Goal: Task Accomplishment & Management: Complete application form

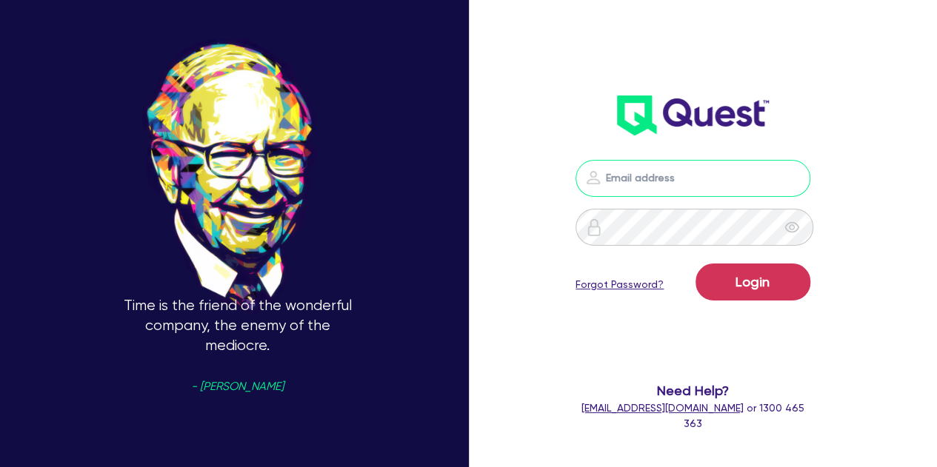
type input "luke.clark@quest.finance"
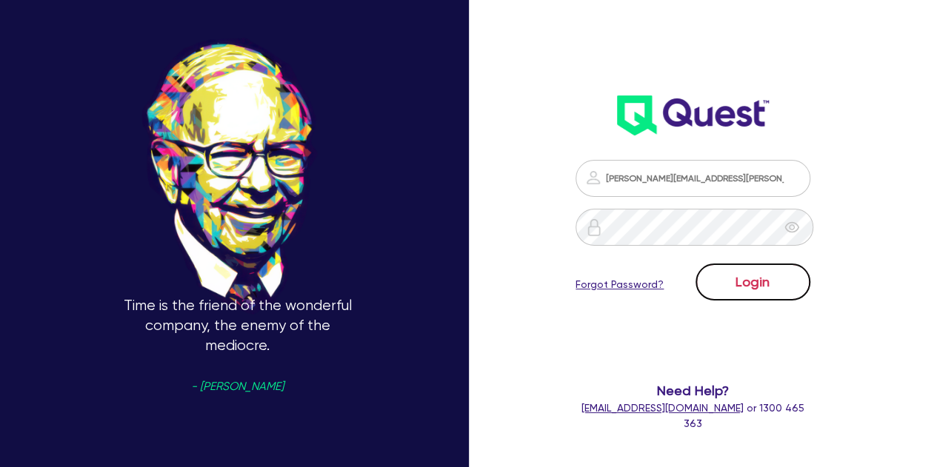
click at [741, 281] on button "Login" at bounding box center [752, 282] width 115 height 37
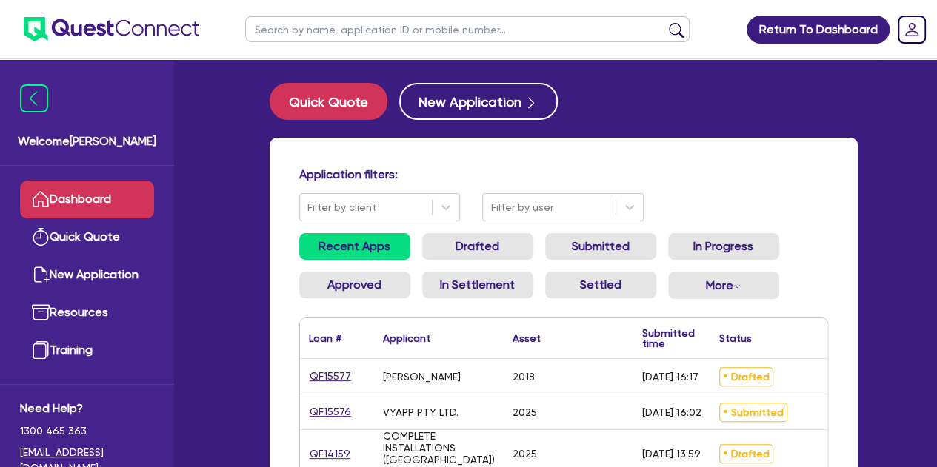
click at [345, 39] on input "text" at bounding box center [467, 29] width 444 height 26
type input "yagh"
click at [664, 22] on button "submit" at bounding box center [676, 32] width 24 height 21
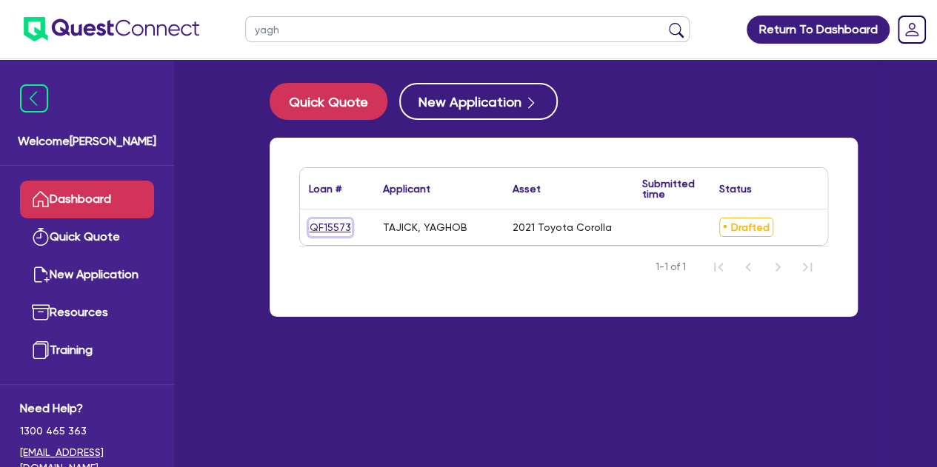
click at [329, 233] on link "QF15573" at bounding box center [330, 227] width 43 height 17
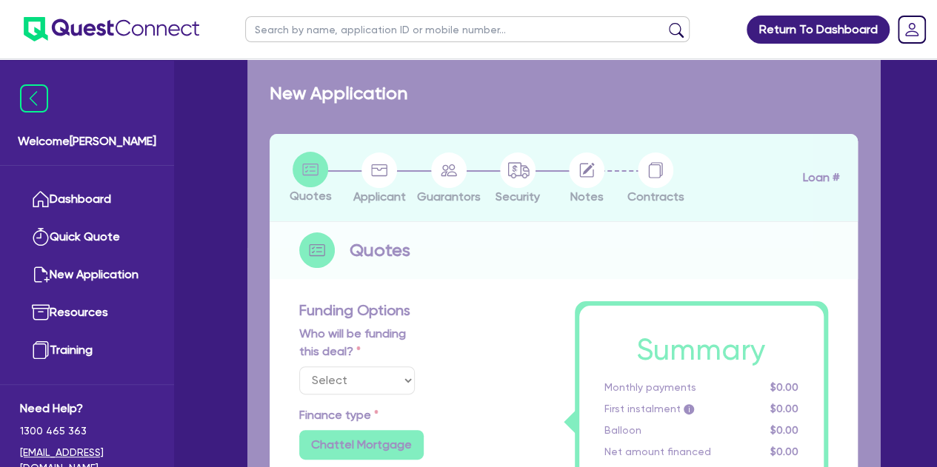
select select "Other"
select select "CARS_AND_LIGHT_TRUCKS"
type input "2021"
type input "24,000"
type input "1,000"
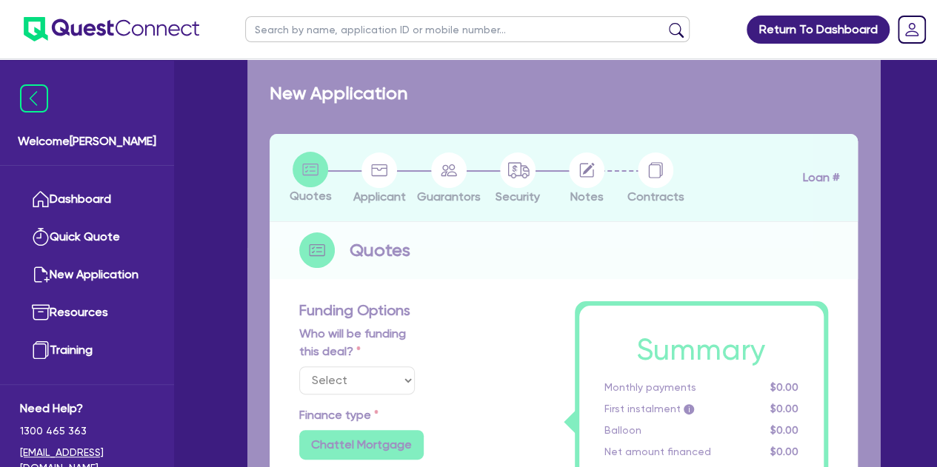
type input "5"
type input "1,227"
type input "9.5"
type input "500"
type input "900"
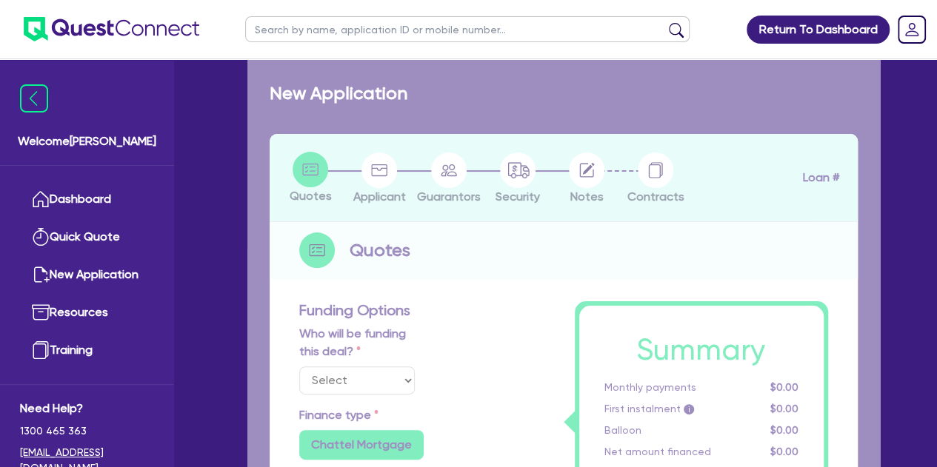
radio input "true"
select select "PASSENGER_VEHICLES"
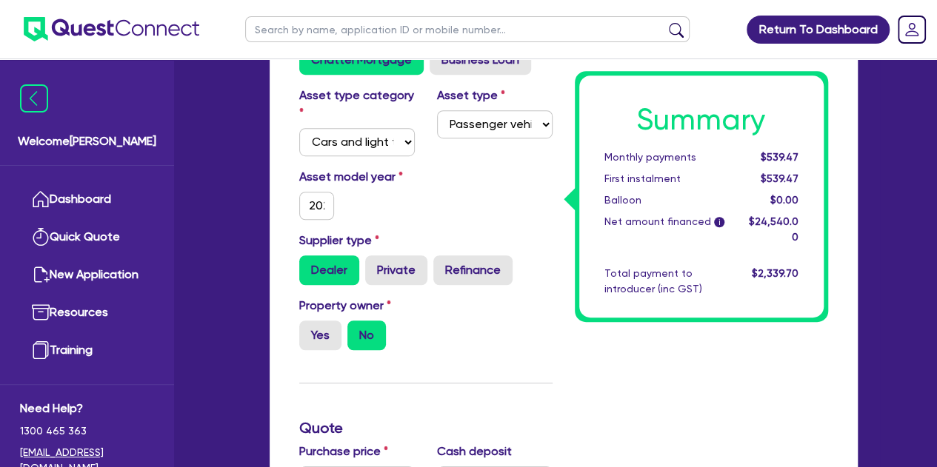
scroll to position [416, 0]
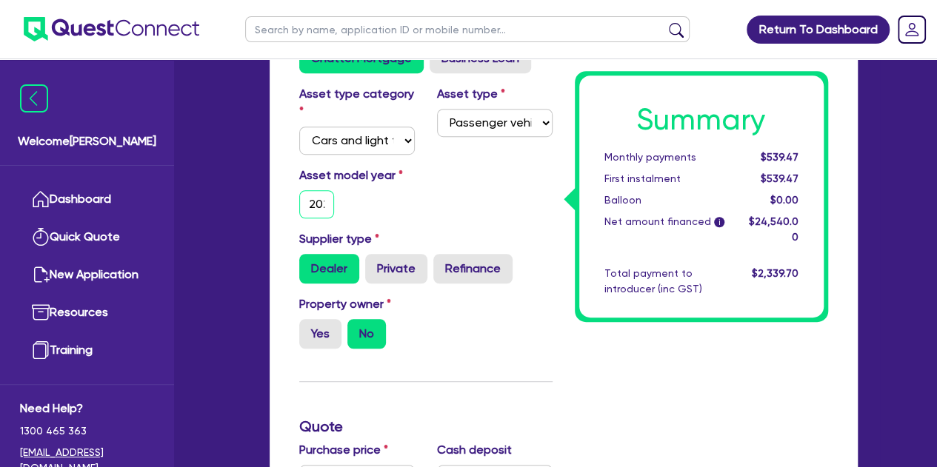
click at [323, 211] on input "2021" at bounding box center [317, 204] width 36 height 28
type input "24,000"
type input "1,000"
type input "1,227"
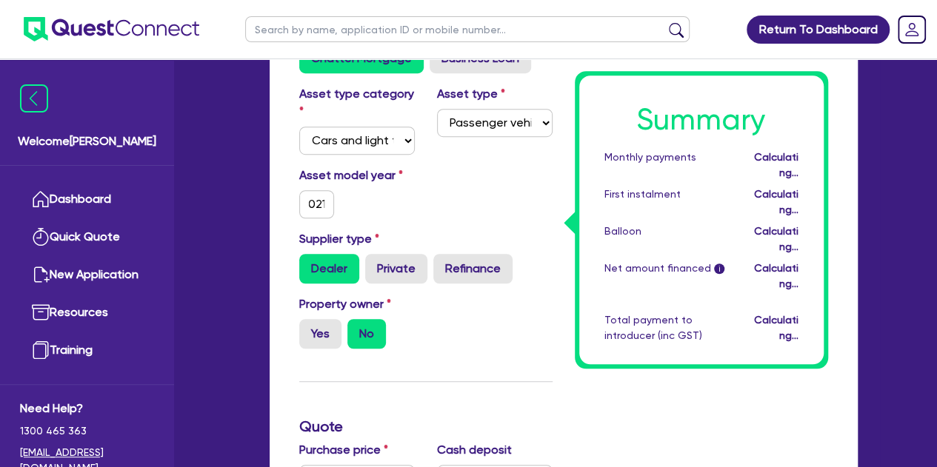
type input "24,000"
type input "1,000"
type input "1,227"
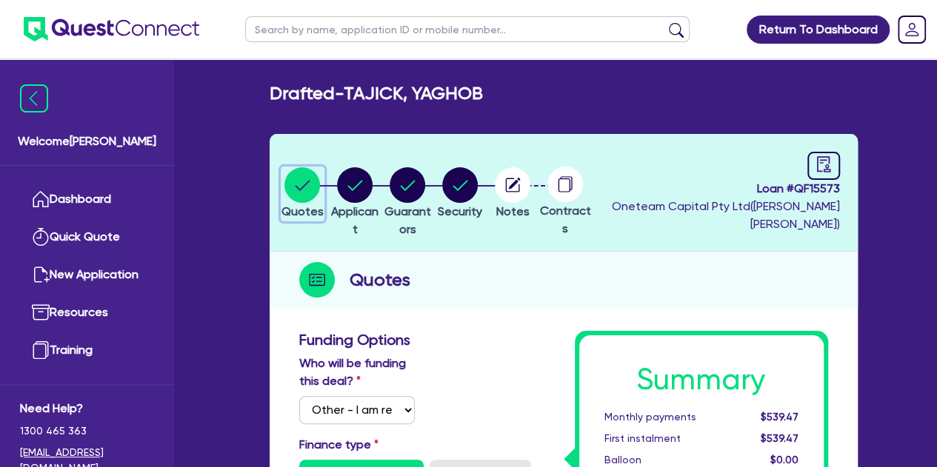
click at [312, 167] on button "Quotes" at bounding box center [303, 194] width 44 height 55
click at [818, 181] on span "Loan # QF15573" at bounding box center [717, 189] width 244 height 18
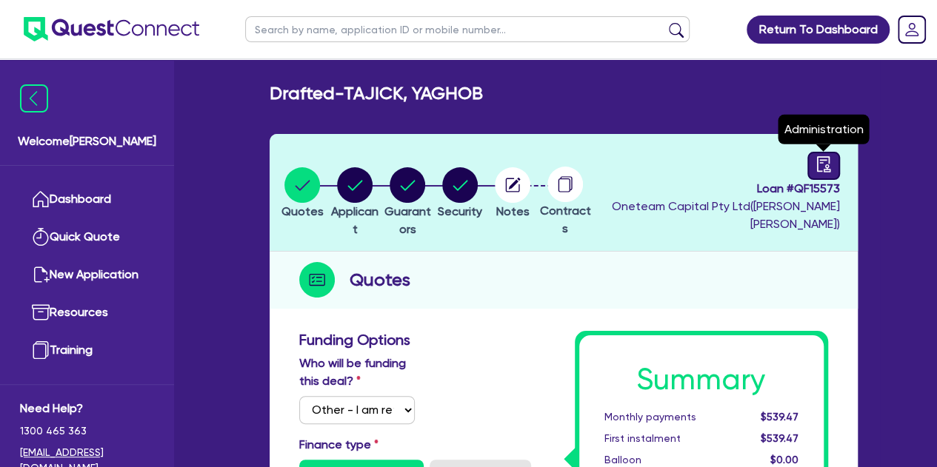
click at [821, 168] on icon "audit" at bounding box center [823, 164] width 16 height 16
select select "DRAFTED_NEW"
select select "Other"
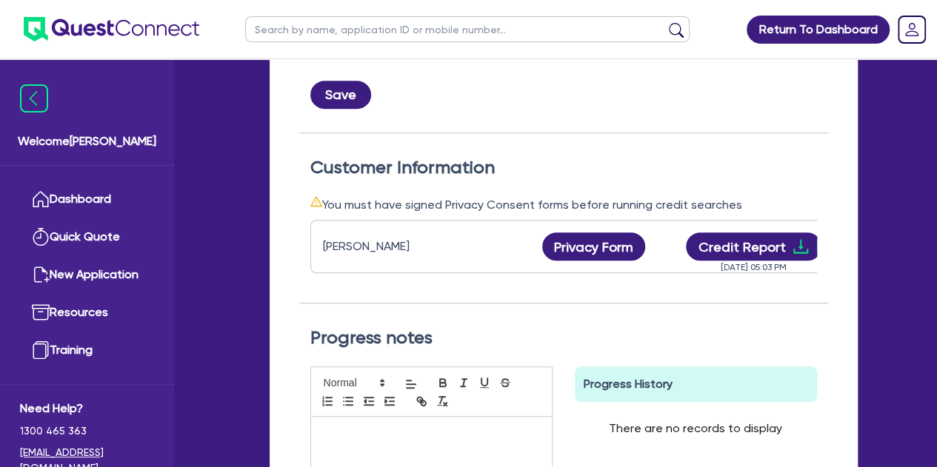
scroll to position [0, 158]
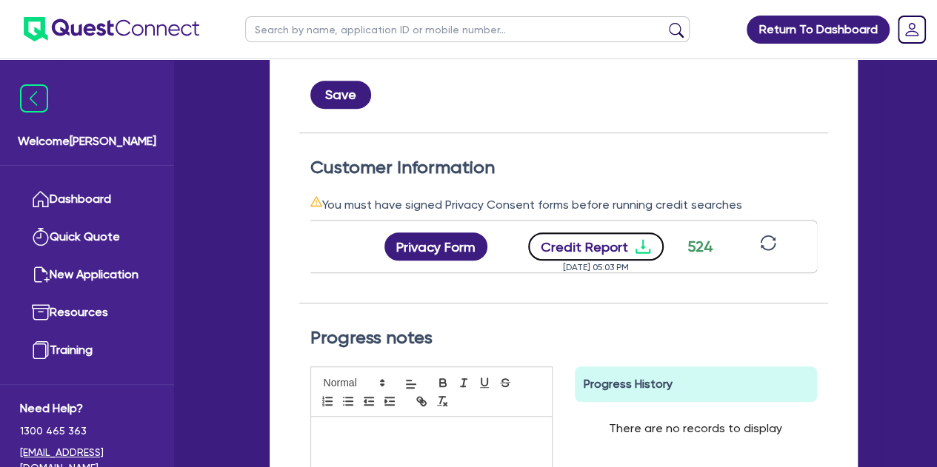
click at [596, 237] on button "Credit Report" at bounding box center [596, 247] width 136 height 28
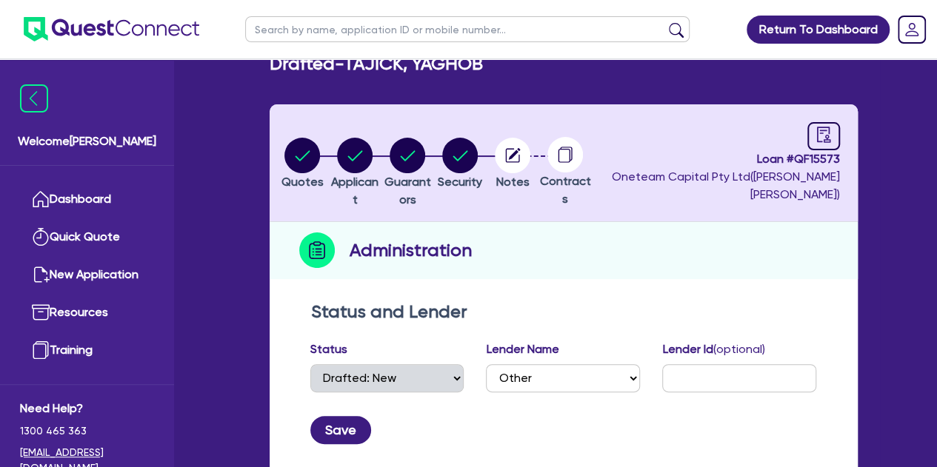
scroll to position [0, 0]
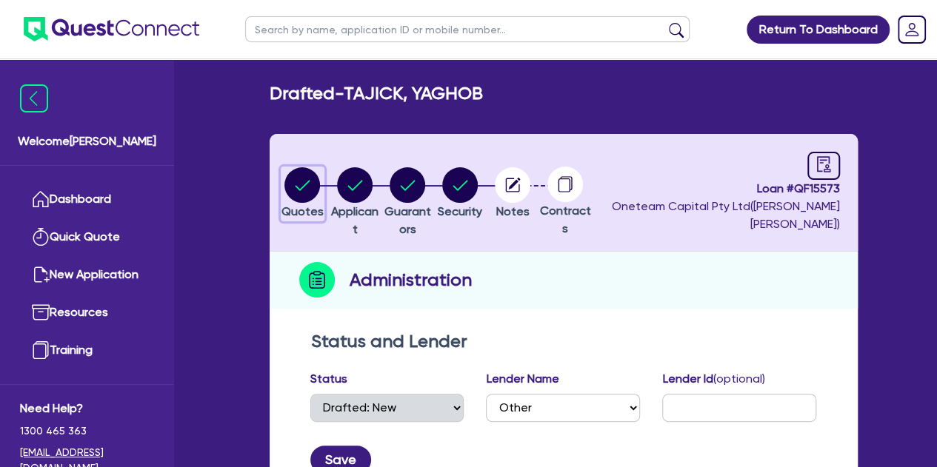
click at [290, 174] on icon "button" at bounding box center [302, 185] width 36 height 36
select select "Other"
select select "CARS_AND_LIGHT_TRUCKS"
select select "PASSENGER_VEHICLES"
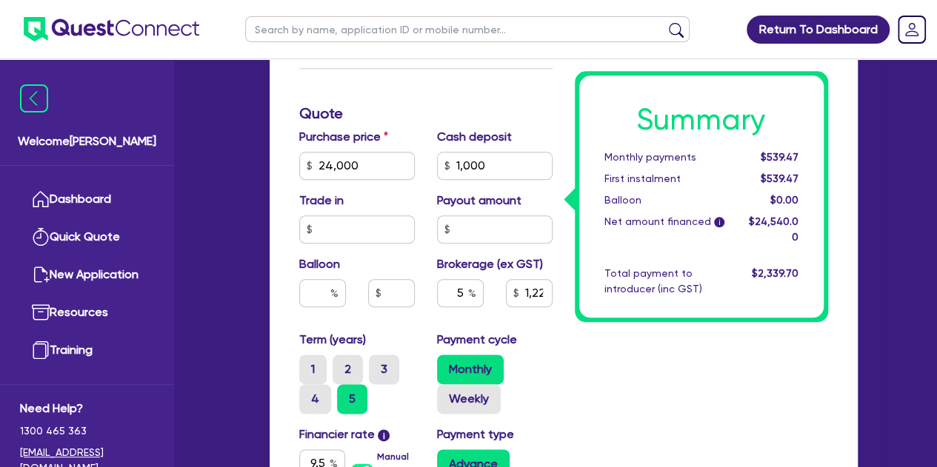
scroll to position [730, 0]
click at [330, 170] on input "24,000" at bounding box center [357, 165] width 116 height 28
type input "2,000"
type input "1,000"
type input "1,227"
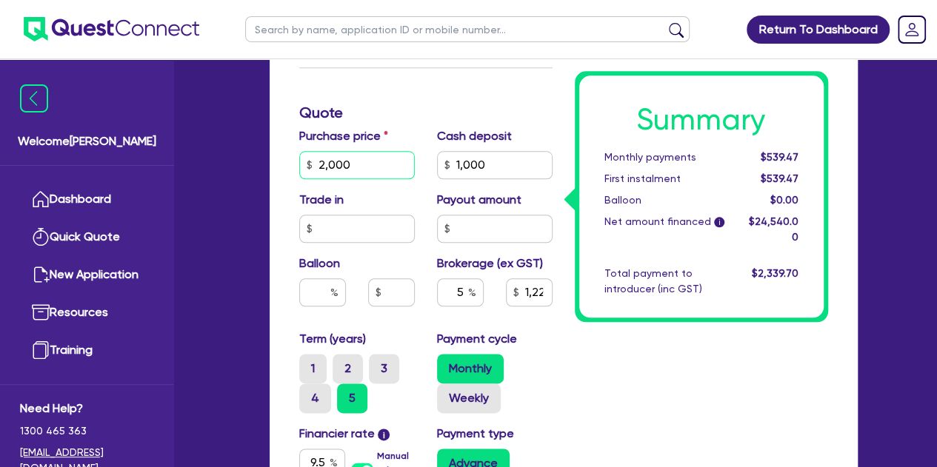
type input "25,000"
type input "1,000"
type input "1,227"
type input "25,000"
type input "1,000"
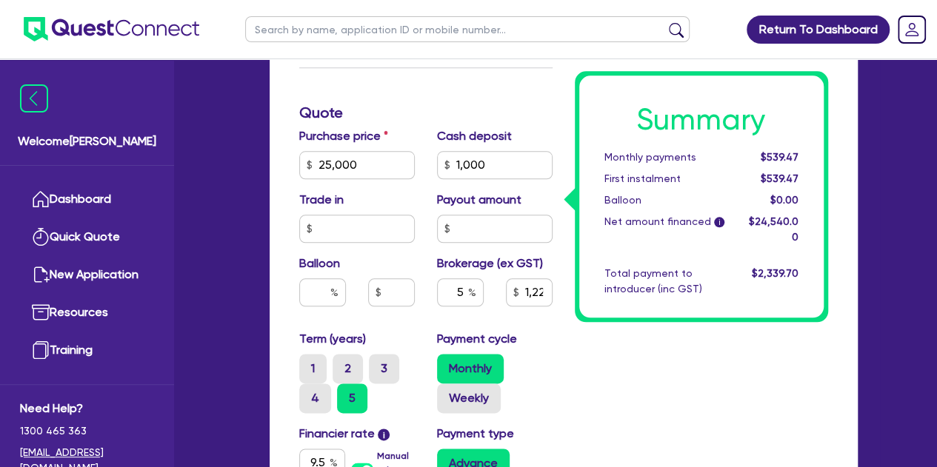
type input "1,227"
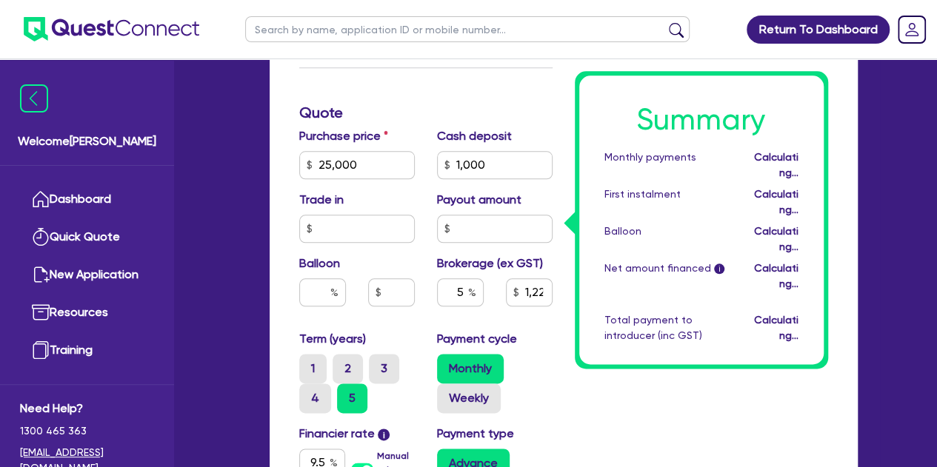
click at [293, 184] on div "Purchase price 25,000 Cash deposit 1,000 Trade in Payout amount Balloon Brokera…" at bounding box center [425, 228] width 275 height 203
type input "1,000"
type input "1,277"
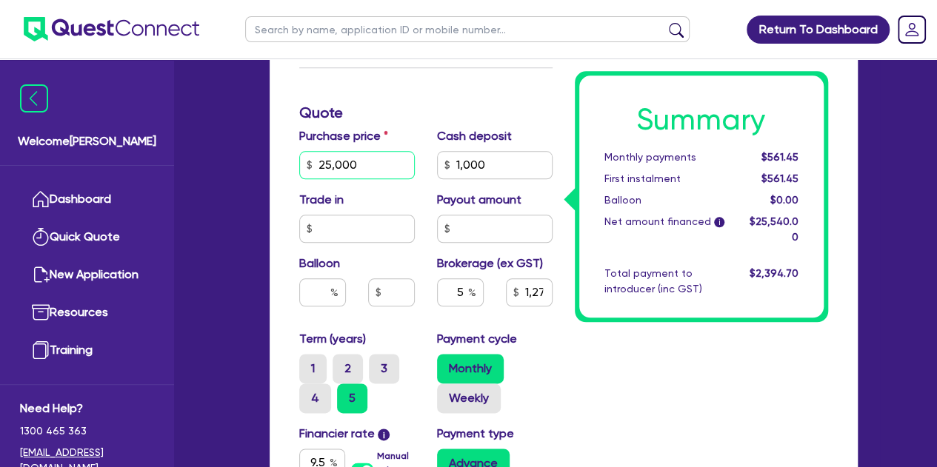
click at [335, 167] on input "25,000" at bounding box center [357, 165] width 116 height 28
click at [332, 166] on input "25,000" at bounding box center [357, 165] width 116 height 28
type input "2,000"
type input "1,000"
type input "1,277"
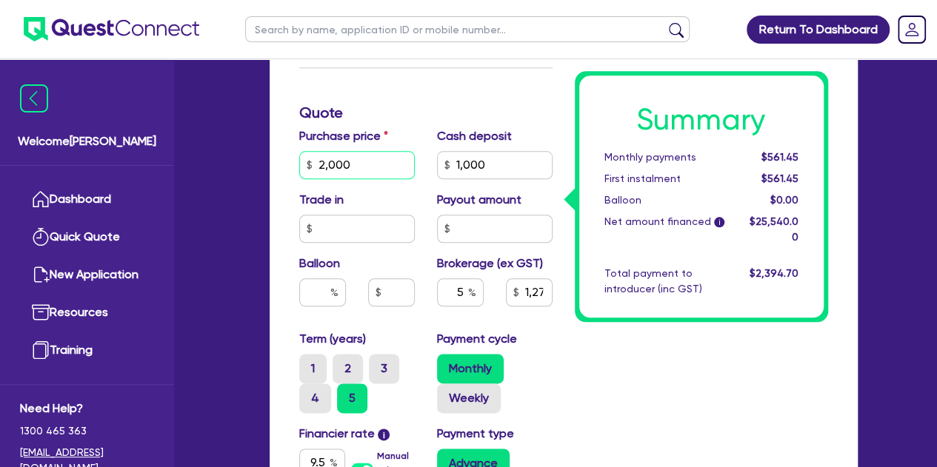
type input "24,000"
type input "1,000"
type input "1,277"
type input "24,000"
type input "1,000"
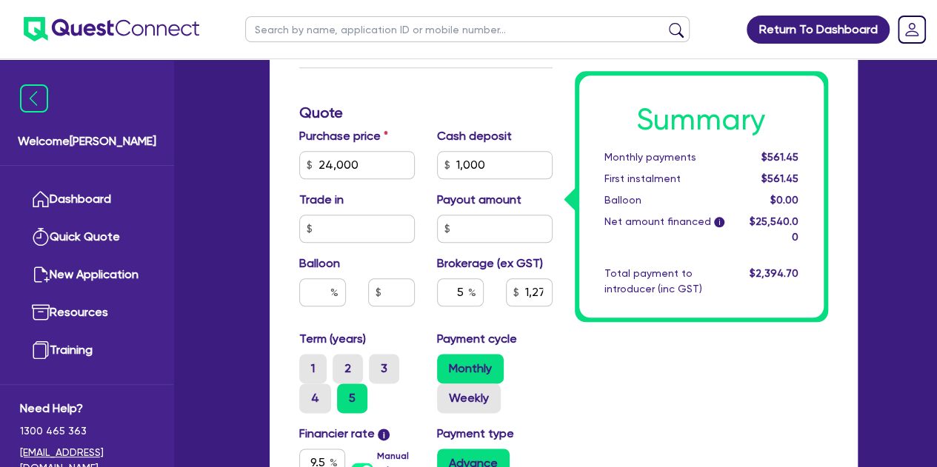
type input "1,277"
click at [250, 201] on div "Drafted - TAJICK, YAGHOB Quotes Applicant Guarantors Security Notes Contracts L…" at bounding box center [563, 74] width 632 height 1443
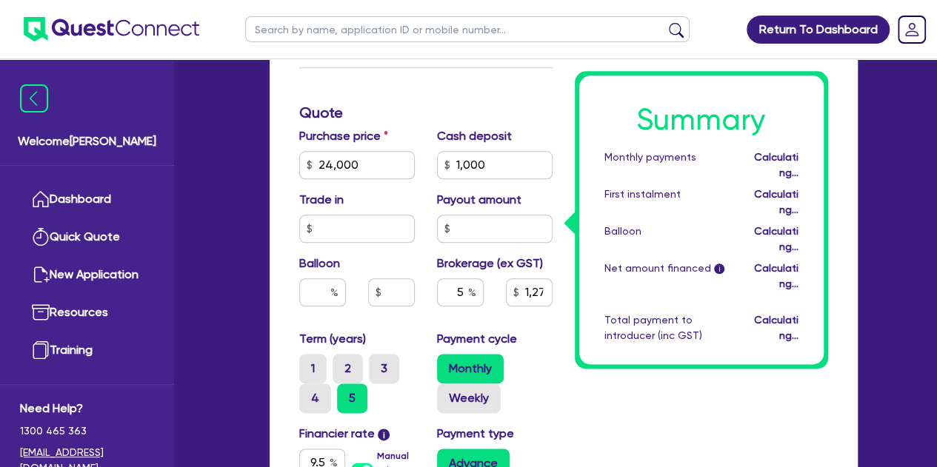
type input "1,000"
type input "1,227"
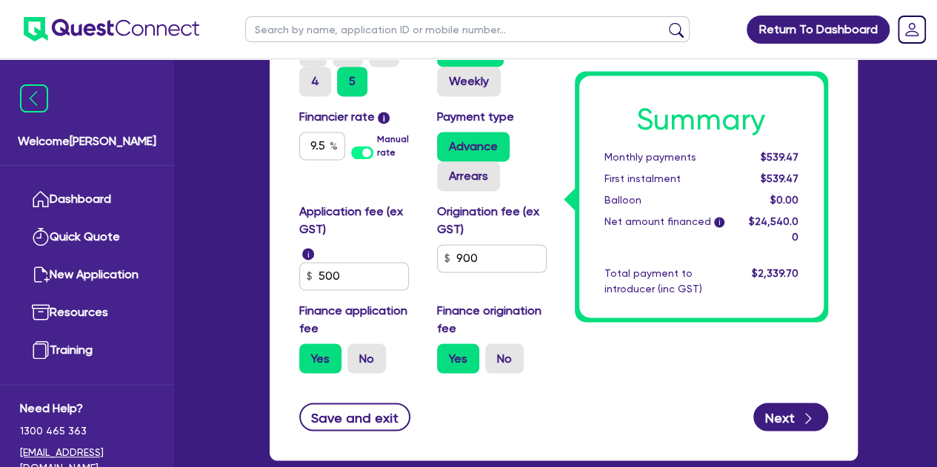
scroll to position [1048, 0]
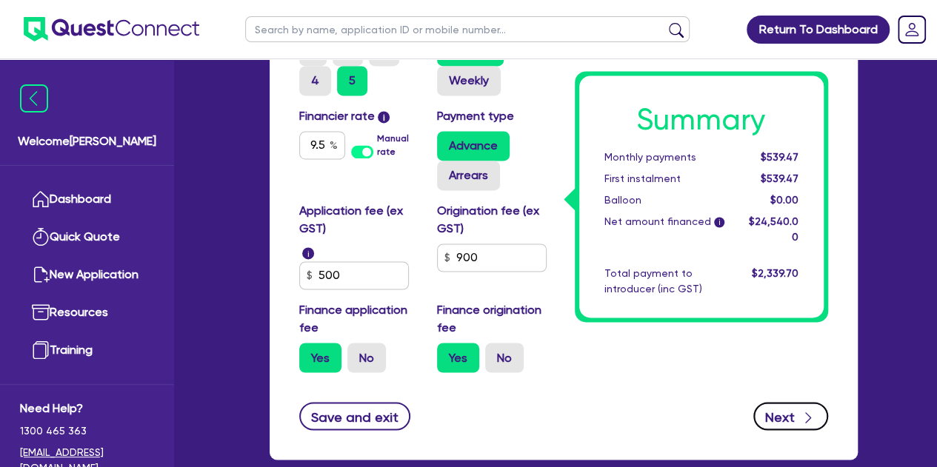
click at [809, 411] on icon "button" at bounding box center [808, 417] width 15 height 15
type input "1,000"
type input "1,227"
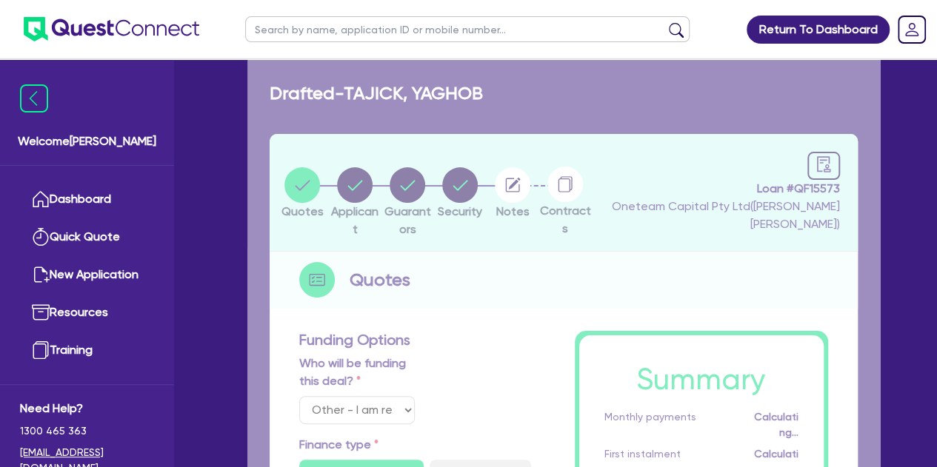
select select "SOLE_TRADER"
select select "BUILDING_CONSTRUCTION"
select select "TRADES_SERVICES_CONSUMERS"
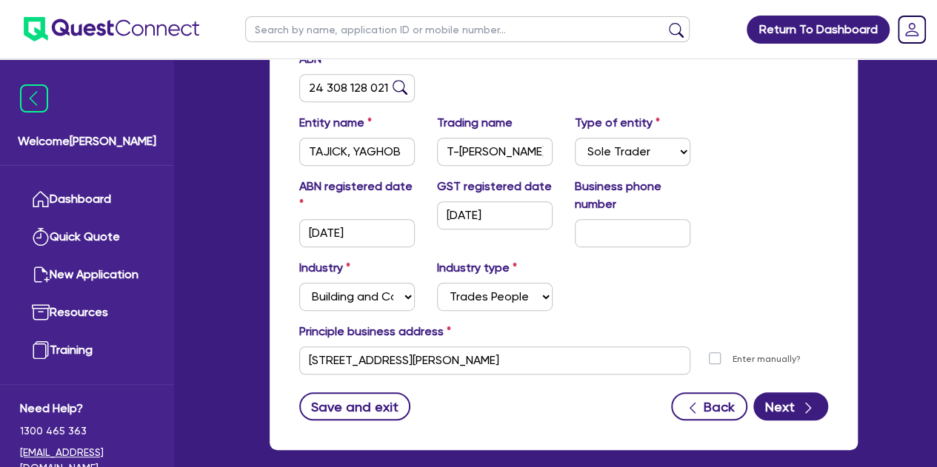
scroll to position [286, 0]
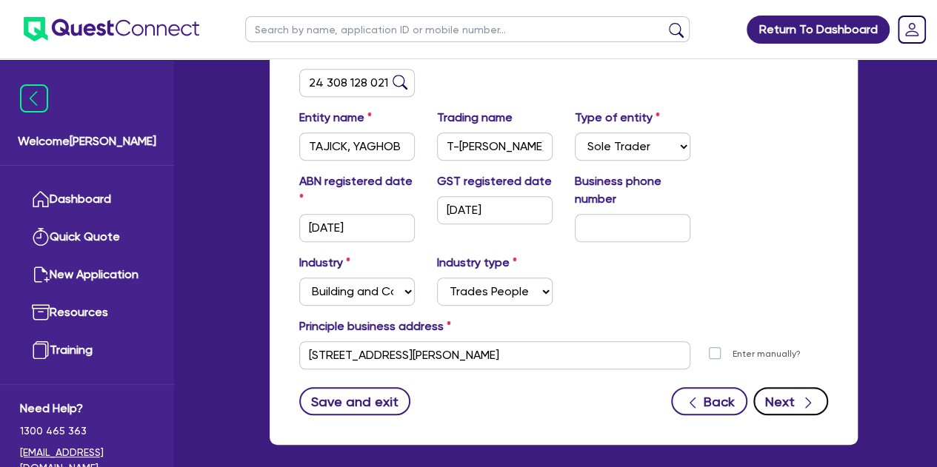
click at [781, 405] on button "Next" at bounding box center [790, 401] width 75 height 28
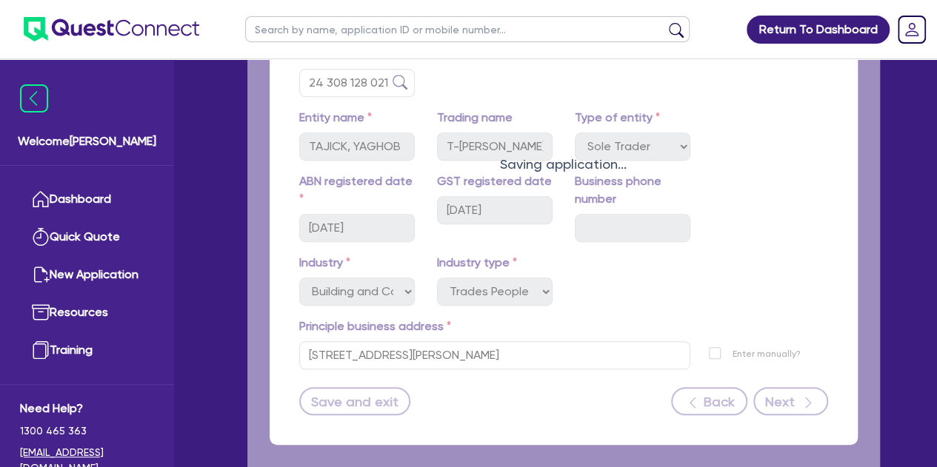
select select "MR"
select select "DE_FACTO"
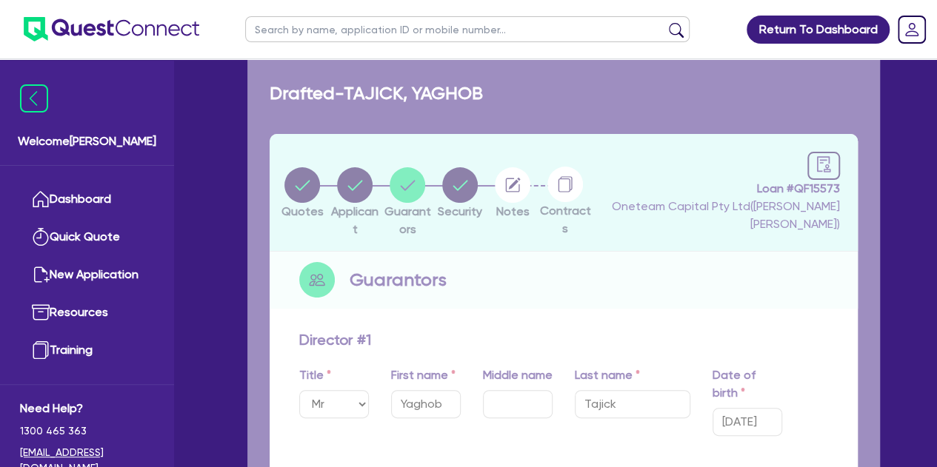
type input "1"
type input "0480 636 617"
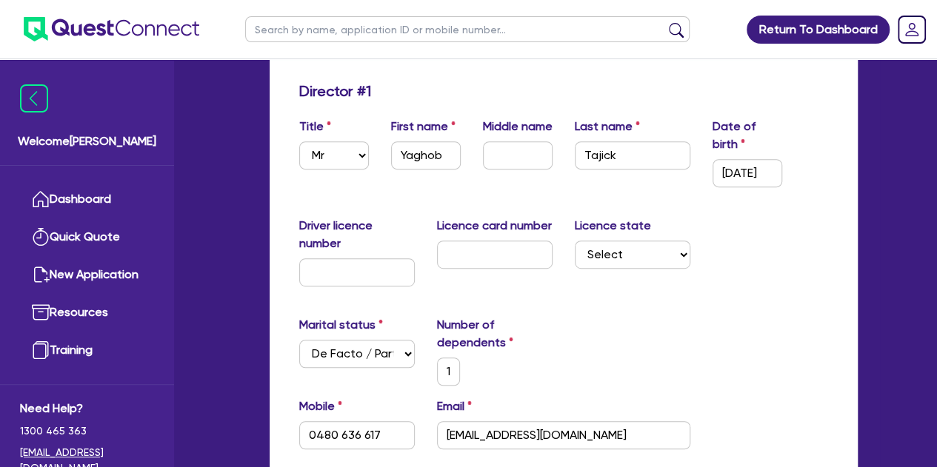
scroll to position [285, 0]
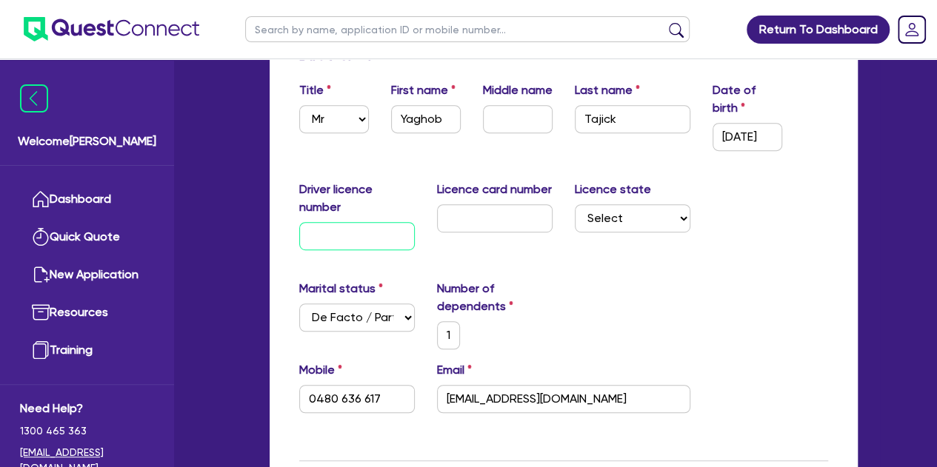
click at [335, 235] on input "text" at bounding box center [357, 236] width 116 height 28
type input "0"
type input "1"
type input "0480 636 617"
type input "09"
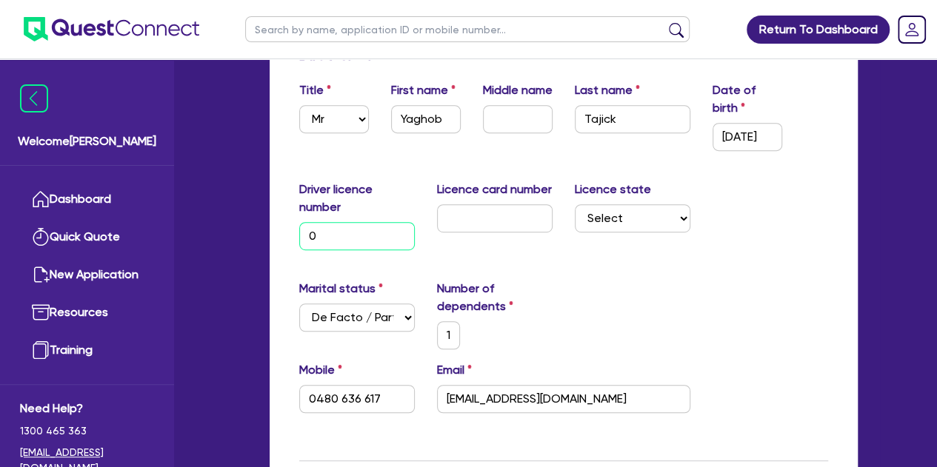
type input "1"
type input "0480 636 617"
type input "098"
type input "1"
type input "0480 636 617"
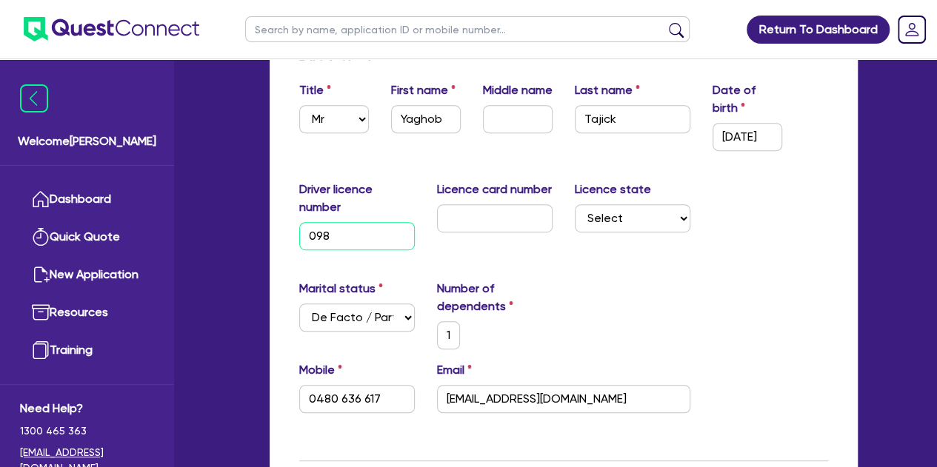
type input "0981"
type input "1"
type input "0480 636 617"
type input "09814"
type input "1"
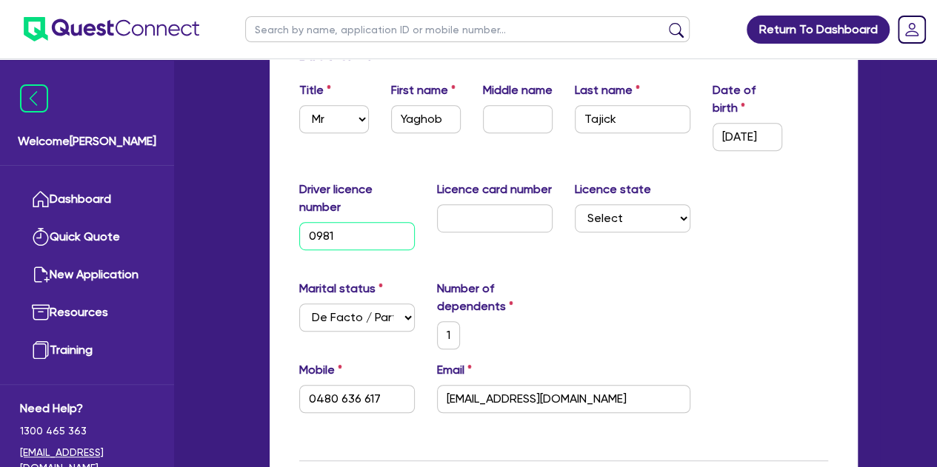
type input "0480 636 617"
type input "098143"
type input "1"
type input "0480 636 617"
type input "0981434"
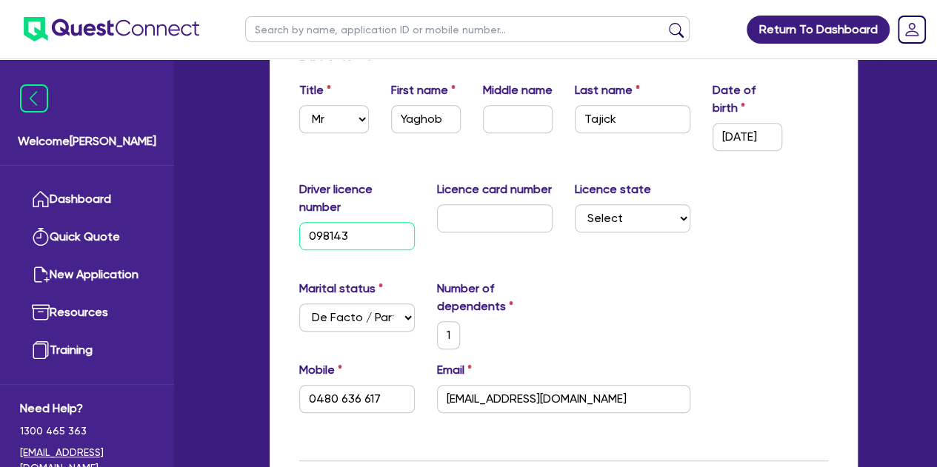
type input "1"
type input "0480 636 617"
type input "09814345"
type input "1"
type input "0480 636 617"
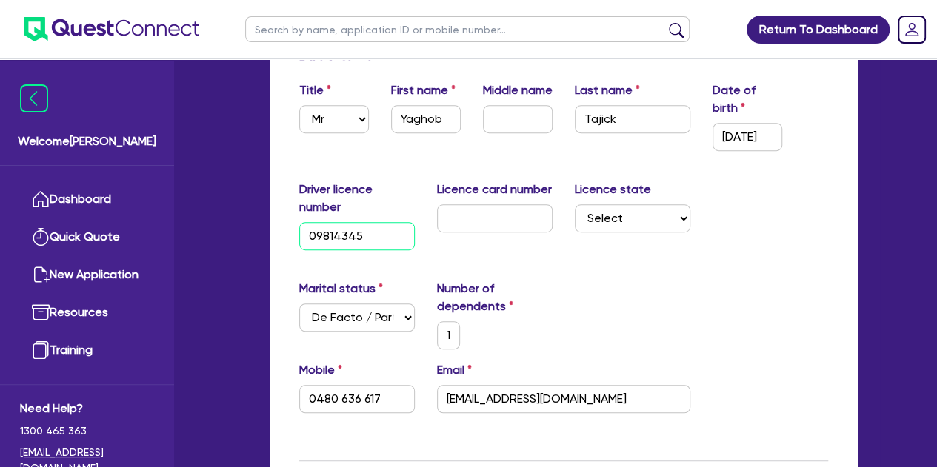
type input "098143456"
type input "1"
type input "0480 636 617"
type input "098143456"
click at [460, 217] on input "text" at bounding box center [495, 218] width 116 height 28
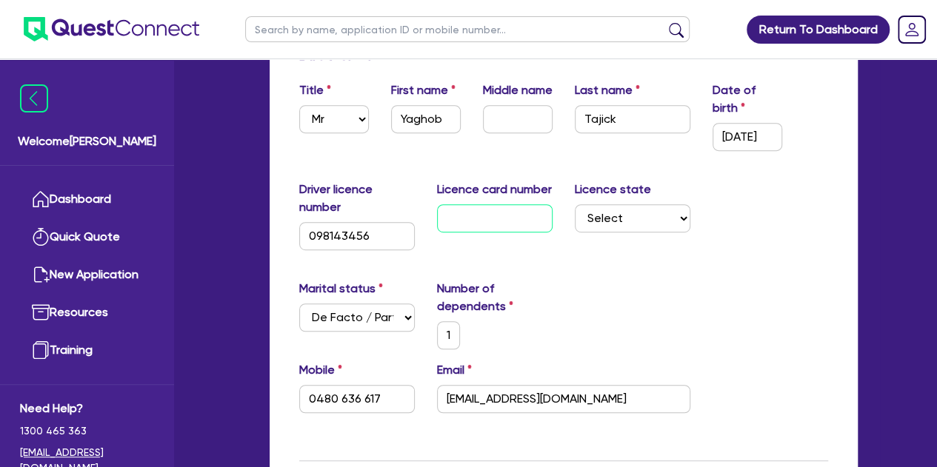
type input "P"
type input "1"
type input "0480 636 617"
type input "P0"
type input "1"
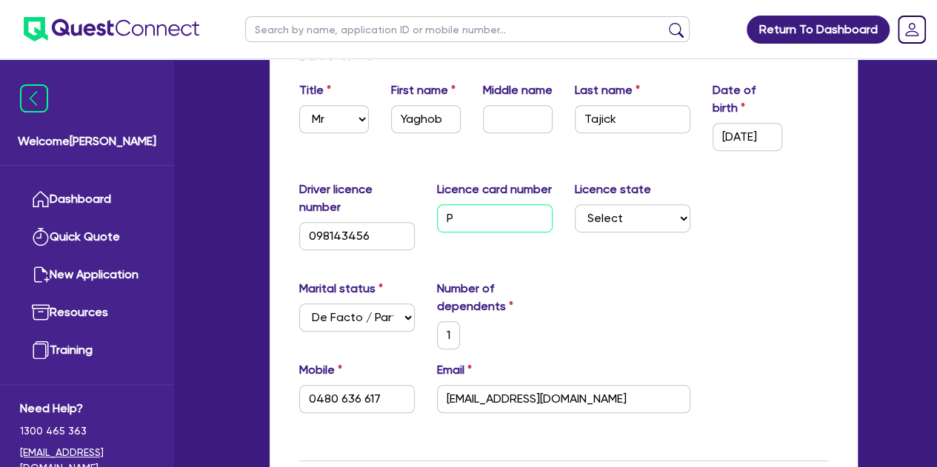
type input "0480 636 617"
type input "P04"
type input "1"
type input "0480 636 617"
type input "P048"
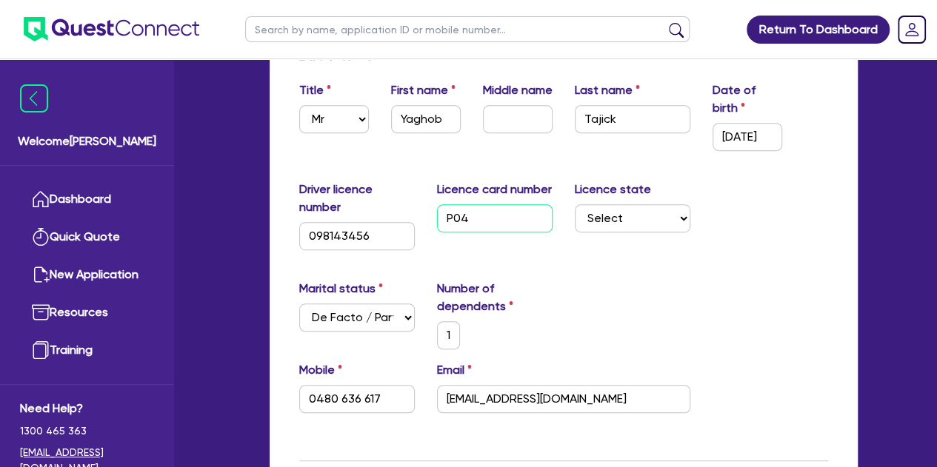
type input "1"
type input "0480 636 617"
type input "P0483"
type input "1"
type input "0480 636 617"
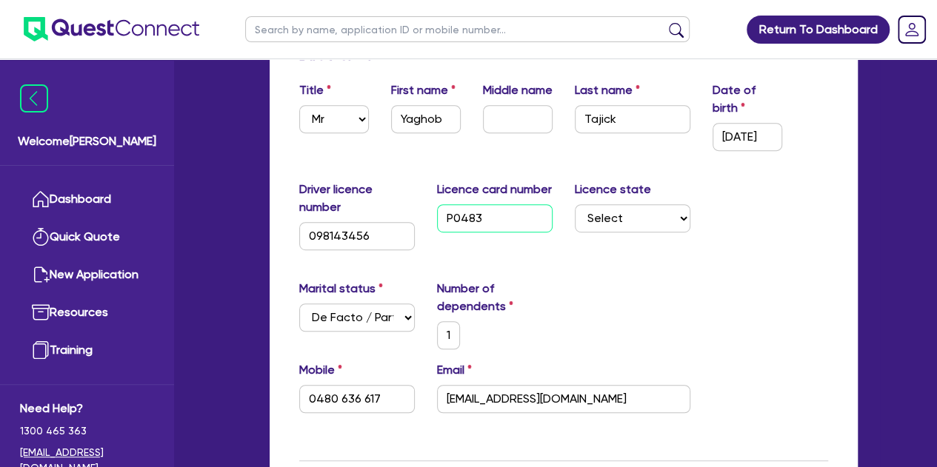
type input "P04837"
type input "1"
type input "0480 636 617"
type input "P048375"
type input "1"
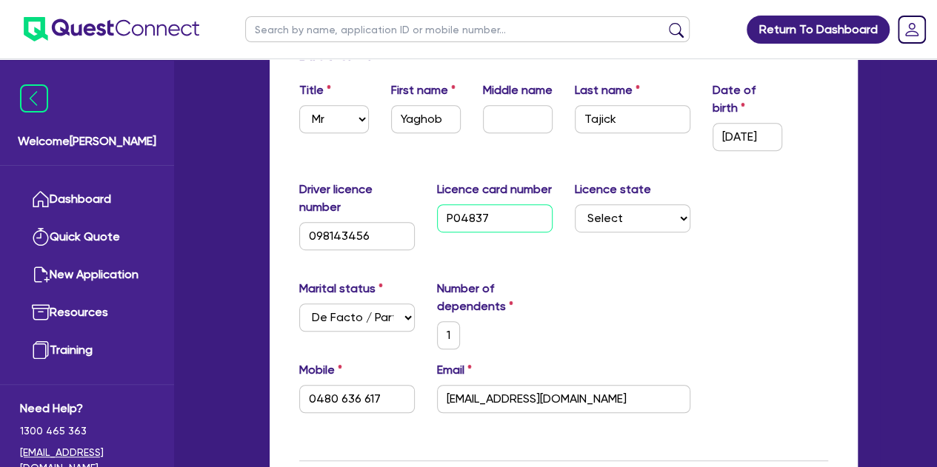
type input "0480 636 617"
type input "P0483759"
type input "1"
type input "0480 636 617"
type input "P0483759"
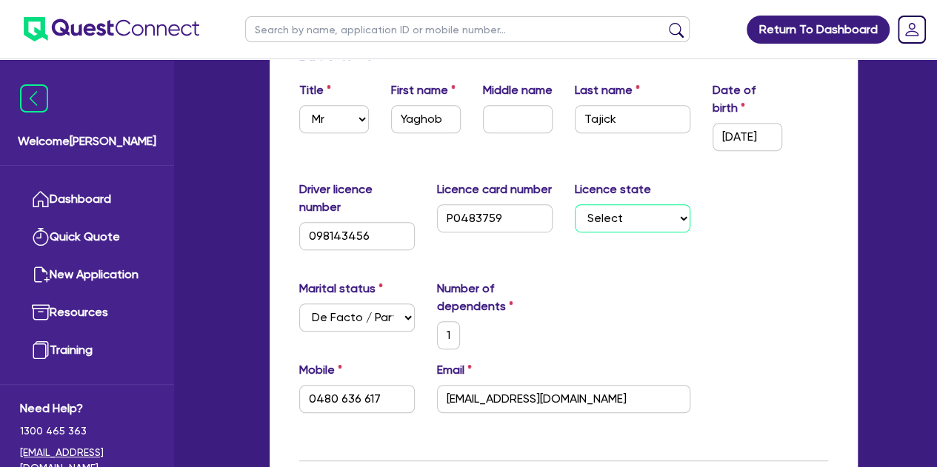
click at [609, 218] on select "Select NSW VIC QLD TAS ACT SA NT WA" at bounding box center [633, 218] width 116 height 28
select select "VIC"
click at [575, 204] on select "Select NSW VIC QLD TAS ACT SA NT WA" at bounding box center [633, 218] width 116 height 28
type input "1"
type input "0480 636 617"
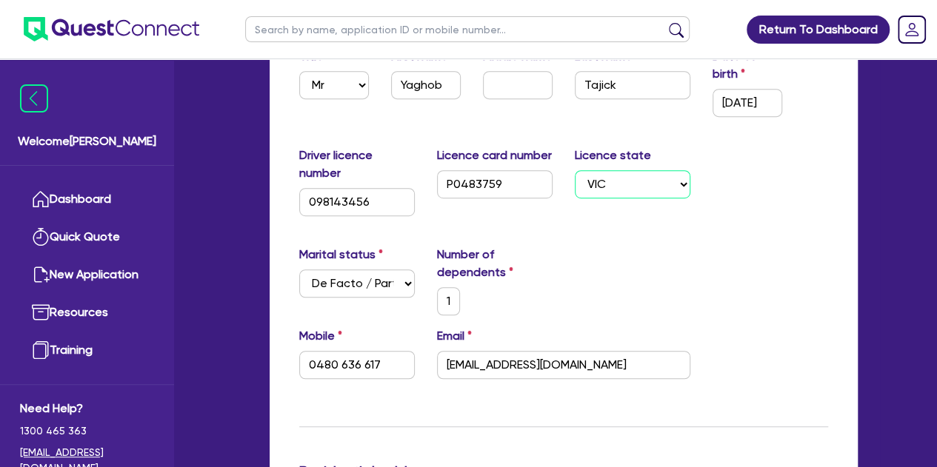
scroll to position [320, 0]
click at [341, 286] on select "Select Single Married De Facto / Partner" at bounding box center [357, 283] width 116 height 28
click at [299, 269] on select "Select Single Married De Facto / Partner" at bounding box center [357, 283] width 116 height 28
click at [450, 303] on input "1" at bounding box center [449, 301] width 24 height 28
type input "0480 636 617"
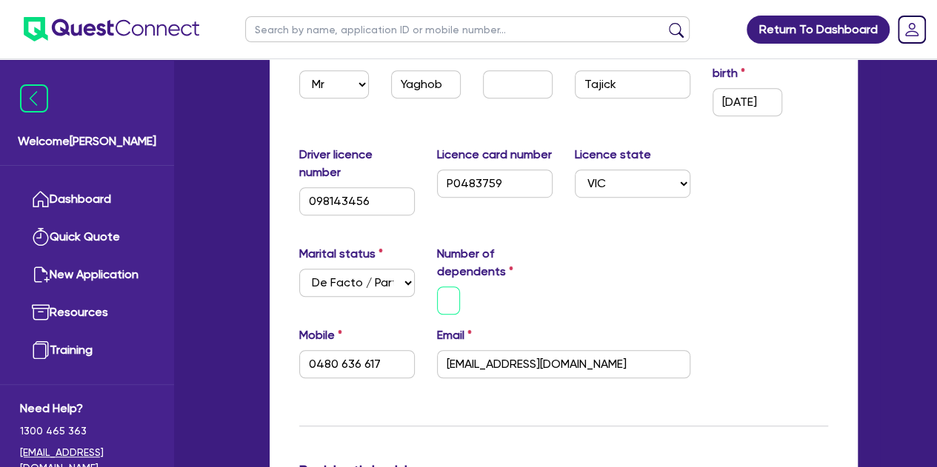
type input "3"
type input "0480 636 617"
type input "3"
click at [498, 293] on div "3" at bounding box center [495, 301] width 138 height 28
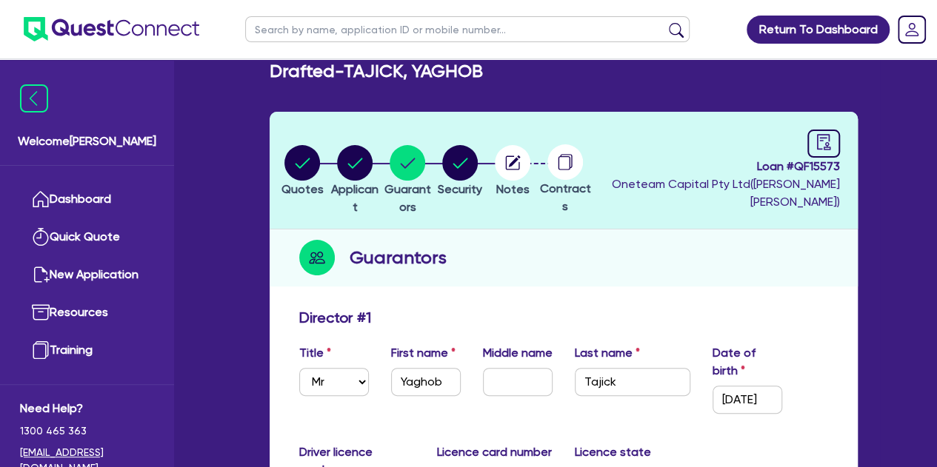
scroll to position [8, 0]
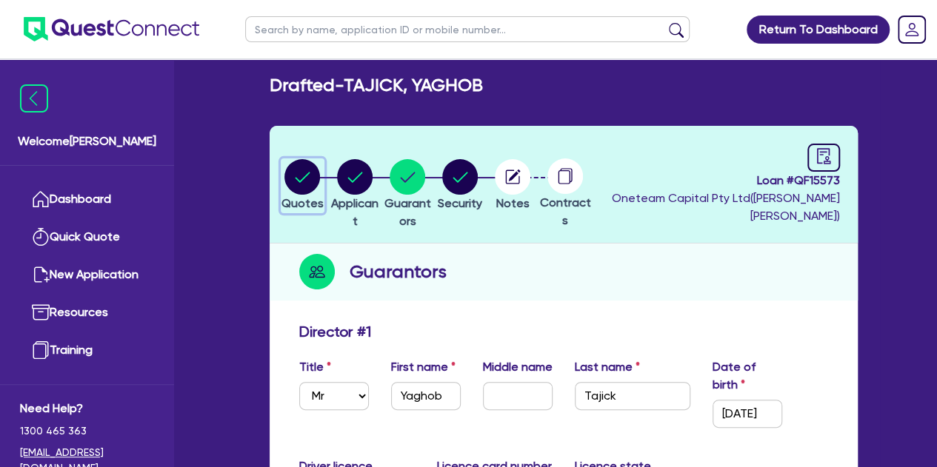
click at [304, 182] on circle "button" at bounding box center [302, 177] width 36 height 36
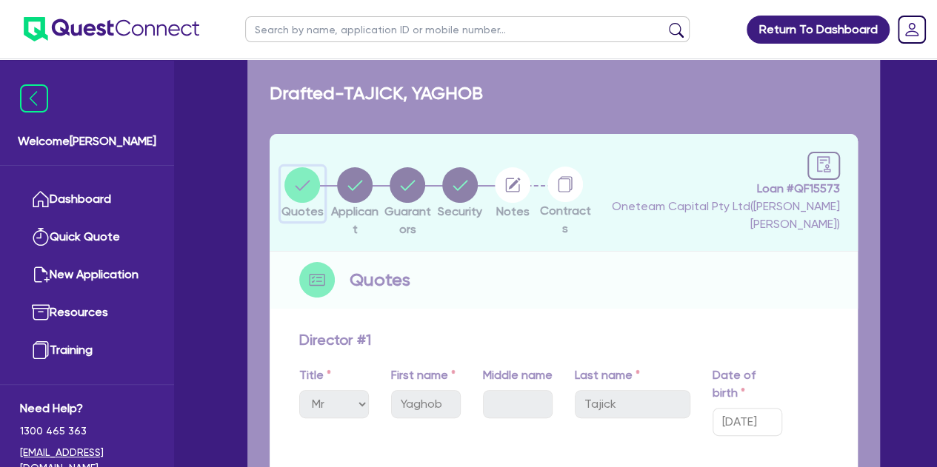
select select "Other"
select select "CARS_AND_LIGHT_TRUCKS"
select select "PASSENGER_VEHICLES"
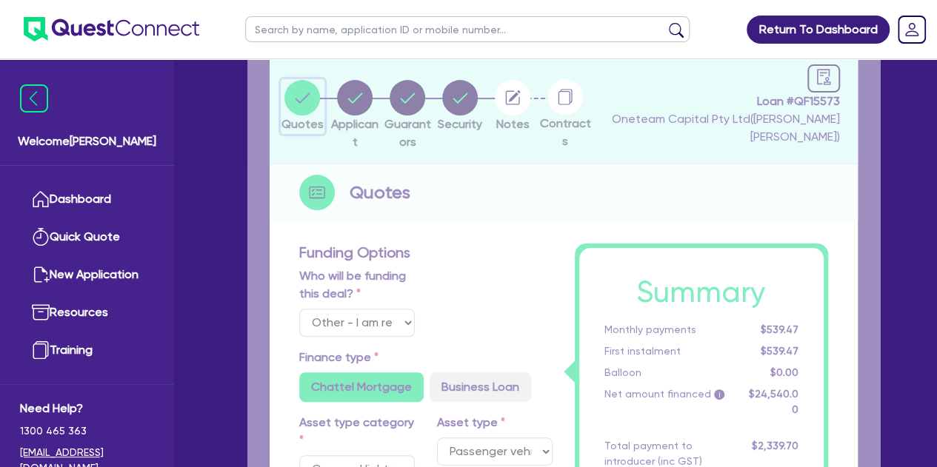
type input "24,000"
type input "1,000"
type input "1,227"
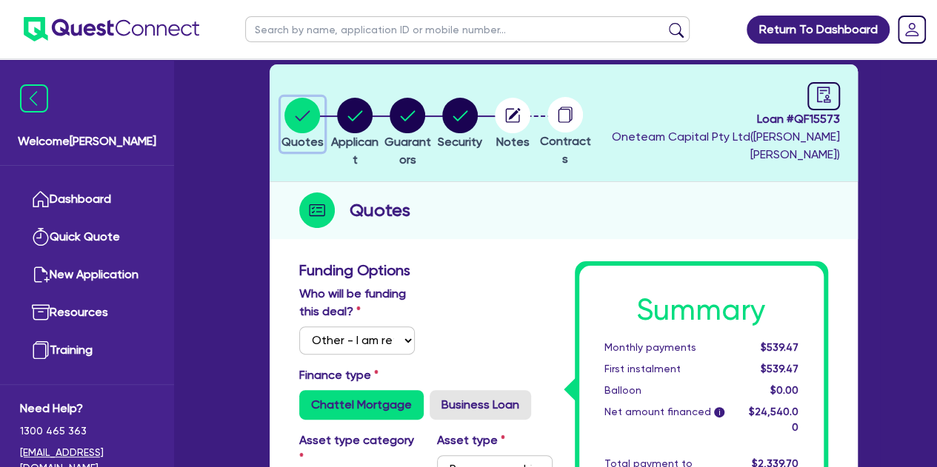
scroll to position [8, 0]
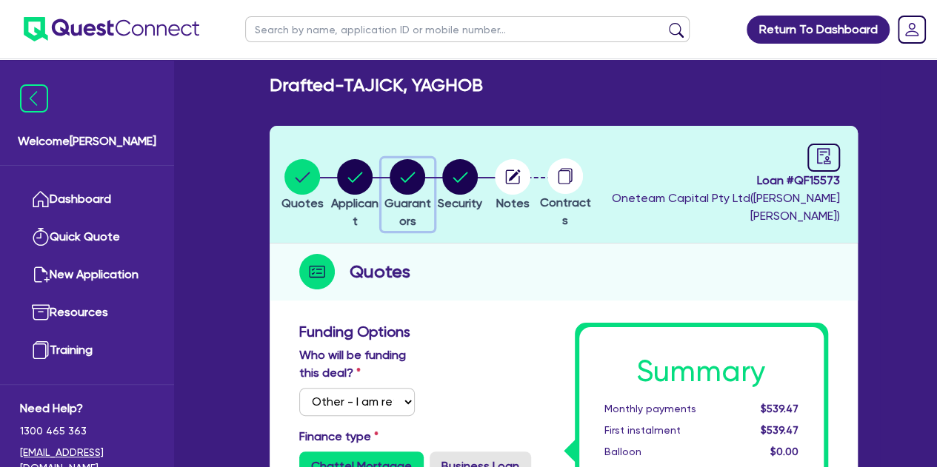
click at [425, 187] on circle "button" at bounding box center [408, 177] width 36 height 36
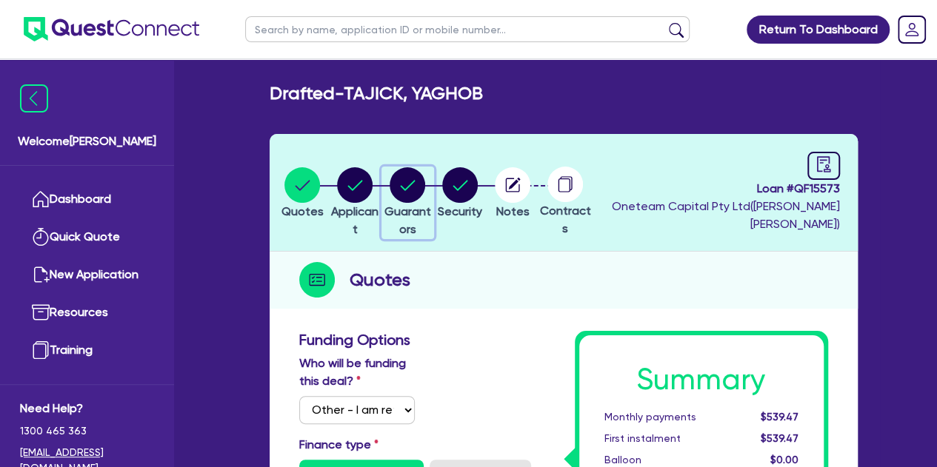
select select "MR"
select select "VIC"
select select "DE_FACTO"
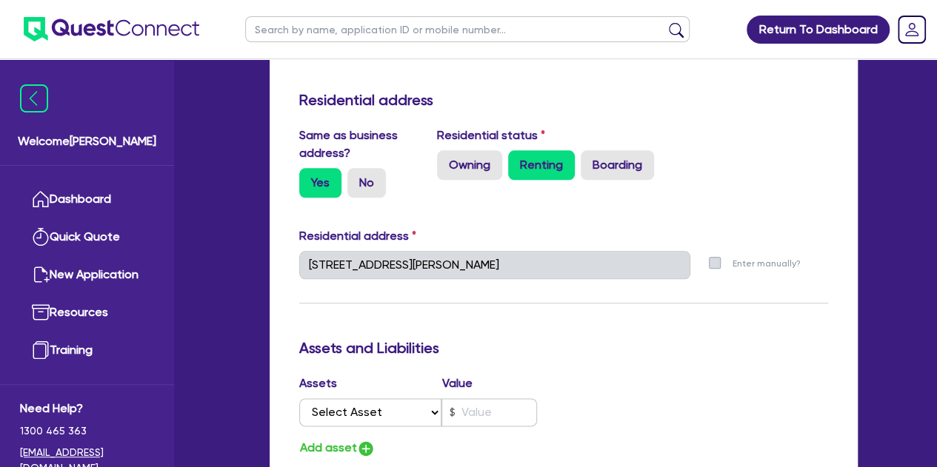
scroll to position [711, 0]
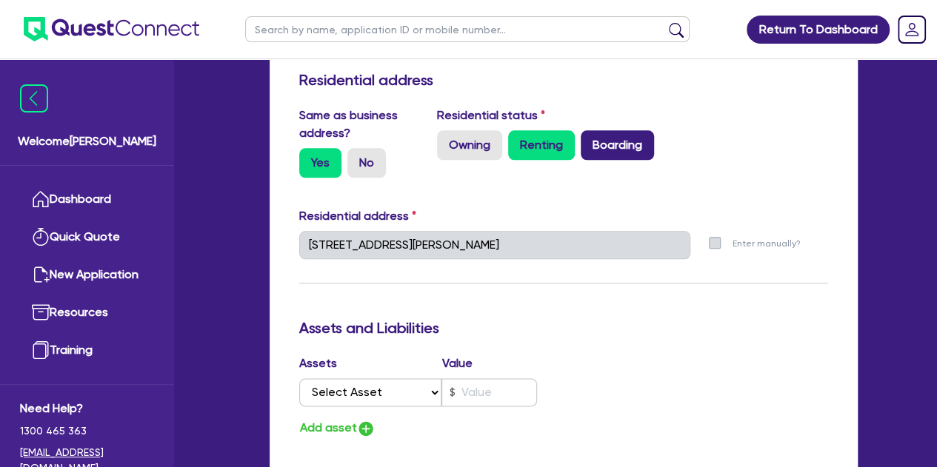
click at [607, 147] on label "Boarding" at bounding box center [617, 145] width 73 height 30
click at [590, 140] on input "Boarding" at bounding box center [586, 135] width 10 height 10
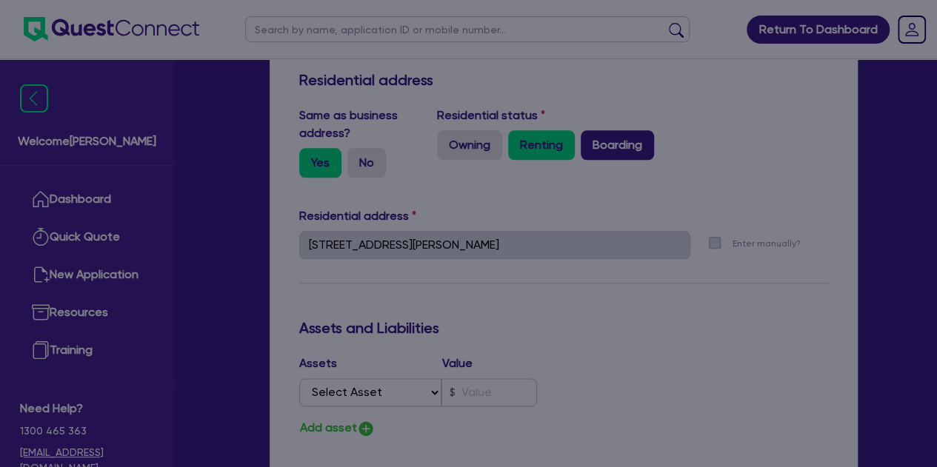
click at [607, 147] on div "Update residential status for Director #1 Boarding is only acceptable when the …" at bounding box center [468, 233] width 937 height 467
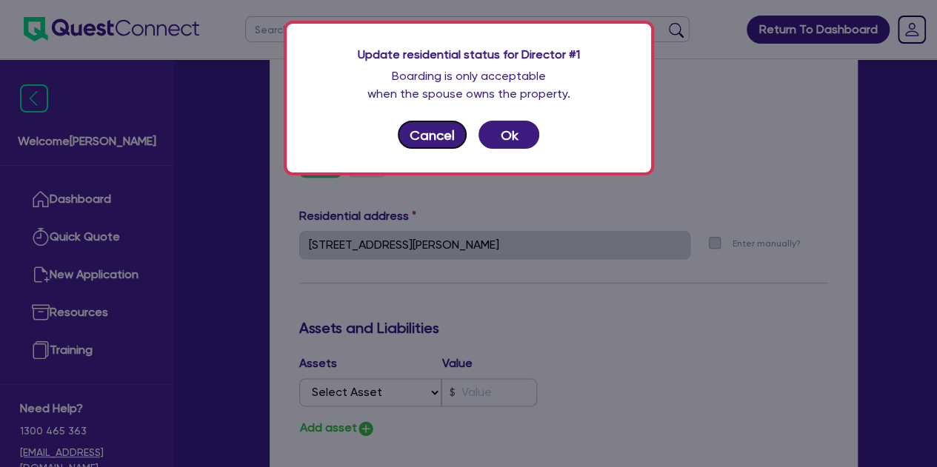
click at [455, 138] on button "Cancel" at bounding box center [433, 135] width 70 height 28
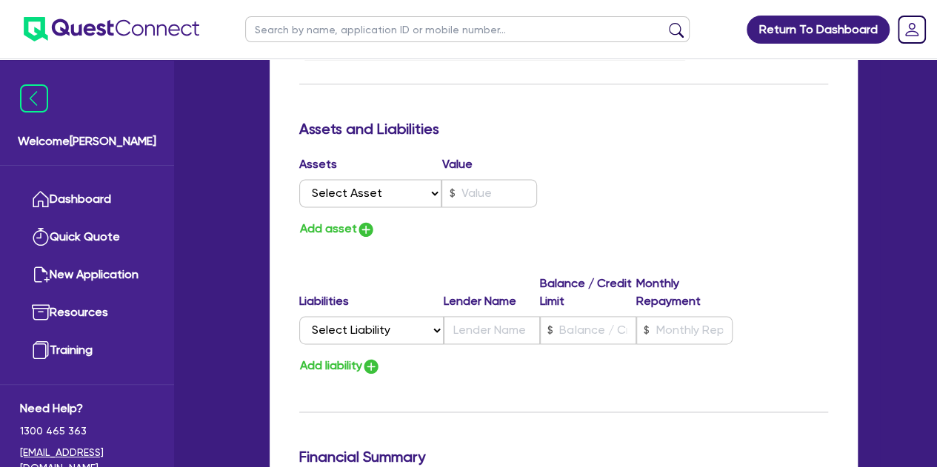
scroll to position [915, 0]
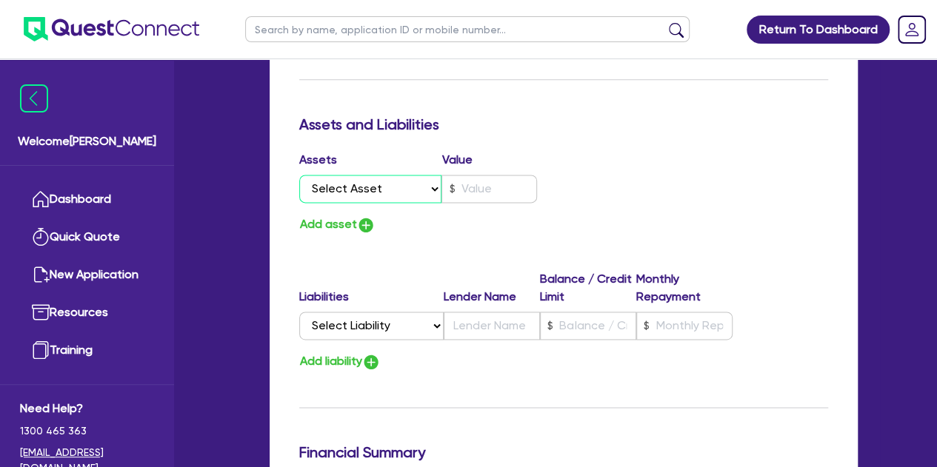
click at [389, 188] on select "Select Asset Cash Property Investment property Vehicle Truck Trailer Equipment …" at bounding box center [370, 189] width 143 height 28
select select "VEHICLE"
click at [299, 175] on select "Select Asset Cash Property Investment property Vehicle Truck Trailer Equipment …" at bounding box center [370, 189] width 143 height 28
type input "3"
type input "0480 636 617"
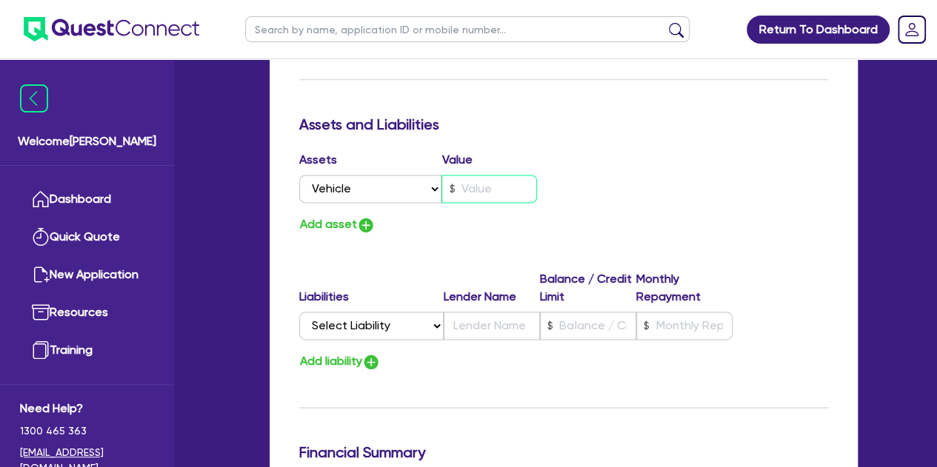
click at [476, 196] on input "text" at bounding box center [489, 189] width 96 height 28
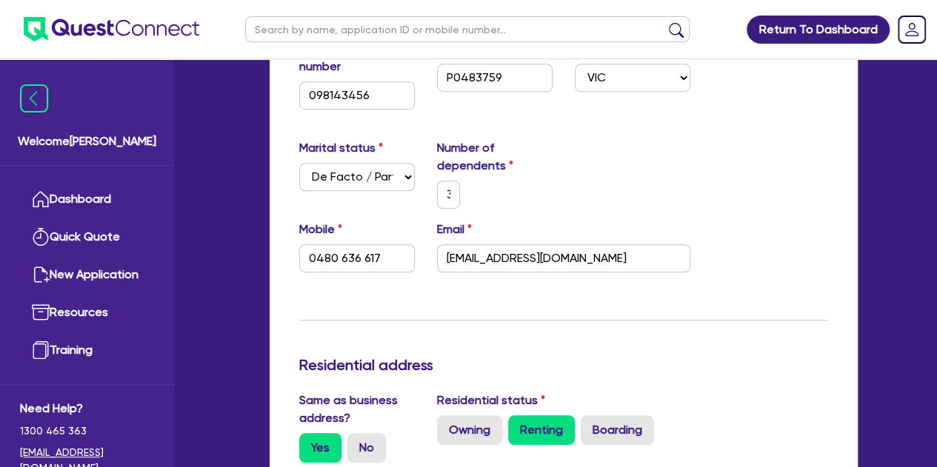
scroll to position [0, 0]
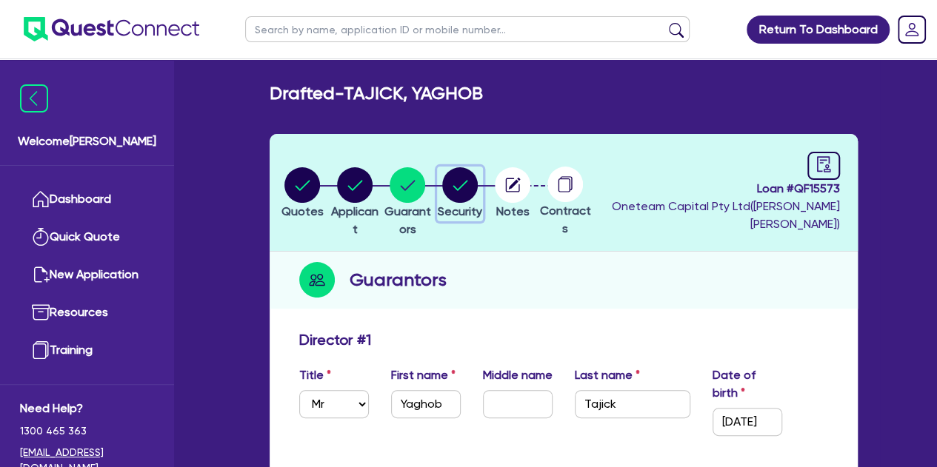
click at [478, 191] on circle "button" at bounding box center [460, 185] width 36 height 36
select select "CARS_AND_LIGHT_TRUCKS"
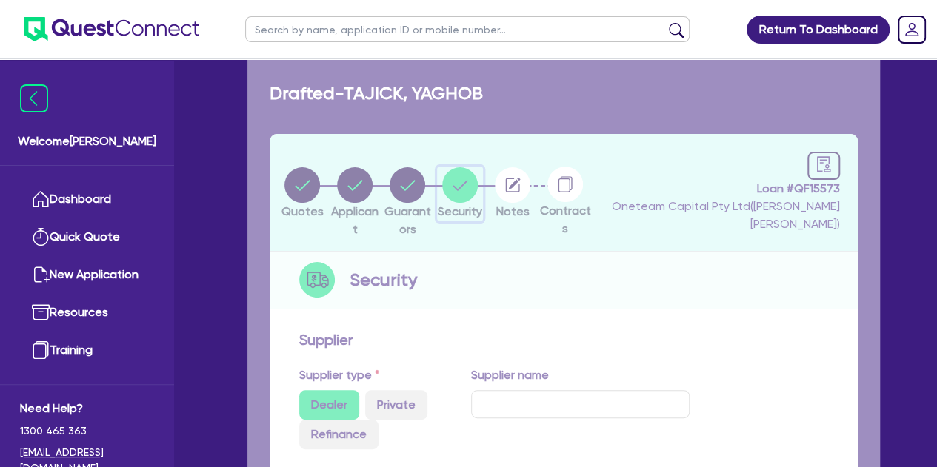
select select "PASSENGER_VEHICLES"
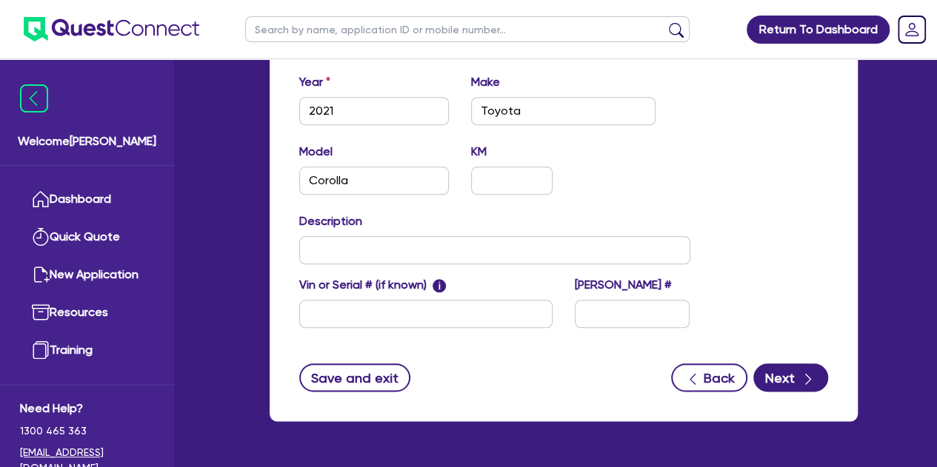
scroll to position [678, 0]
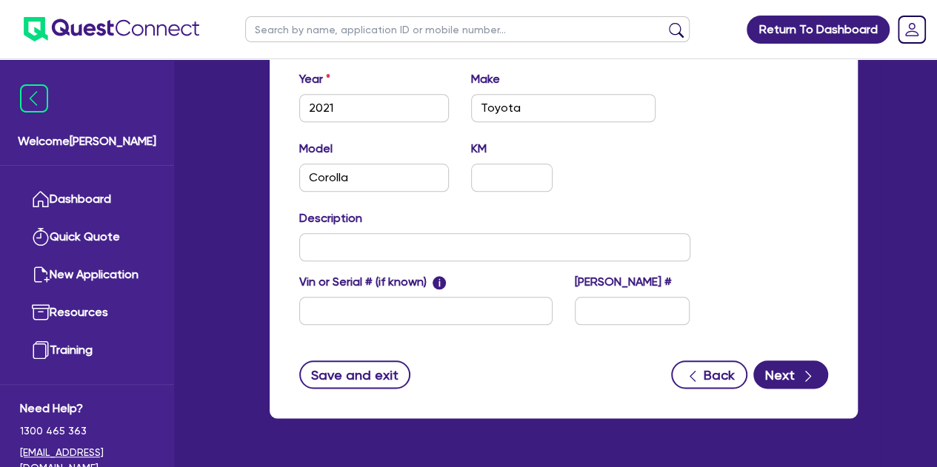
click at [799, 390] on div "Supplier Supplier type Dealer Private Refinance Supplier name Security Usage ty…" at bounding box center [564, 31] width 588 height 773
click at [796, 386] on button "Next" at bounding box center [790, 375] width 75 height 28
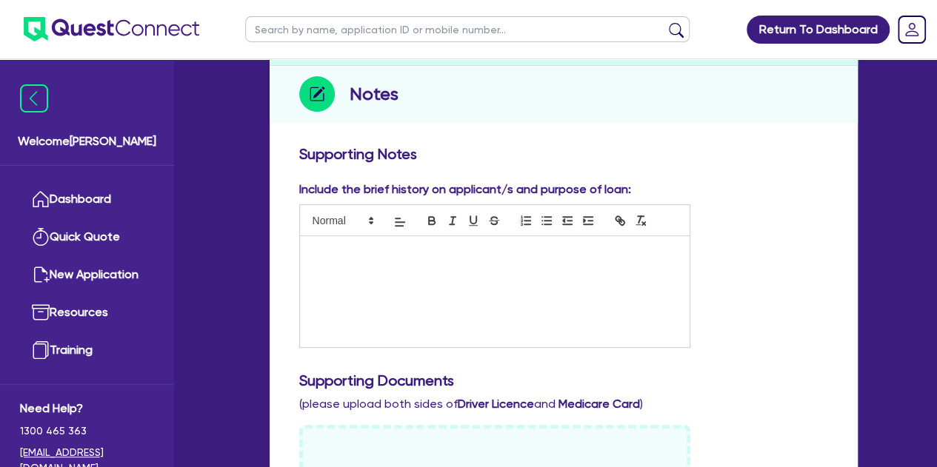
scroll to position [191, 0]
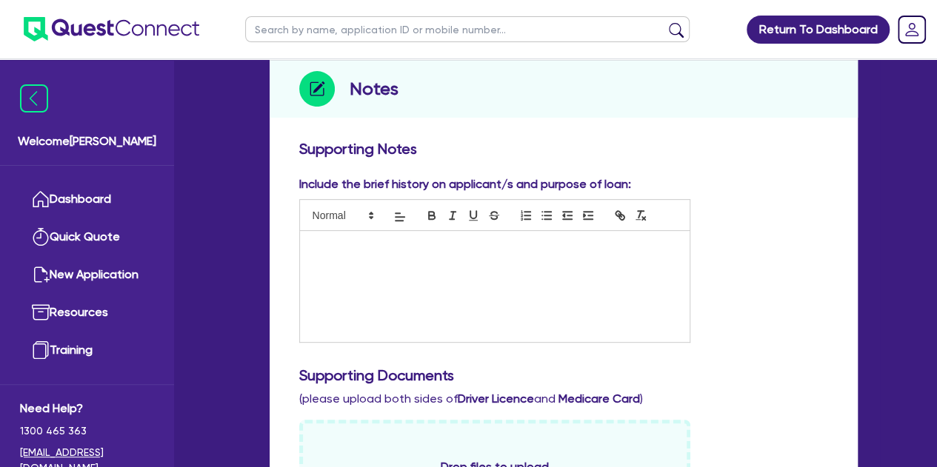
click at [315, 267] on div at bounding box center [495, 286] width 390 height 111
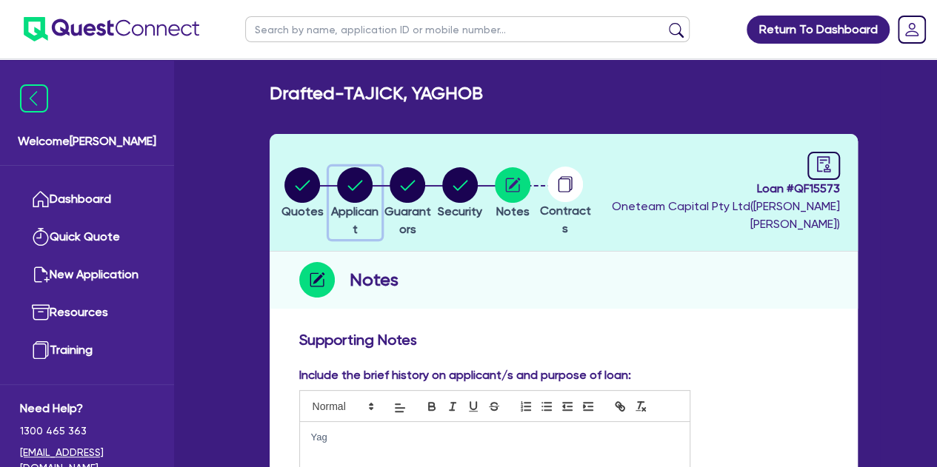
click at [363, 181] on circle "button" at bounding box center [355, 185] width 36 height 36
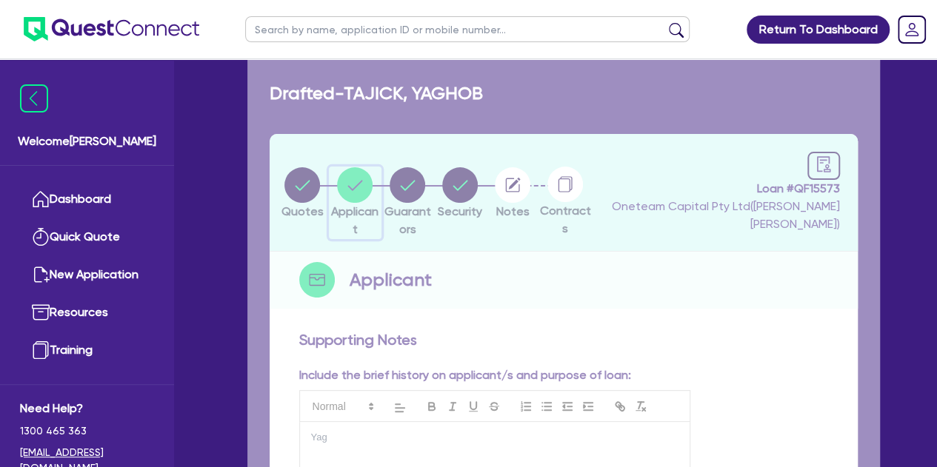
select select "SOLE_TRADER"
select select "BUILDING_CONSTRUCTION"
select select "TRADES_SERVICES_CONSUMERS"
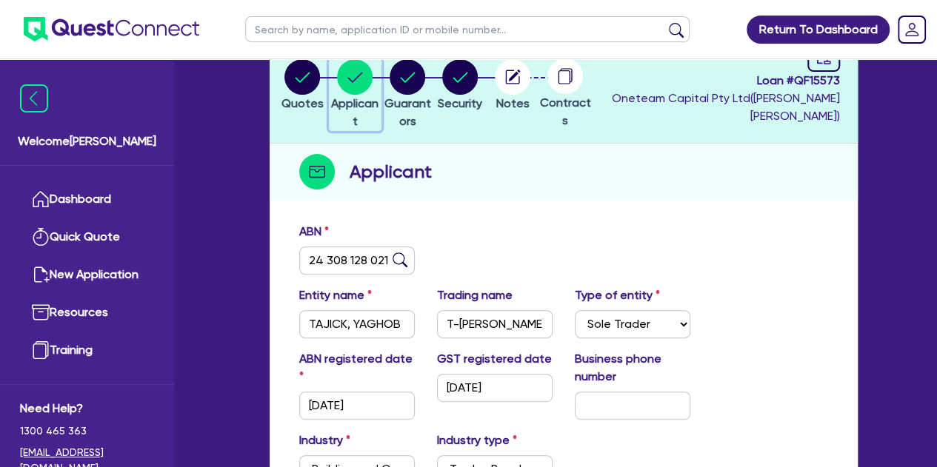
scroll to position [109, 0]
click at [415, 75] on icon "button" at bounding box center [408, 76] width 15 height 10
select select "MR"
select select "VIC"
select select "DE_FACTO"
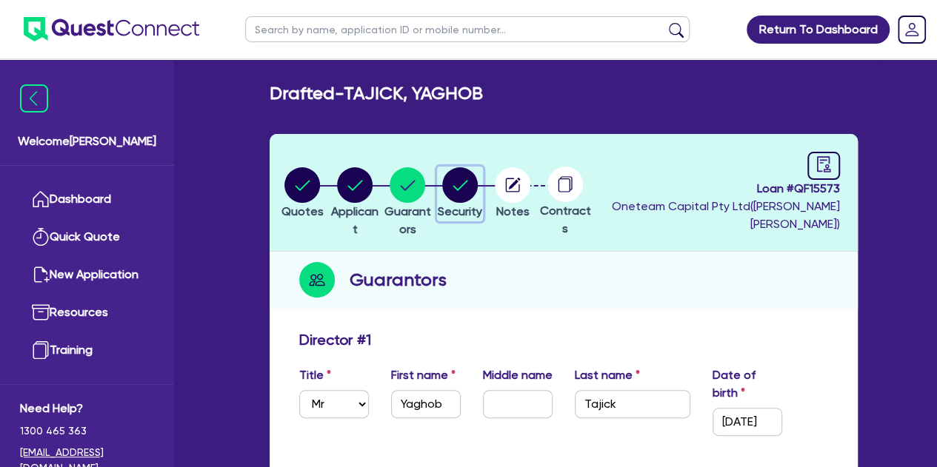
click at [478, 176] on circle "button" at bounding box center [460, 185] width 36 height 36
select select "CARS_AND_LIGHT_TRUCKS"
select select "PASSENGER_VEHICLES"
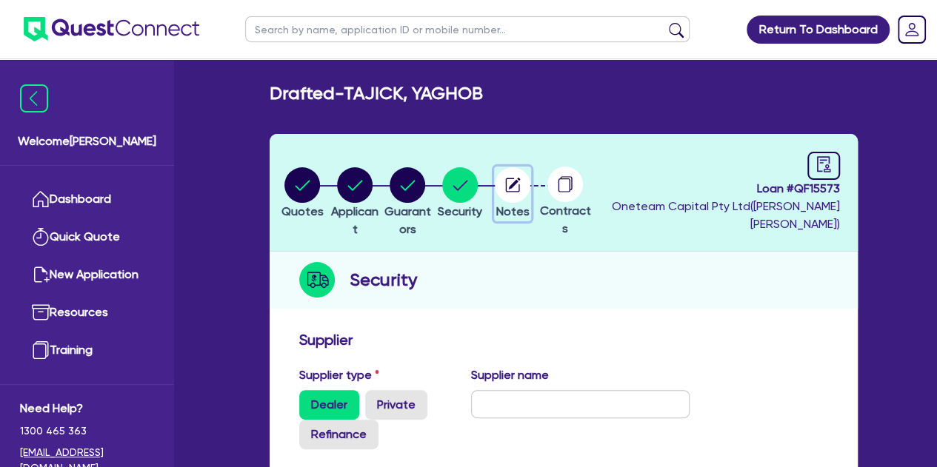
click at [530, 187] on circle "button" at bounding box center [513, 185] width 36 height 36
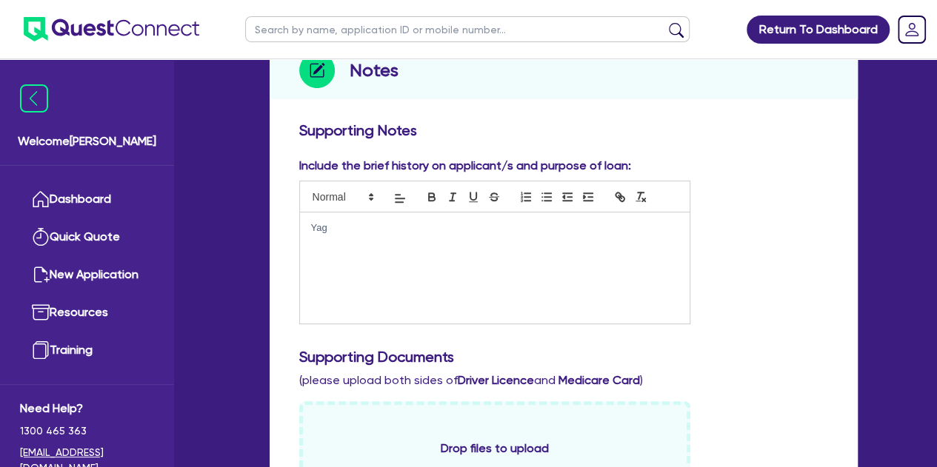
scroll to position [213, 0]
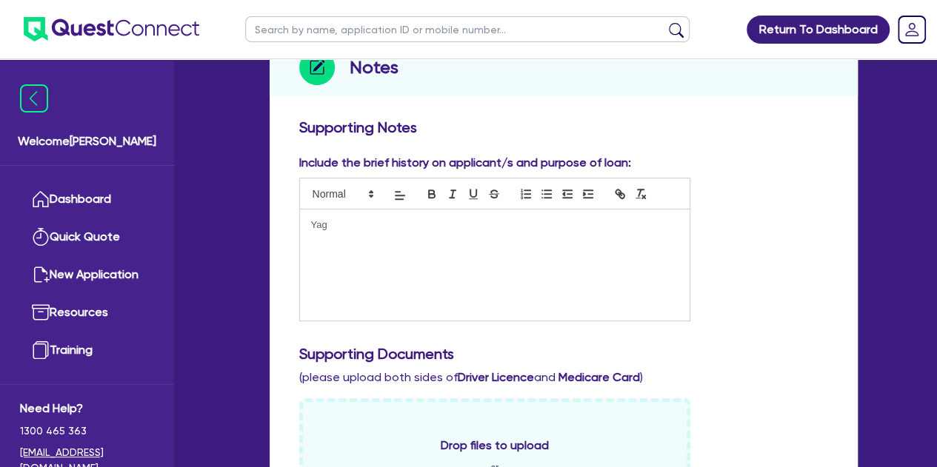
click at [360, 244] on div "Yag" at bounding box center [495, 265] width 390 height 111
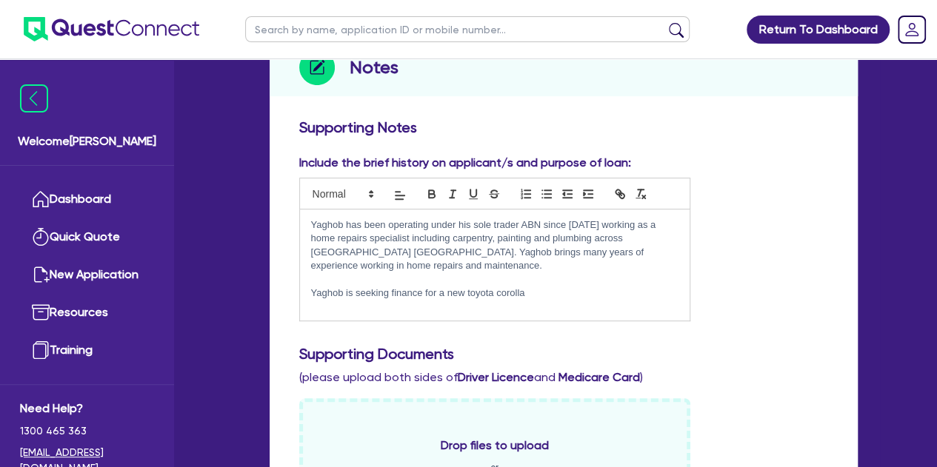
click at [462, 295] on p "Yaghob is seeking finance for a new toyota corolla" at bounding box center [494, 293] width 367 height 13
click at [532, 287] on p "Yaghob is seeking finance for a 2021 toyota corolla" at bounding box center [494, 293] width 367 height 13
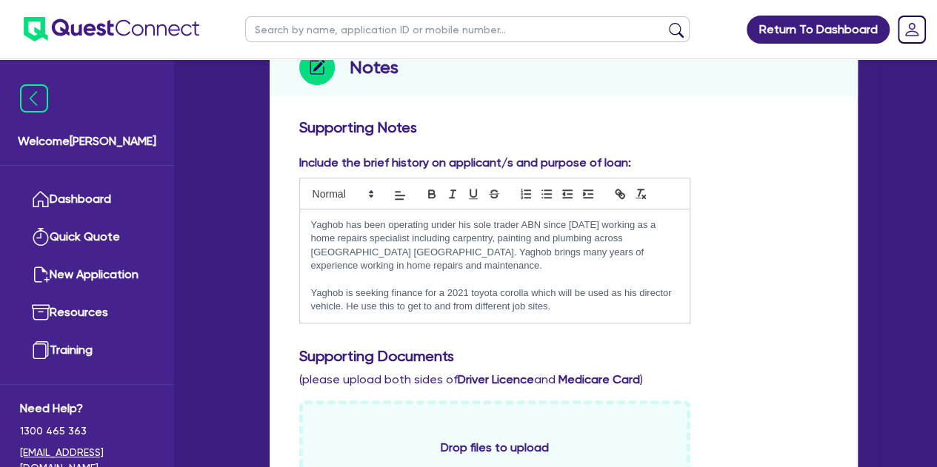
drag, startPoint x: 567, startPoint y: 310, endPoint x: 270, endPoint y: 211, distance: 313.8
copy div "Yaghob has been operating under his sole trader ABN since 2011 working as a hom…"
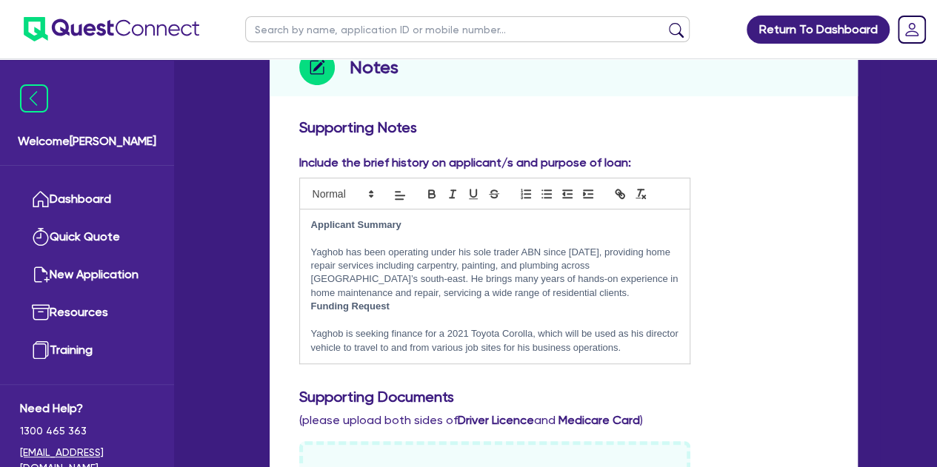
scroll to position [0, 0]
click at [513, 295] on p "Yaghob has been operating under his sole trader ABN since [DATE], providing hom…" at bounding box center [494, 273] width 367 height 55
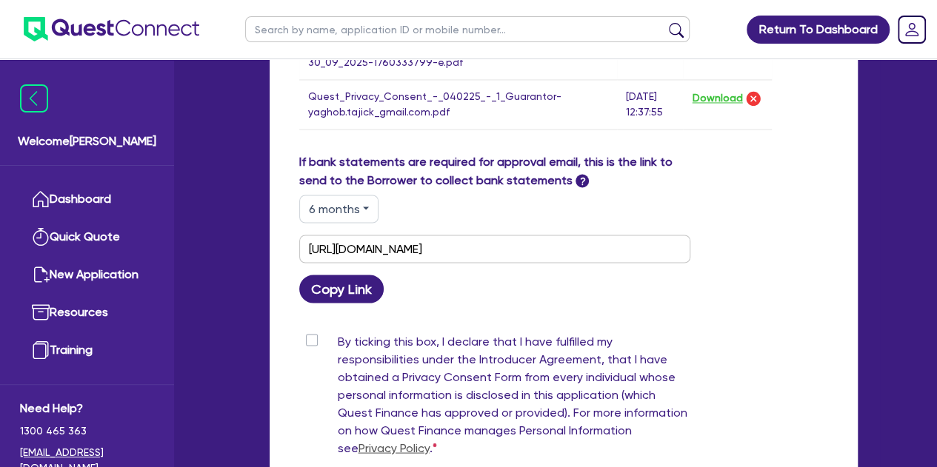
scroll to position [1400, 0]
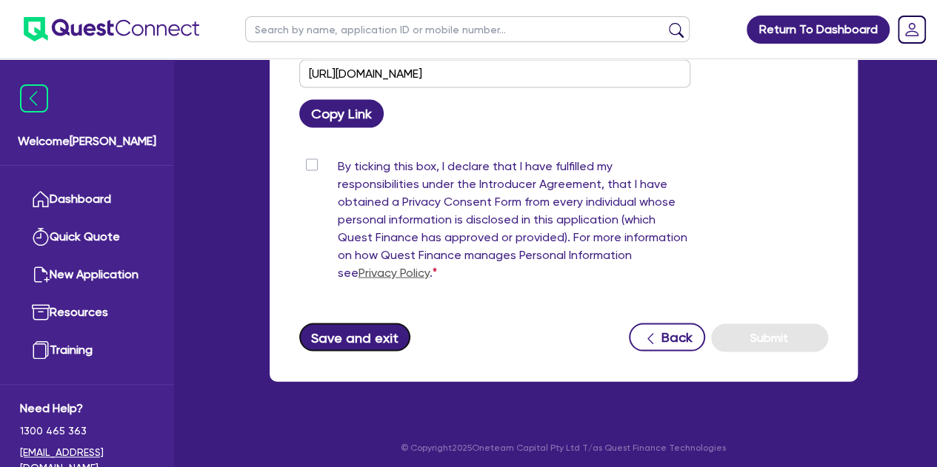
click at [363, 330] on button "Save and exit" at bounding box center [355, 337] width 112 height 28
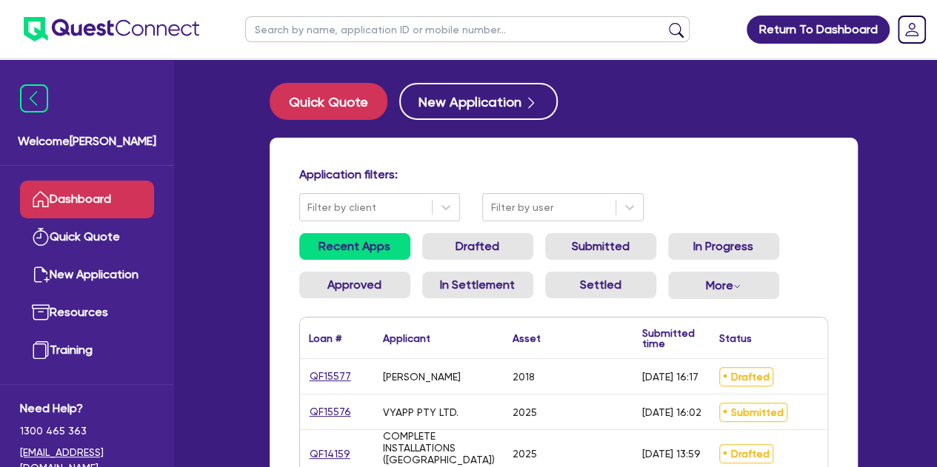
click at [320, 16] on ul at bounding box center [467, 29] width 474 height 59
click at [319, 16] on input "text" at bounding box center [467, 29] width 444 height 26
type input "yagh"
click at [664, 22] on button "submit" at bounding box center [676, 32] width 24 height 21
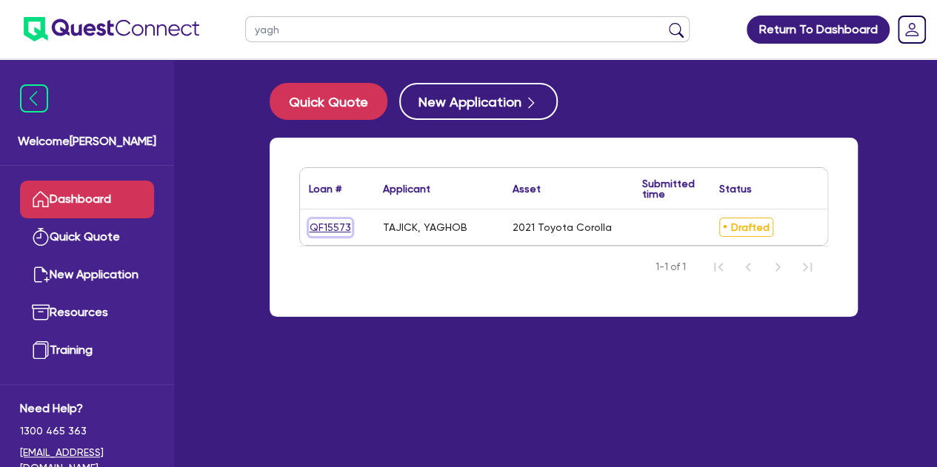
click at [330, 230] on link "QF15573" at bounding box center [330, 227] width 43 height 17
select select "Other"
select select "CARS_AND_LIGHT_TRUCKS"
select select "PASSENGER_VEHICLES"
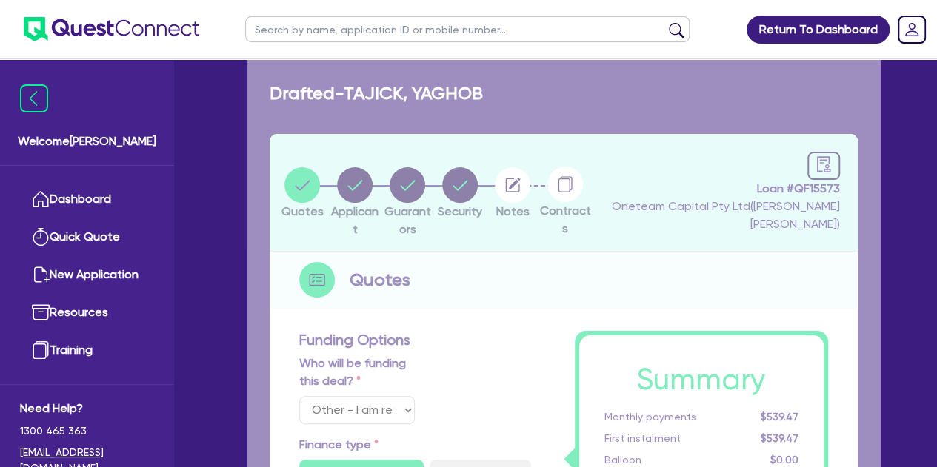
type input "24,000"
type input "1,000"
type input "1,227"
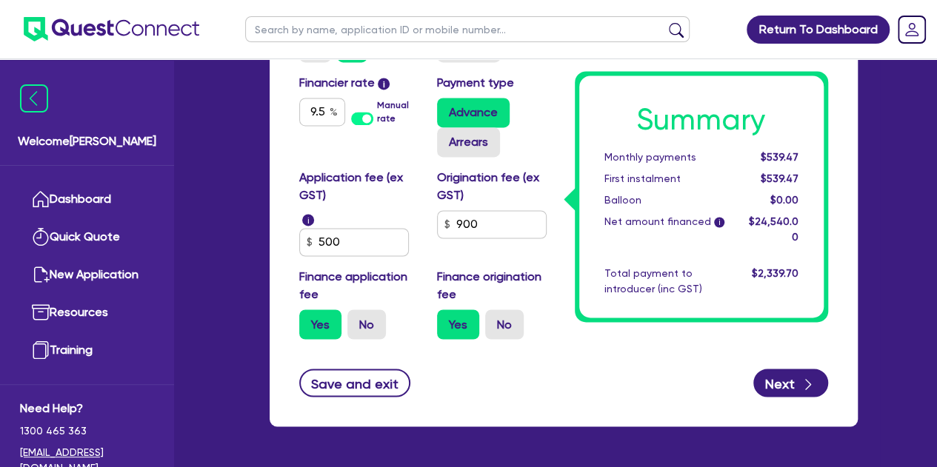
scroll to position [1085, 0]
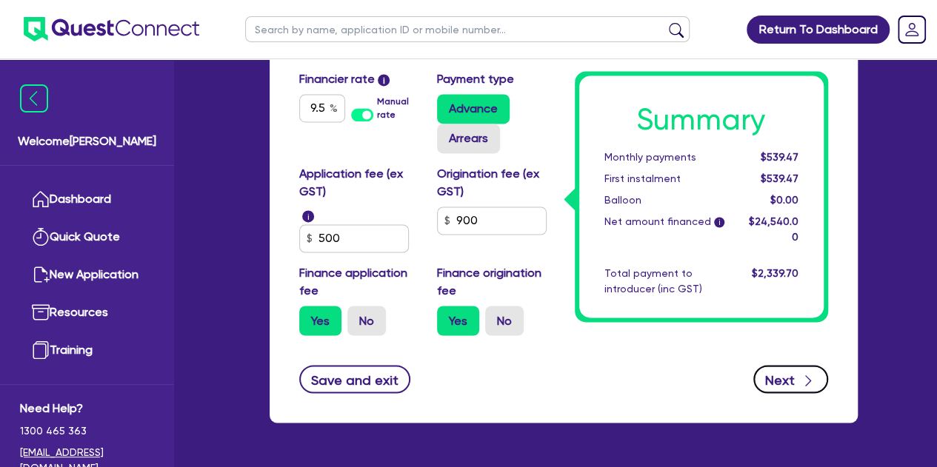
click at [758, 375] on button "Next" at bounding box center [790, 379] width 75 height 28
type input "24,000"
type input "1,000"
type input "1,227"
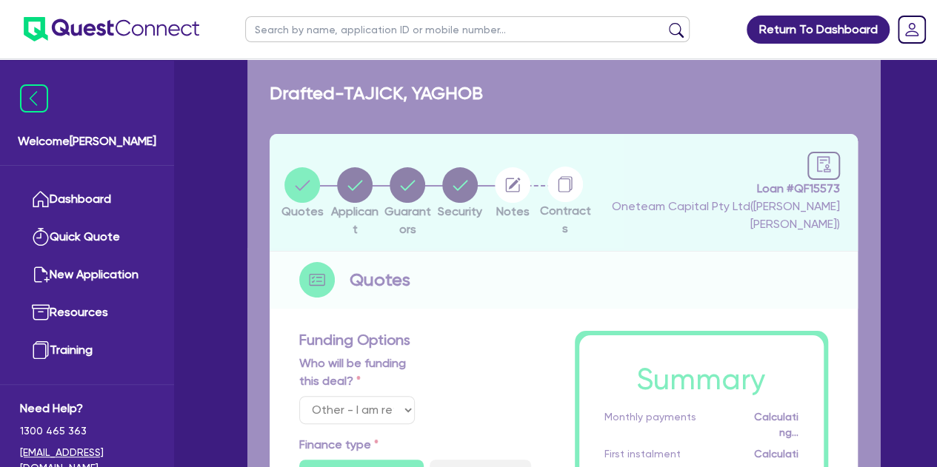
select select "SOLE_TRADER"
select select "BUILDING_CONSTRUCTION"
select select "TRADES_SERVICES_CONSUMERS"
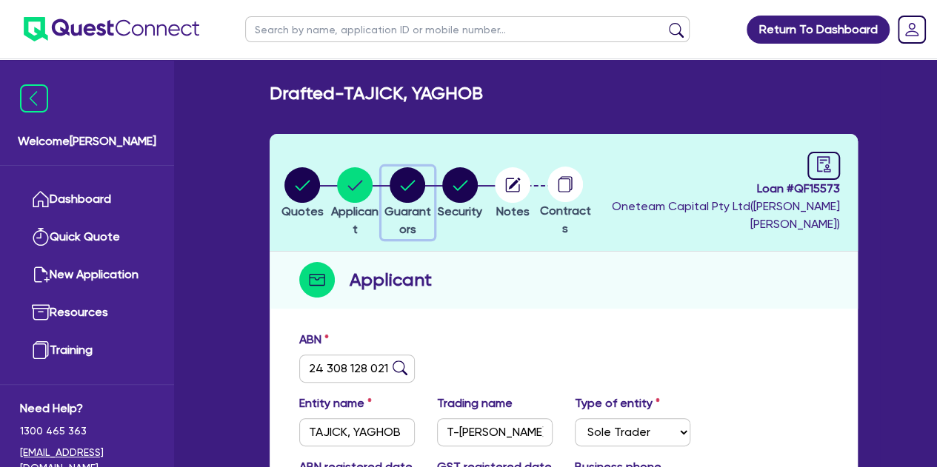
click at [423, 187] on circle "button" at bounding box center [408, 185] width 36 height 36
select select "MR"
select select "VIC"
select select "DE_FACTO"
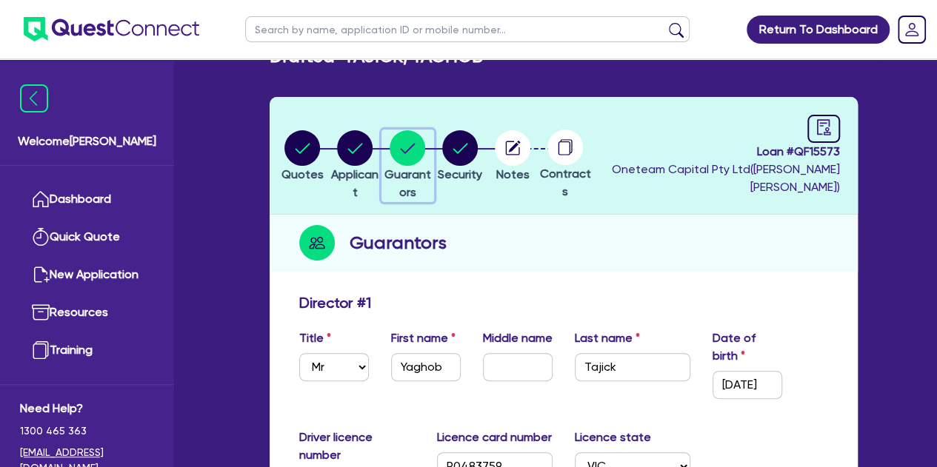
scroll to position [17, 0]
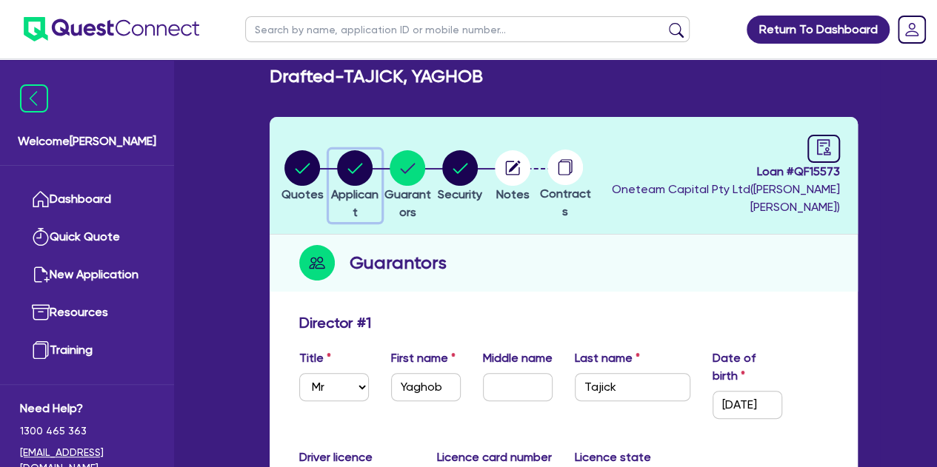
click at [358, 161] on circle "button" at bounding box center [355, 168] width 36 height 36
select select "SOLE_TRADER"
select select "BUILDING_CONSTRUCTION"
select select "TRADES_SERVICES_CONSUMERS"
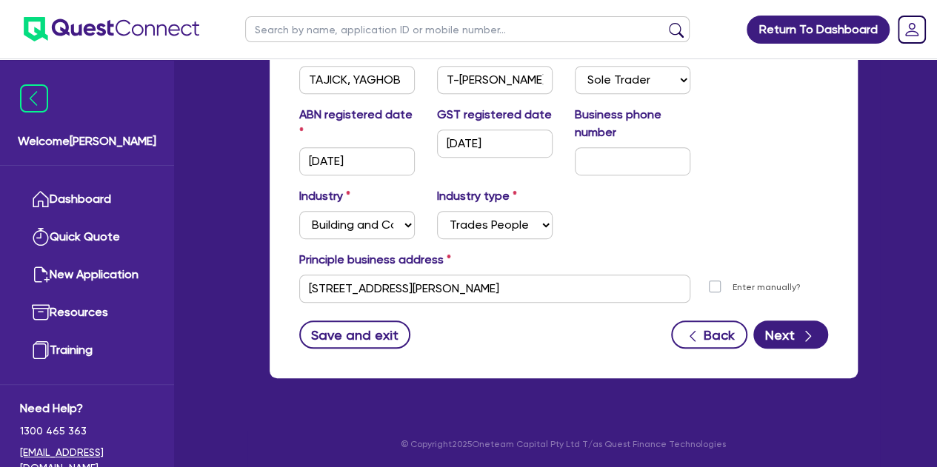
scroll to position [76, 0]
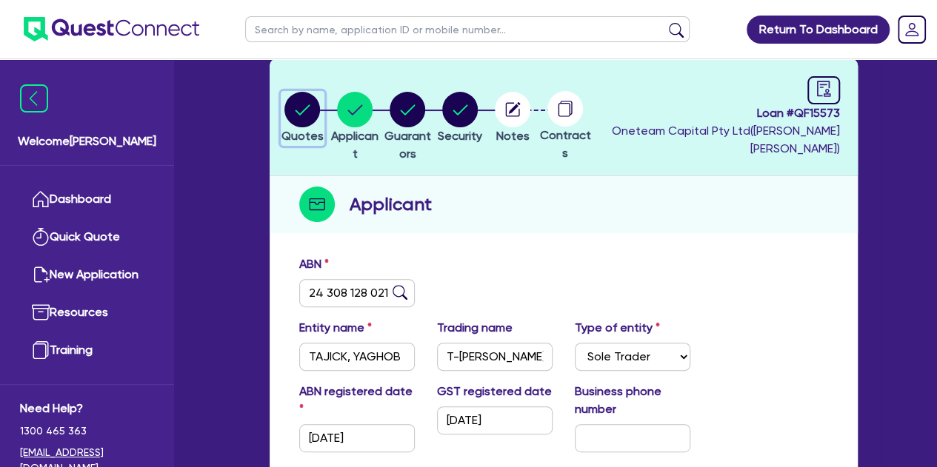
click at [304, 101] on circle "button" at bounding box center [302, 110] width 36 height 36
select select "Other"
select select "CARS_AND_LIGHT_TRUCKS"
select select "PASSENGER_VEHICLES"
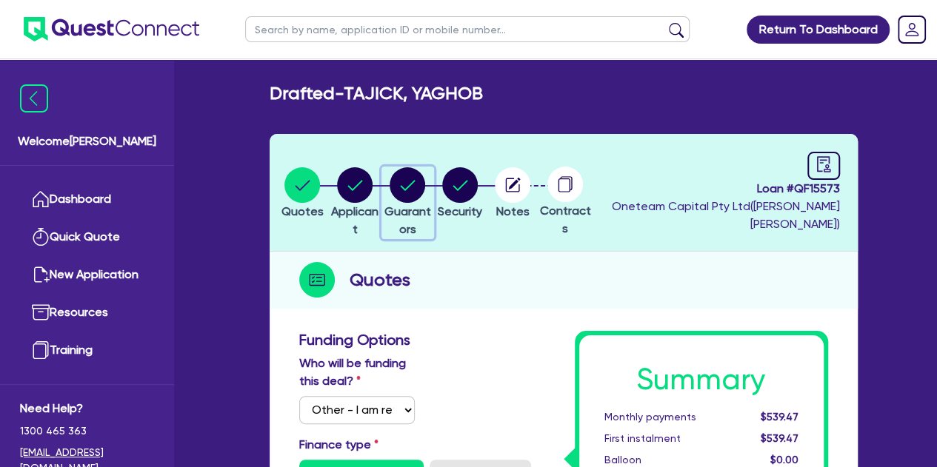
click at [421, 193] on circle "button" at bounding box center [408, 185] width 36 height 36
select select "MR"
select select "VIC"
select select "DE_FACTO"
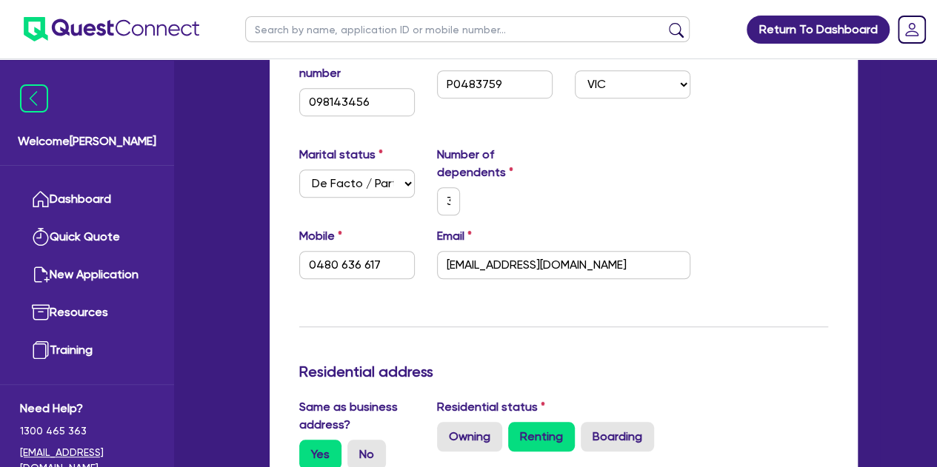
scroll to position [420, 0]
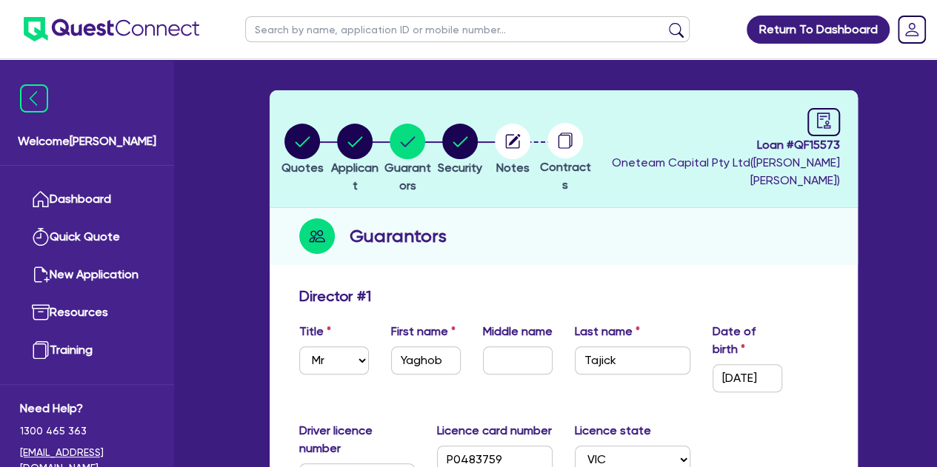
scroll to position [43, 0]
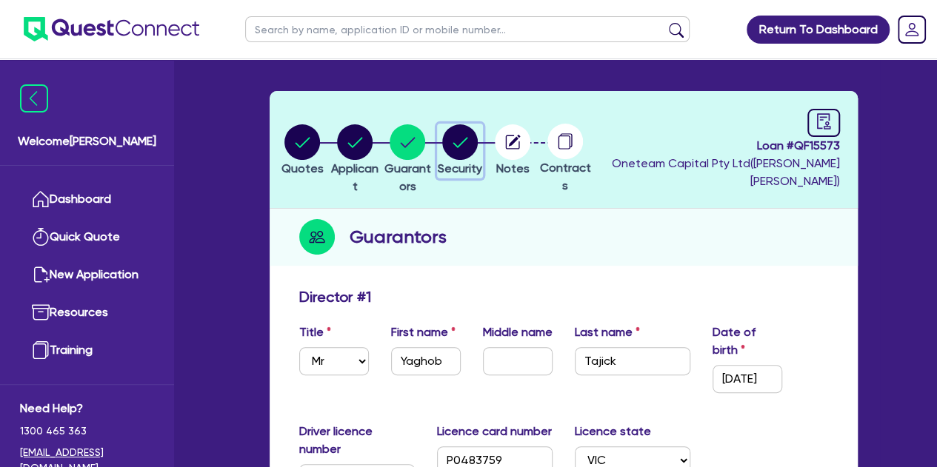
click at [478, 149] on circle "button" at bounding box center [460, 142] width 36 height 36
select select "CARS_AND_LIGHT_TRUCKS"
select select "PASSENGER_VEHICLES"
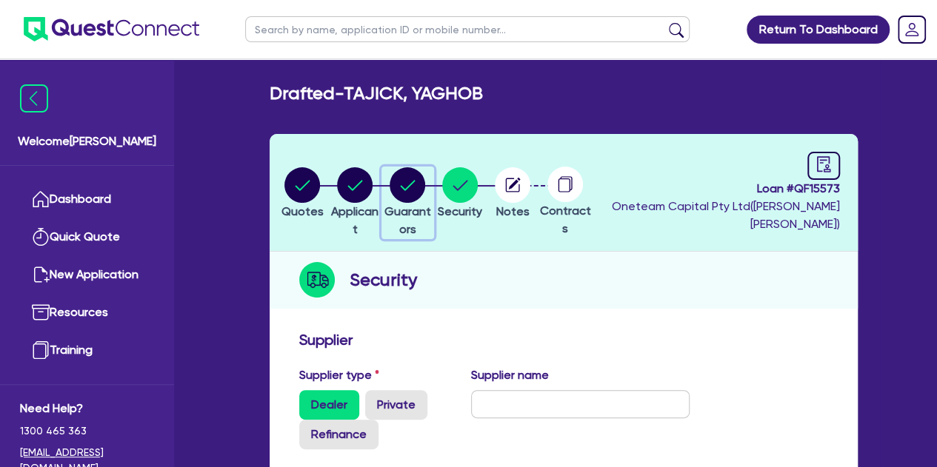
click at [416, 198] on icon "button" at bounding box center [408, 185] width 36 height 36
select select "MR"
select select "VIC"
select select "DE_FACTO"
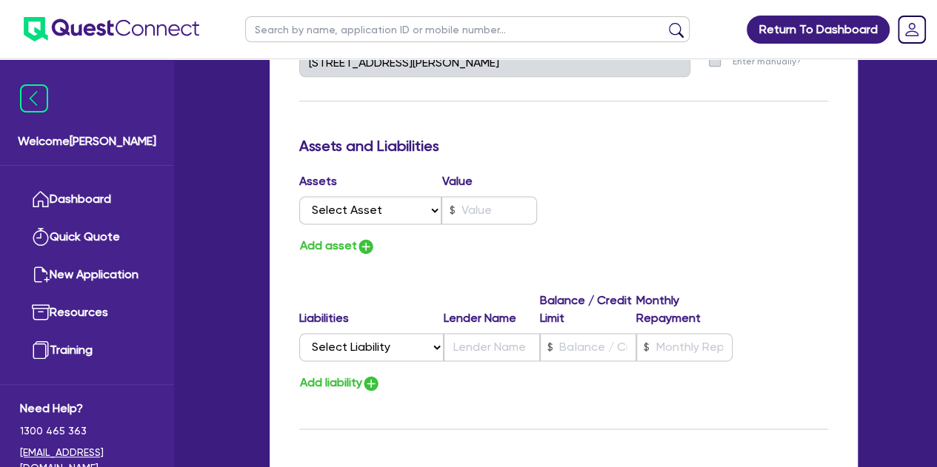
scroll to position [889, 0]
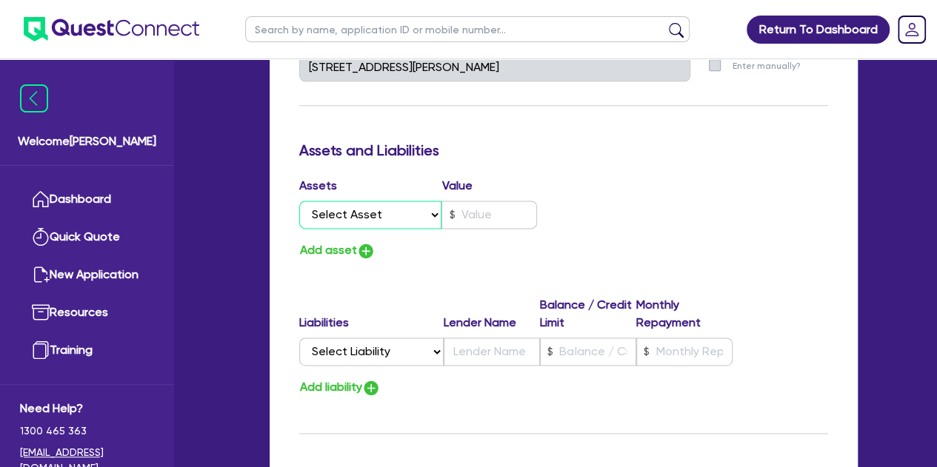
click at [403, 221] on select "Select Asset Cash Property Investment property Vehicle Truck Trailer Equipment …" at bounding box center [370, 215] width 143 height 28
click at [542, 273] on div "Update residential status for Director #1 Boarding is only acceptable when the …" at bounding box center [563, 34] width 529 height 1184
click at [373, 224] on select "Select Asset Cash Property Investment property Vehicle Truck Trailer Equipment …" at bounding box center [370, 215] width 143 height 28
select select "VEHICLE"
click at [299, 201] on select "Select Asset Cash Property Investment property Vehicle Truck Trailer Equipment …" at bounding box center [370, 215] width 143 height 28
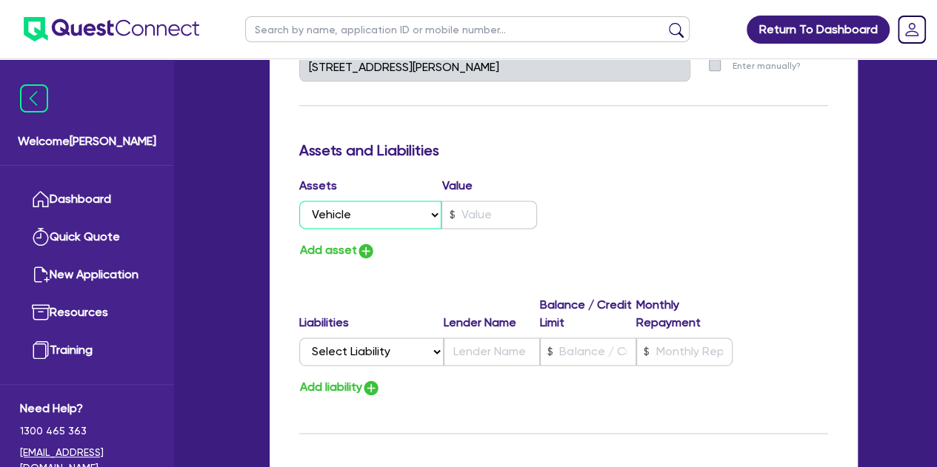
type input "3"
type input "0480 636 617"
click at [464, 215] on input "text" at bounding box center [489, 215] width 96 height 28
click at [387, 215] on select "Select Asset Cash Property Investment property Vehicle Truck Trailer Equipment …" at bounding box center [370, 215] width 143 height 28
click at [526, 250] on div "Add asset" at bounding box center [425, 251] width 275 height 20
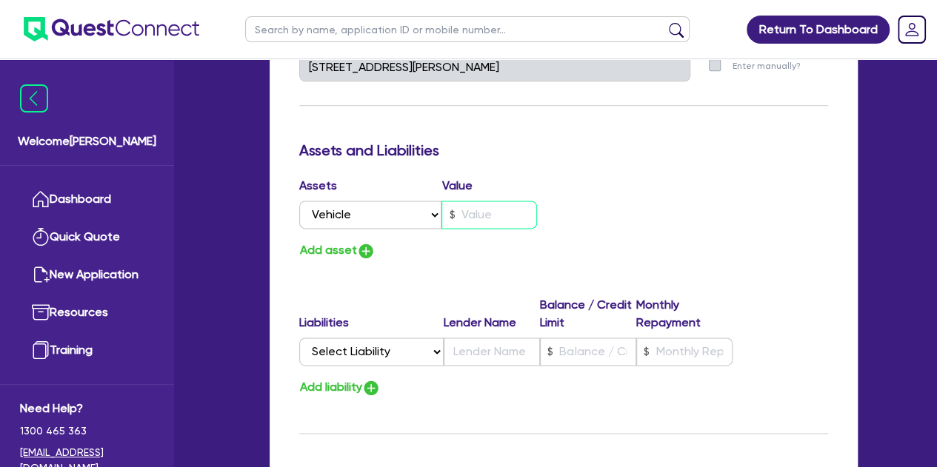
click at [461, 224] on input "text" at bounding box center [489, 215] width 96 height 28
type input "3"
type input "0480 636 617"
type input "2"
type input "3"
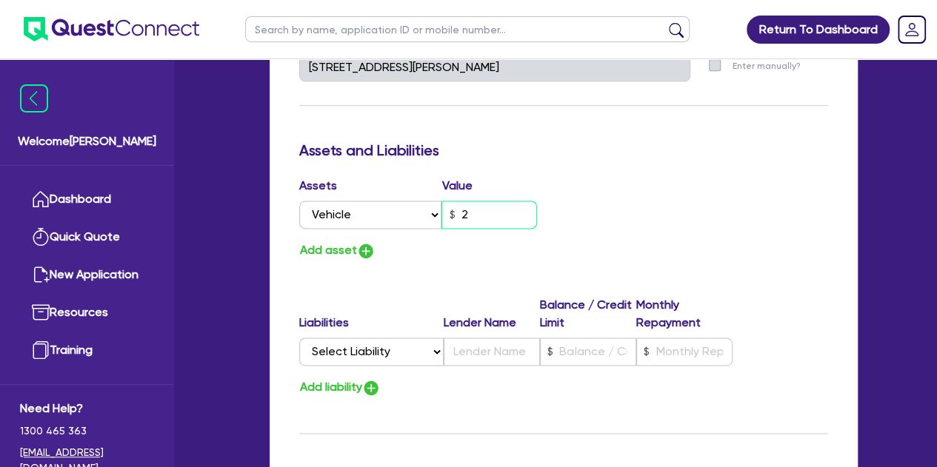
type input "0480 636 617"
type input "24"
type input "3"
type input "0480 636 617"
type input "240"
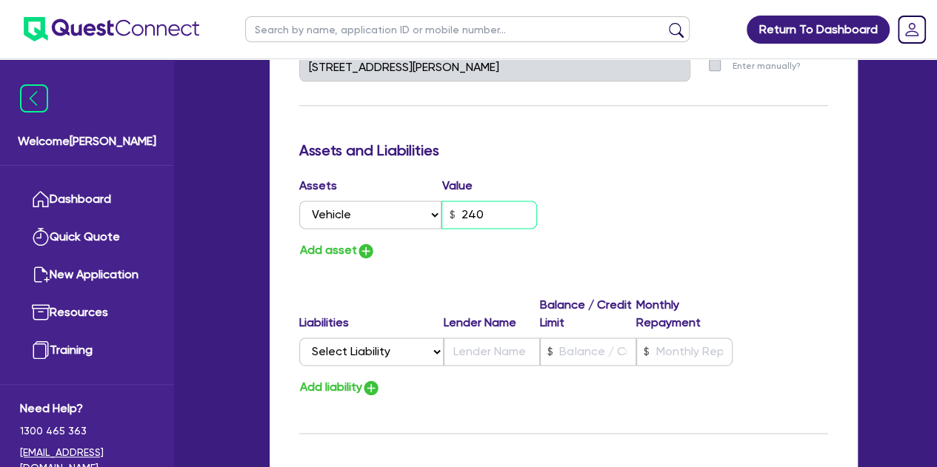
type input "3"
type input "0480 636 617"
type input "2,400"
type input "3"
type input "0480 636 617"
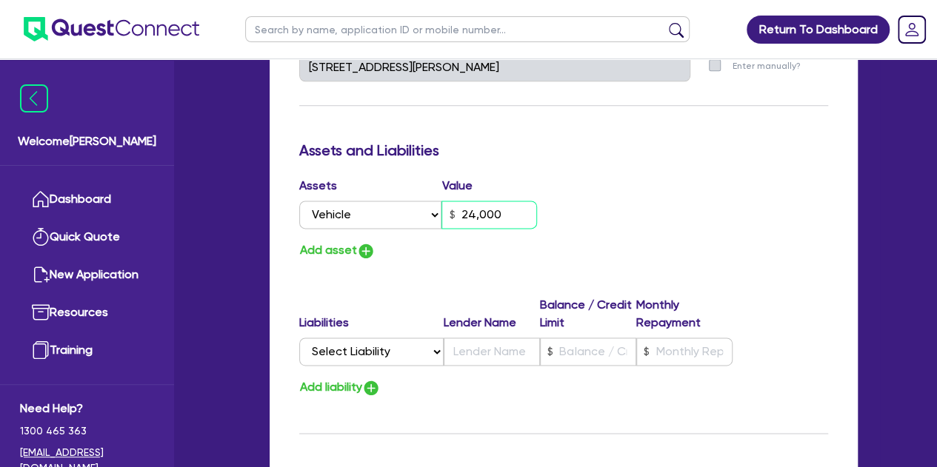
type input "24,000"
click at [394, 352] on select "Select Liability Credit card Mortgage Investment property loan Vehicle loan Tru…" at bounding box center [371, 352] width 144 height 28
select select "VEHICLE_LOAN"
click at [299, 338] on select "Select Liability Credit card Mortgage Investment property loan Vehicle loan Tru…" at bounding box center [371, 352] width 144 height 28
type input "3"
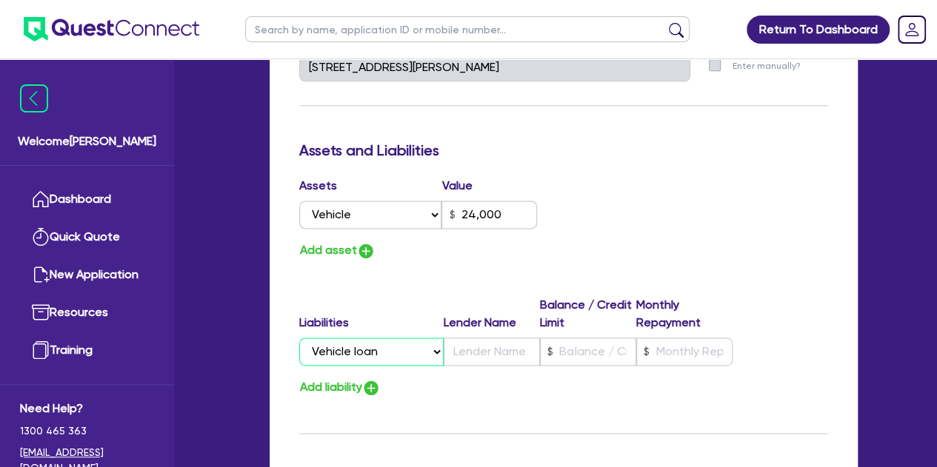
type input "0480 636 617"
type input "24,000"
click at [467, 352] on input "text" at bounding box center [492, 352] width 96 height 28
type input "3"
type input "0480 636 617"
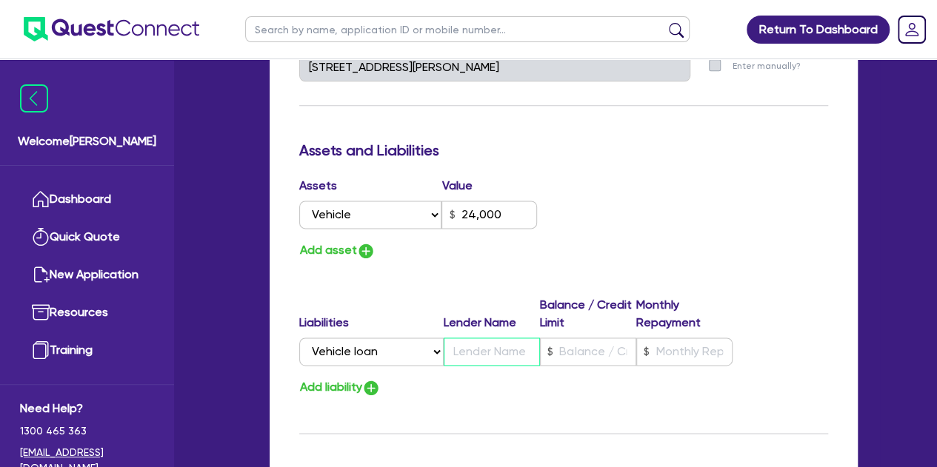
type input "24,000"
type input "A"
type input "3"
type input "0480 636 617"
click at [611, 358] on input "text" at bounding box center [588, 352] width 96 height 28
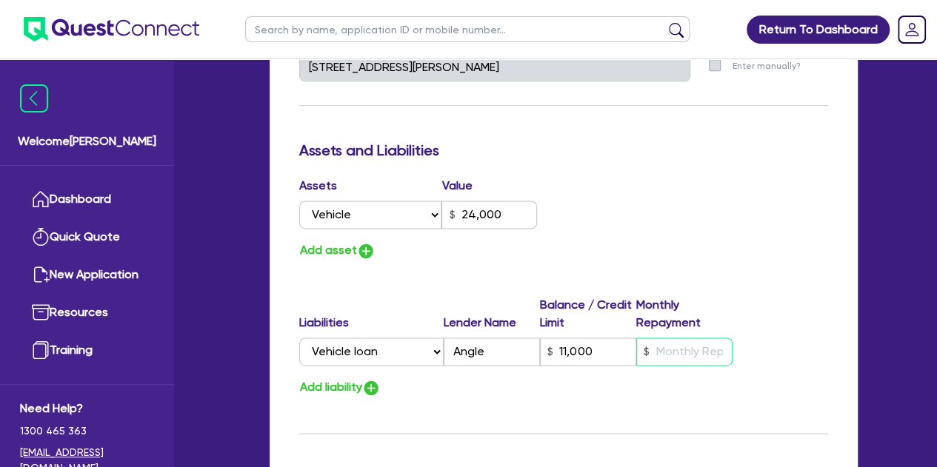
click at [680, 359] on input "text" at bounding box center [684, 352] width 96 height 28
click at [456, 257] on div "Add asset" at bounding box center [425, 251] width 275 height 20
click at [355, 253] on button "Add asset" at bounding box center [337, 251] width 76 height 20
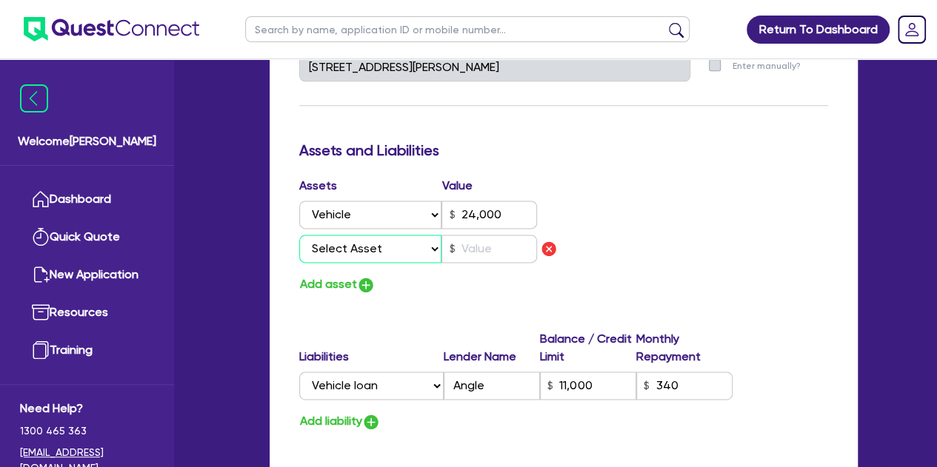
click at [355, 253] on select "Select Asset Cash Property Investment property Vehicle Truck Trailer Equipment …" at bounding box center [370, 249] width 143 height 28
click at [299, 235] on select "Select Asset Cash Property Investment property Vehicle Truck Trailer Equipment …" at bounding box center [370, 249] width 143 height 28
click at [472, 250] on input "text" at bounding box center [489, 249] width 96 height 28
click at [416, 338] on div "Liabilities Lender Name Balance / Credit Limit Monthly Repayment" at bounding box center [515, 350] width 433 height 41
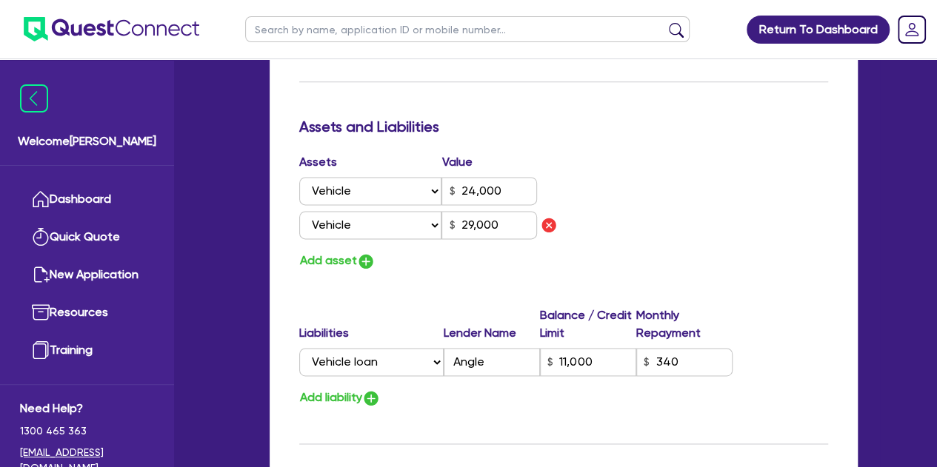
scroll to position [918, 0]
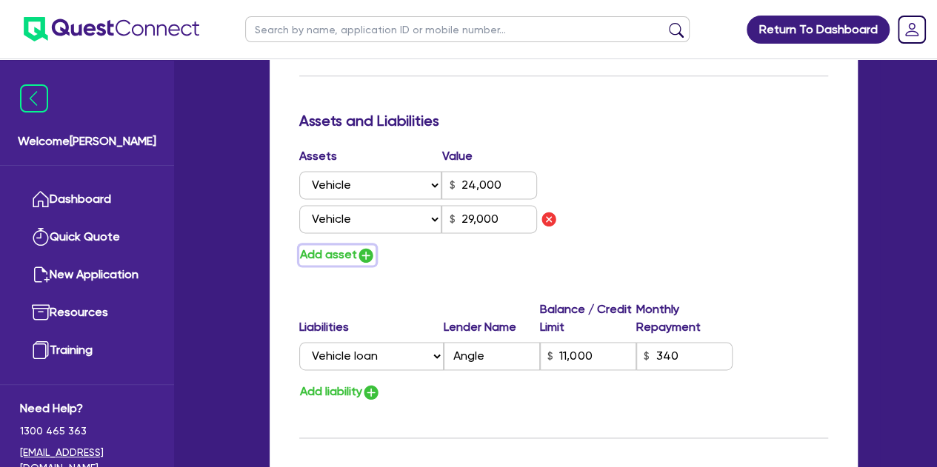
click at [350, 253] on button "Add asset" at bounding box center [337, 255] width 76 height 20
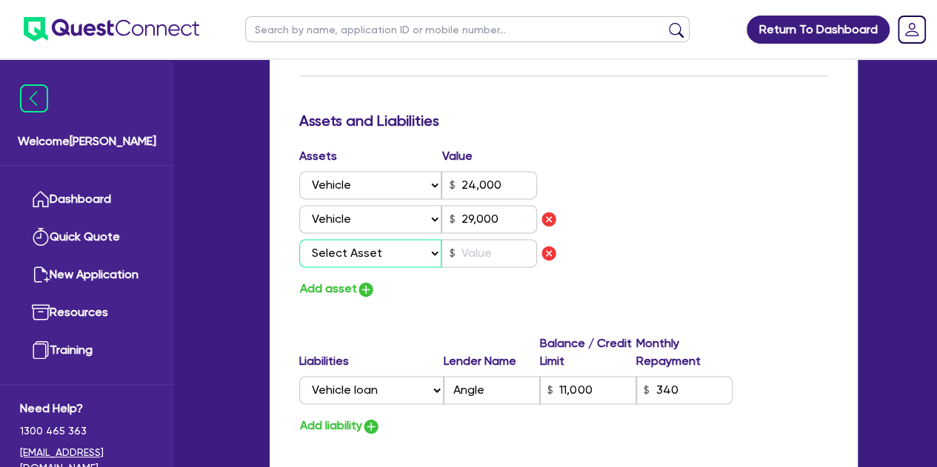
click at [373, 258] on select "Select Asset Cash Property Investment property Vehicle Truck Trailer Equipment …" at bounding box center [370, 253] width 143 height 28
click at [550, 253] on img "button" at bounding box center [549, 253] width 18 height 18
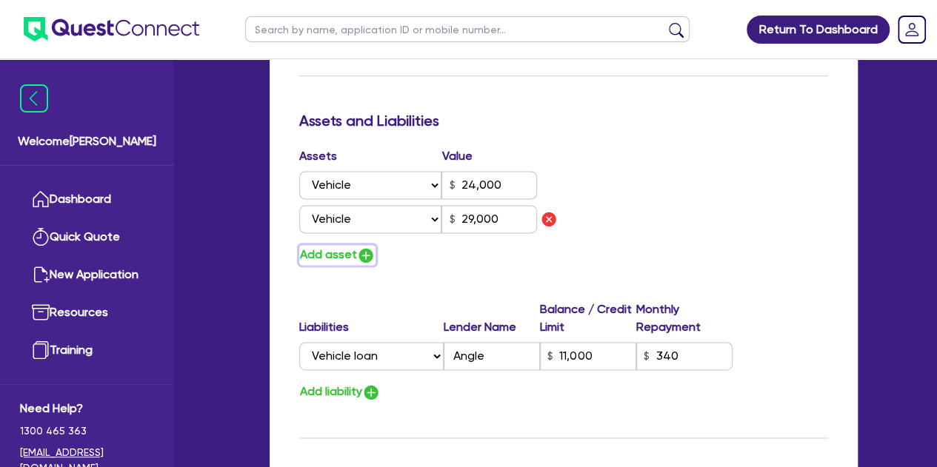
click at [360, 250] on img "button" at bounding box center [366, 256] width 18 height 18
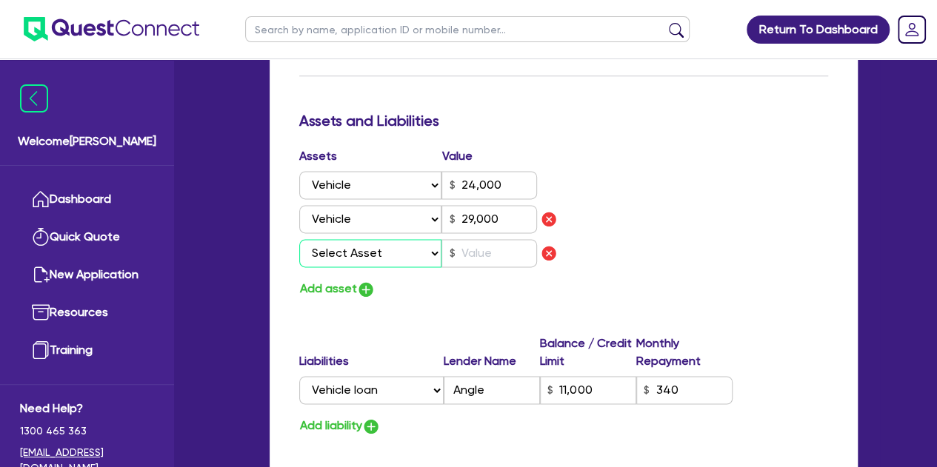
click at [379, 250] on select "Select Asset Cash Property Investment property Vehicle Truck Trailer Equipment …" at bounding box center [370, 253] width 143 height 28
click at [299, 239] on select "Select Asset Cash Property Investment property Vehicle Truck Trailer Equipment …" at bounding box center [370, 253] width 143 height 28
click at [486, 254] on input "text" at bounding box center [489, 253] width 96 height 28
click at [418, 288] on div "Add asset" at bounding box center [425, 289] width 275 height 20
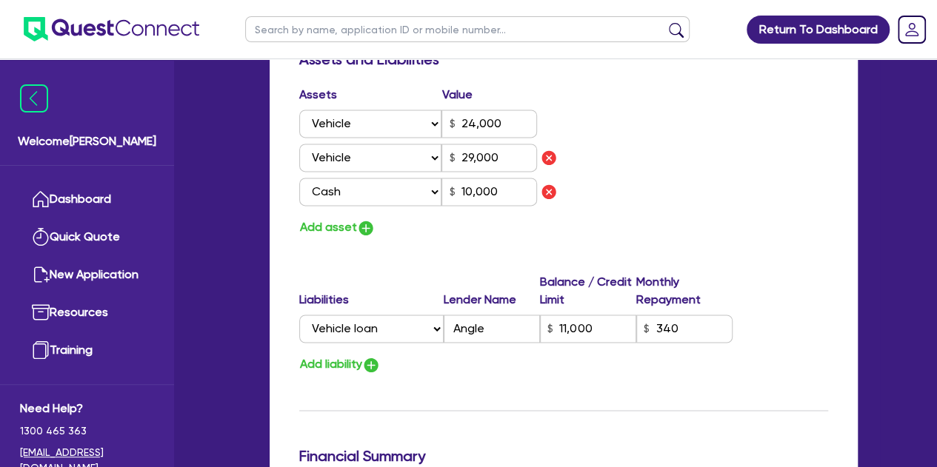
scroll to position [980, 0]
click at [350, 228] on button "Add asset" at bounding box center [337, 227] width 76 height 20
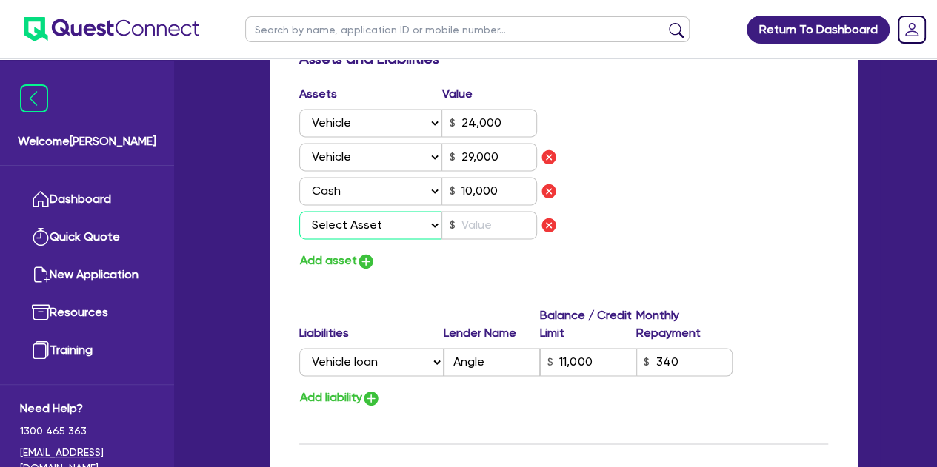
click at [375, 221] on select "Select Asset Cash Property Investment property Vehicle Truck Trailer Equipment …" at bounding box center [370, 225] width 143 height 28
click at [541, 226] on img "button" at bounding box center [549, 225] width 18 height 18
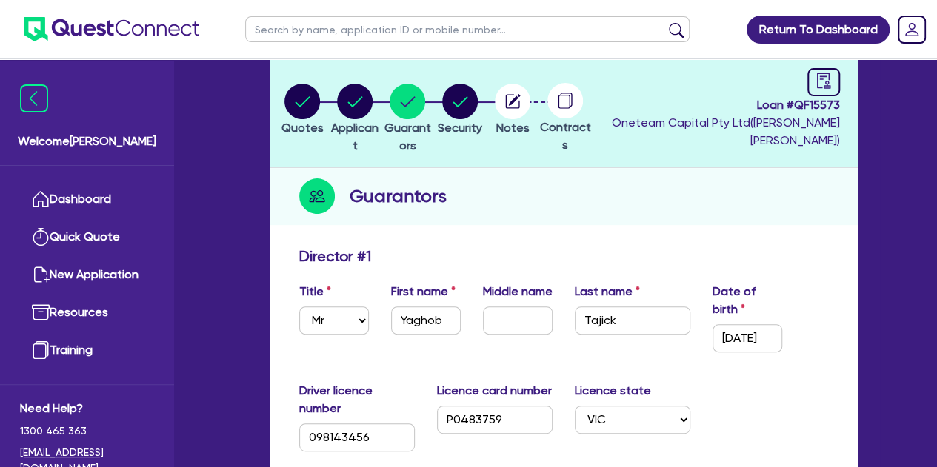
scroll to position [0, 0]
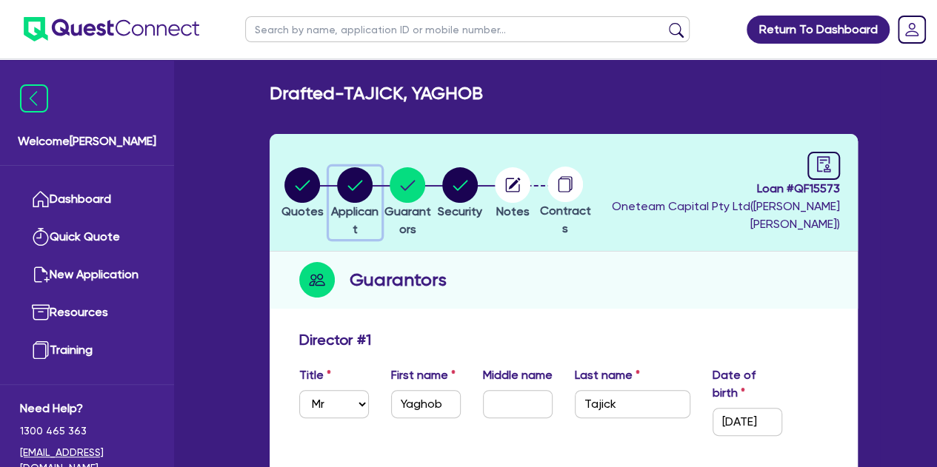
click at [367, 180] on circle "button" at bounding box center [355, 185] width 36 height 36
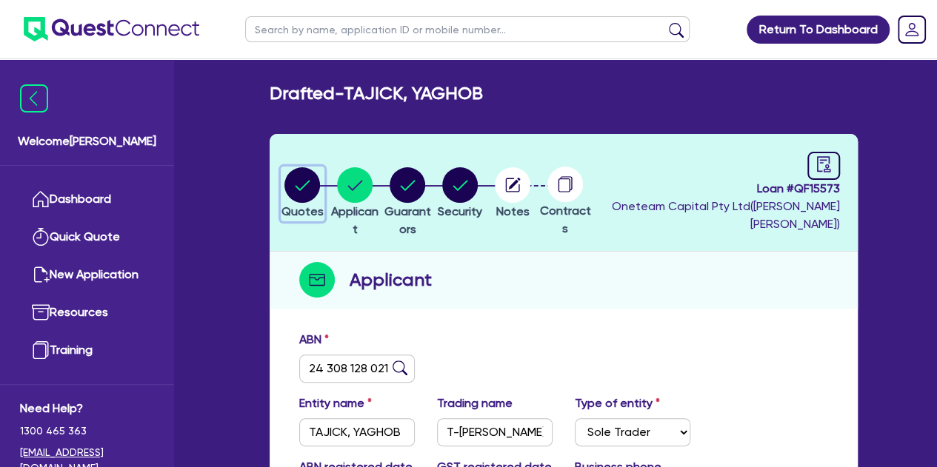
click at [310, 202] on button "Quotes" at bounding box center [303, 194] width 44 height 55
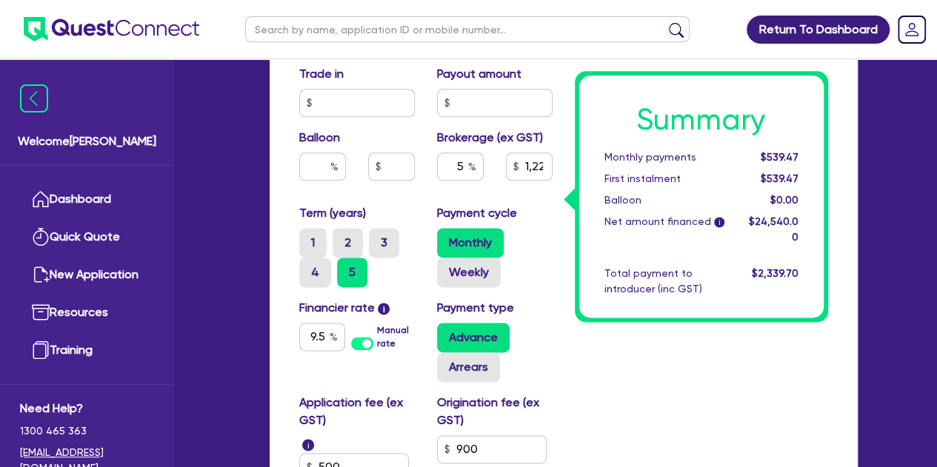
scroll to position [857, 0]
click at [466, 167] on input "5" at bounding box center [460, 166] width 47 height 28
click at [431, 190] on div "3" at bounding box center [460, 172] width 69 height 40
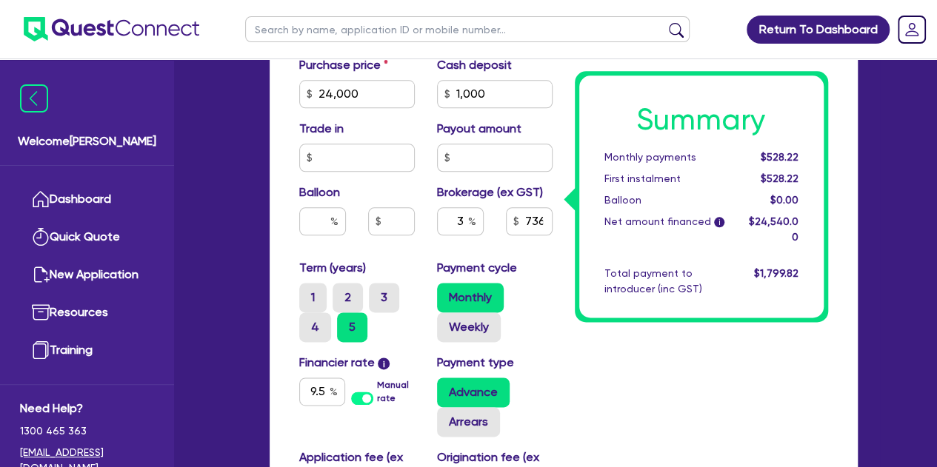
scroll to position [801, 0]
click at [462, 223] on input "text" at bounding box center [460, 222] width 47 height 28
click at [422, 234] on div at bounding box center [391, 222] width 69 height 28
click at [464, 226] on input "text" at bounding box center [460, 222] width 47 height 28
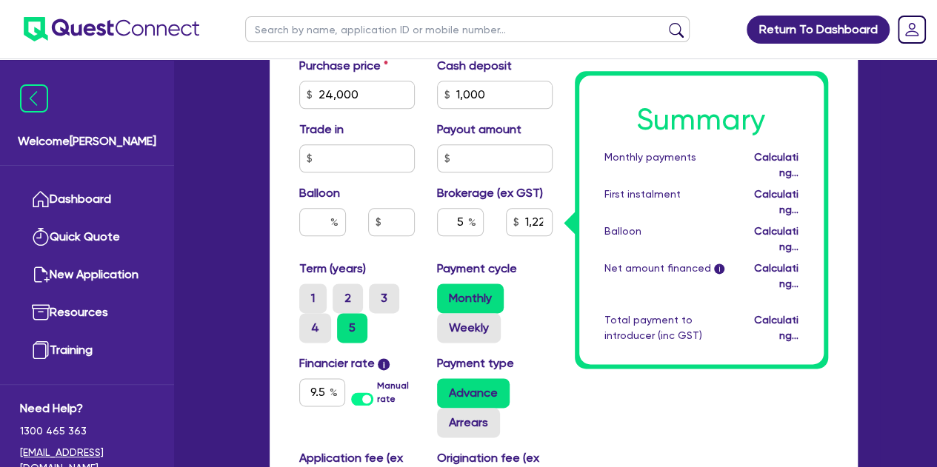
click at [410, 235] on div "Balloon" at bounding box center [357, 216] width 138 height 64
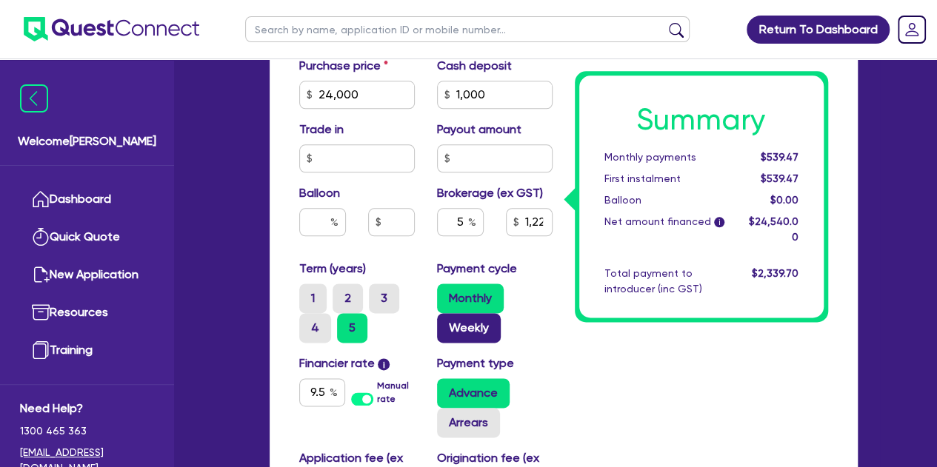
click at [458, 327] on label "Weekly" at bounding box center [469, 328] width 64 height 30
click at [447, 323] on input "Weekly" at bounding box center [442, 318] width 10 height 10
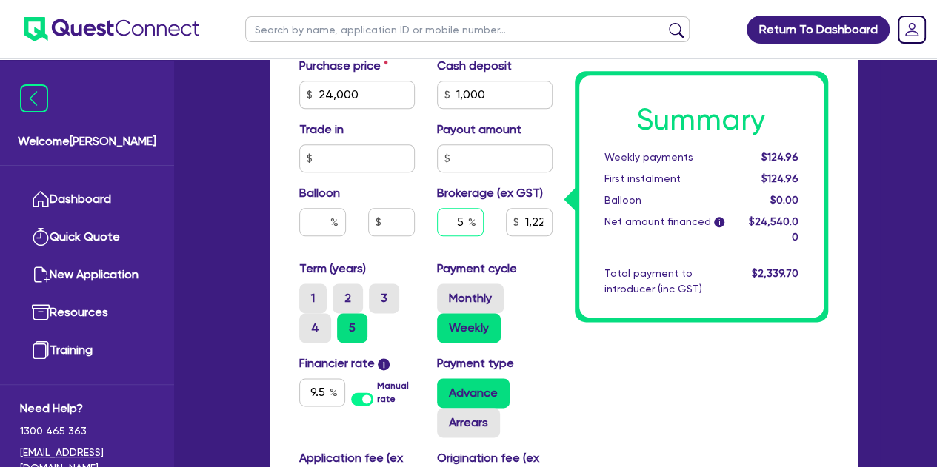
click at [464, 221] on input "5" at bounding box center [460, 222] width 47 height 28
click at [416, 256] on div "Purchase price 24,000 Cash deposit 1,000 Trade in Payout amount Balloon Brokera…" at bounding box center [425, 158] width 275 height 203
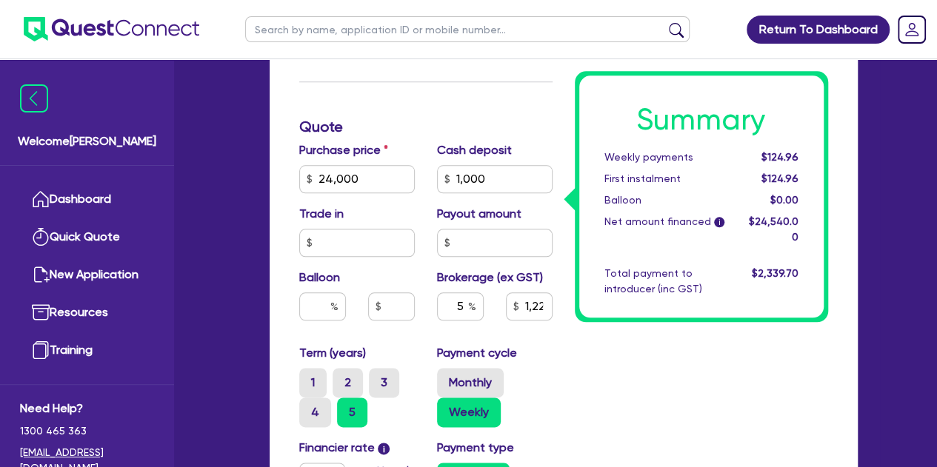
scroll to position [765, 0]
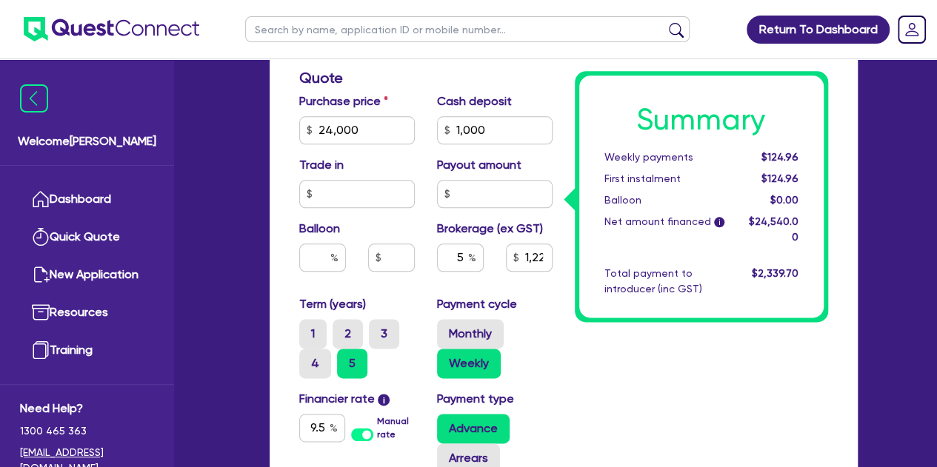
click at [365, 220] on div "Balloon" at bounding box center [357, 252] width 138 height 64
click at [319, 259] on input "text" at bounding box center [322, 258] width 47 height 28
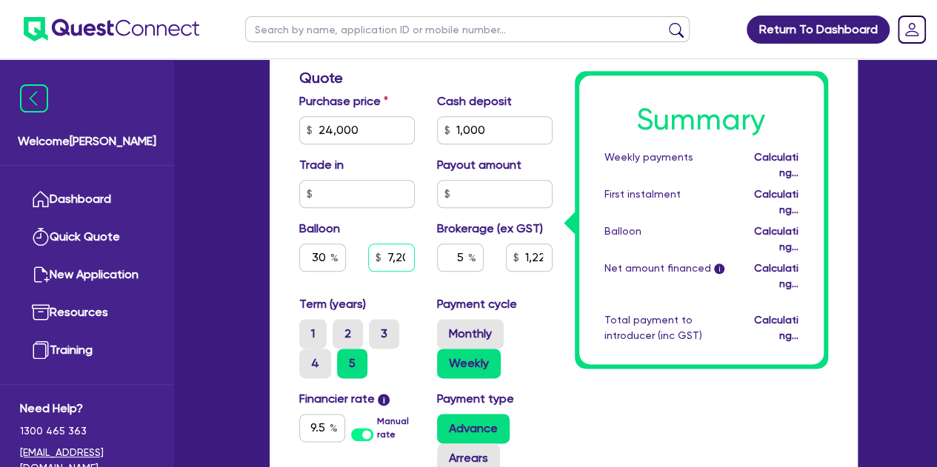
click at [382, 255] on input "7,200" at bounding box center [391, 258] width 47 height 28
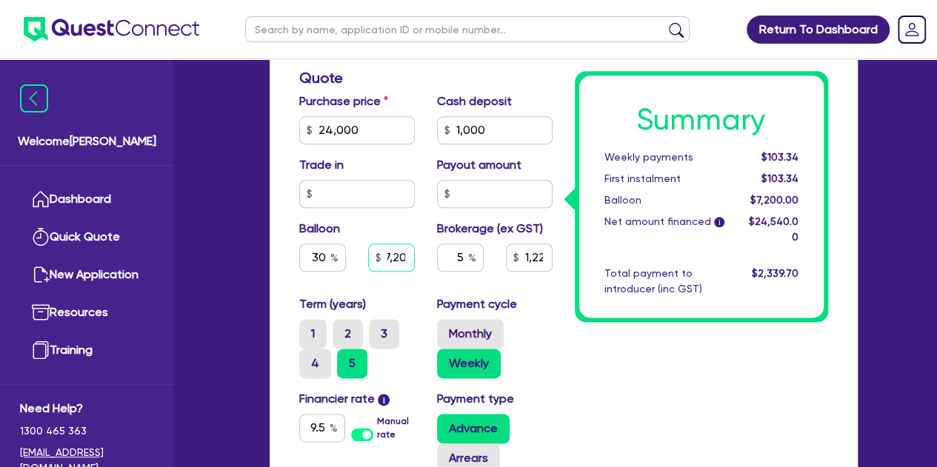
scroll to position [0, 0]
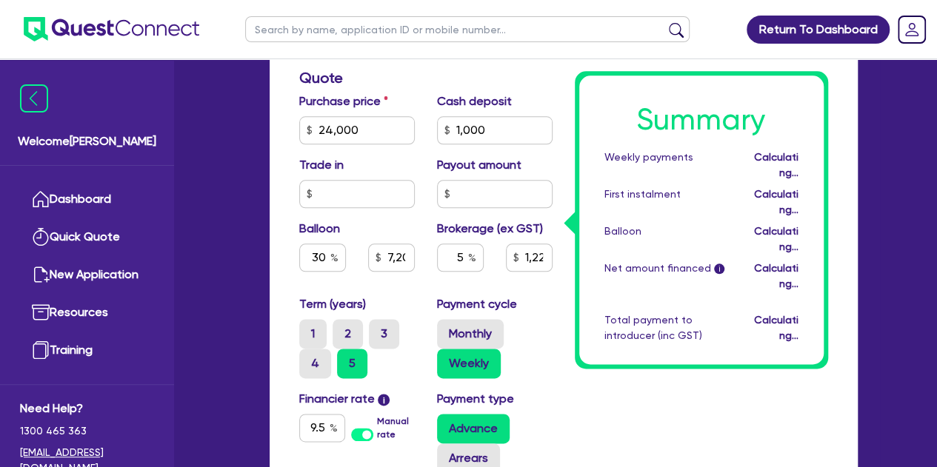
click at [655, 360] on div "Summary Weekly payments Calculating... First instalment Calculating... Balloon …" at bounding box center [701, 116] width 275 height 1101
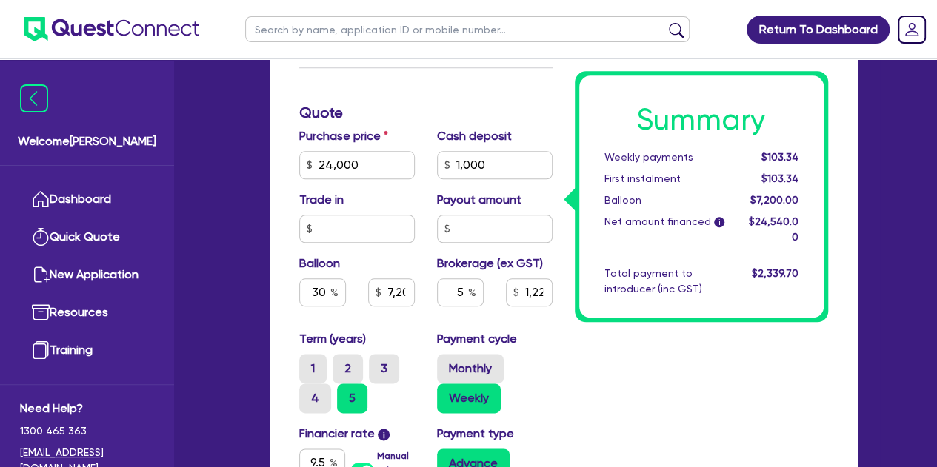
scroll to position [729, 0]
click at [461, 294] on input "5" at bounding box center [460, 293] width 47 height 28
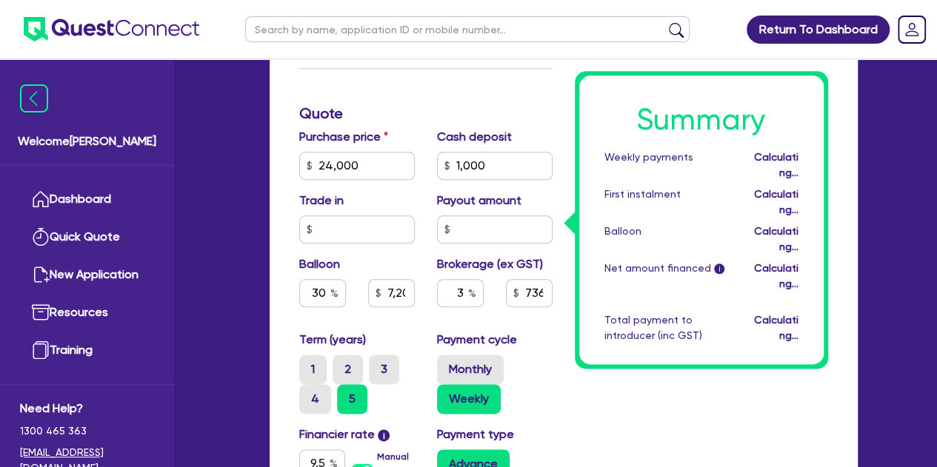
click at [537, 357] on div "Monthly Weekly" at bounding box center [495, 384] width 116 height 59
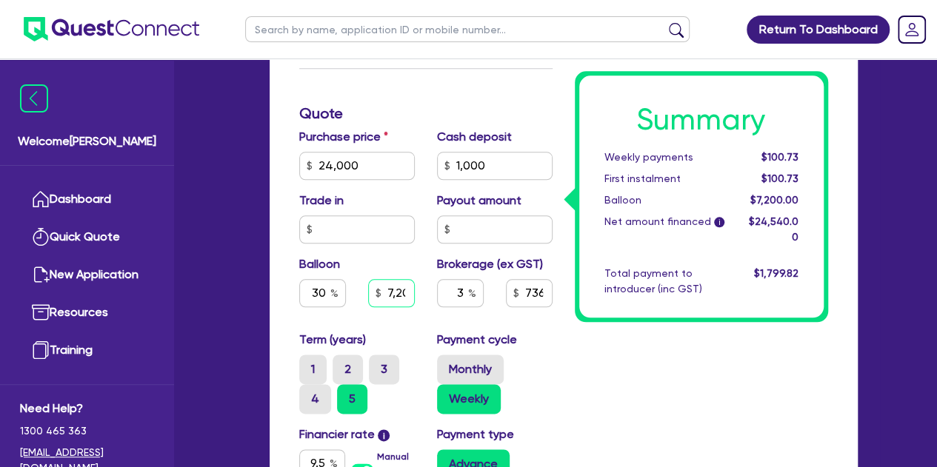
click at [409, 295] on input "7,200" at bounding box center [391, 293] width 47 height 28
click at [391, 295] on input "7,200" at bounding box center [391, 293] width 47 height 28
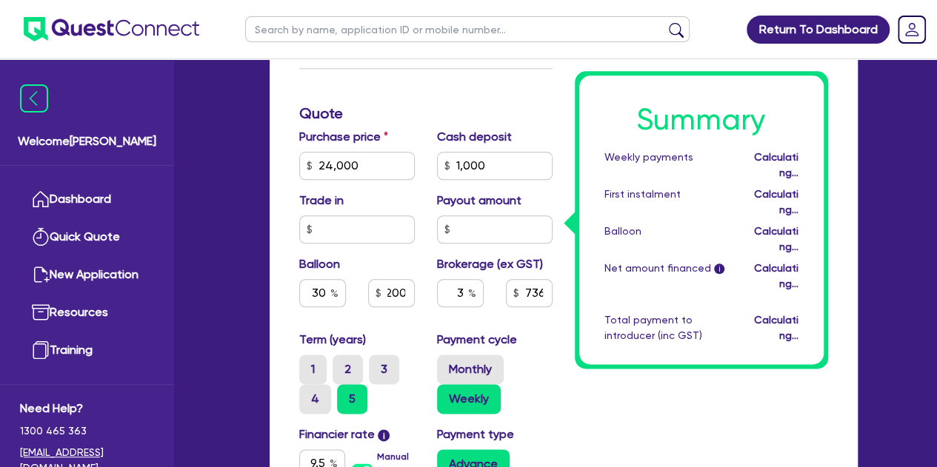
scroll to position [0, 0]
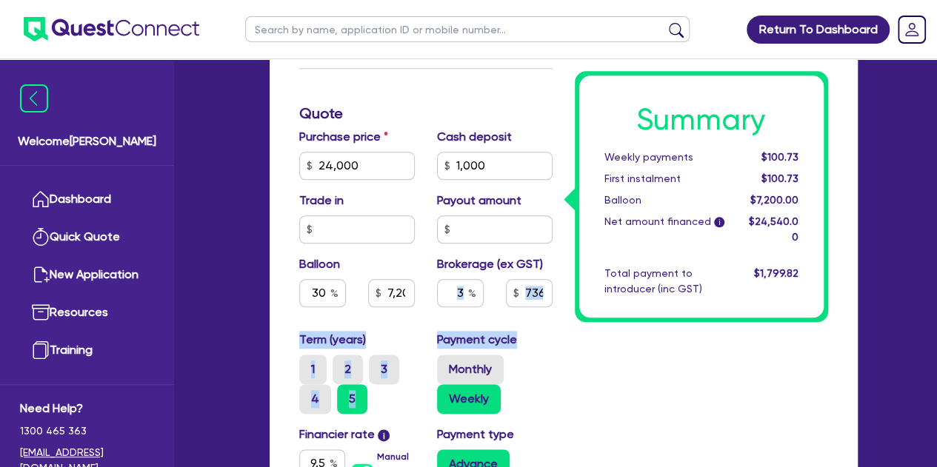
drag, startPoint x: 544, startPoint y: 341, endPoint x: 459, endPoint y: 294, distance: 97.5
click at [459, 294] on div "Funding Options Who will be funding this deal? Select I will fund 100% I will c…" at bounding box center [425, 152] width 275 height 1101
click at [460, 294] on input "3" at bounding box center [460, 293] width 47 height 28
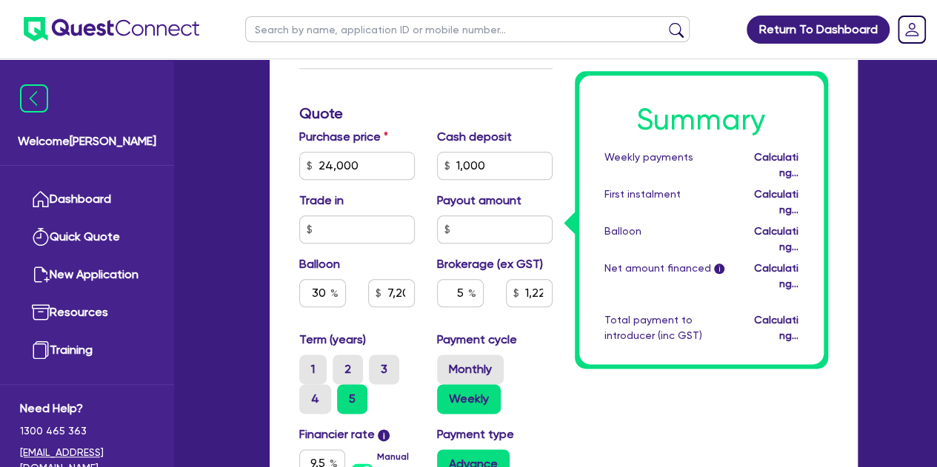
click at [587, 319] on div "Summary Weekly payments Calculating... First instalment Calculating... Balloon …" at bounding box center [701, 220] width 253 height 298
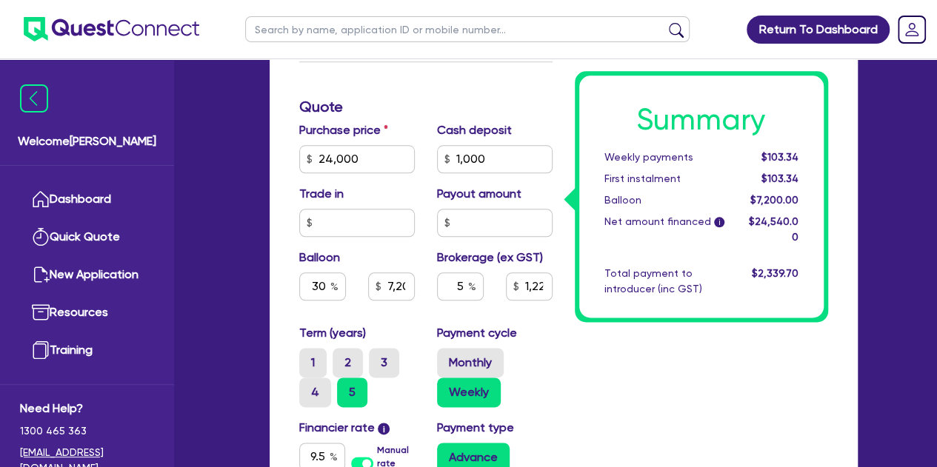
scroll to position [721, 0]
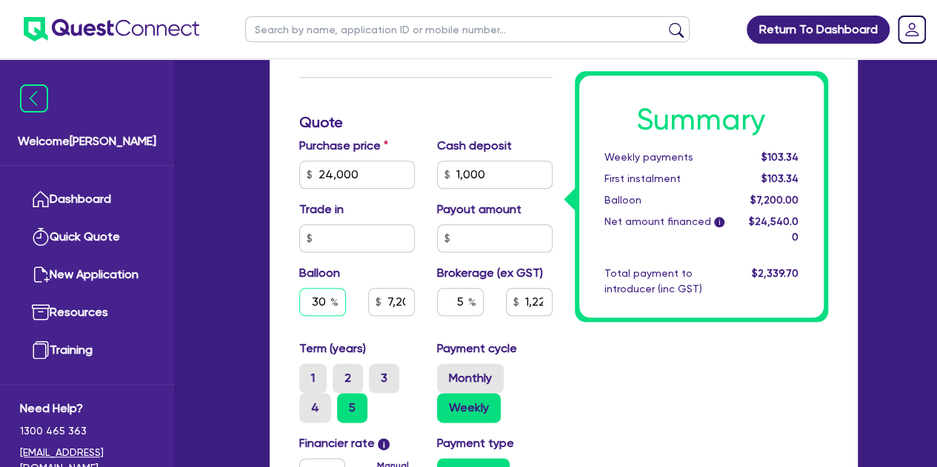
click at [324, 304] on input "30" at bounding box center [322, 302] width 47 height 28
click at [235, 315] on div "Welcome Luke Dashboard Quick Quote New Application Ref Company Ref Salesperson …" at bounding box center [469, 78] width 822 height 1598
click at [564, 348] on div "Summary Weekly payments $124.96 First instalment $124.96 Balloon $0.00 Net amou…" at bounding box center [701, 160] width 275 height 1101
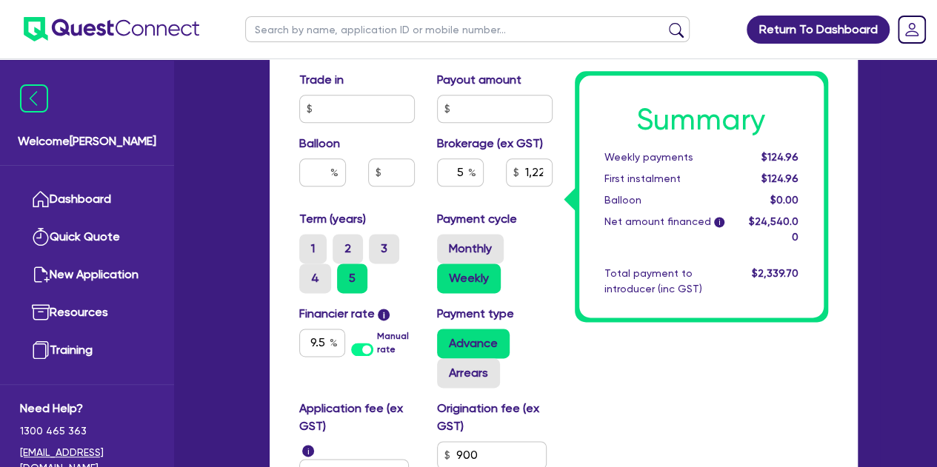
scroll to position [849, 0]
click at [463, 170] on input "5" at bounding box center [460, 173] width 47 height 28
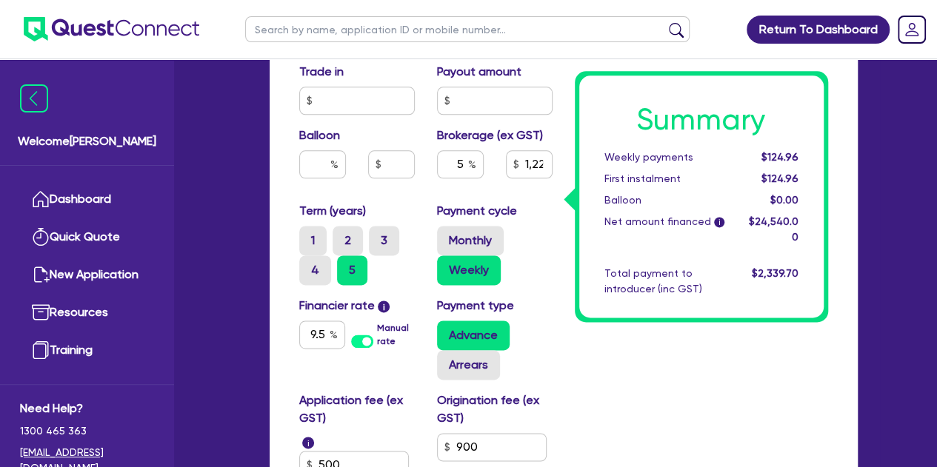
scroll to position [866, 0]
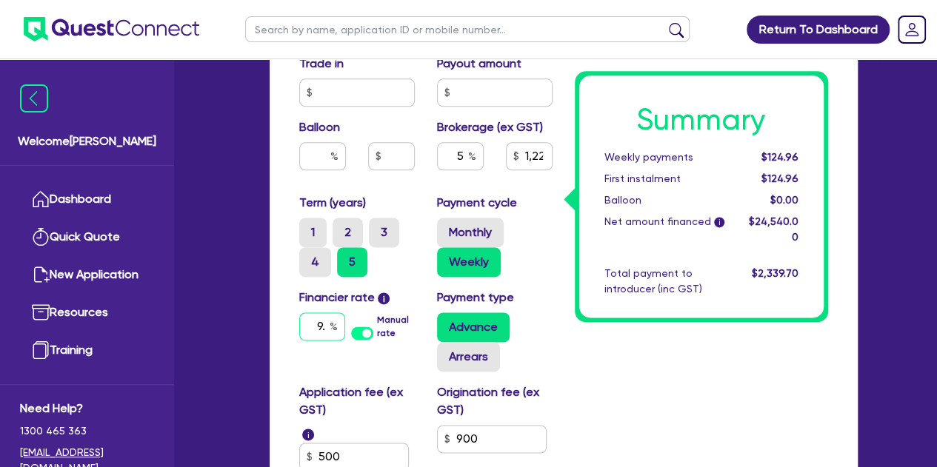
click at [329, 325] on input "9." at bounding box center [322, 327] width 46 height 28
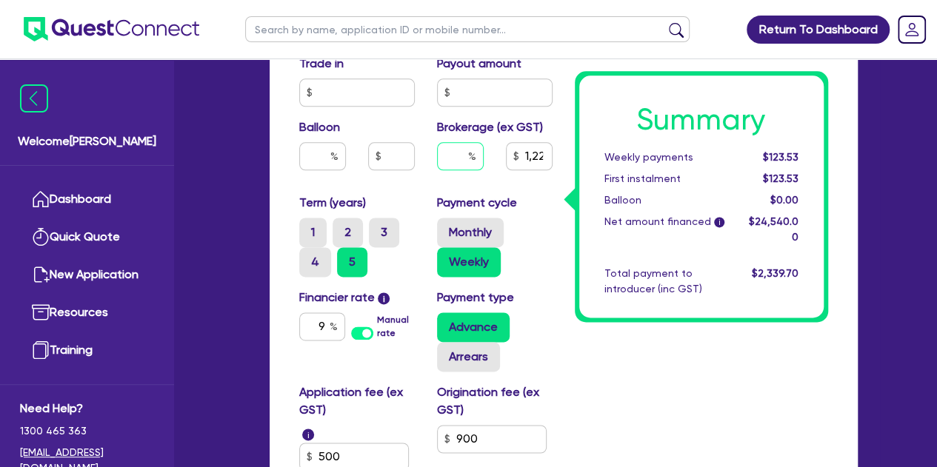
click at [465, 162] on input "text" at bounding box center [460, 156] width 47 height 28
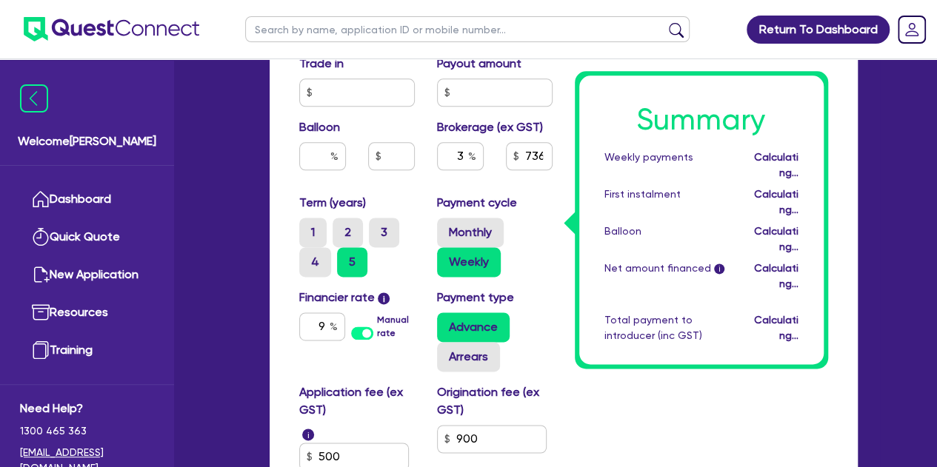
click at [323, 178] on div "Balloon" at bounding box center [357, 150] width 138 height 64
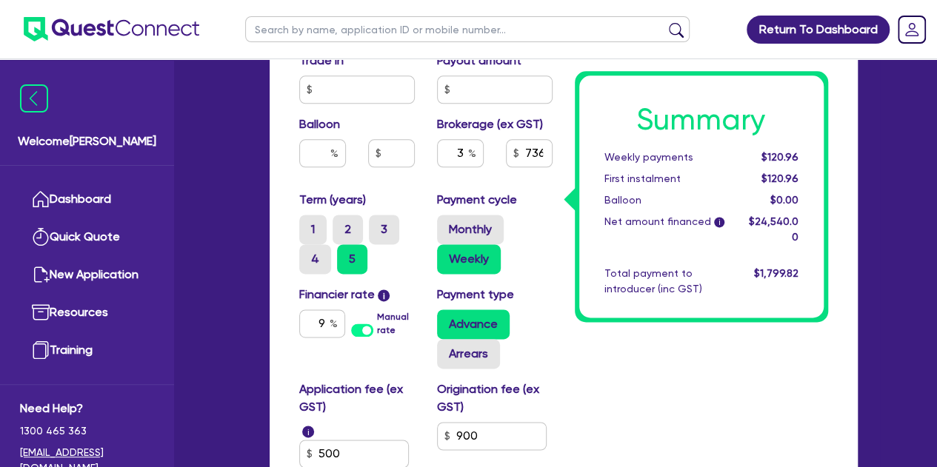
scroll to position [868, 0]
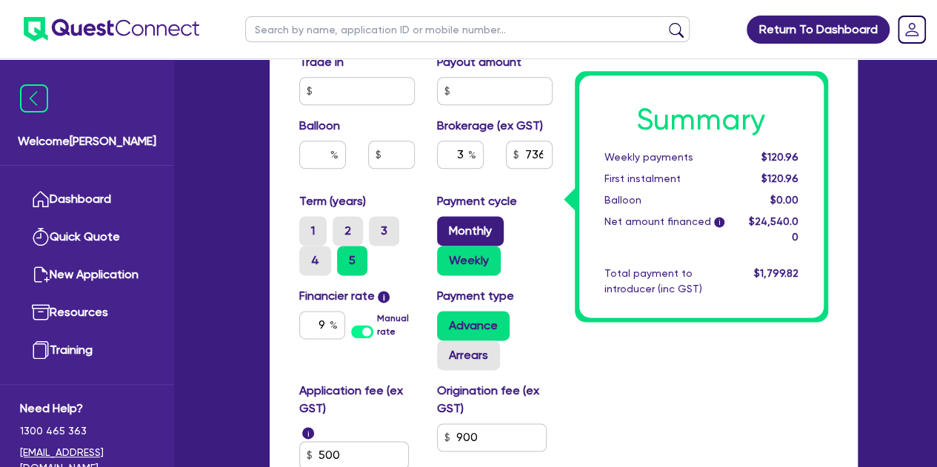
click at [462, 230] on label "Monthly" at bounding box center [470, 231] width 67 height 30
click at [447, 226] on input "Monthly" at bounding box center [442, 221] width 10 height 10
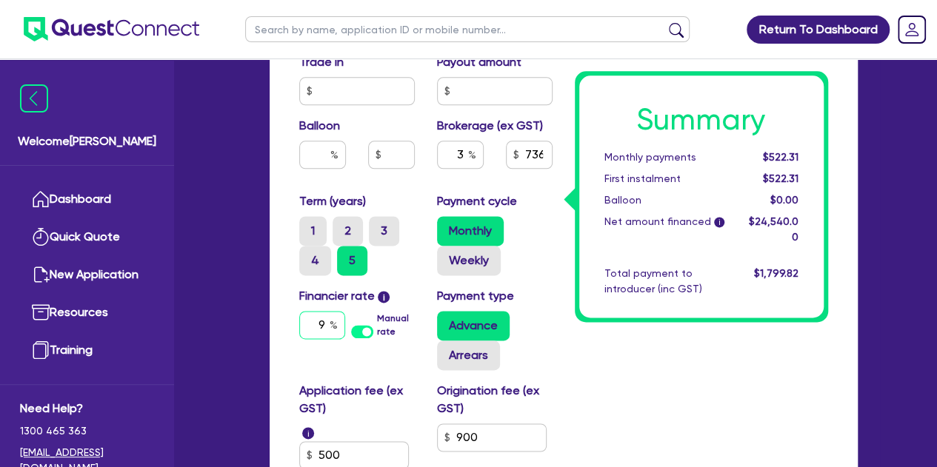
click at [326, 325] on input "9" at bounding box center [322, 325] width 46 height 28
click at [455, 263] on label "Weekly" at bounding box center [469, 261] width 64 height 30
click at [447, 255] on input "Weekly" at bounding box center [442, 251] width 10 height 10
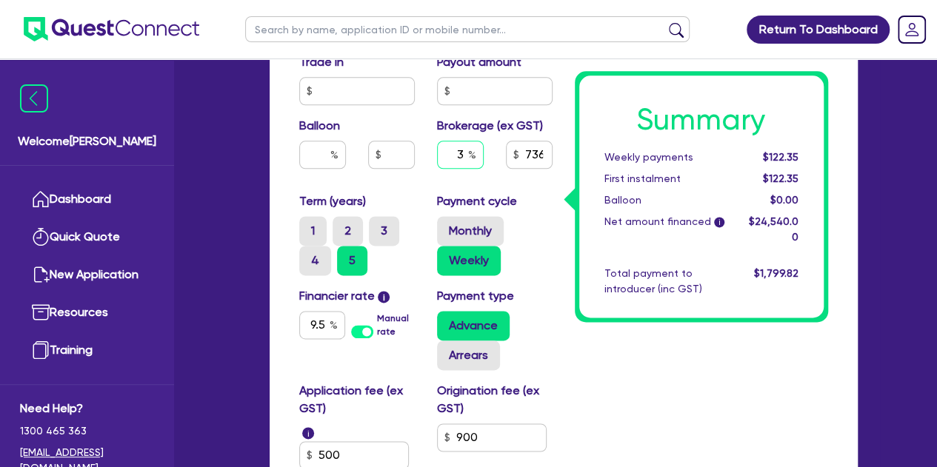
click at [462, 160] on input "3" at bounding box center [460, 155] width 47 height 28
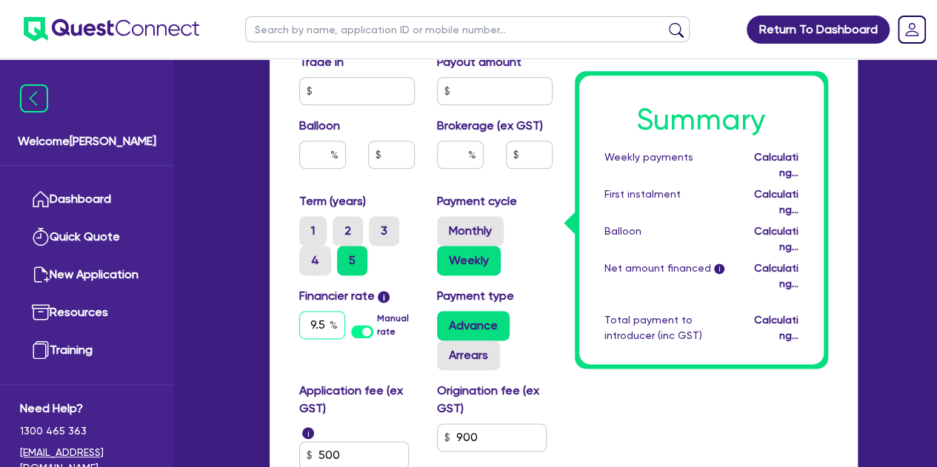
click at [327, 329] on input "9.5" at bounding box center [322, 325] width 46 height 28
click at [457, 158] on input "text" at bounding box center [460, 155] width 47 height 28
click at [572, 249] on div "Summary Weekly payments Calculating... First instalment Calculating... Balloon …" at bounding box center [701, 13] width 275 height 1101
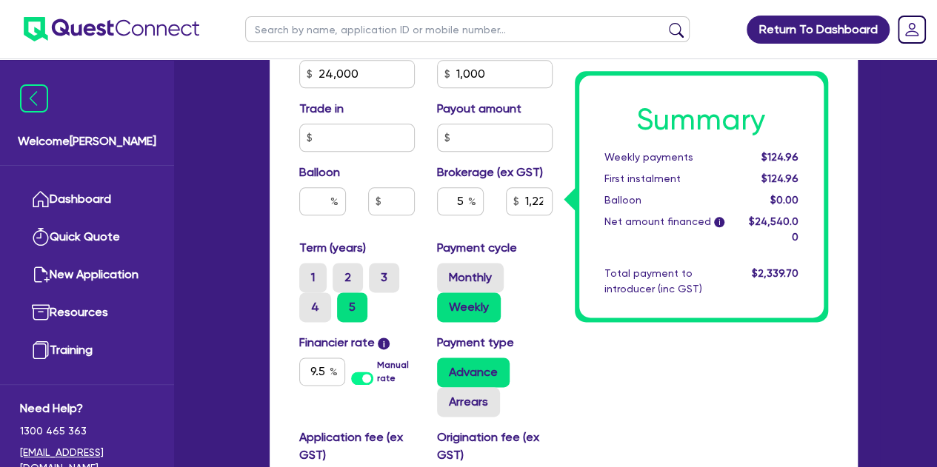
scroll to position [810, 0]
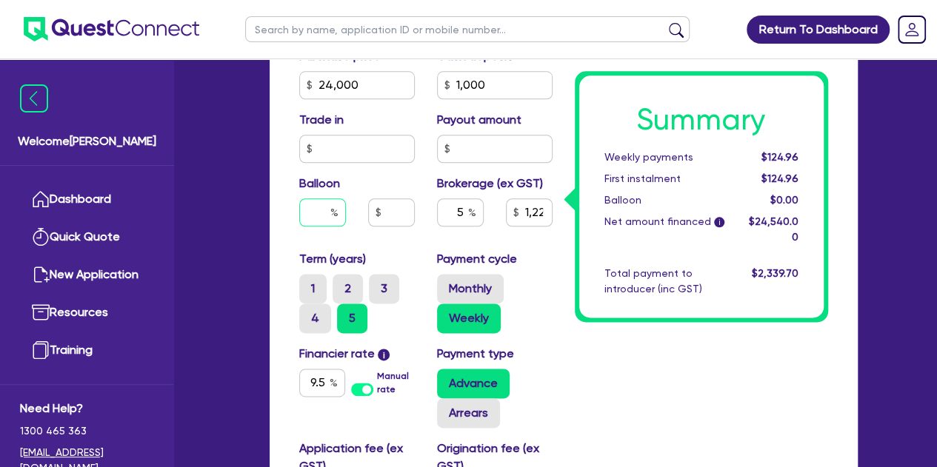
click at [317, 220] on input "text" at bounding box center [322, 212] width 47 height 28
click at [268, 215] on div "Quotes Applicant Guarantors Security Notes Contracts Loan # QF15573 Oneteam Cap…" at bounding box center [563, 19] width 610 height 1391
click at [461, 215] on input "5" at bounding box center [460, 212] width 47 height 28
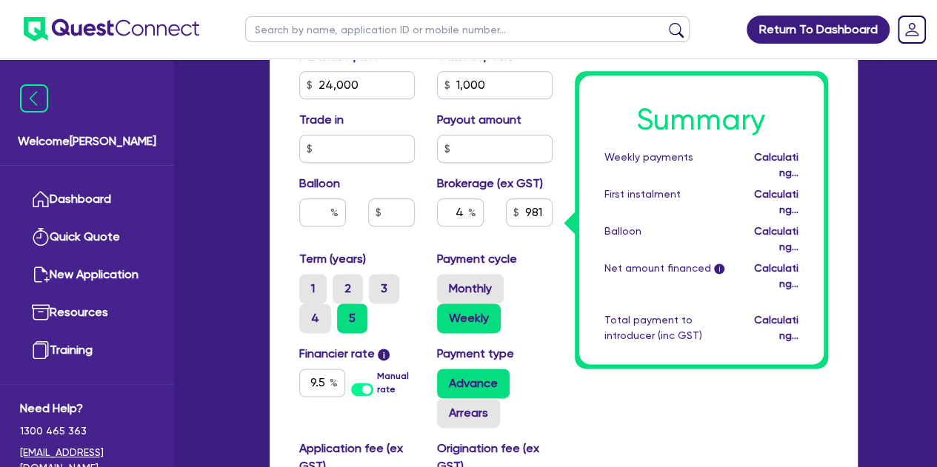
click at [410, 230] on div "Balloon" at bounding box center [357, 207] width 138 height 64
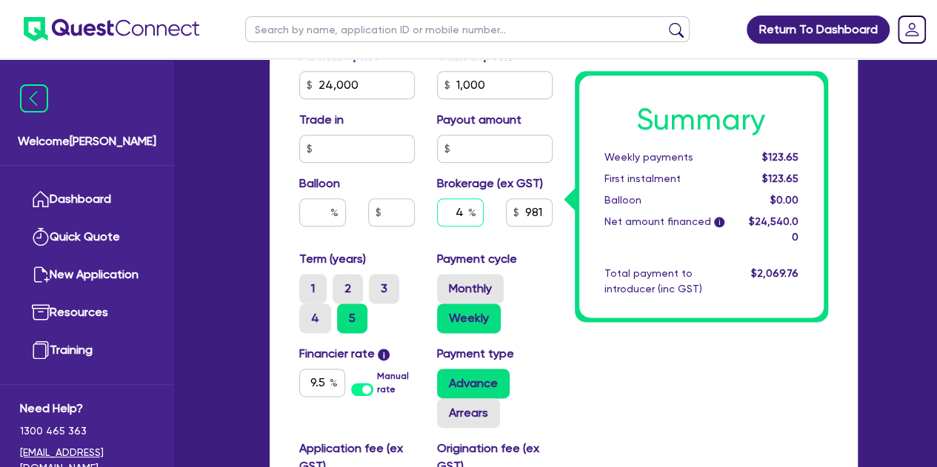
click at [469, 211] on div "4" at bounding box center [460, 212] width 47 height 28
click at [410, 239] on div "Purchase price 24,000 Cash deposit 1,000 Trade in Payout amount Balloon Brokera…" at bounding box center [425, 148] width 275 height 203
click at [461, 218] on input "text" at bounding box center [460, 212] width 47 height 28
click at [328, 385] on input "9.5" at bounding box center [322, 383] width 46 height 28
click at [440, 203] on input "text" at bounding box center [460, 212] width 47 height 28
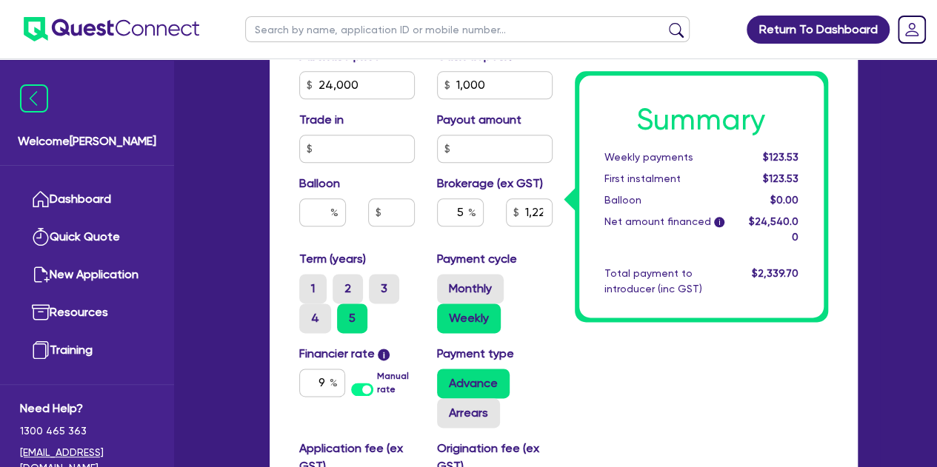
click at [575, 285] on div "Summary Weekly payments $123.53 First instalment $123.53 Balloon $0.00 Net amou…" at bounding box center [701, 196] width 253 height 251
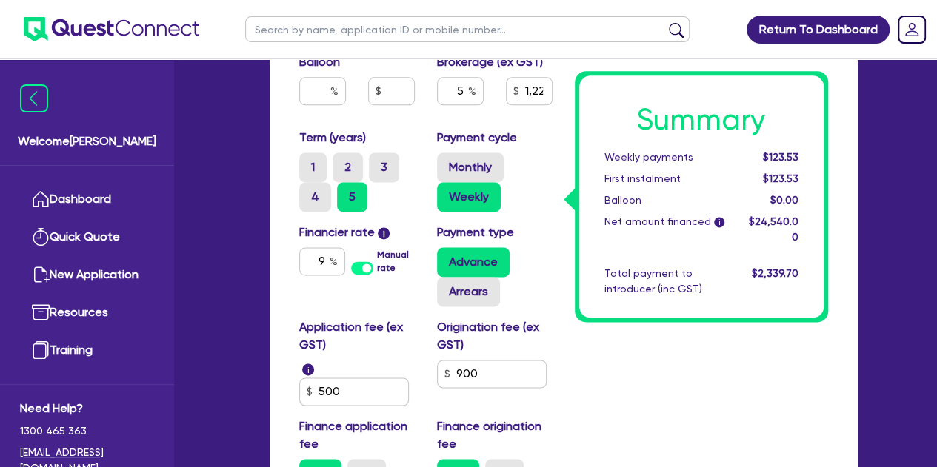
scroll to position [933, 0]
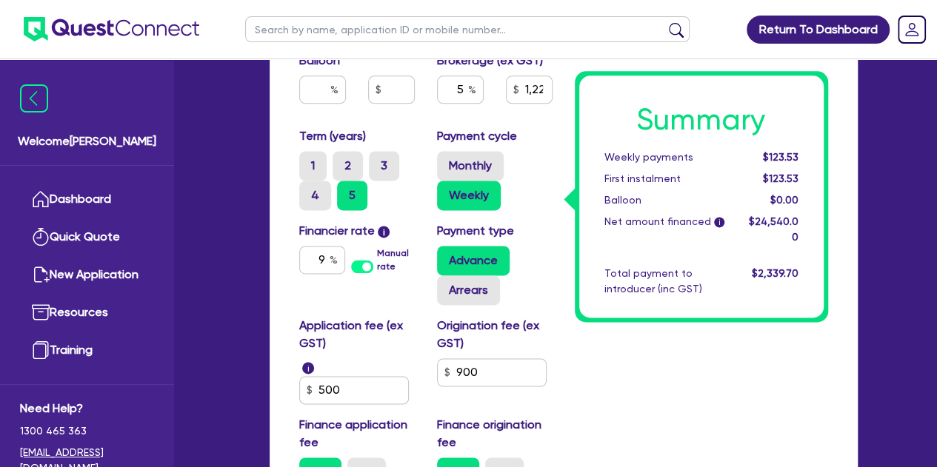
click at [502, 390] on div "Origination fee (ex GST) 900" at bounding box center [495, 360] width 138 height 87
click at [502, 387] on div "Origination fee (ex GST) 900" at bounding box center [495, 360] width 138 height 87
click at [499, 383] on input "900" at bounding box center [492, 372] width 110 height 28
click at [499, 381] on input "900" at bounding box center [492, 372] width 110 height 28
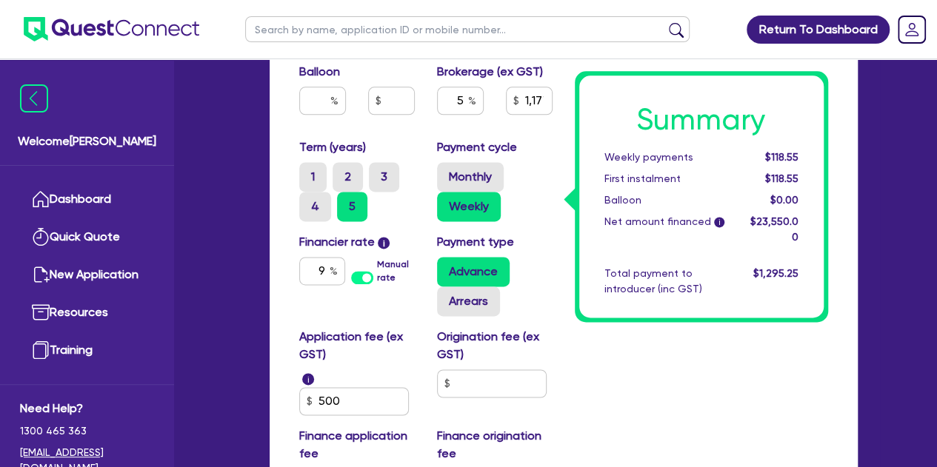
scroll to position [926, 0]
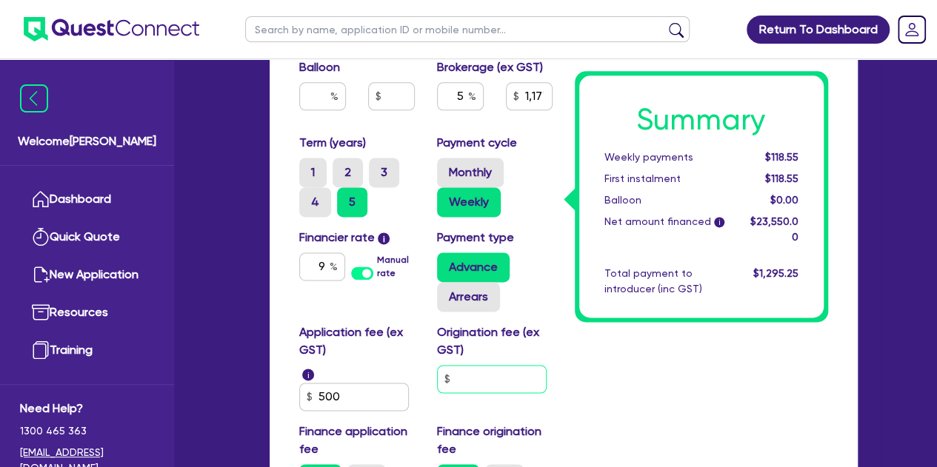
click at [472, 381] on input "text" at bounding box center [492, 379] width 110 height 28
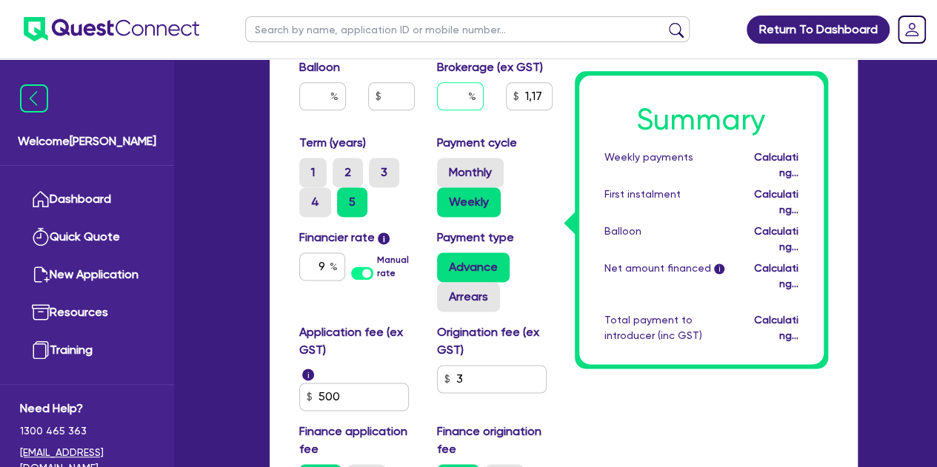
click at [464, 98] on input "text" at bounding box center [460, 96] width 47 height 28
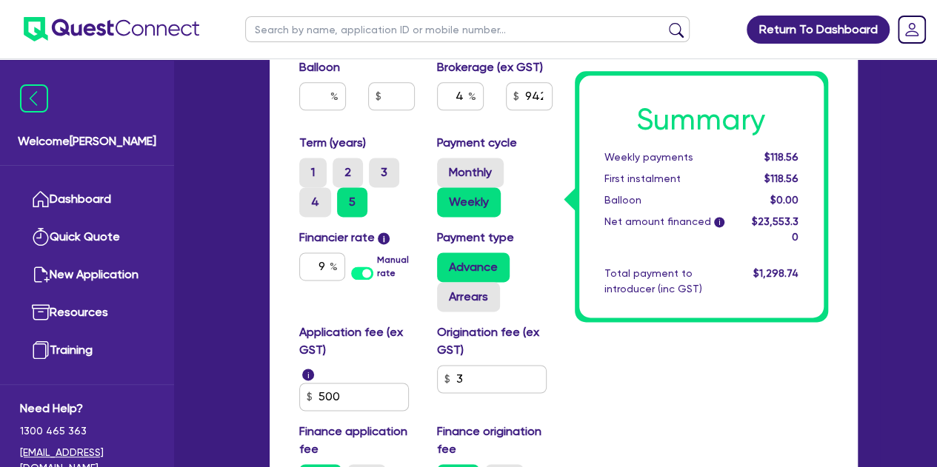
click at [484, 375] on input "3" at bounding box center [492, 379] width 110 height 28
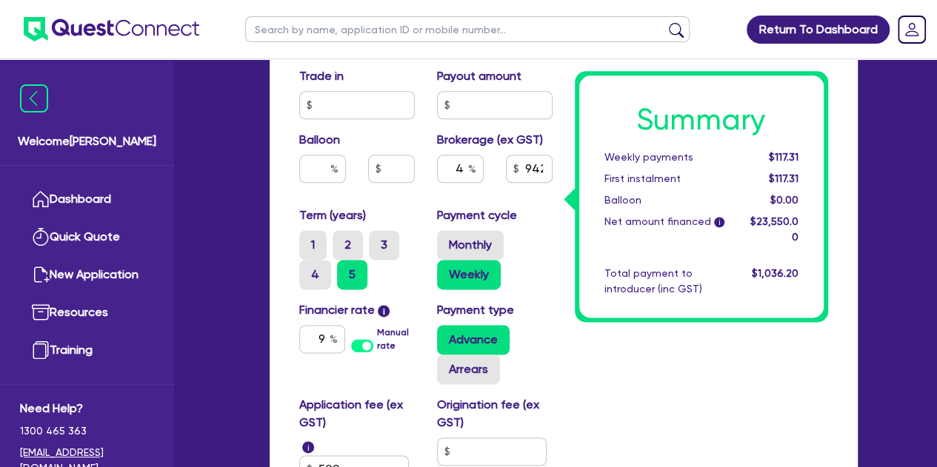
scroll to position [924, 0]
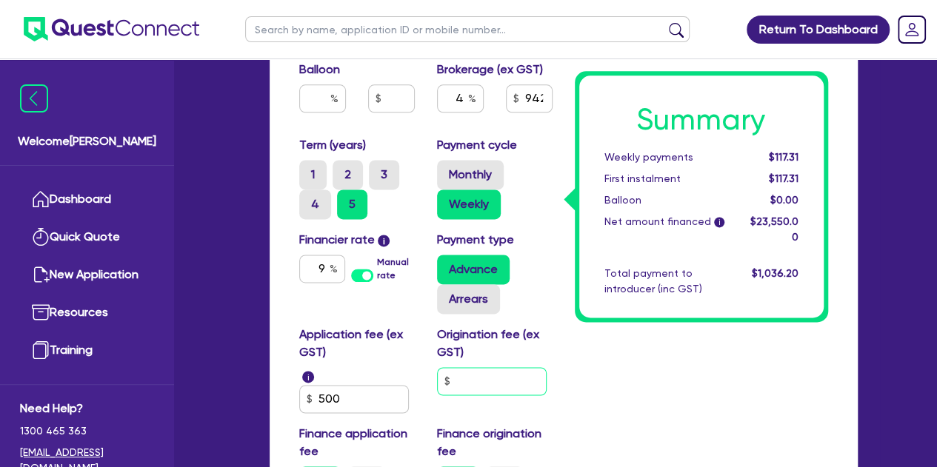
click at [473, 378] on input "text" at bounding box center [492, 381] width 110 height 28
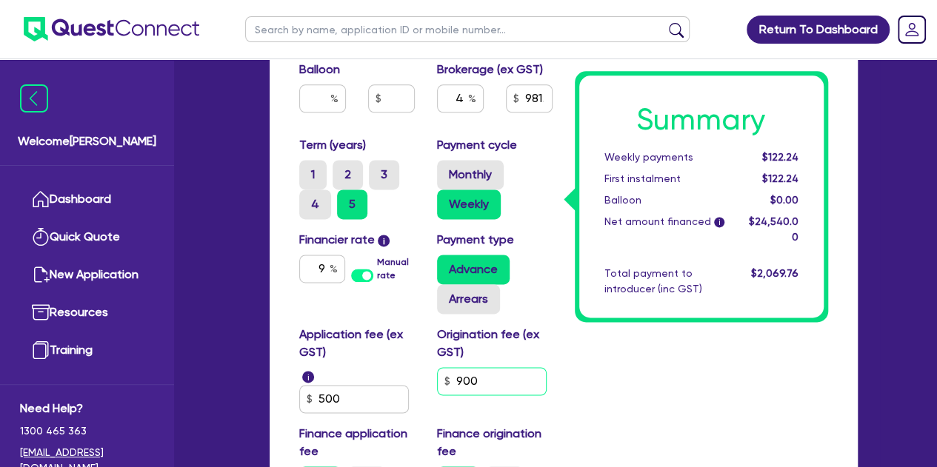
click at [499, 374] on input "900" at bounding box center [492, 381] width 110 height 28
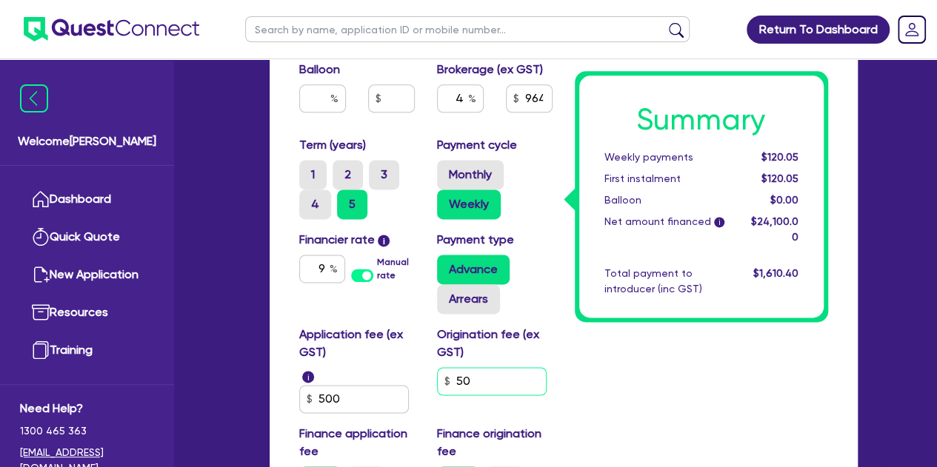
click at [493, 375] on input "50" at bounding box center [492, 381] width 110 height 28
click at [501, 375] on input "600" at bounding box center [492, 381] width 110 height 28
click at [519, 375] on input "700" at bounding box center [492, 381] width 110 height 28
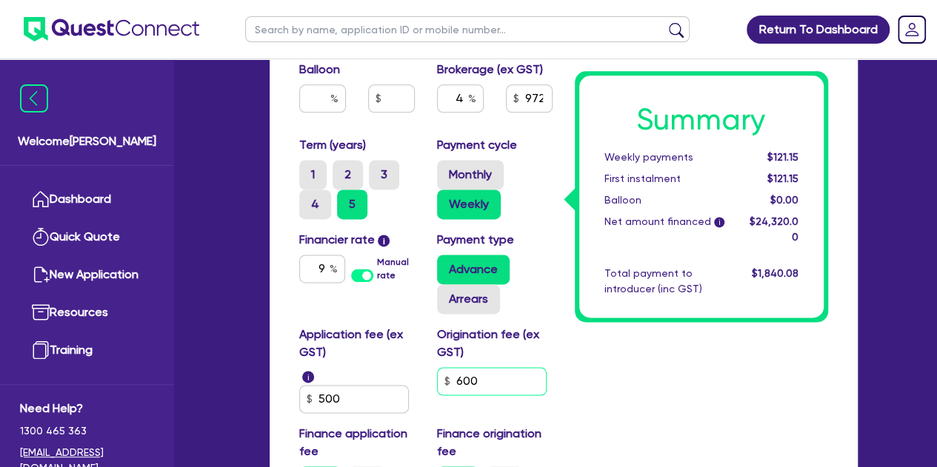
click at [541, 371] on input "600" at bounding box center [492, 381] width 110 height 28
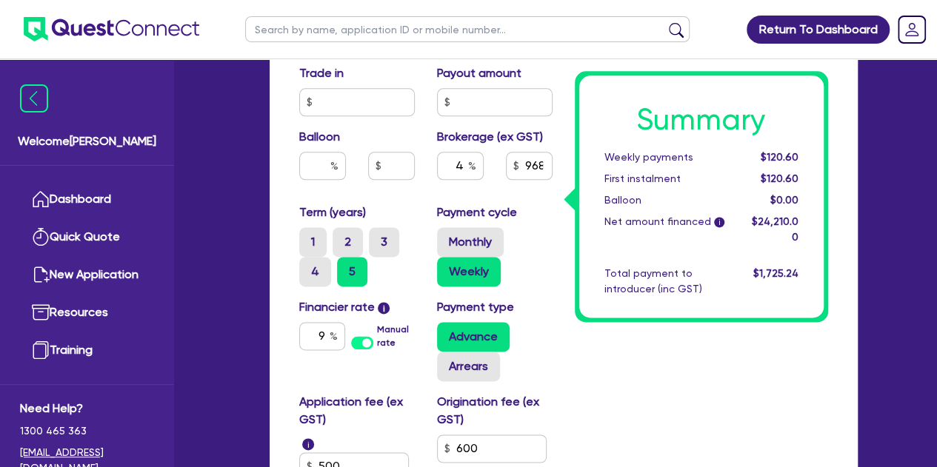
scroll to position [858, 0]
click at [331, 336] on div "9" at bounding box center [322, 335] width 46 height 28
click at [464, 166] on input "4" at bounding box center [460, 165] width 47 height 28
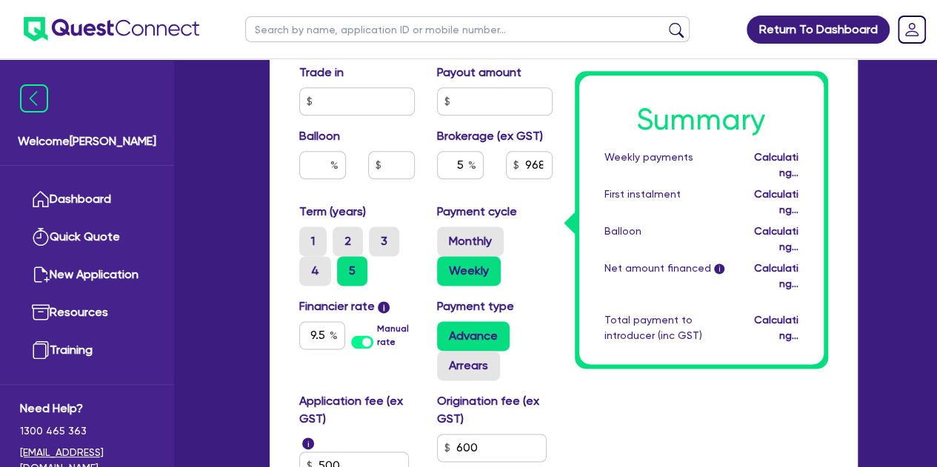
click at [432, 193] on div "Purchase price 24,000 Cash deposit 1,000 Trade in Payout amount Balloon Brokera…" at bounding box center [425, 101] width 275 height 203
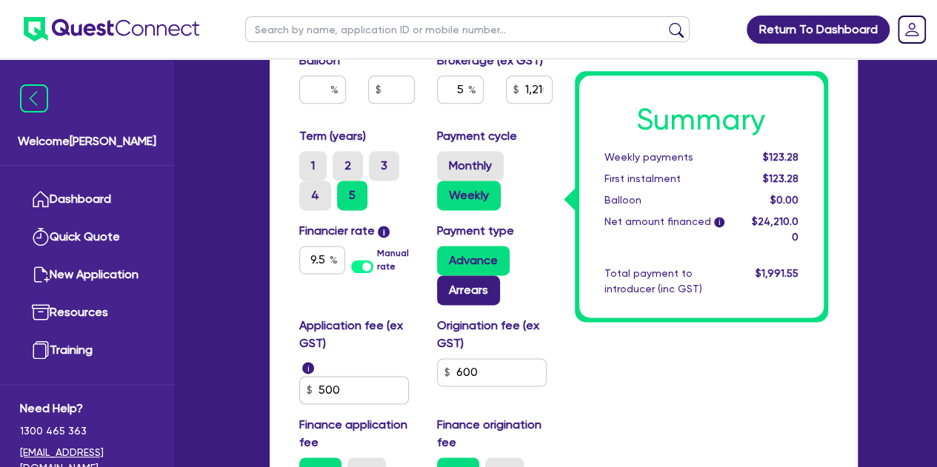
scroll to position [935, 0]
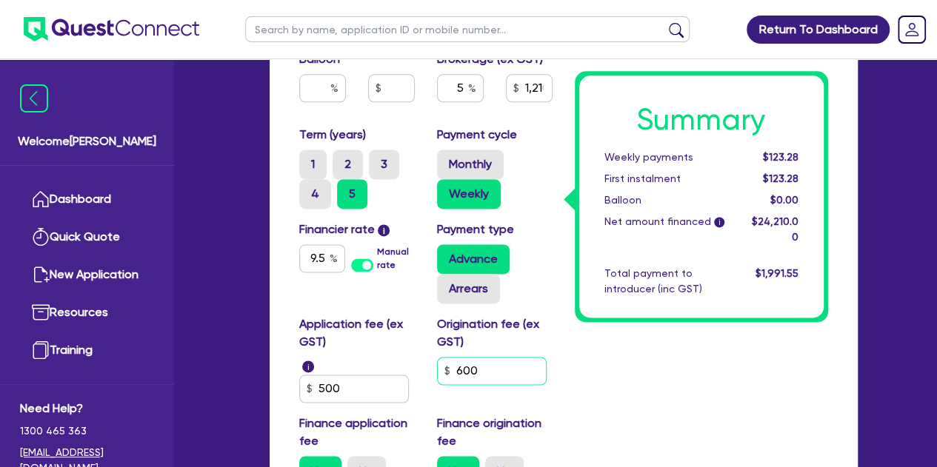
click at [486, 364] on input "600" at bounding box center [492, 371] width 110 height 28
click at [326, 253] on input "9." at bounding box center [322, 258] width 46 height 28
click at [462, 84] on input "5" at bounding box center [460, 88] width 47 height 28
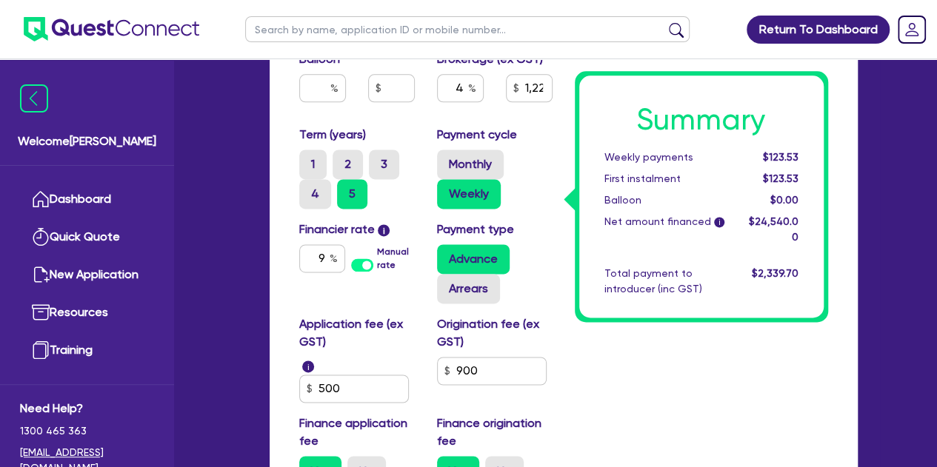
click at [539, 173] on div "Monthly Weekly" at bounding box center [495, 179] width 116 height 59
click at [481, 373] on input "900" at bounding box center [492, 371] width 110 height 28
click at [494, 392] on div "Origination fee (ex GST) 900" at bounding box center [495, 358] width 138 height 87
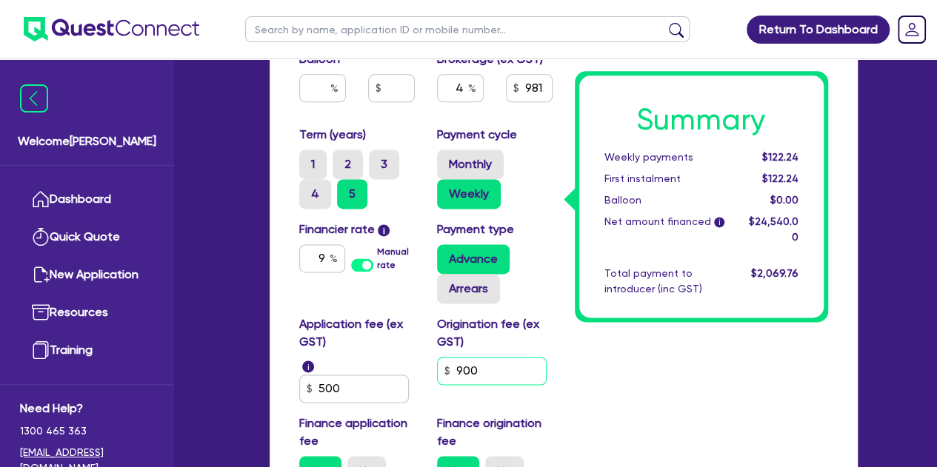
click at [505, 366] on input "900" at bounding box center [492, 371] width 110 height 28
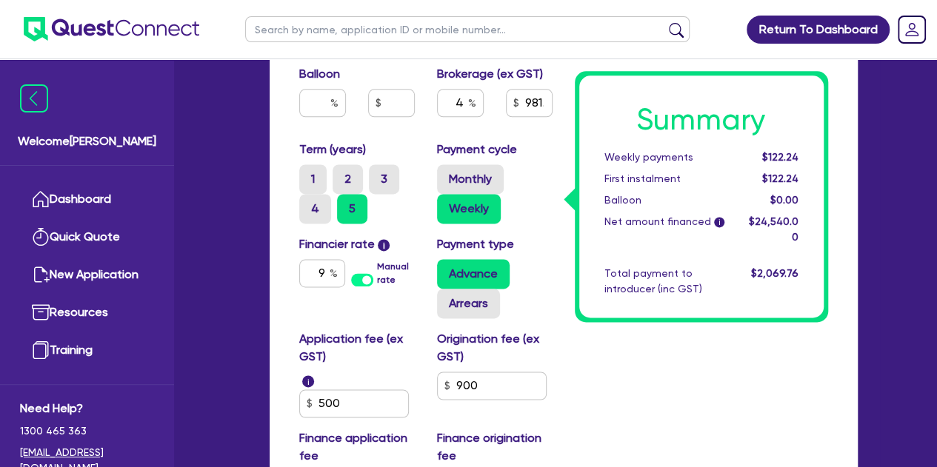
scroll to position [918, 0]
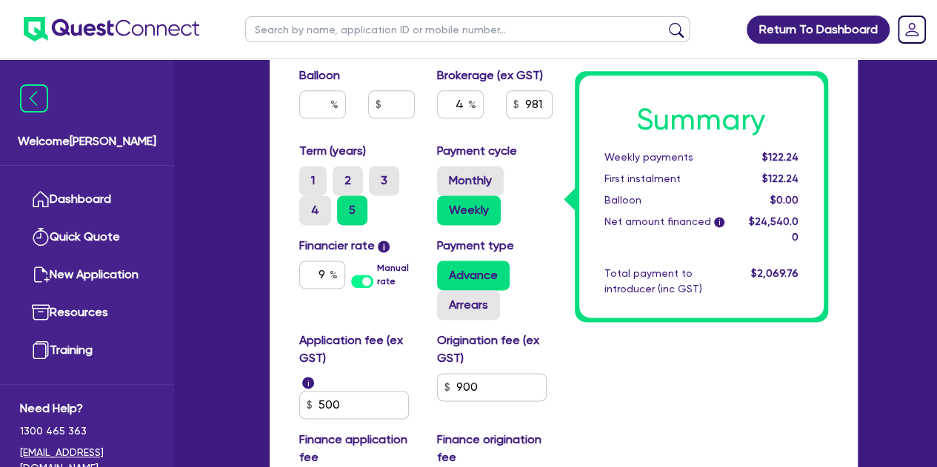
click at [547, 290] on div "Advance Arrears" at bounding box center [495, 290] width 116 height 59
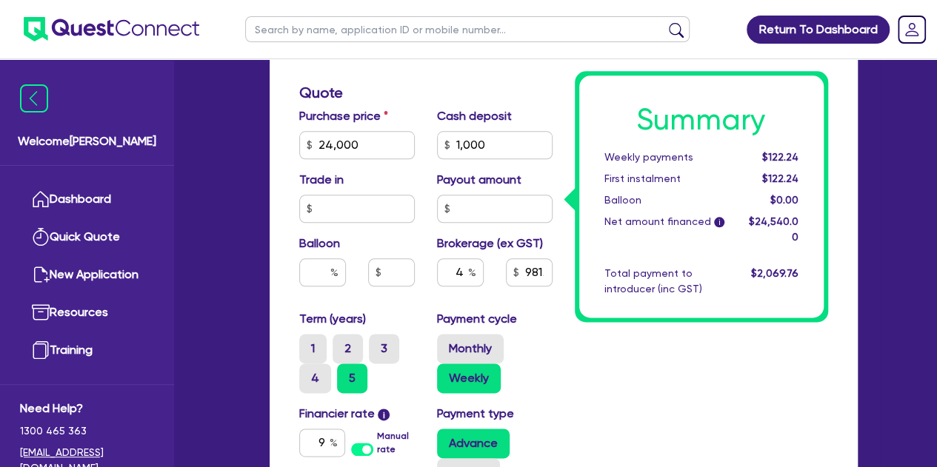
scroll to position [749, 0]
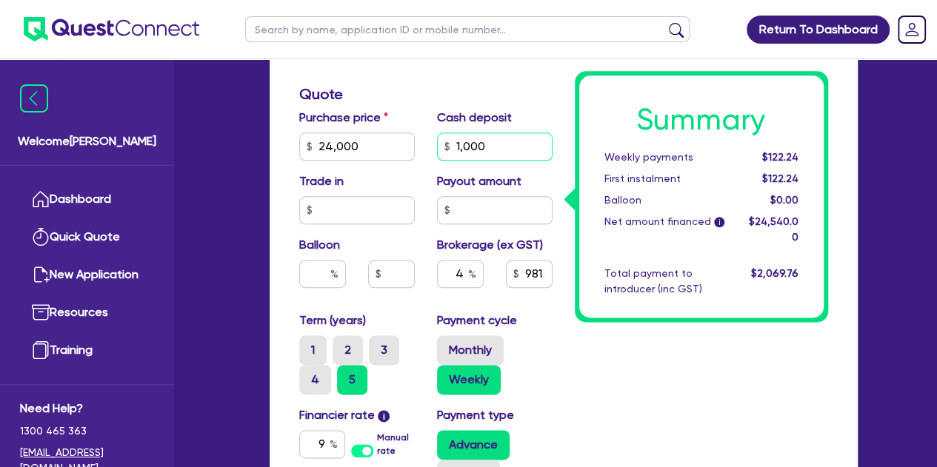
click at [504, 147] on input "1,000" at bounding box center [495, 147] width 116 height 28
drag, startPoint x: 575, startPoint y: 344, endPoint x: 544, endPoint y: 341, distance: 31.9
click at [544, 341] on div "Monthly Weekly" at bounding box center [495, 364] width 116 height 59
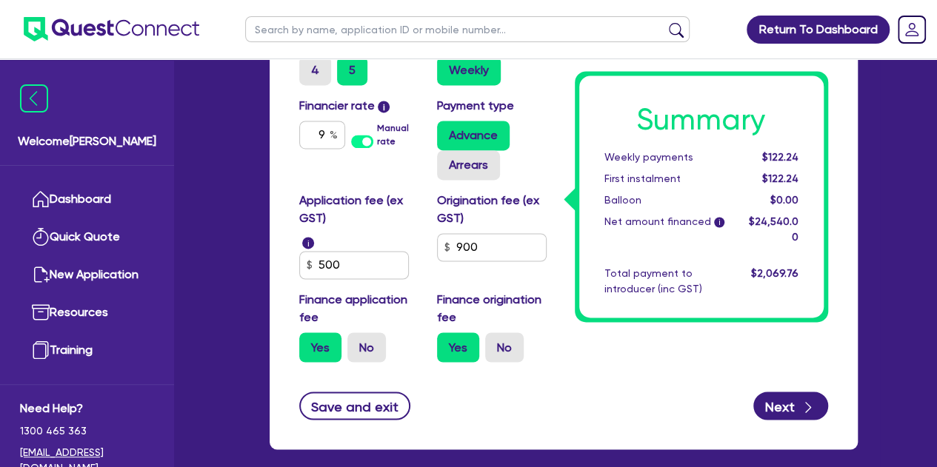
scroll to position [1059, 0]
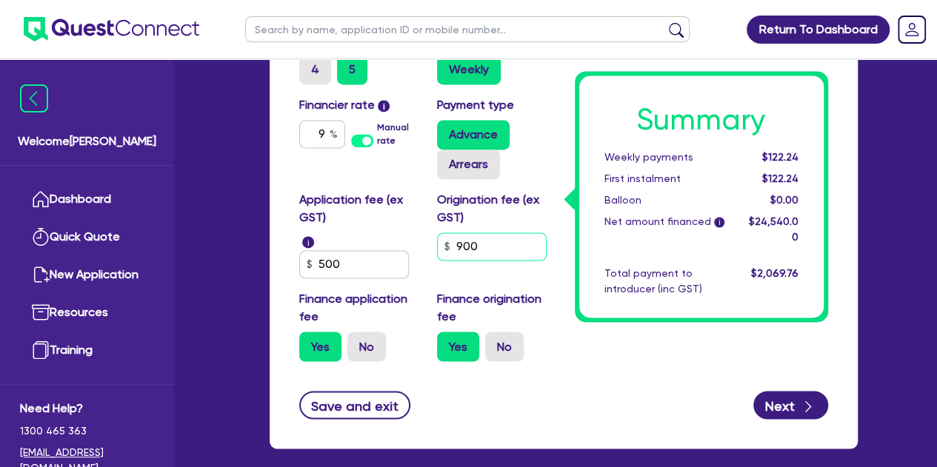
click at [509, 244] on input "900" at bounding box center [492, 247] width 110 height 28
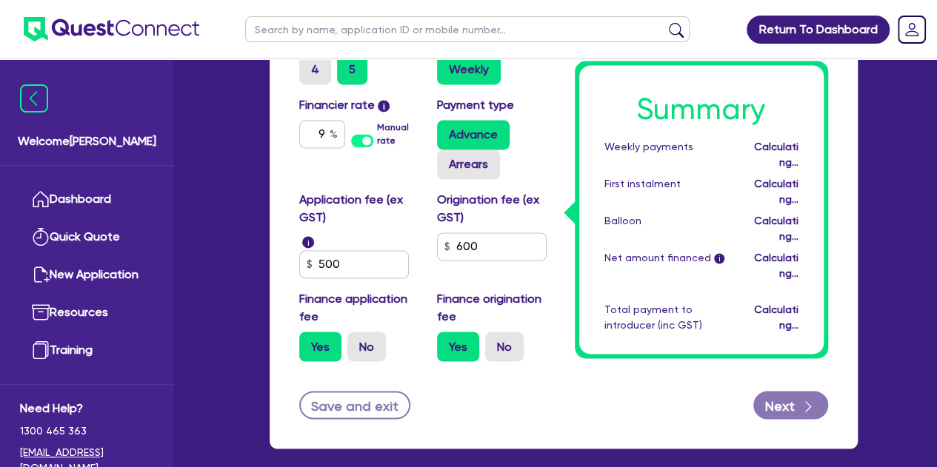
click at [548, 297] on label "Finance origination fee" at bounding box center [495, 308] width 116 height 36
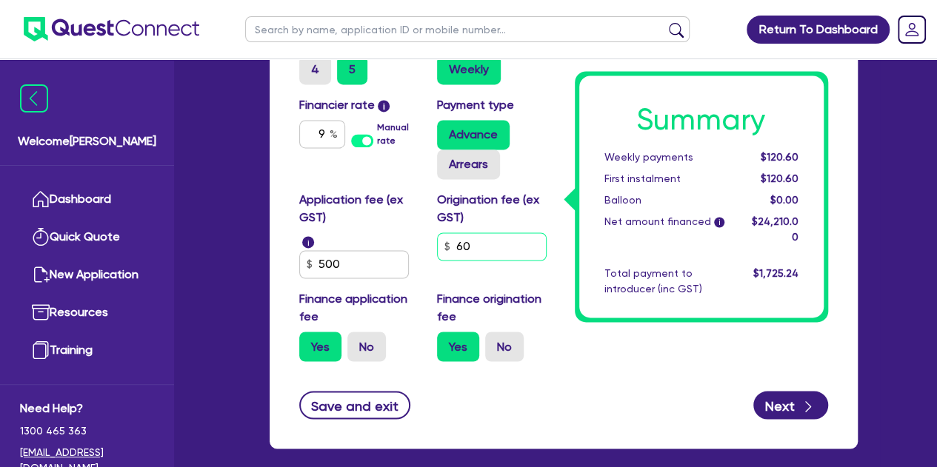
click at [498, 253] on input "60" at bounding box center [492, 247] width 110 height 28
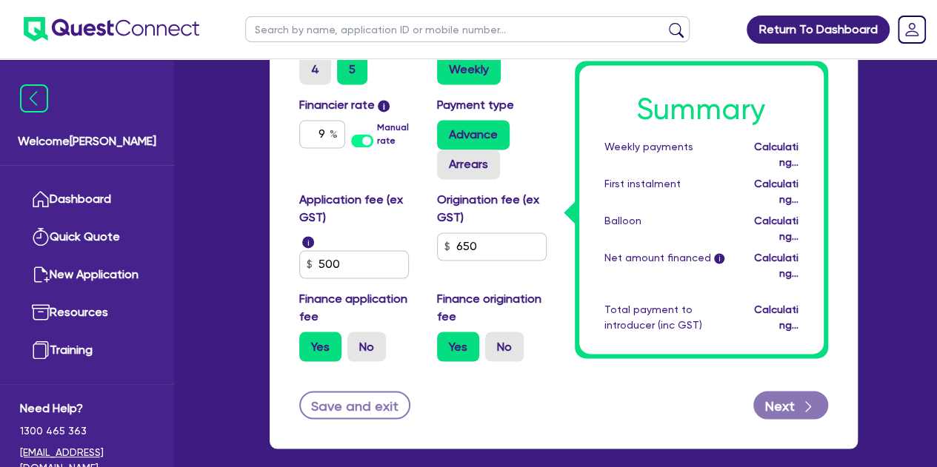
click at [554, 296] on div "Finance origination fee Yes No" at bounding box center [495, 325] width 138 height 71
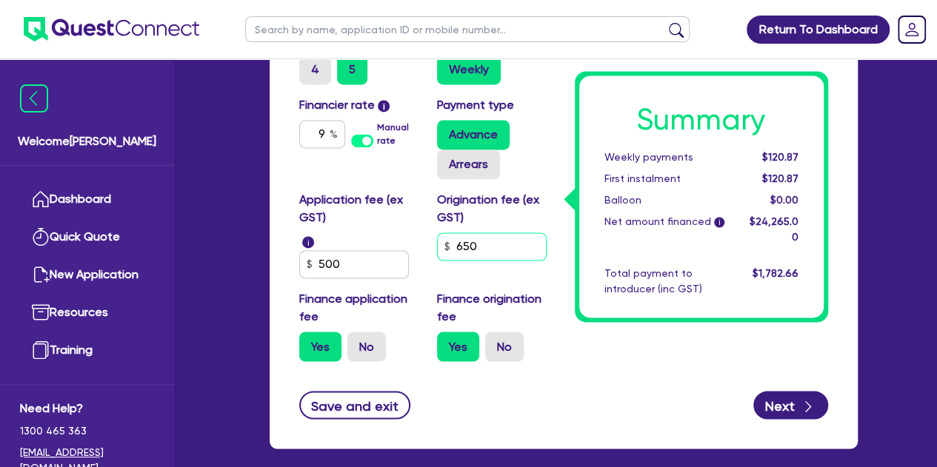
click at [509, 254] on input "650" at bounding box center [492, 247] width 110 height 28
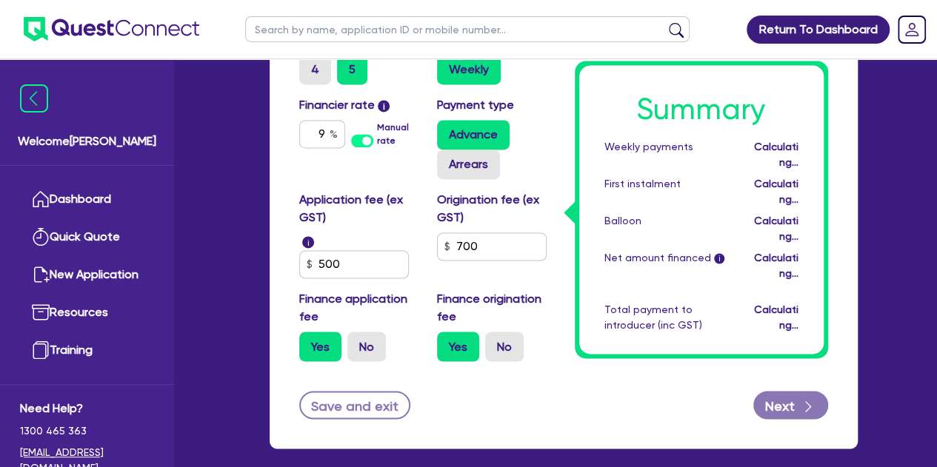
click at [589, 303] on div "Summary Weekly payments Calculating... First instalment Calculating... Balloon …" at bounding box center [701, 209] width 244 height 289
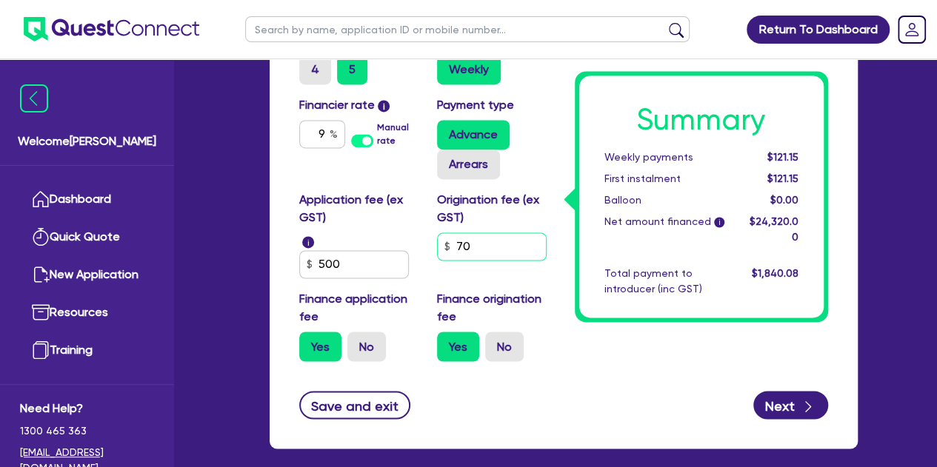
click at [526, 245] on input "70" at bounding box center [492, 247] width 110 height 28
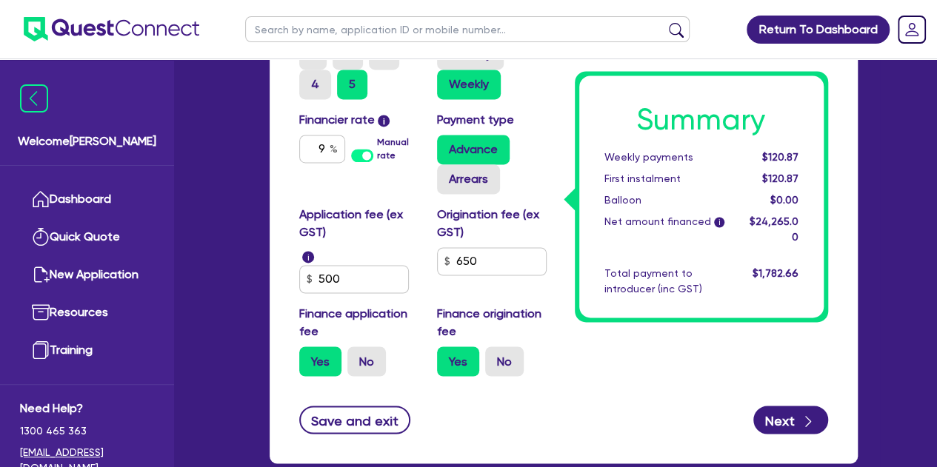
scroll to position [1056, 0]
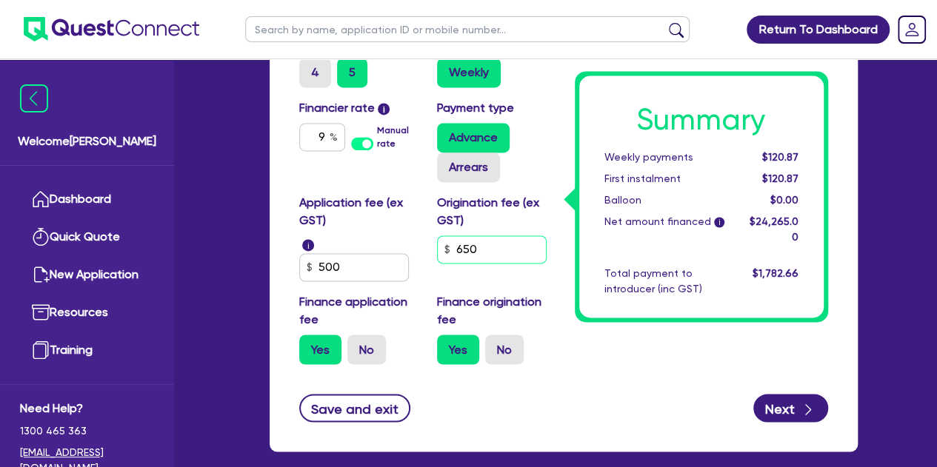
click at [499, 253] on input "650" at bounding box center [492, 249] width 110 height 28
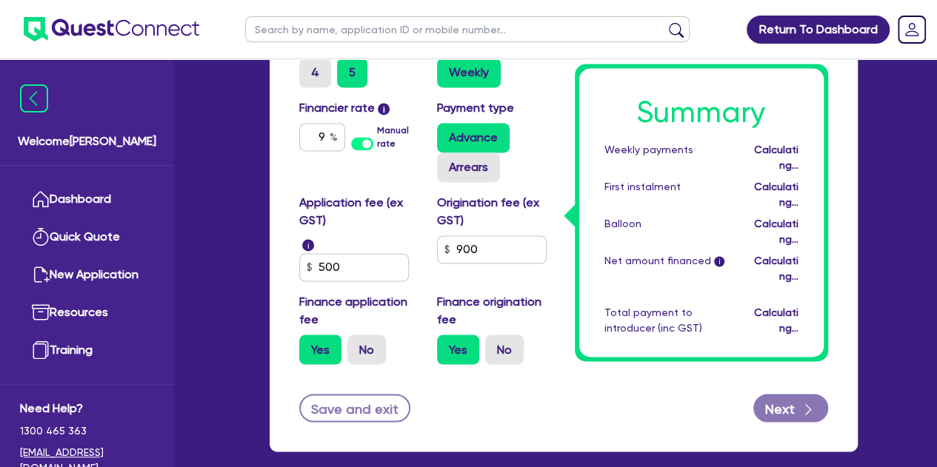
click at [552, 338] on div "Finance origination fee Yes No" at bounding box center [495, 328] width 138 height 71
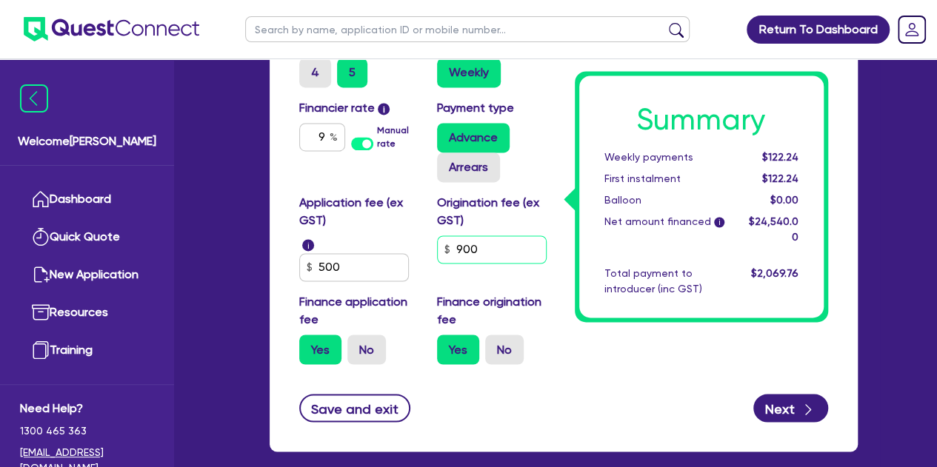
click at [539, 245] on input "900" at bounding box center [492, 249] width 110 height 28
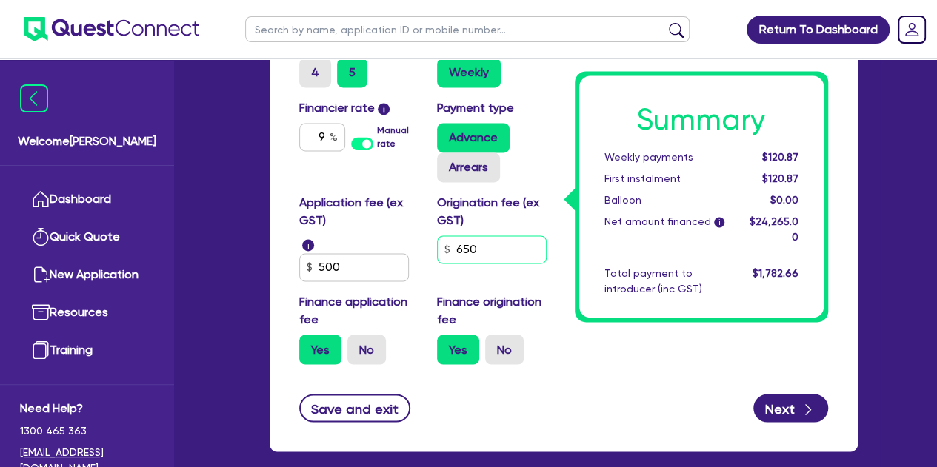
click at [525, 244] on input "650" at bounding box center [492, 249] width 110 height 28
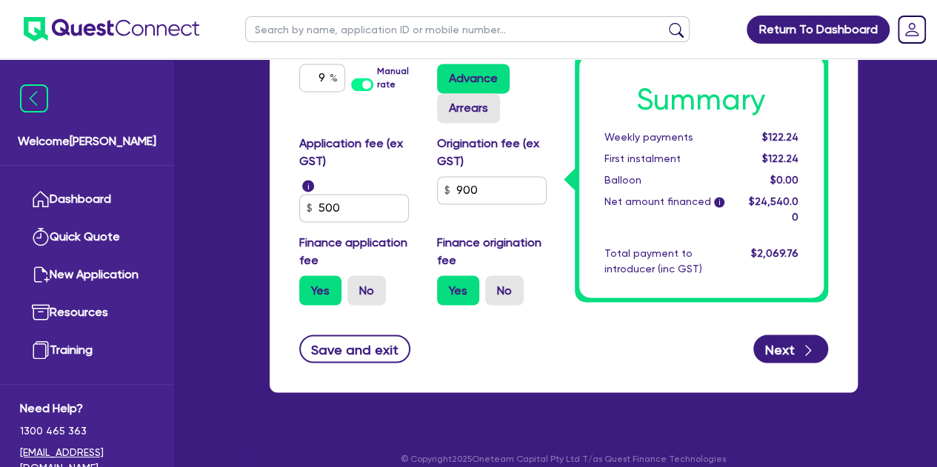
scroll to position [1125, 0]
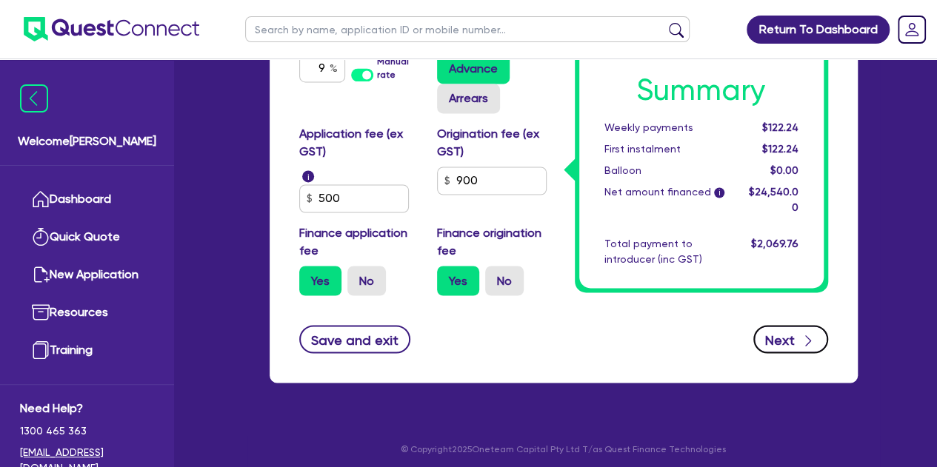
click at [790, 334] on button "Next" at bounding box center [790, 339] width 75 height 28
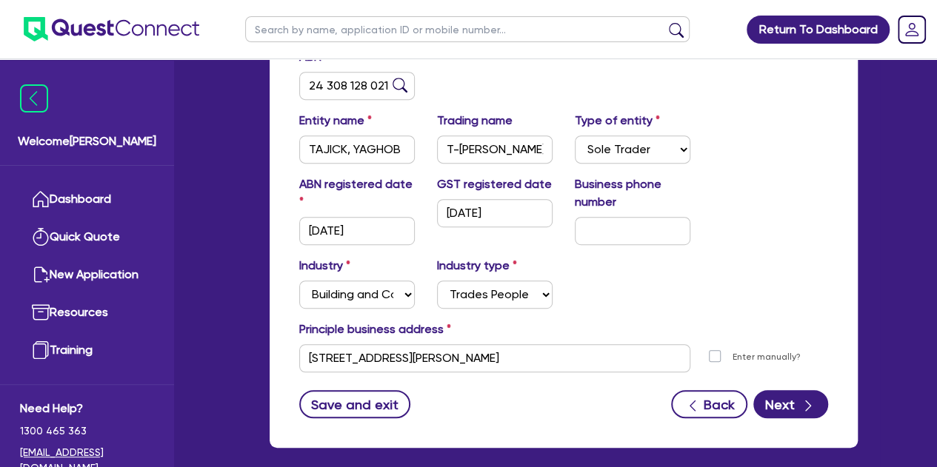
scroll to position [352, 0]
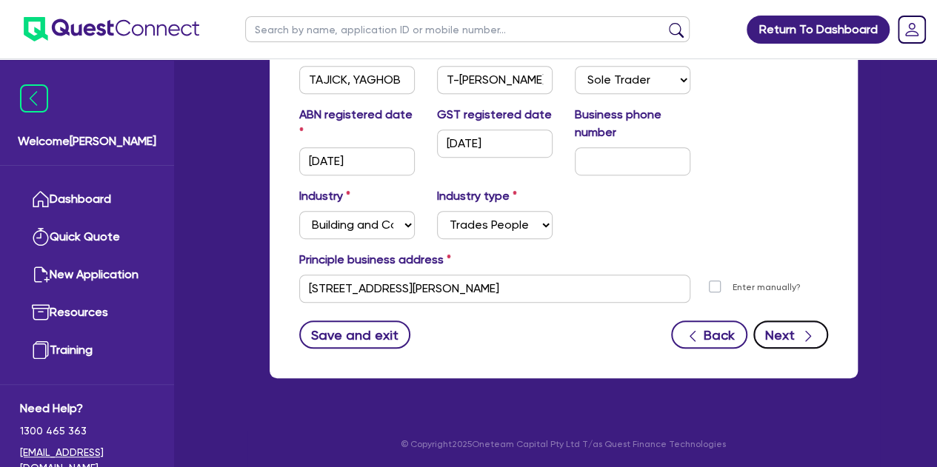
click at [797, 333] on button "Next" at bounding box center [790, 335] width 75 height 28
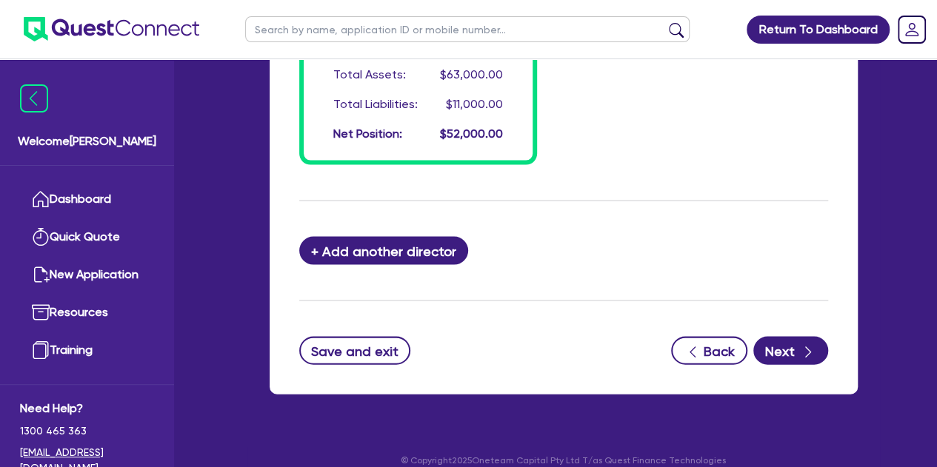
scroll to position [1433, 0]
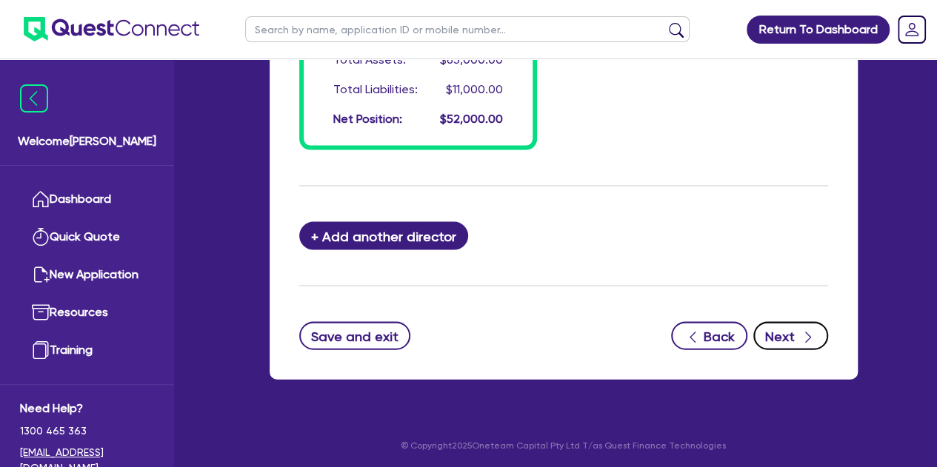
click at [791, 334] on button "Next" at bounding box center [790, 336] width 75 height 28
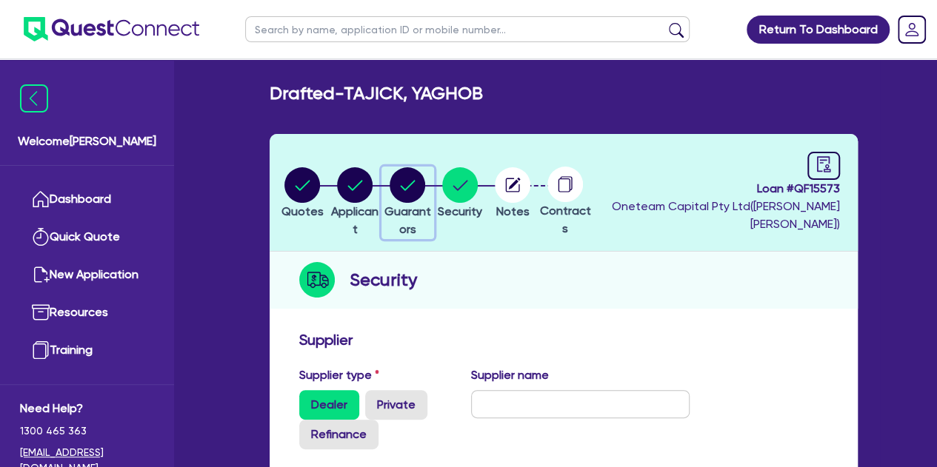
click at [425, 187] on circle "button" at bounding box center [408, 185] width 36 height 36
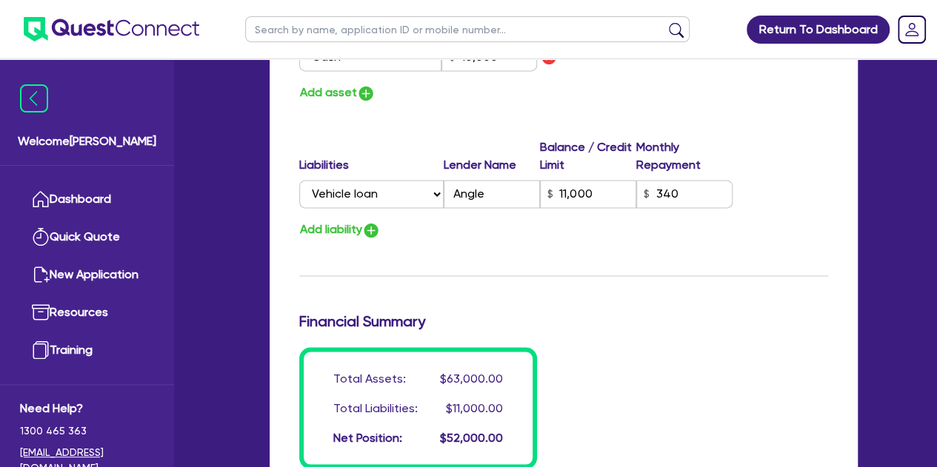
scroll to position [1134, 0]
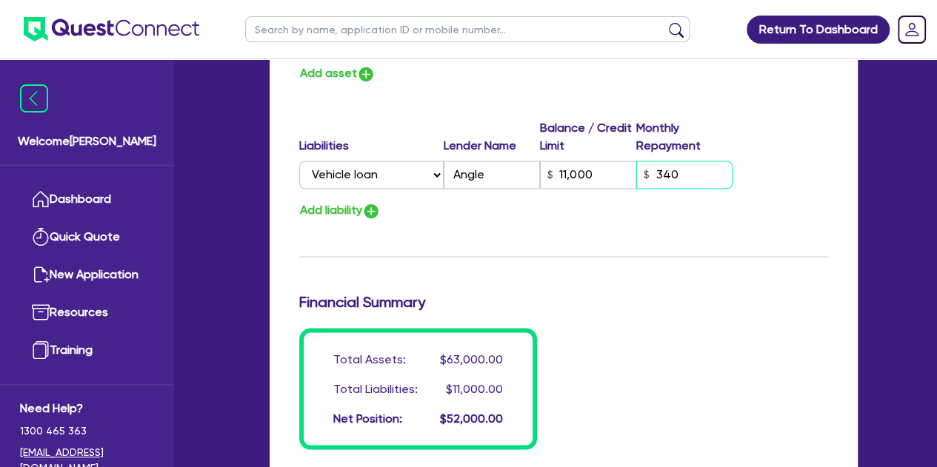
click at [695, 176] on input "340" at bounding box center [684, 175] width 96 height 28
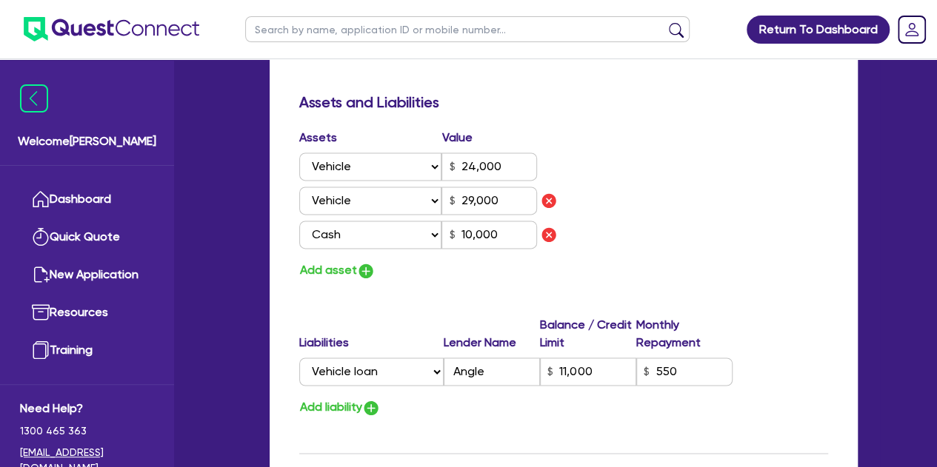
scroll to position [964, 0]
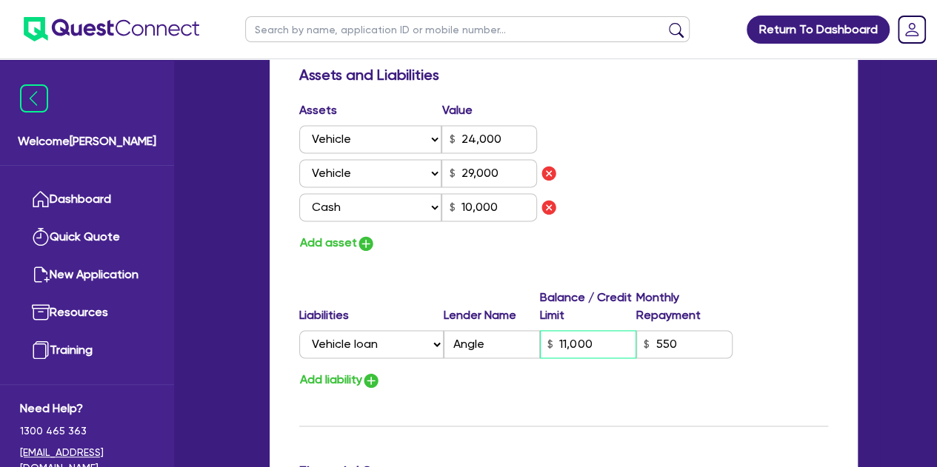
click at [595, 340] on input "11,000" at bounding box center [588, 344] width 96 height 28
click at [699, 340] on input "550" at bounding box center [684, 344] width 96 height 28
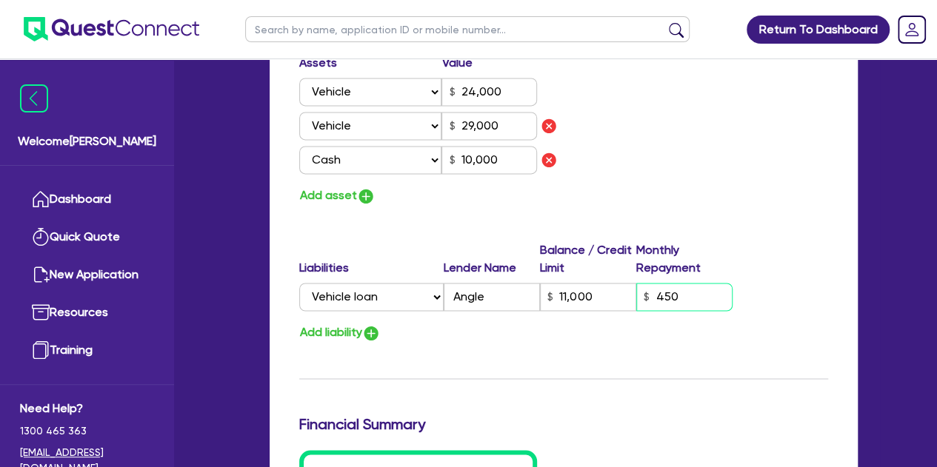
click at [680, 284] on input "450" at bounding box center [684, 297] width 96 height 28
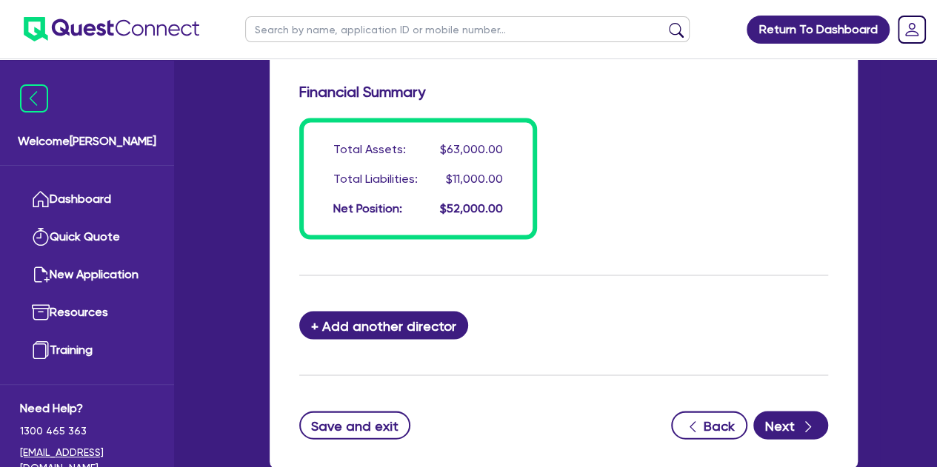
scroll to position [1433, 0]
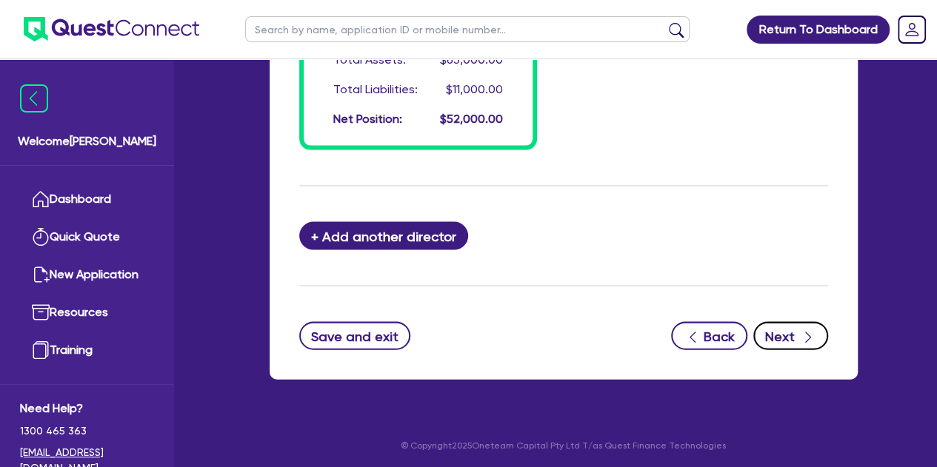
click at [772, 344] on button "Next" at bounding box center [790, 336] width 75 height 28
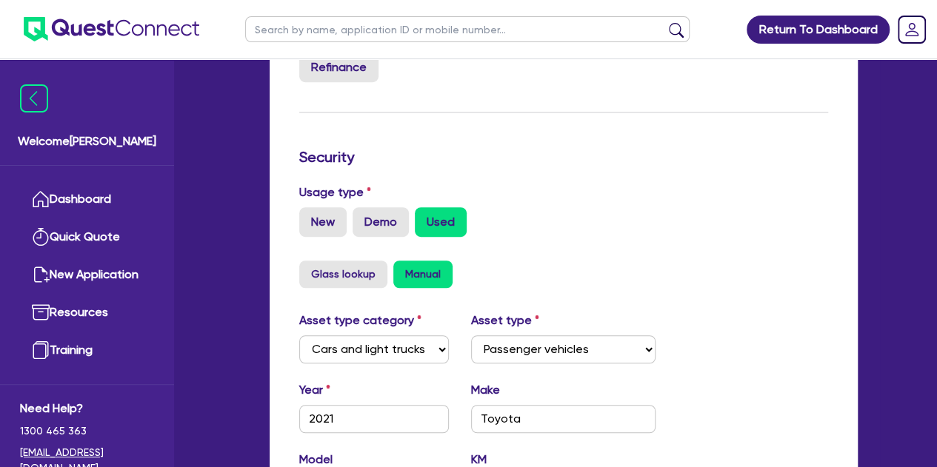
scroll to position [718, 0]
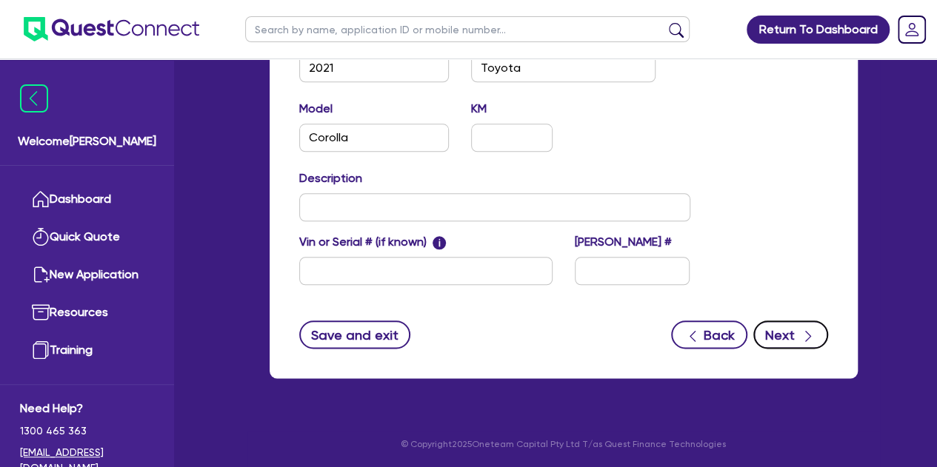
click at [778, 331] on button "Next" at bounding box center [790, 335] width 75 height 28
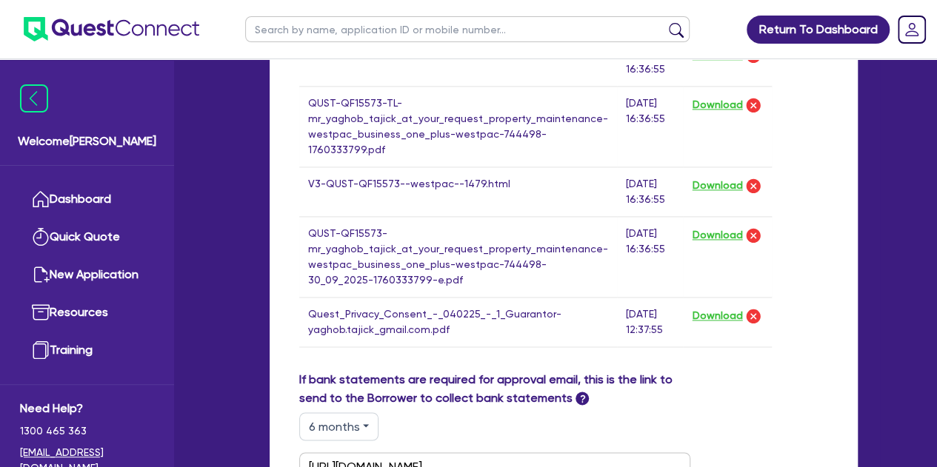
scroll to position [1400, 0]
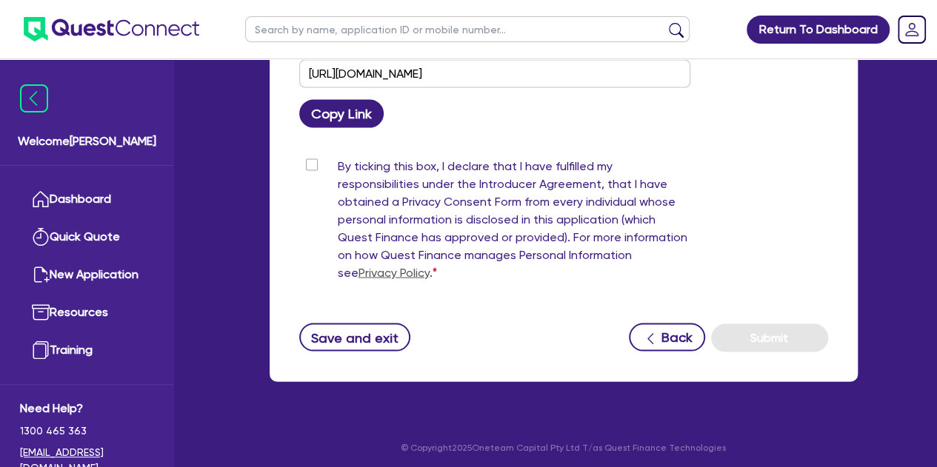
click at [313, 167] on div "By ticking this box, I declare that I have fulfilled my responsibilities under …" at bounding box center [494, 222] width 391 height 130
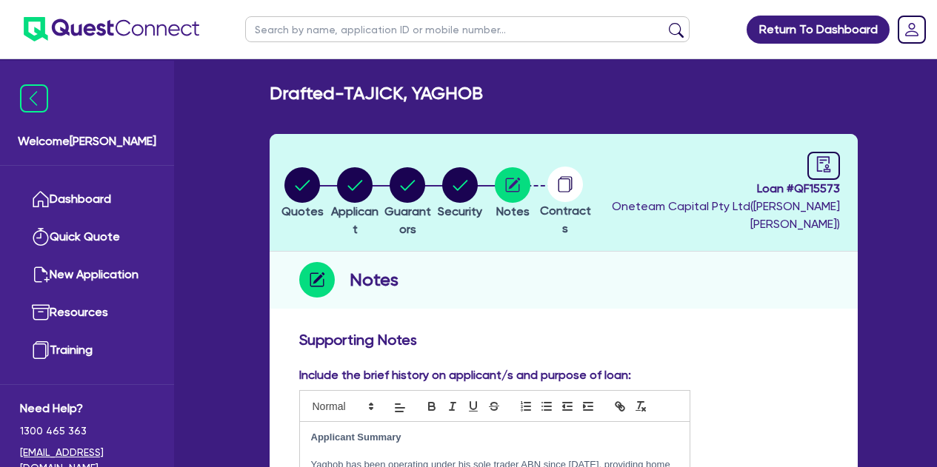
scroll to position [1398, 0]
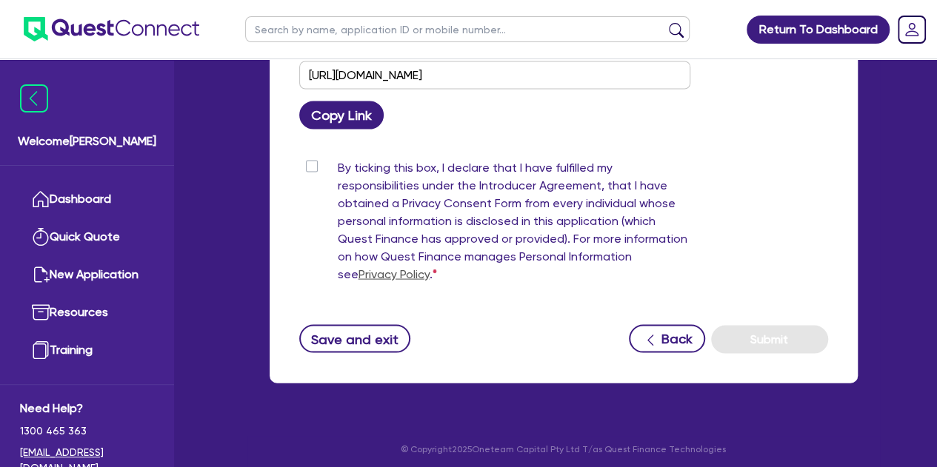
click at [314, 168] on div "By ticking this box, I declare that I have fulfilled my responsibilities under …" at bounding box center [494, 223] width 391 height 130
click at [338, 162] on label "By ticking this box, I declare that I have fulfilled my responsibilities under …" at bounding box center [514, 223] width 352 height 130
click at [311, 162] on input "By ticking this box, I declare that I have fulfilled my responsibilities under …" at bounding box center [305, 165] width 12 height 14
checkbox input "true"
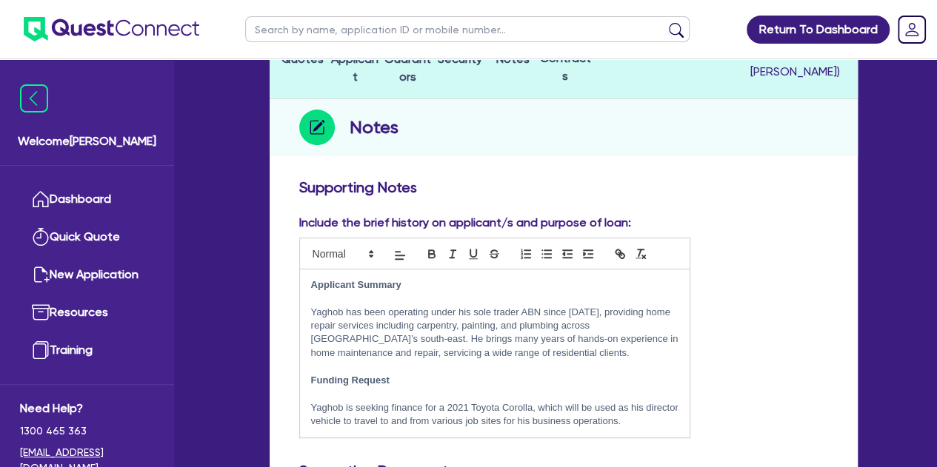
scroll to position [0, 0]
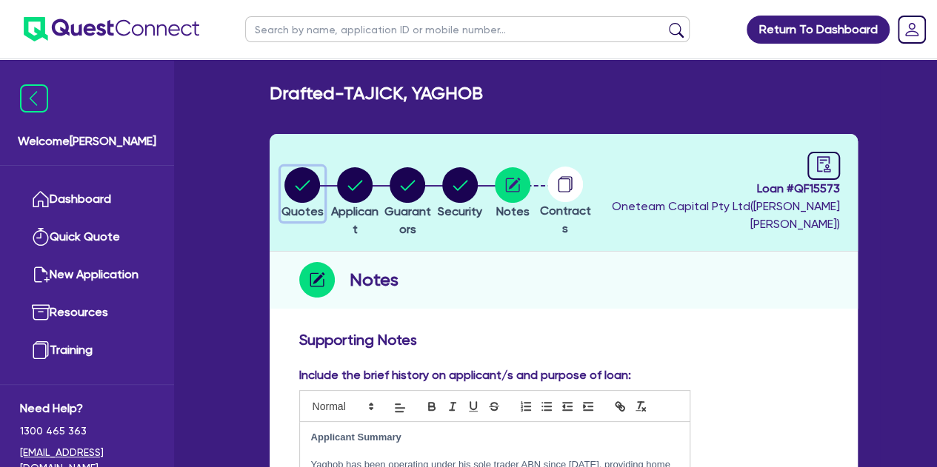
click at [310, 179] on circle "button" at bounding box center [302, 185] width 36 height 36
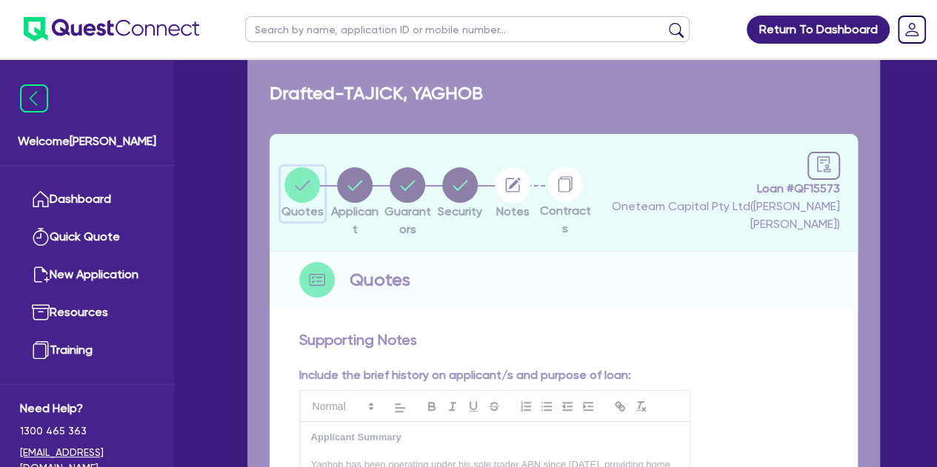
select select "Other"
select select "CARS_AND_LIGHT_TRUCKS"
select select "PASSENGER_VEHICLES"
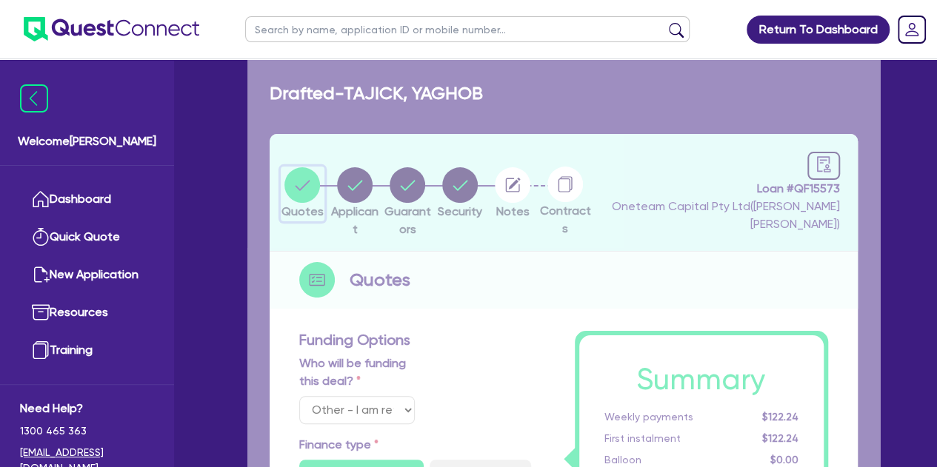
type input "24,000"
type input "1,000"
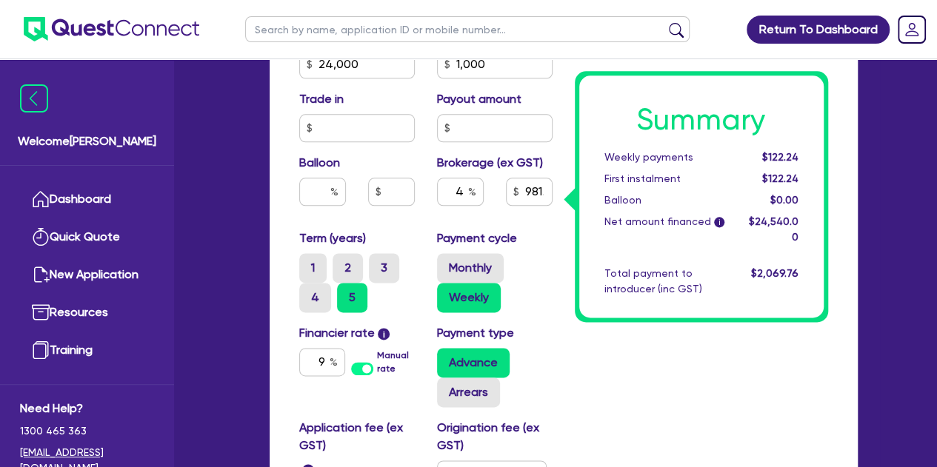
scroll to position [832, 0]
click at [529, 191] on input "981.6" at bounding box center [529, 191] width 47 height 28
type input "24,000"
type input "1,000"
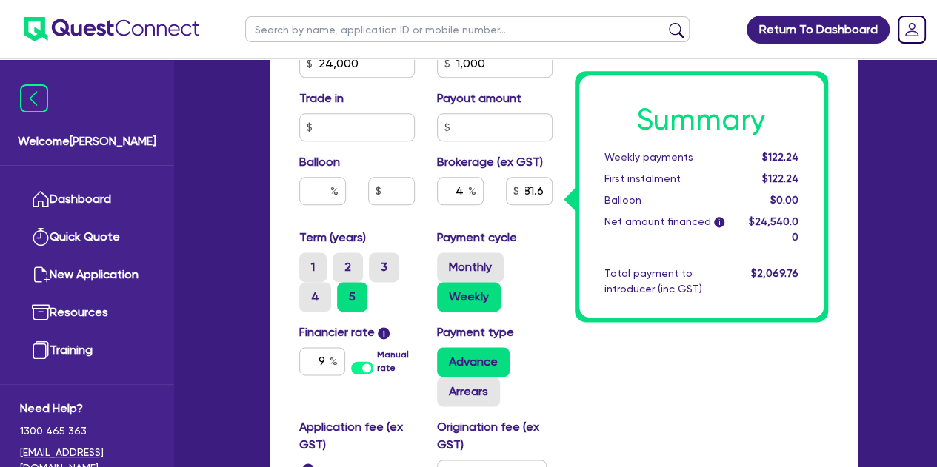
type input "24,000"
type input "1,000"
click at [548, 234] on div "Payment cycle Monthly Weekly" at bounding box center [495, 270] width 138 height 83
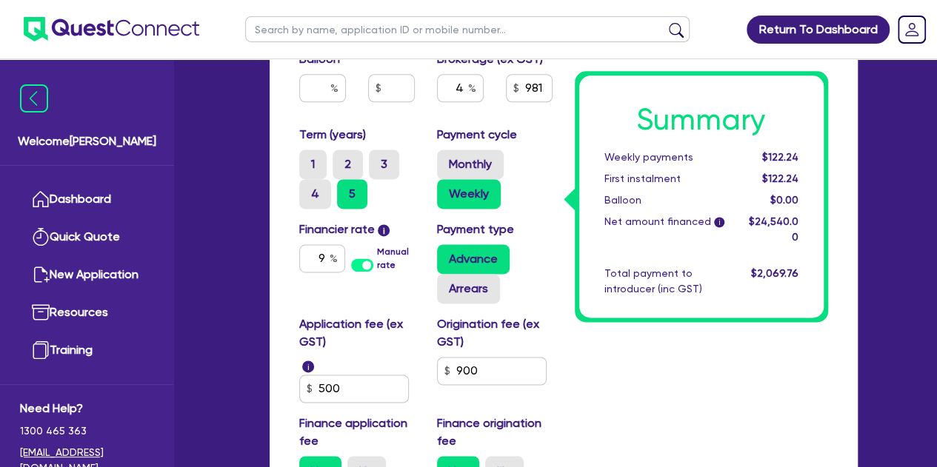
scroll to position [904, 0]
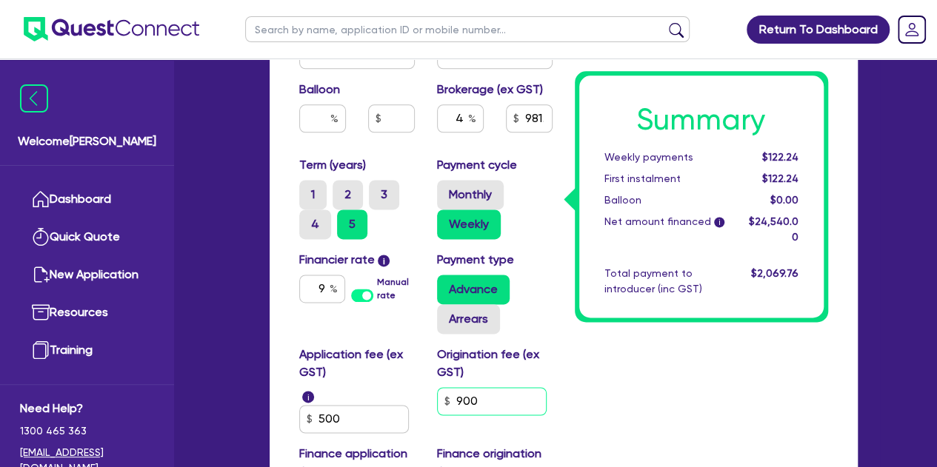
click at [505, 398] on input "900" at bounding box center [492, 401] width 110 height 28
type input "24,000"
type input "1,000"
type input "90"
type input "24,000"
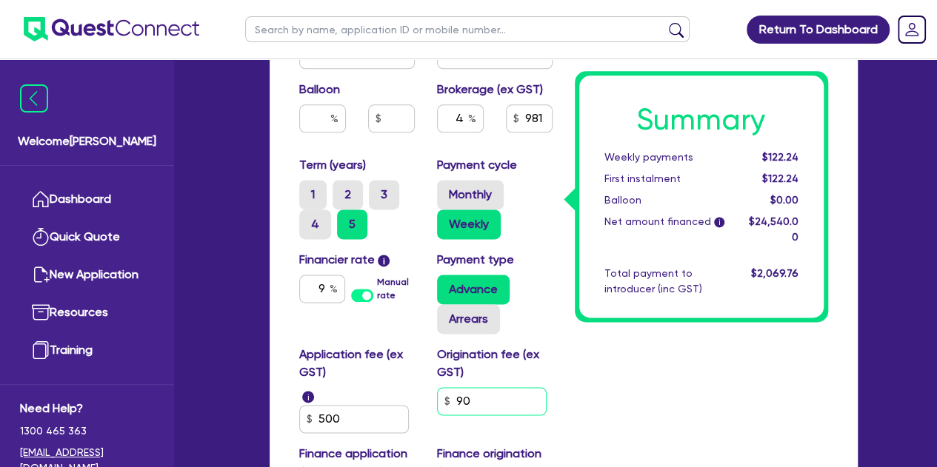
type input "1,000"
type input "9"
type input "24,000"
type input "1,000"
type input "24,000"
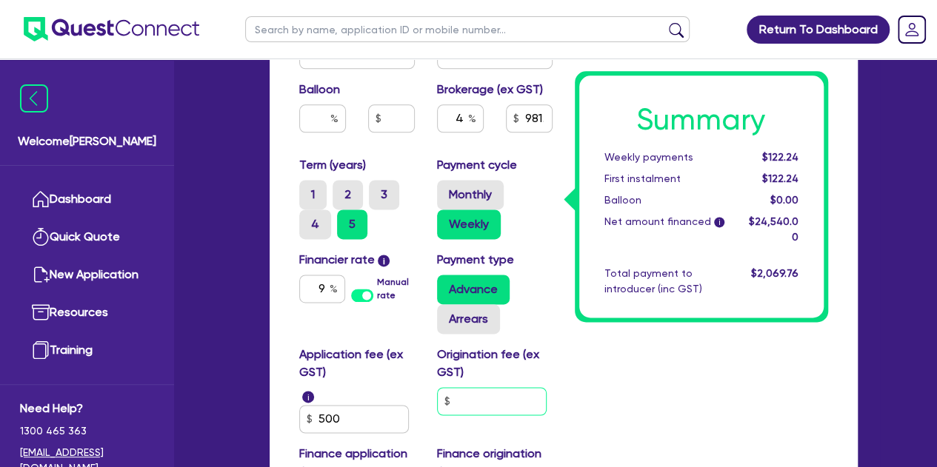
type input "1,000"
type input "6"
type input "24,000"
type input "1,000"
type input "65"
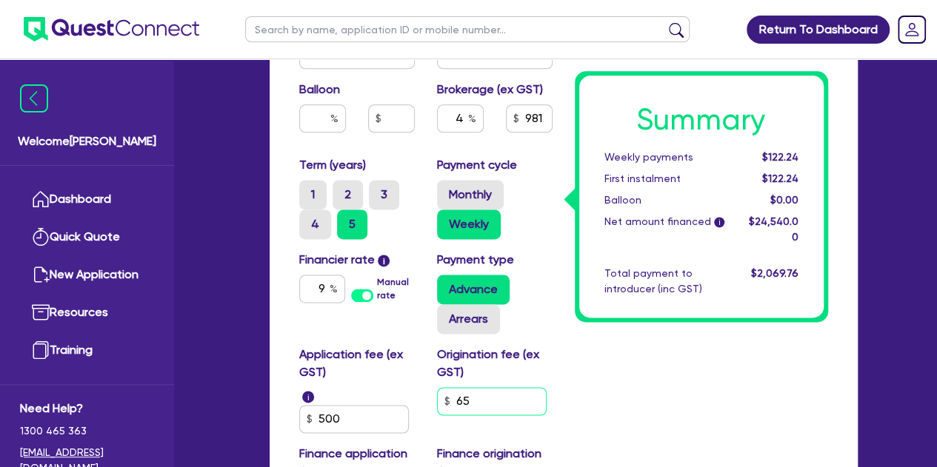
type input "24,000"
type input "1,000"
type input "650"
type input "24,000"
type input "1,000"
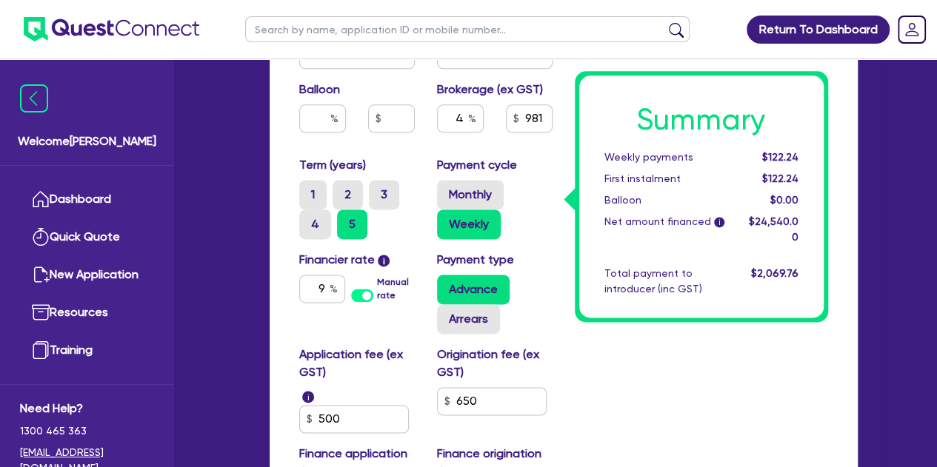
type input "24,000"
type input "1,000"
type input "970.6"
click at [527, 124] on input "970.6" at bounding box center [529, 118] width 47 height 28
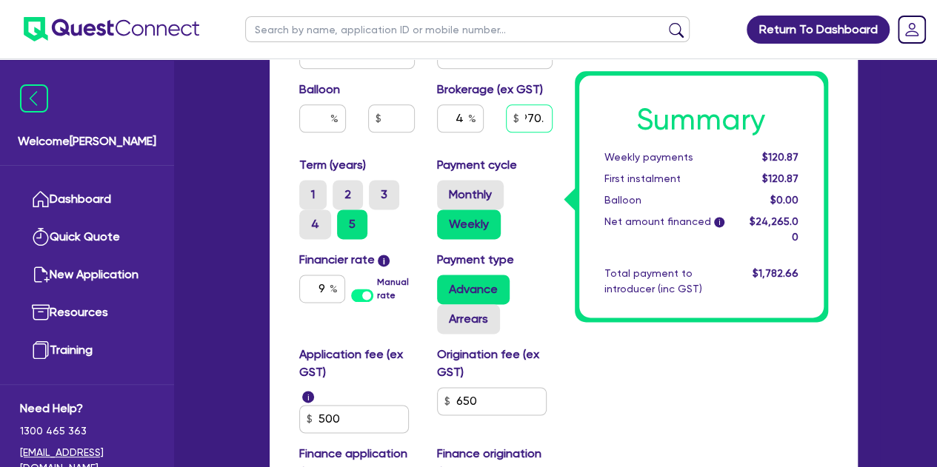
scroll to position [0, 10]
type input "24,000"
type input "1,000"
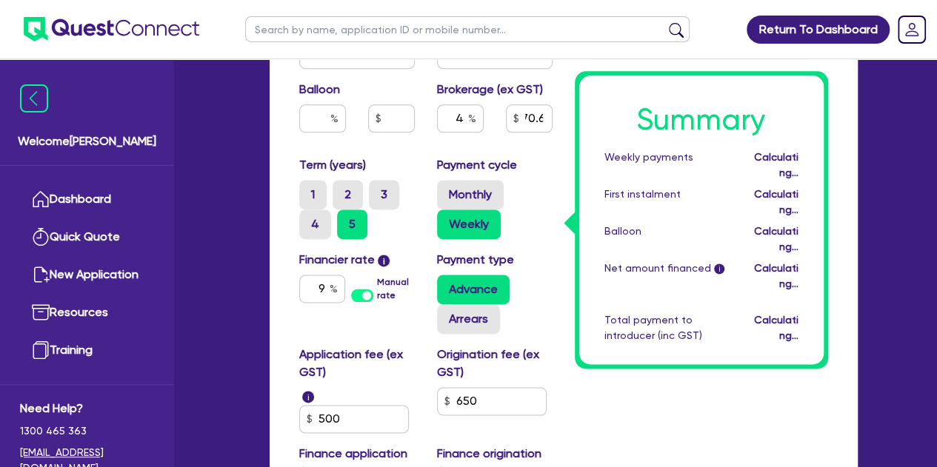
scroll to position [0, 0]
type input "24,000"
type input "1,000"
click at [549, 184] on div "Monthly Weekly" at bounding box center [495, 209] width 116 height 59
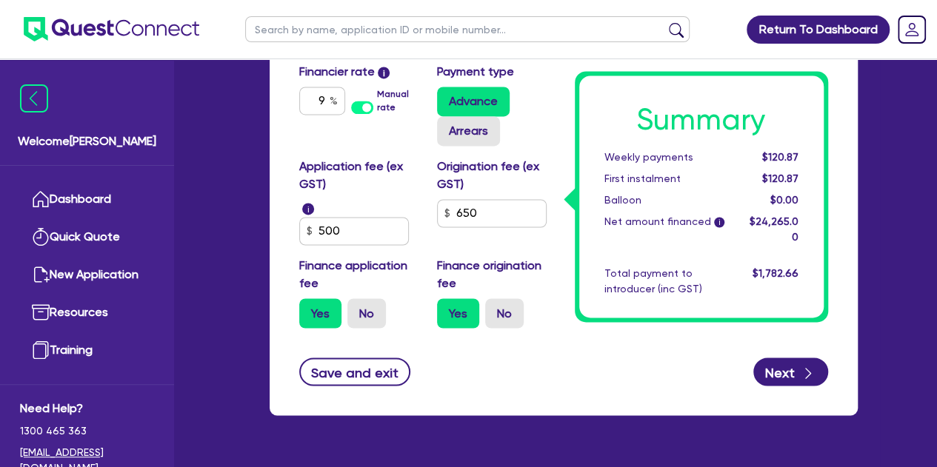
scroll to position [1129, 0]
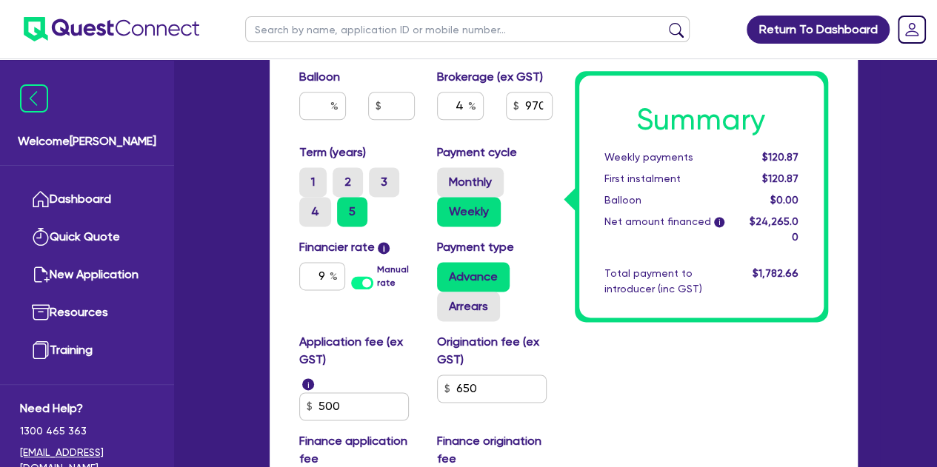
scroll to position [915, 0]
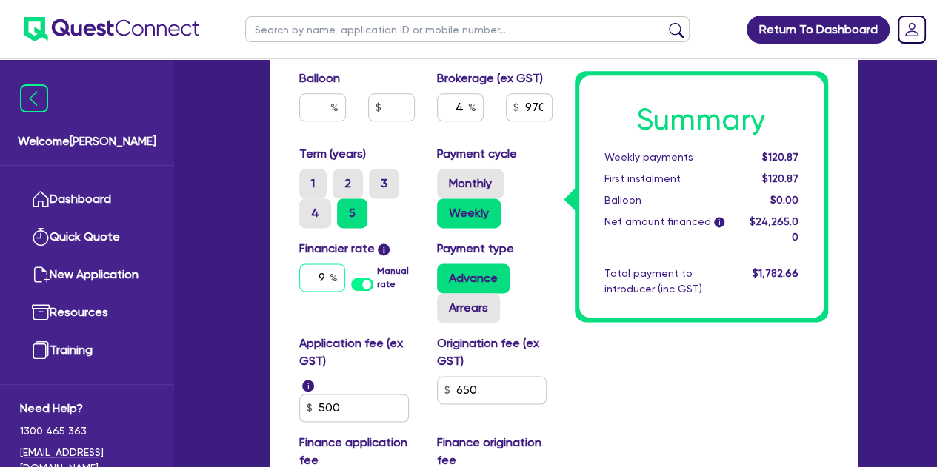
click at [327, 280] on input "9" at bounding box center [322, 278] width 46 height 28
type input "24,000"
type input "1,000"
type input "9."
type input "24,000"
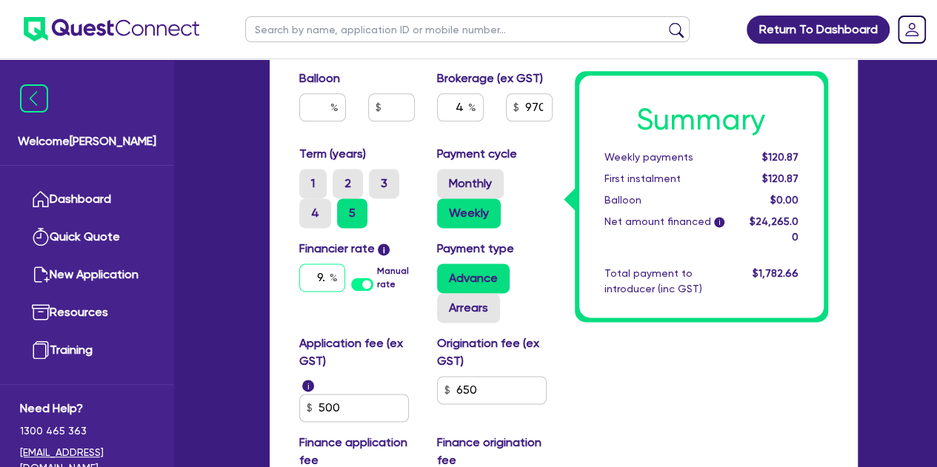
type input "1,000"
type input "9.5"
type input "24,000"
type input "1,000"
click at [483, 380] on input "650" at bounding box center [492, 390] width 110 height 28
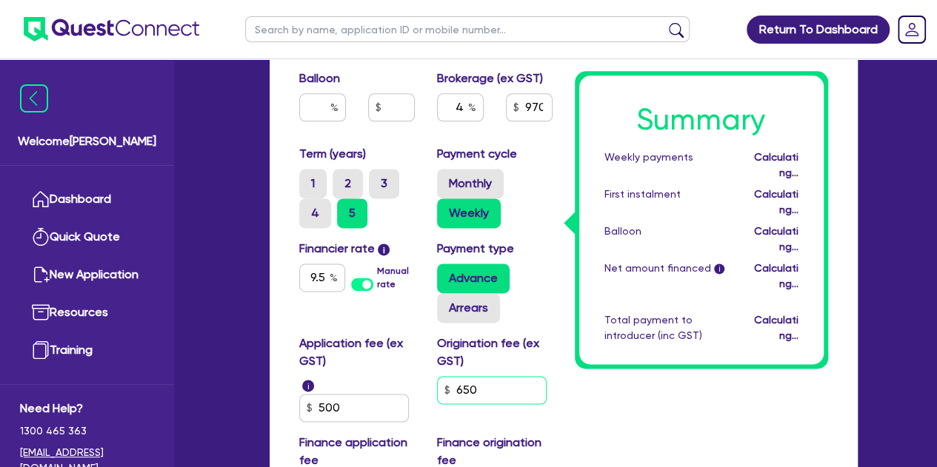
type input "24,000"
type input "1,000"
type input "24,000"
type input "1,000"
type input "65"
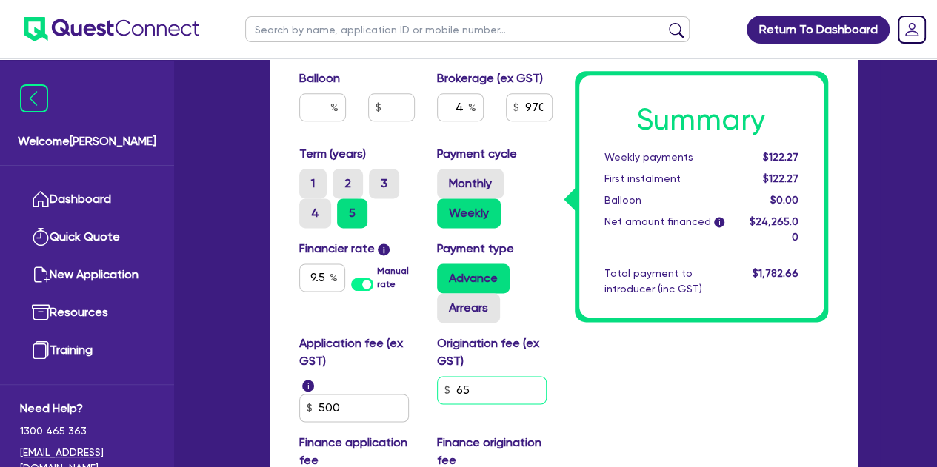
type input "24,000"
type input "1,000"
type input "6"
type input "24,000"
type input "1,000"
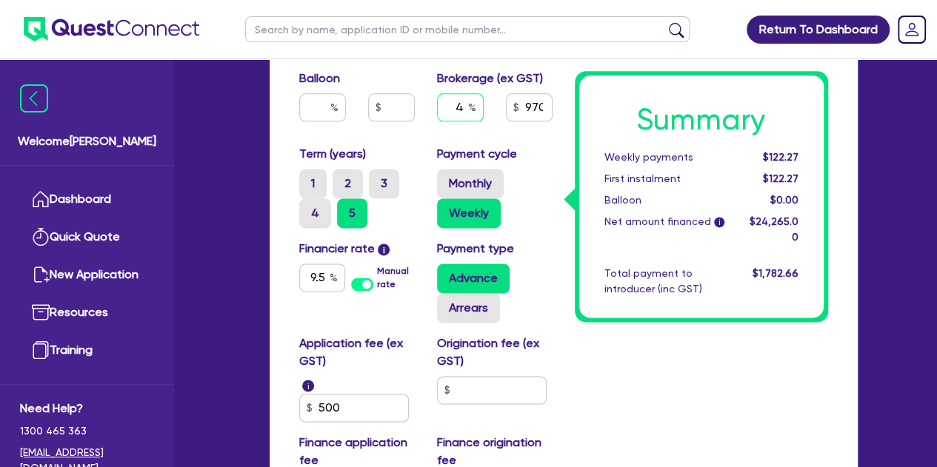
type input "24,000"
type input "1,000"
type input "24,000"
type input "1,000"
type input "942"
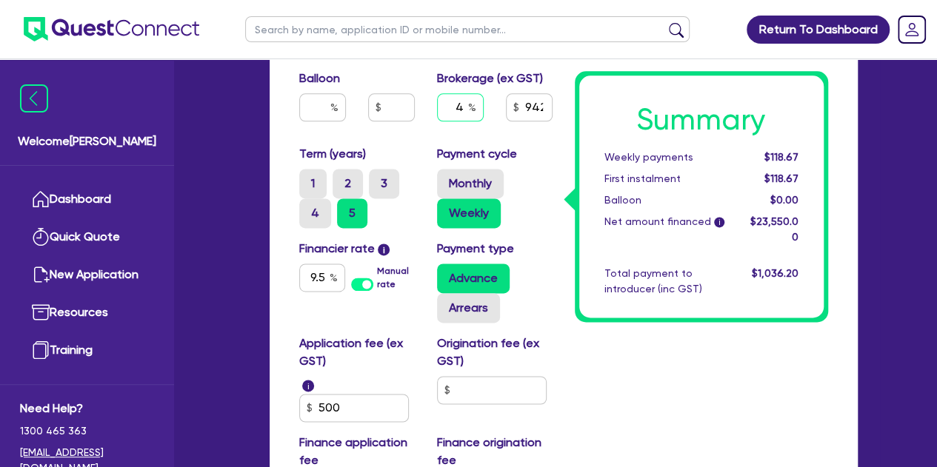
click at [465, 100] on input "4" at bounding box center [460, 107] width 47 height 28
type input "24,000"
type input "1,000"
type input "24,000"
type input "1,000"
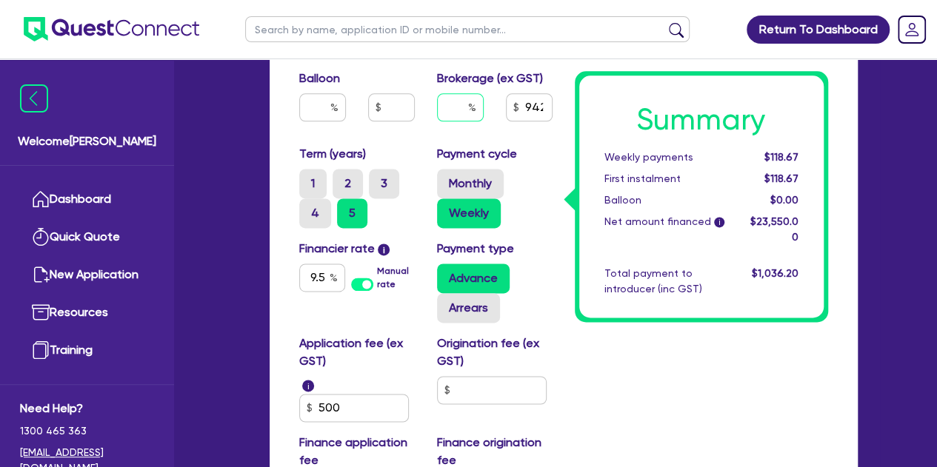
type input "6"
type input "24,000"
type input "1,000"
type input "24,000"
type input "1,000"
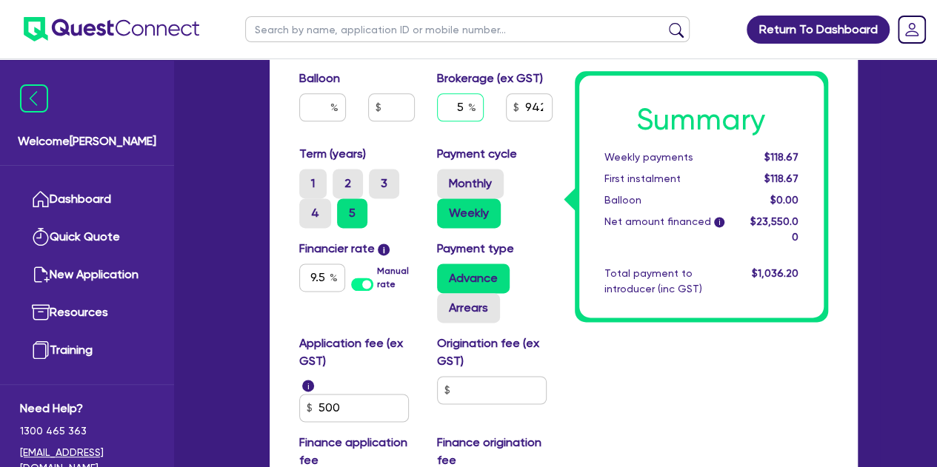
type input "5"
type input "24,000"
type input "1,000"
type input "24,000"
type input "1,000"
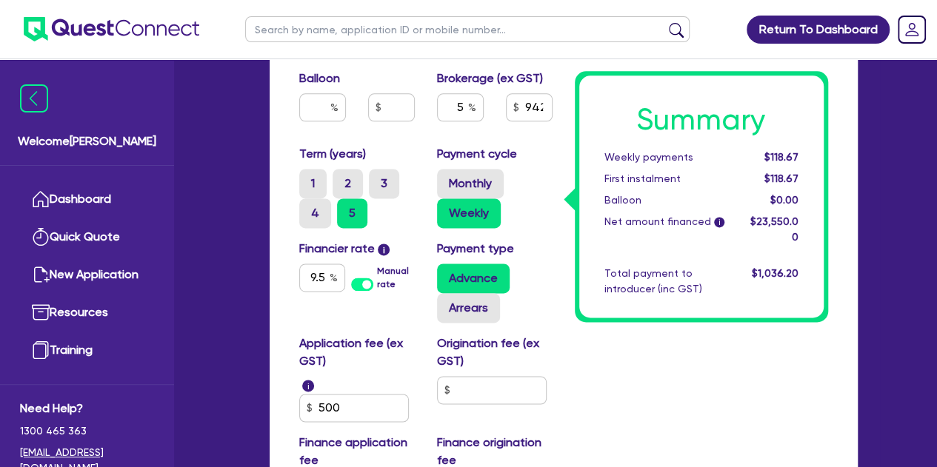
type input "1,177.5"
click at [399, 139] on div "Purchase price 24,000 Cash deposit 1,000 Trade in Payout amount Balloon Brokera…" at bounding box center [425, 43] width 275 height 203
type input "24,000"
type input "1,000"
type input "1,177.5"
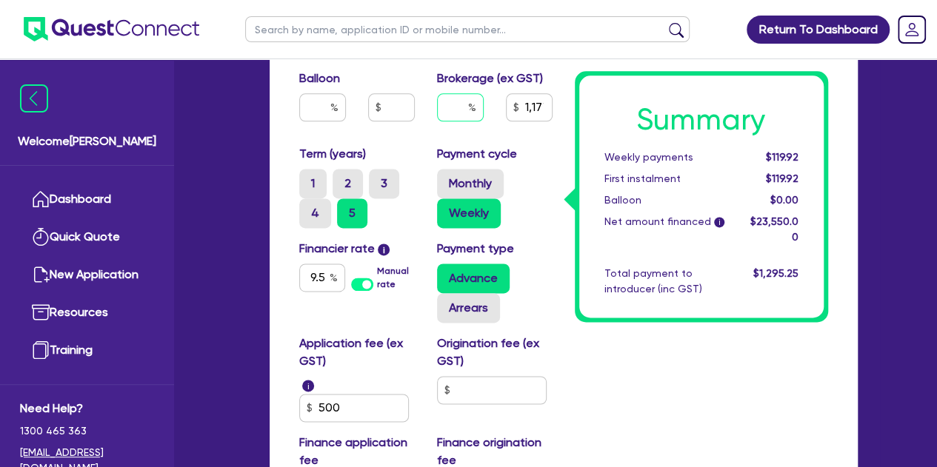
click at [463, 108] on input "text" at bounding box center [460, 107] width 47 height 28
type input "24,000"
type input "1,000"
type input "4"
type input "1,177.5"
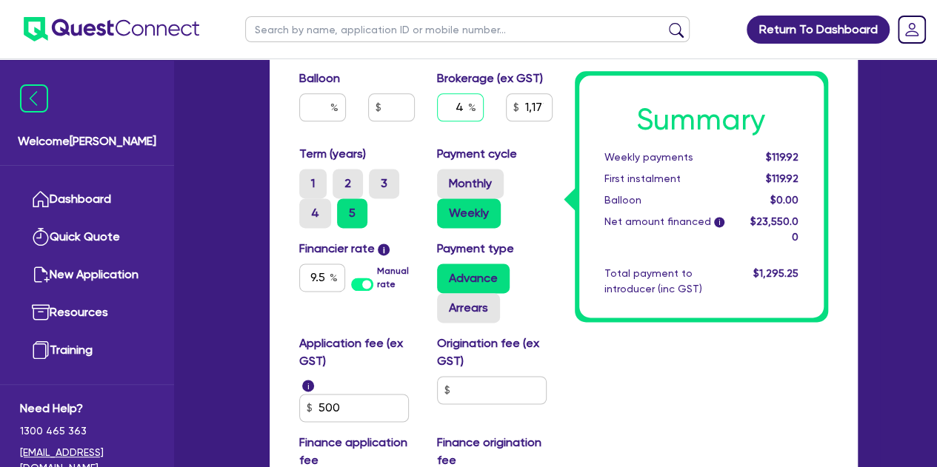
type input "4"
type input "24,000"
type input "1,000"
type input "1,177.5"
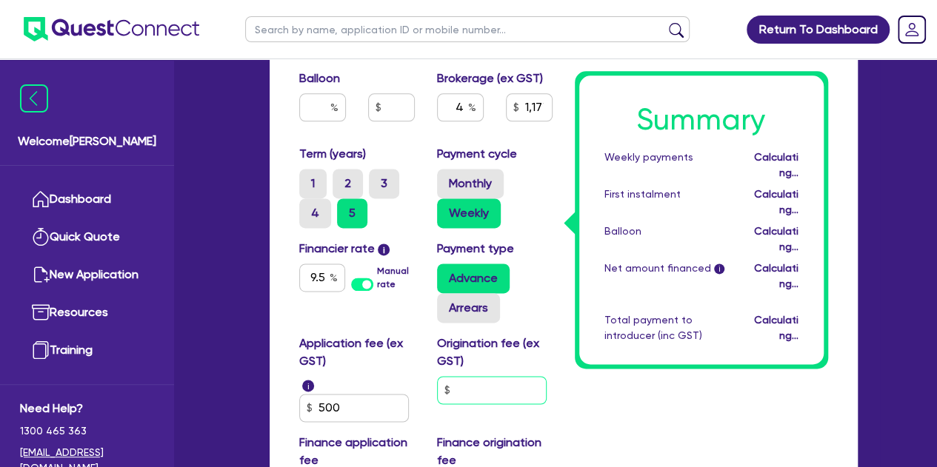
type input "24,000"
type input "1,000"
type input "942"
click at [487, 395] on input "text" at bounding box center [492, 390] width 110 height 28
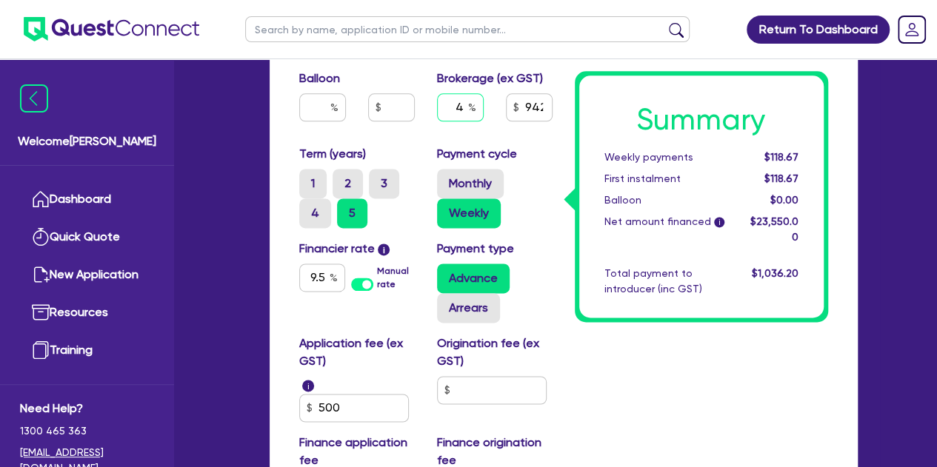
type input "24,000"
type input "1,000"
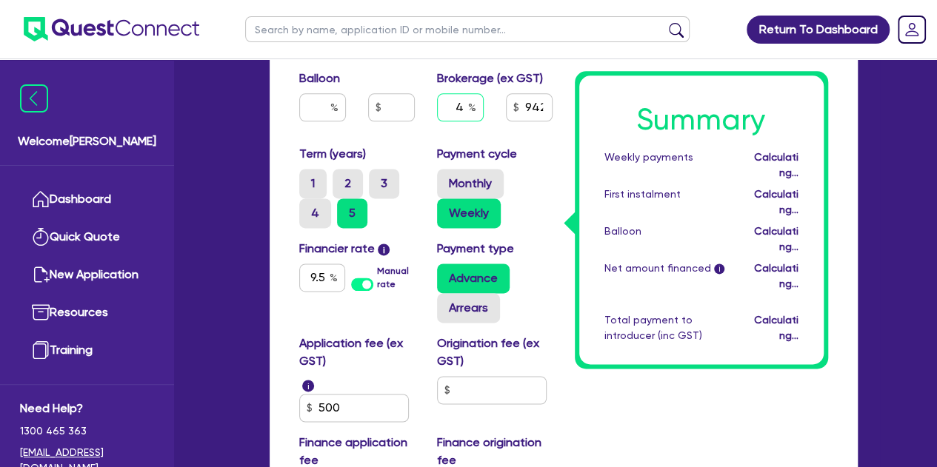
type input "24,000"
type input "1,000"
click at [461, 95] on input "4" at bounding box center [460, 107] width 47 height 28
type input "24,000"
type input "1,000"
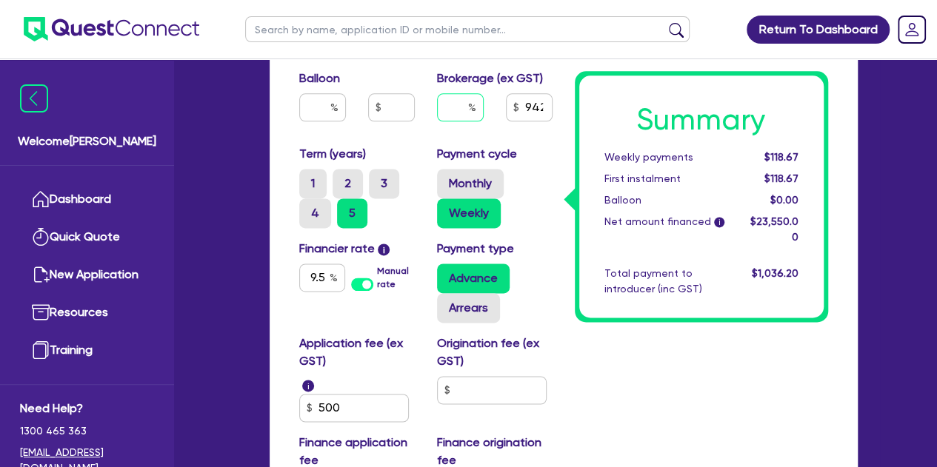
type input "24,000"
type input "1,000"
type input "5"
type input "24,000"
type input "1,000"
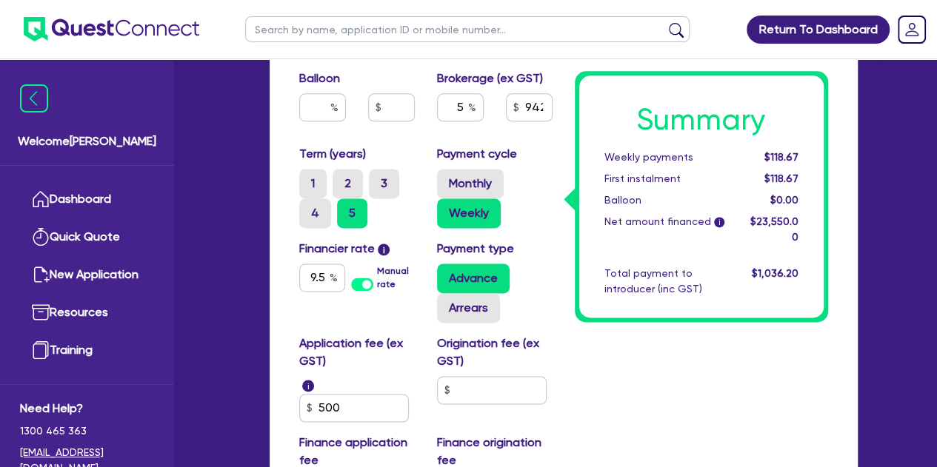
type input "24,000"
type input "1,000"
type input "1,177.5"
click at [416, 148] on div "Term (years) 1 2 3 4 5" at bounding box center [357, 186] width 138 height 83
click at [475, 376] on input "text" at bounding box center [492, 390] width 110 height 28
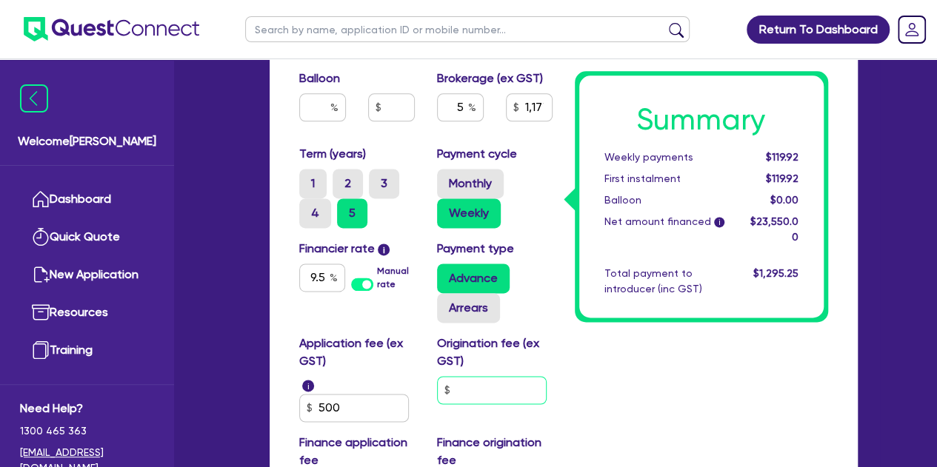
type input "24,000"
type input "1,000"
type input "1,177.5"
type input "9"
type input "24,000"
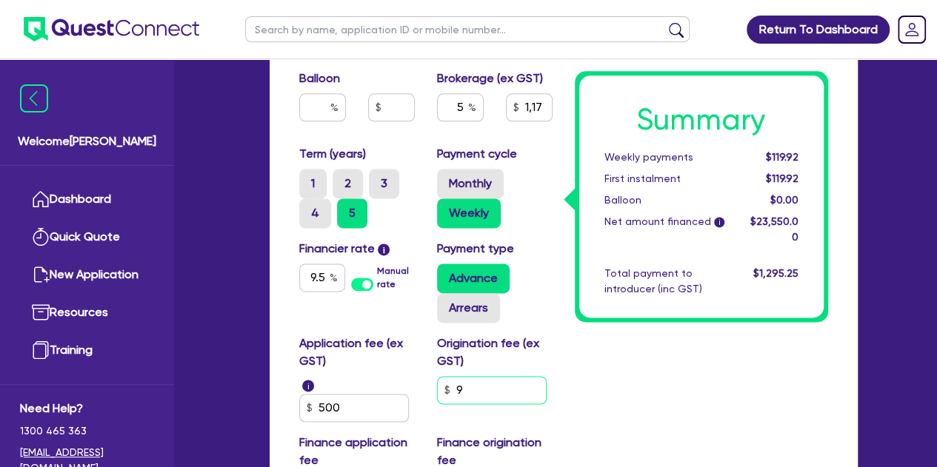
type input "1,000"
type input "1,177.5"
type input "90"
type input "24,000"
type input "1,000"
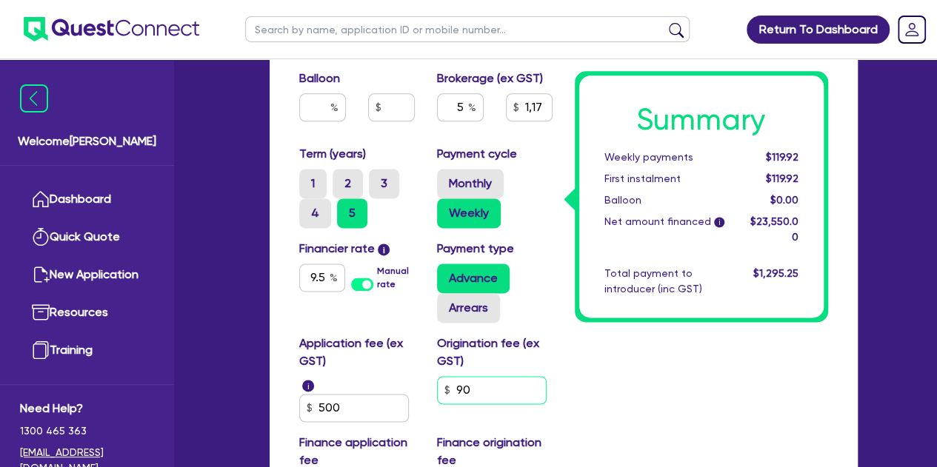
type input "1,177.5"
click at [541, 384] on input "900" at bounding box center [492, 390] width 110 height 28
type input "900"
type input "24,000"
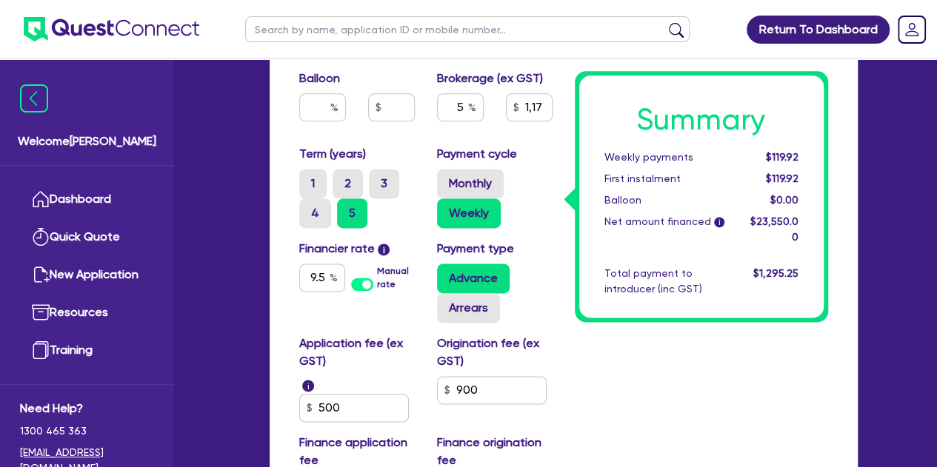
type input "1,000"
type input "1,177.5"
type input "24,000"
type input "1,000"
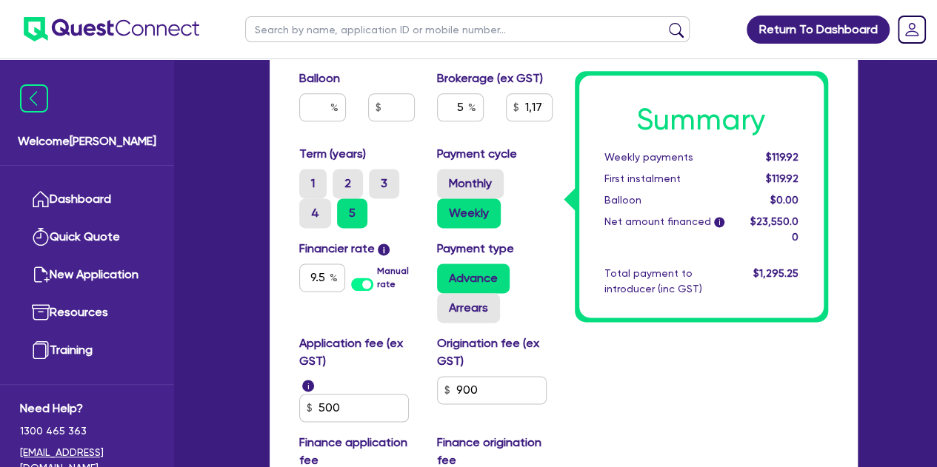
type input "1,227"
type input "24,000"
type input "1,000"
type input "1,227"
type input "90"
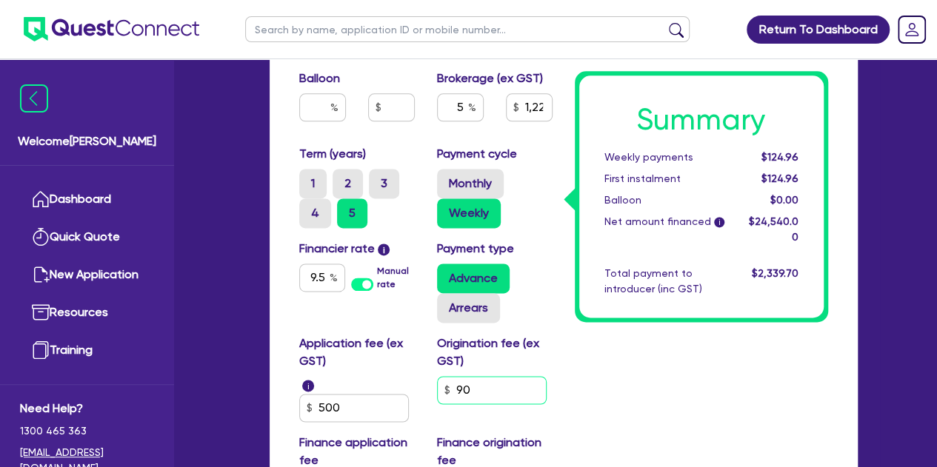
click at [492, 397] on input "90" at bounding box center [492, 390] width 110 height 28
type input "24,000"
type input "1,000"
type input "1,227"
type input "9"
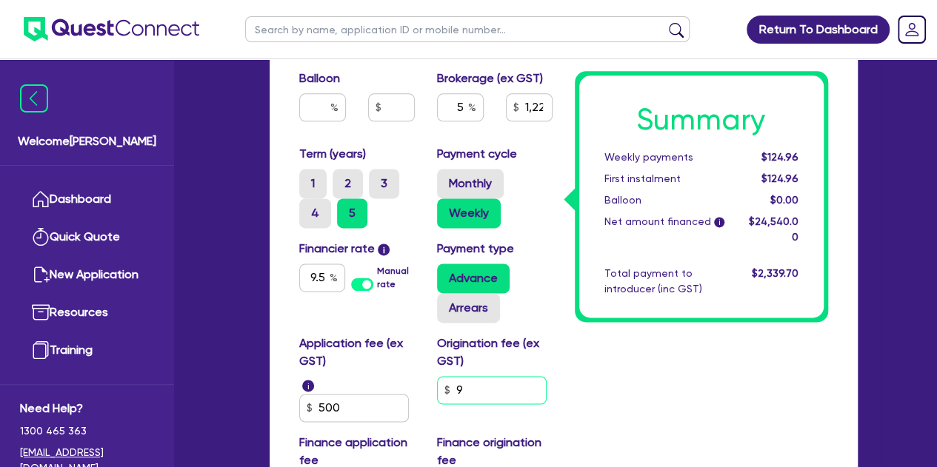
type input "24,000"
type input "1,000"
type input "1,227"
type input "24,000"
type input "1,000"
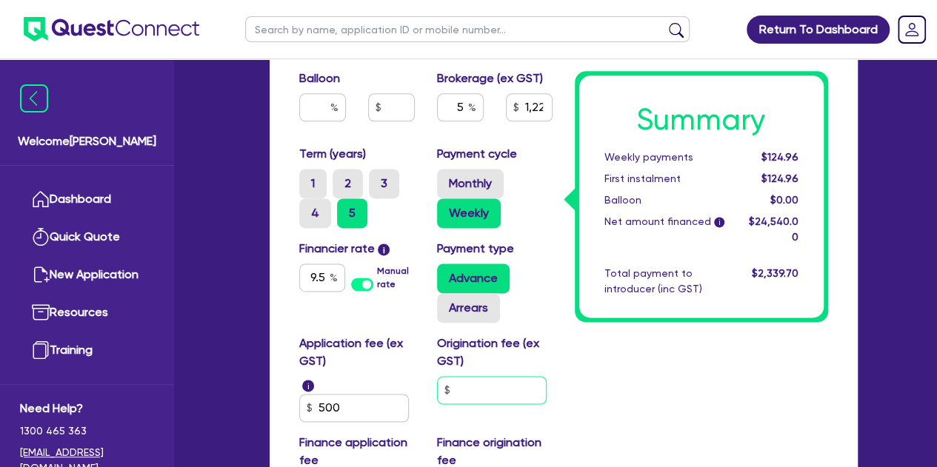
type input "1,227"
type input "5"
type input "24,000"
type input "1,000"
type input "1,227"
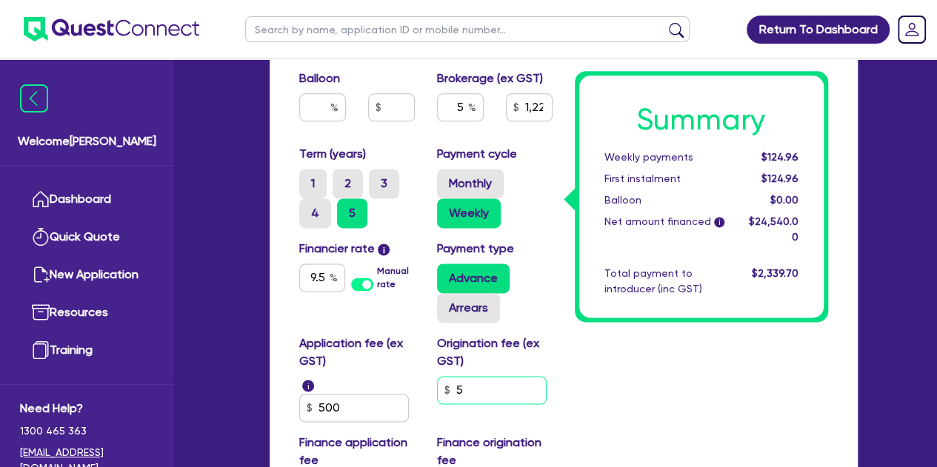
type input "50"
type input "24,000"
type input "1,000"
type input "1,227"
type input "500"
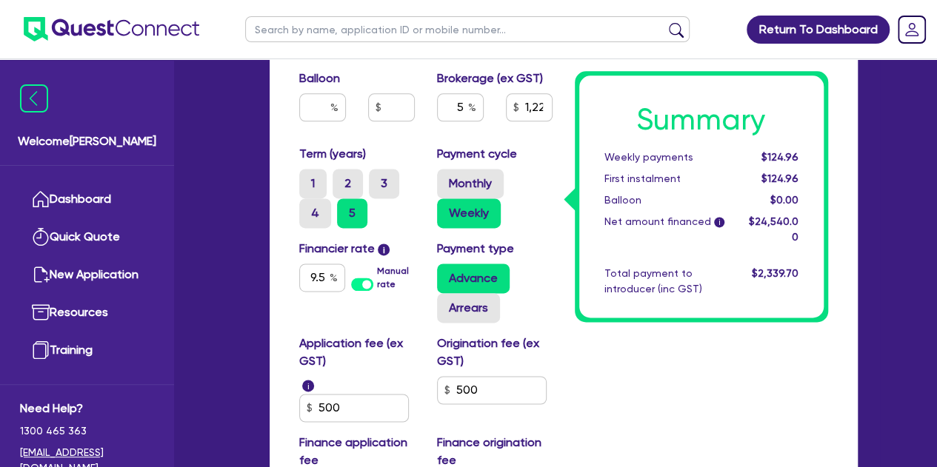
type input "24,000"
type input "1,000"
type input "1,227"
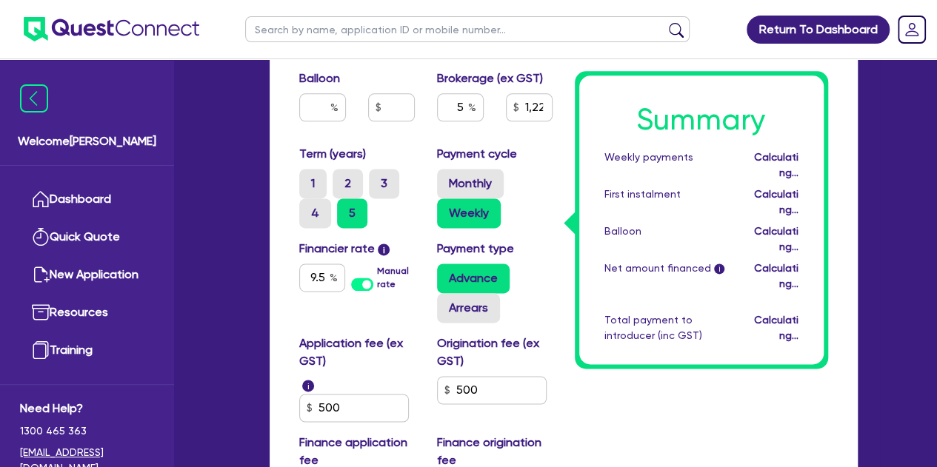
type input "24,000"
type input "1,000"
type input "1,205"
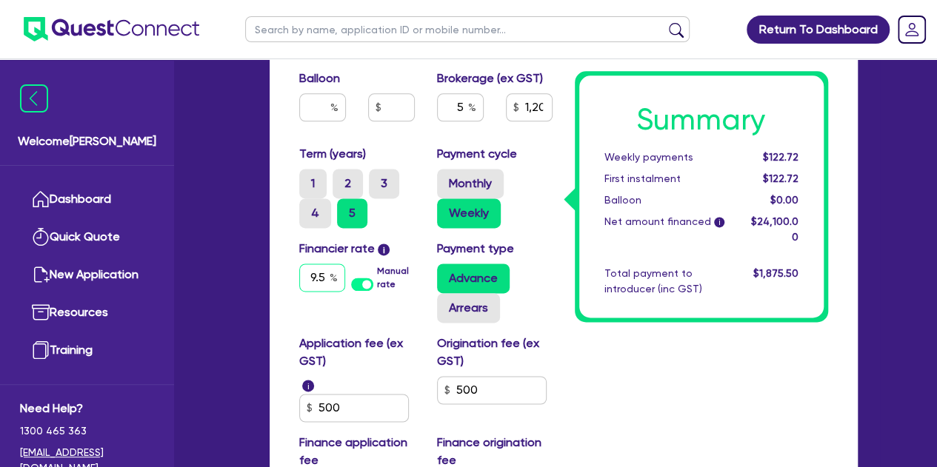
click at [324, 271] on input "9.5" at bounding box center [322, 278] width 46 height 28
type input "24,000"
type input "1,000"
type input "1,205"
type input "9."
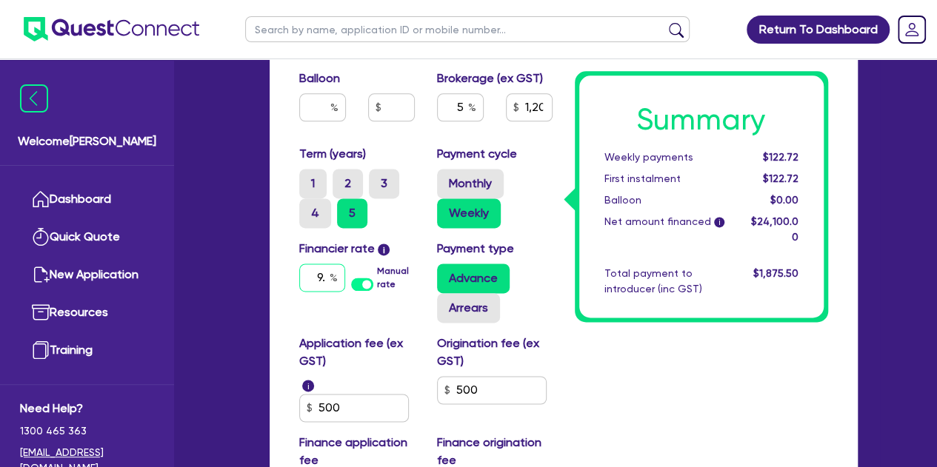
type input "24,000"
type input "1,000"
type input "1,205"
type input "9"
type input "24,000"
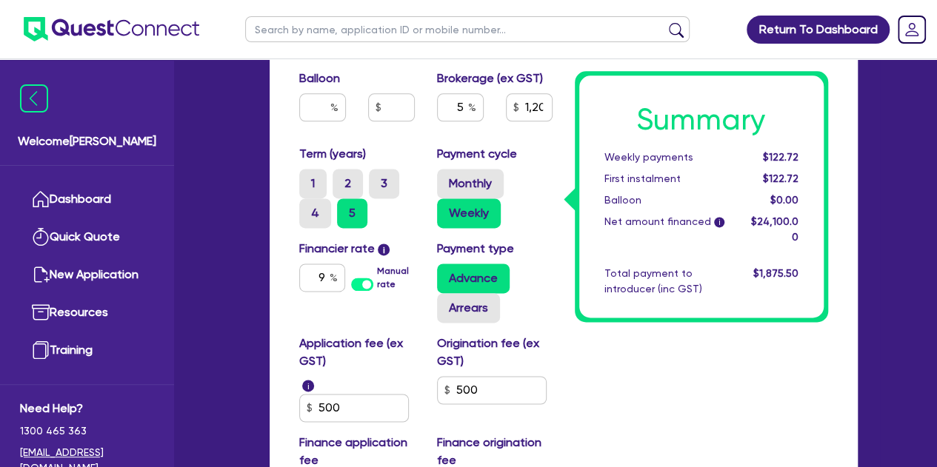
type input "1,000"
type input "1,205"
type input "24,000"
type input "1,000"
type input "1,205"
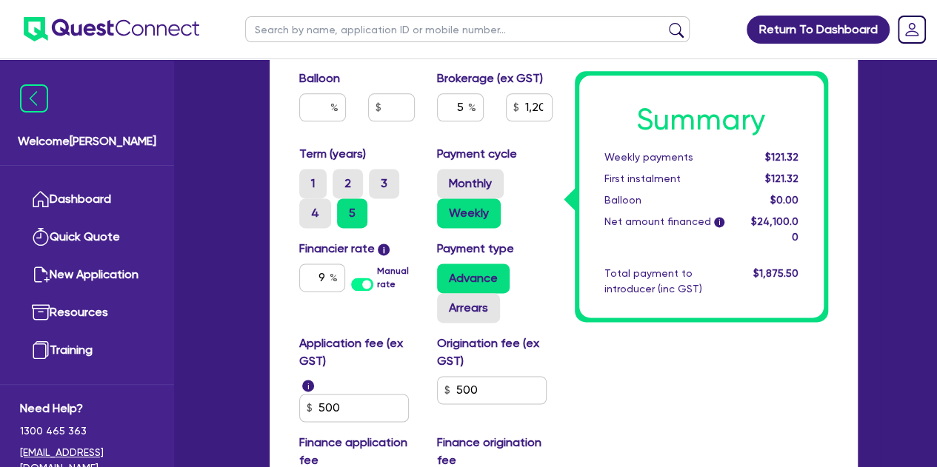
click at [462, 102] on input "5" at bounding box center [460, 107] width 47 height 28
click at [552, 398] on div "Origination fee (ex GST) 500" at bounding box center [495, 378] width 138 height 87
click at [464, 112] on input "5" at bounding box center [460, 107] width 47 height 28
type input "24,000"
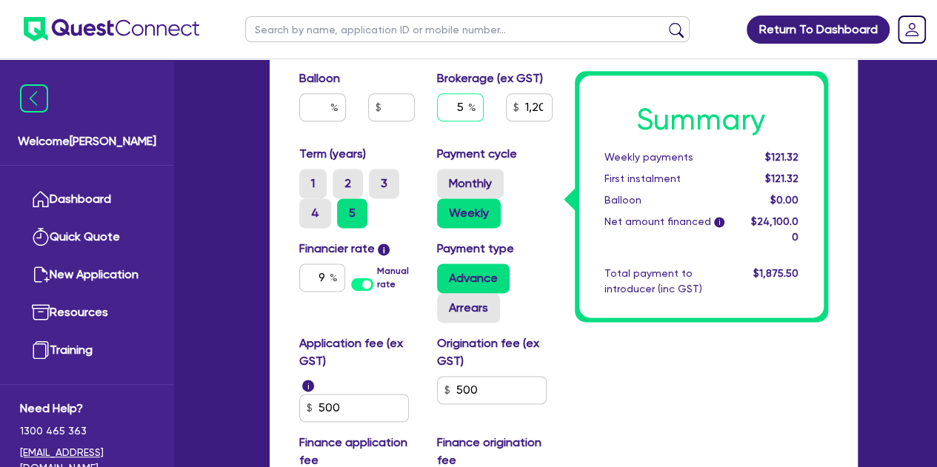
type input "1,000"
type input "1,205"
type input "24,000"
type input "1,000"
type input "24,000"
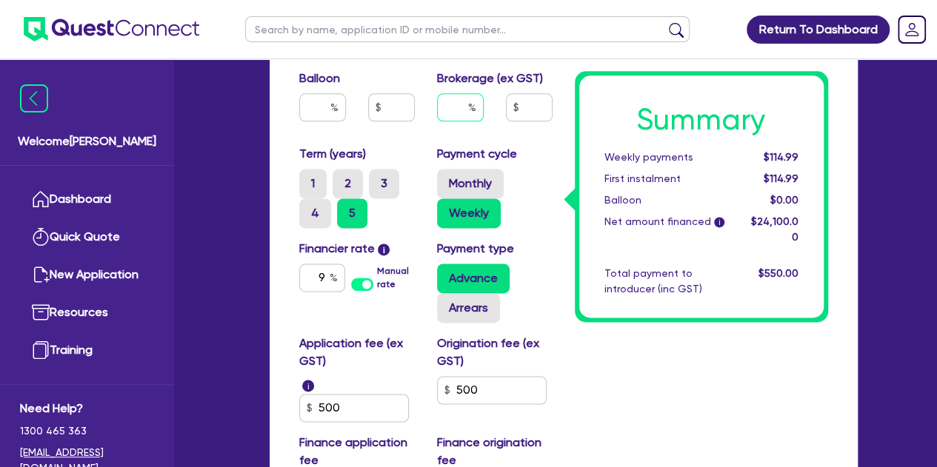
type input "1,000"
type input "4"
type input "24,000"
type input "1,000"
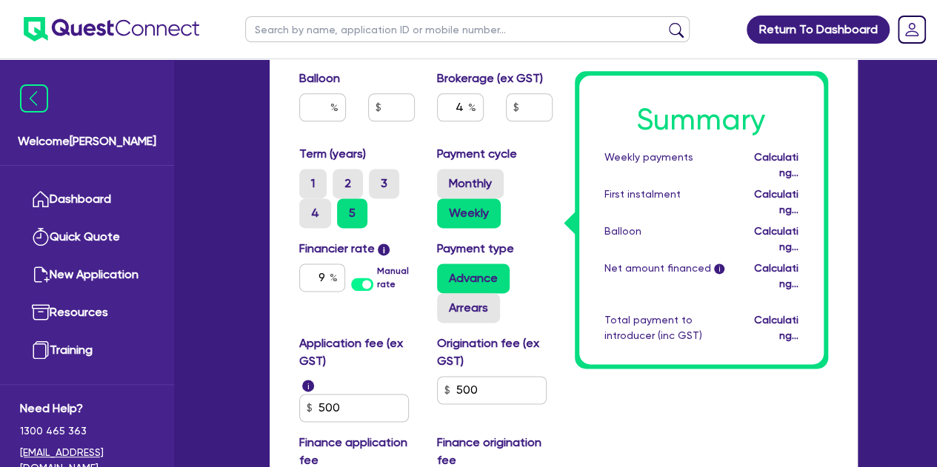
type input "24,000"
type input "1,000"
type input "964"
click at [503, 159] on label "Payment cycle" at bounding box center [477, 154] width 80 height 18
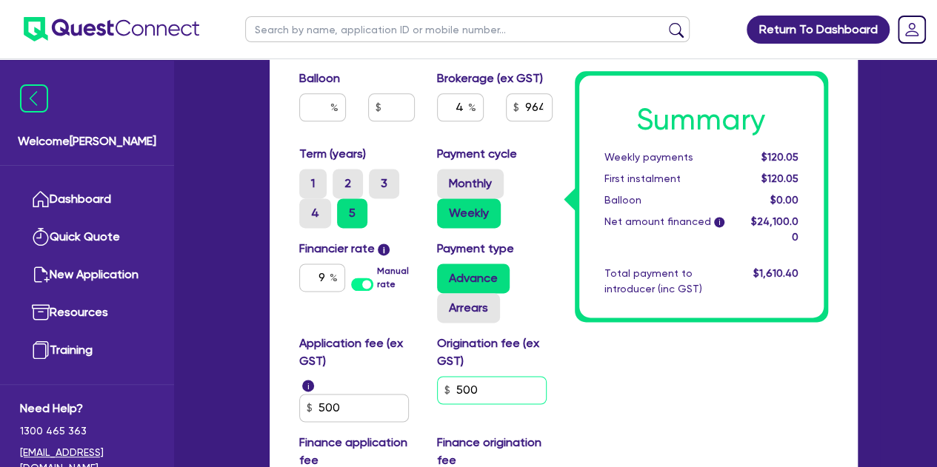
click at [497, 385] on input "500" at bounding box center [492, 390] width 110 height 28
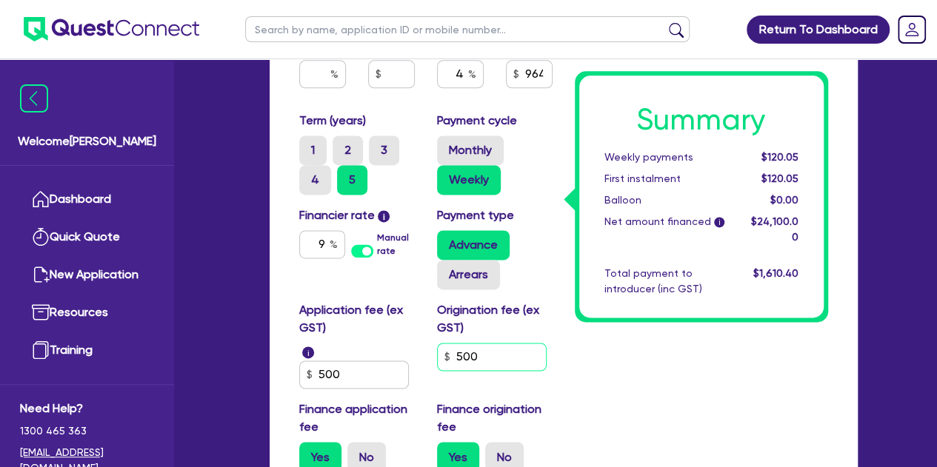
scroll to position [961, 0]
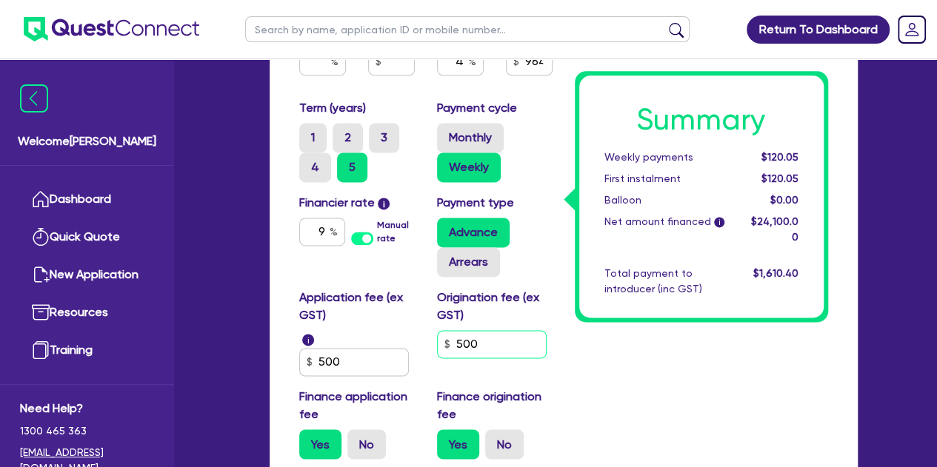
type input "24,000"
type input "1,000"
type input "50"
type input "24,000"
type input "1,000"
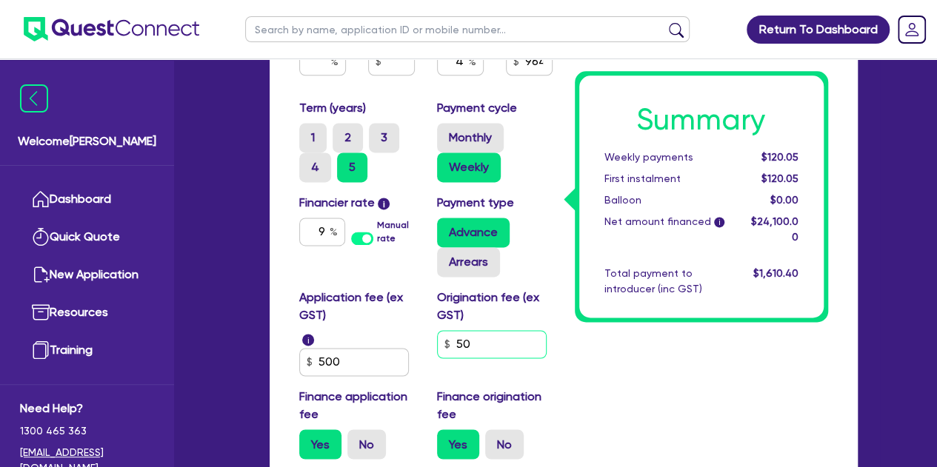
type input "5"
type input "24,000"
type input "1,000"
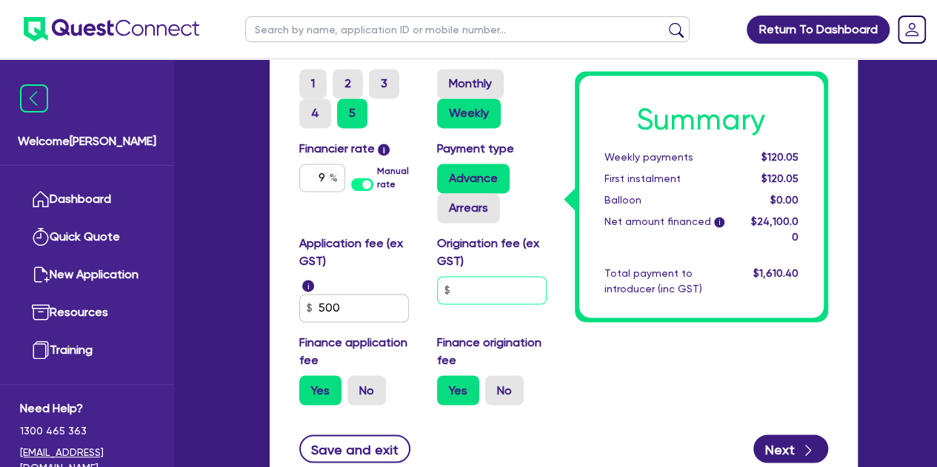
scroll to position [965, 0]
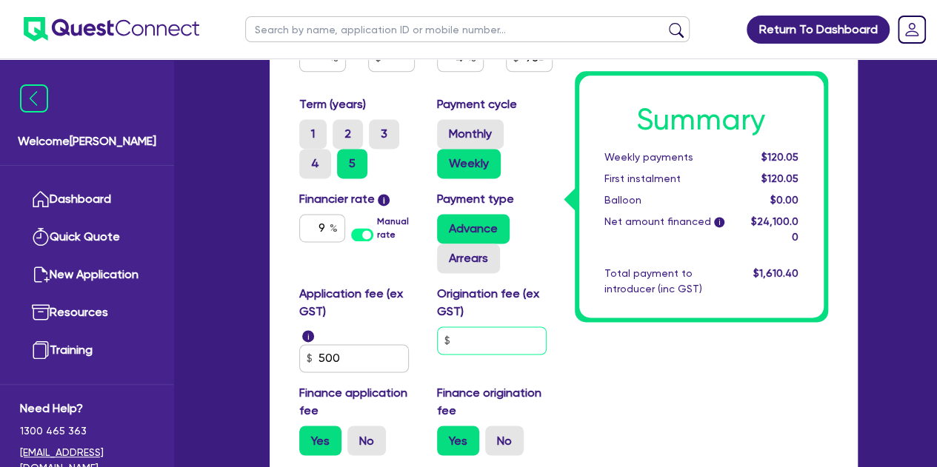
type input "24,000"
type input "1,000"
type input "7"
type input "24,000"
type input "1,000"
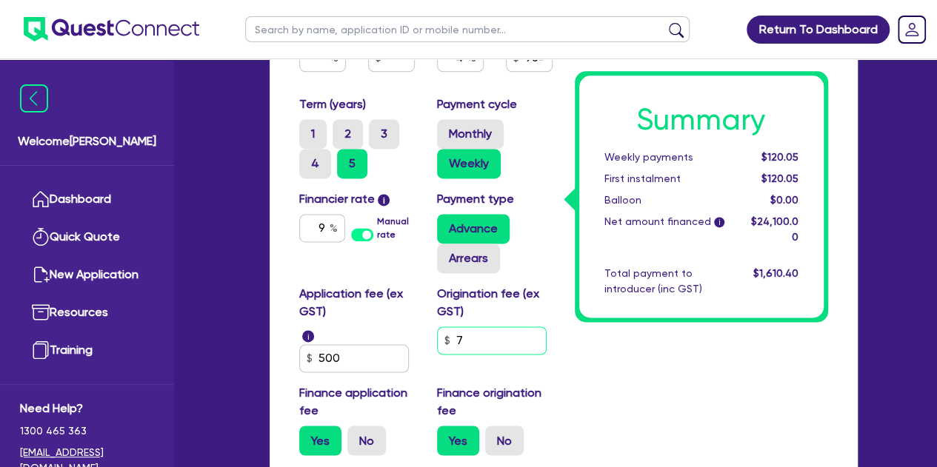
type input "70"
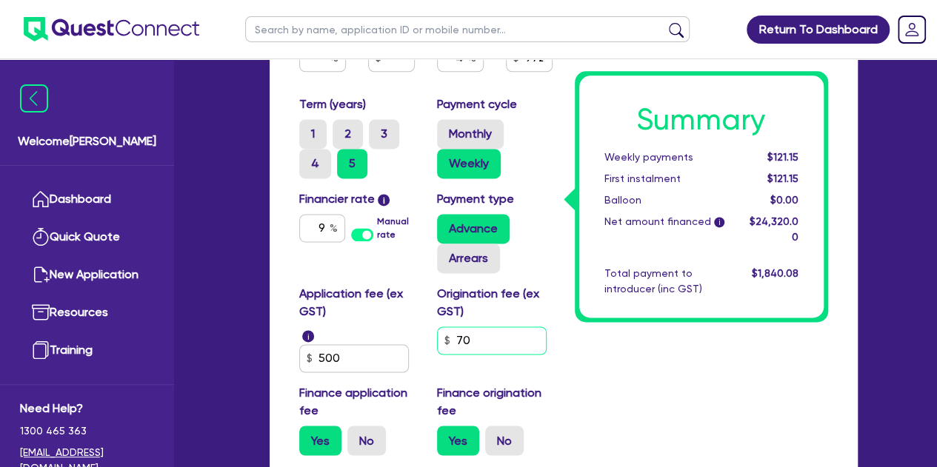
click at [489, 338] on input "70" at bounding box center [492, 341] width 110 height 28
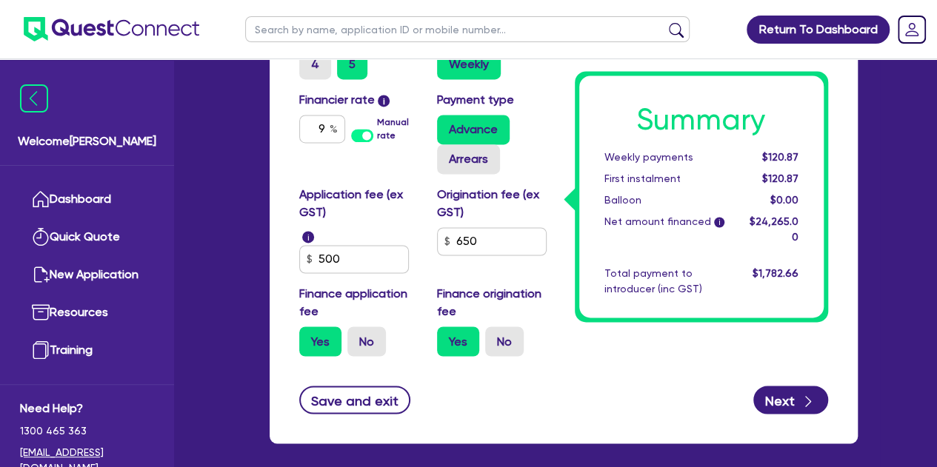
scroll to position [1063, 0]
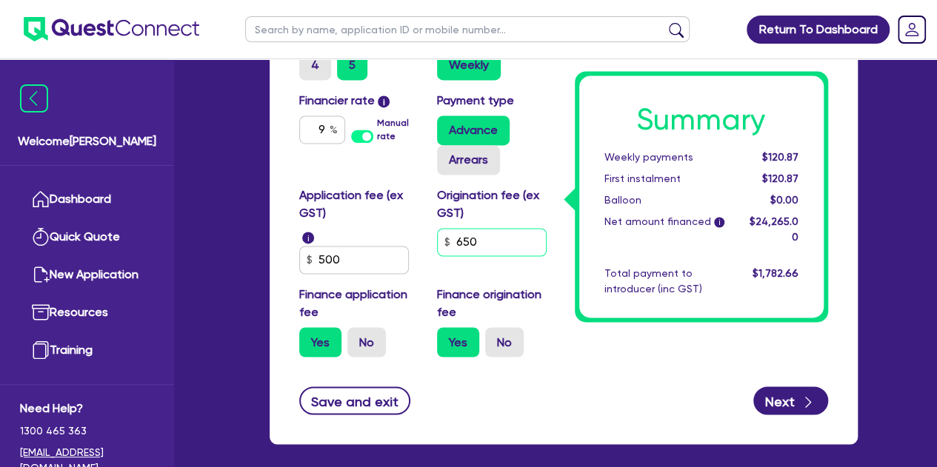
click at [492, 235] on input "650" at bounding box center [492, 242] width 110 height 28
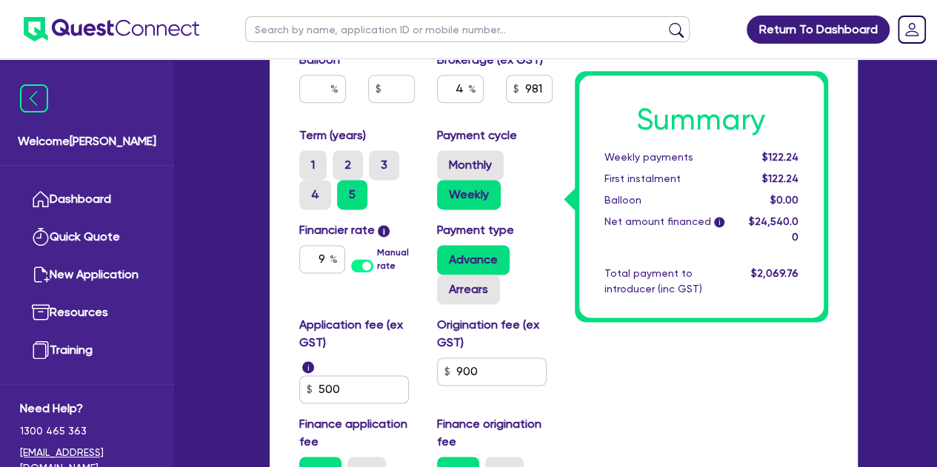
scroll to position [935, 0]
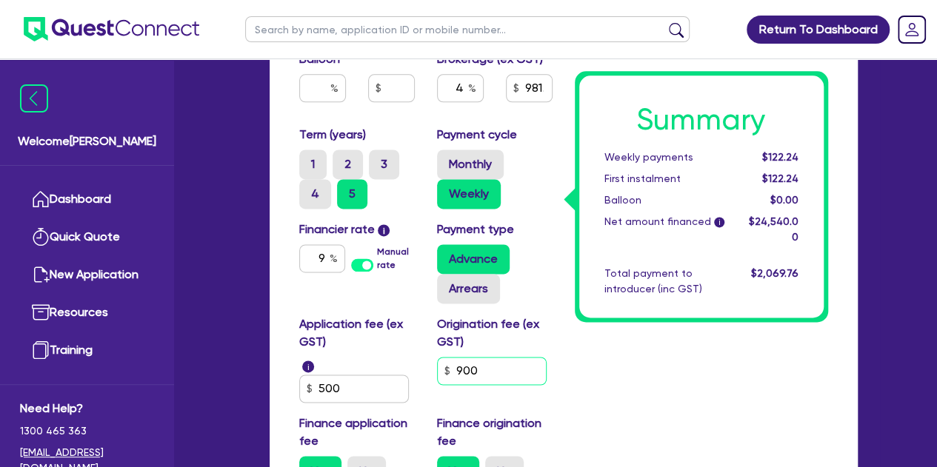
click at [527, 380] on input "900" at bounding box center [492, 371] width 110 height 28
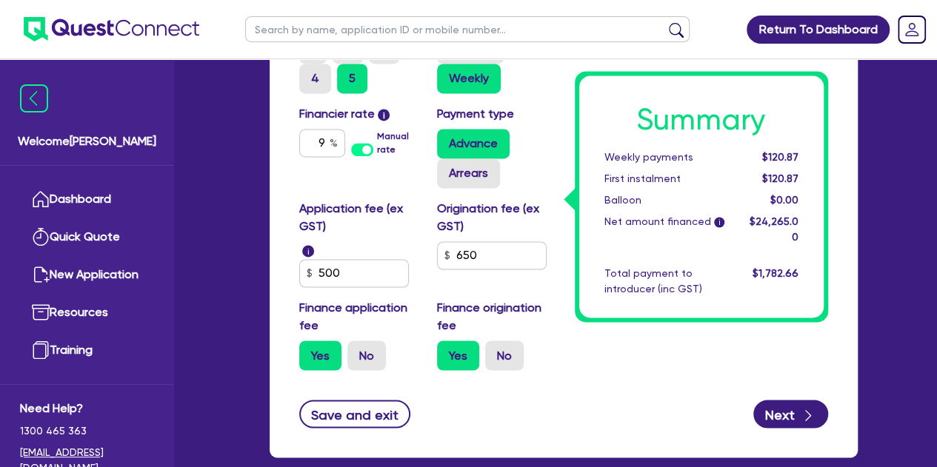
scroll to position [1056, 0]
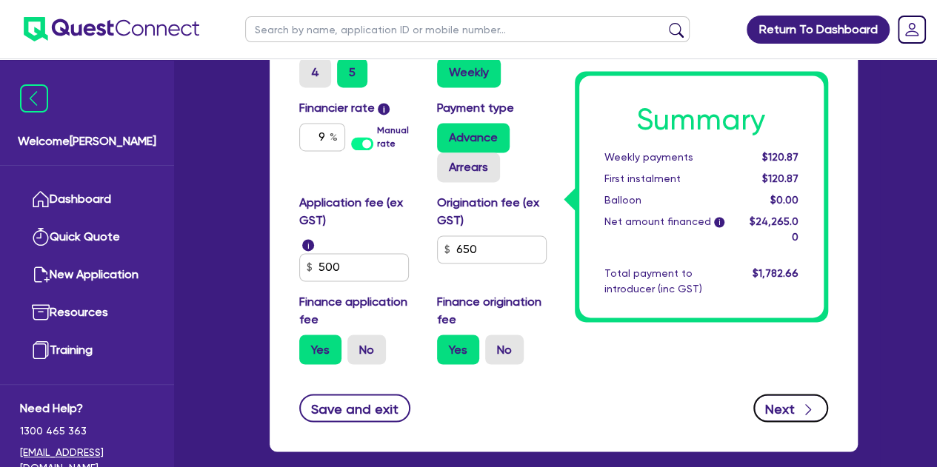
click at [783, 410] on button "Next" at bounding box center [790, 408] width 75 height 28
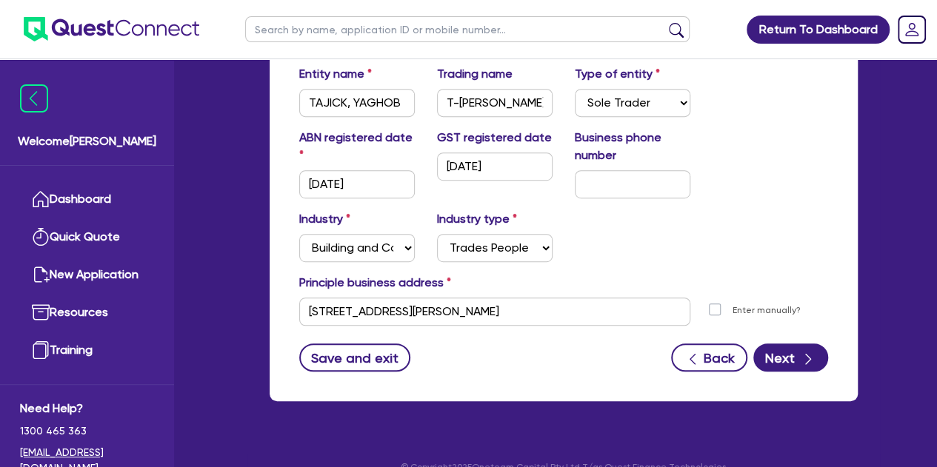
scroll to position [341, 0]
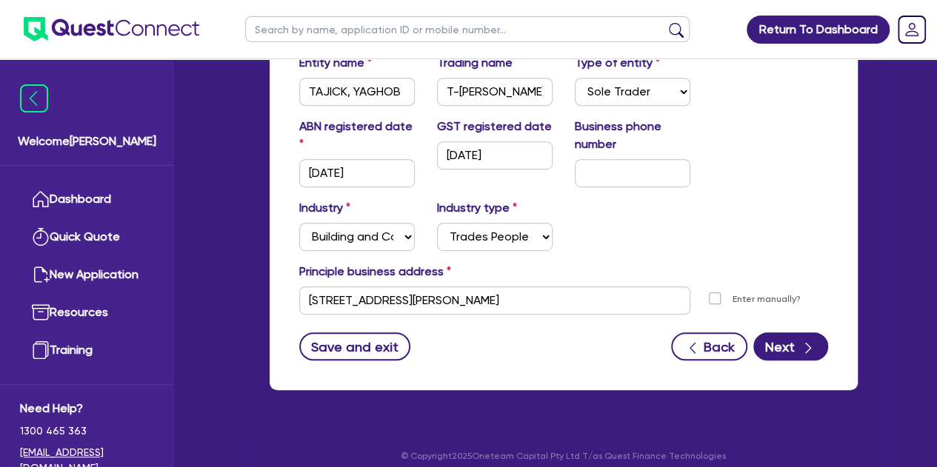
click at [777, 331] on form "ABN 24 308 128 021 Entity name TAJICK, YAGHOB Trading name T-JAY HOME REPAIRS T…" at bounding box center [563, 175] width 529 height 370
click at [776, 343] on button "Next" at bounding box center [790, 347] width 75 height 28
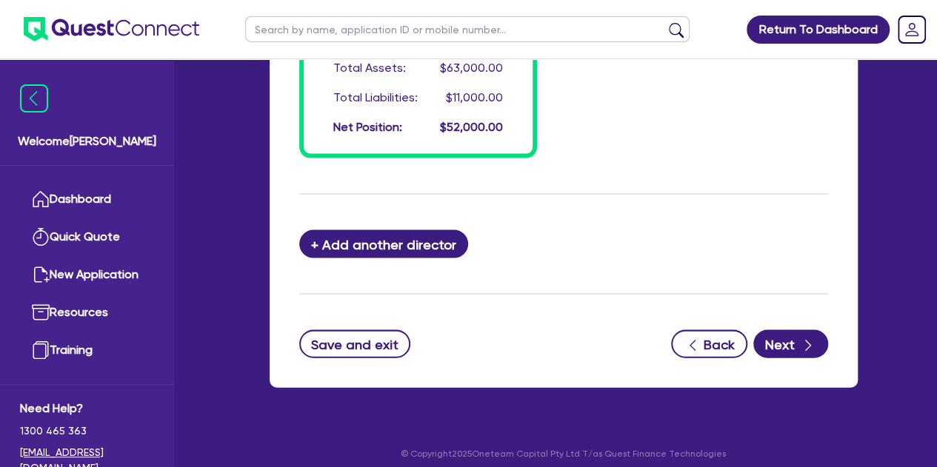
scroll to position [1433, 0]
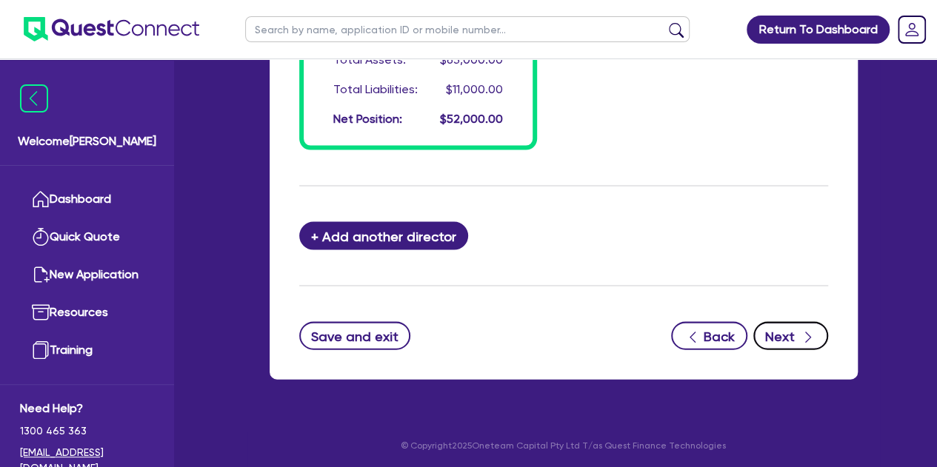
click at [800, 328] on div "button" at bounding box center [808, 336] width 16 height 19
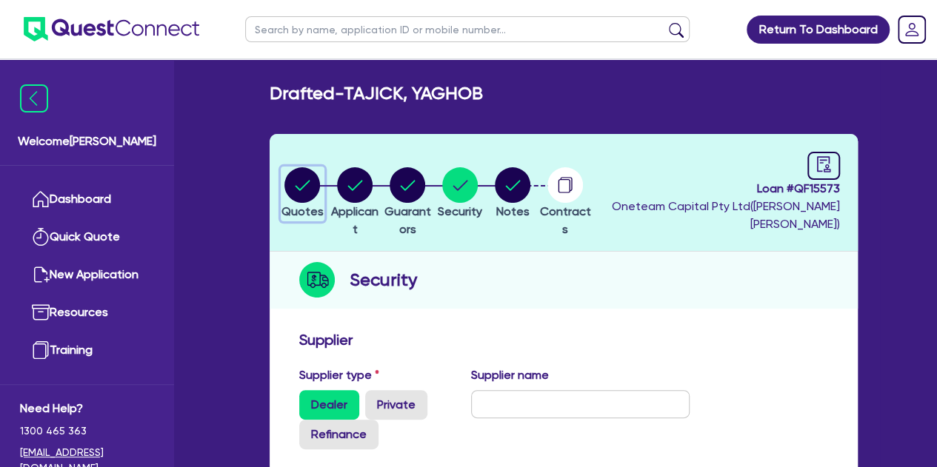
click at [304, 186] on circle "button" at bounding box center [302, 185] width 36 height 36
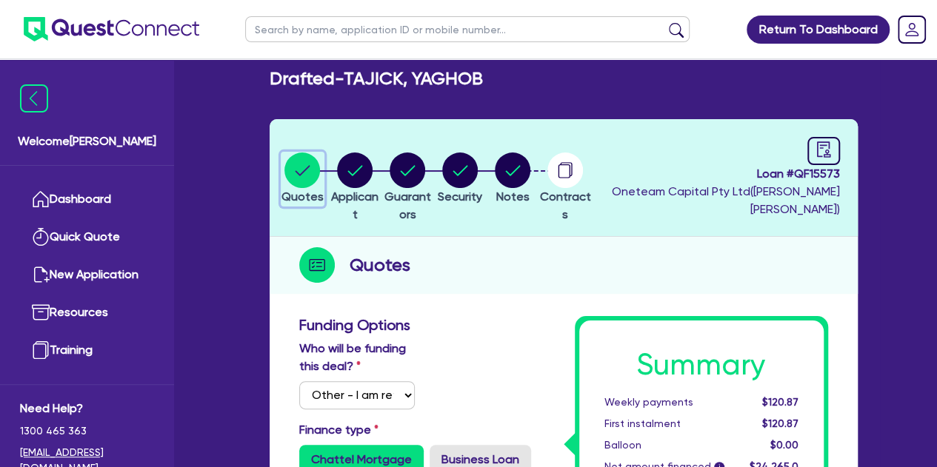
scroll to position [14, 0]
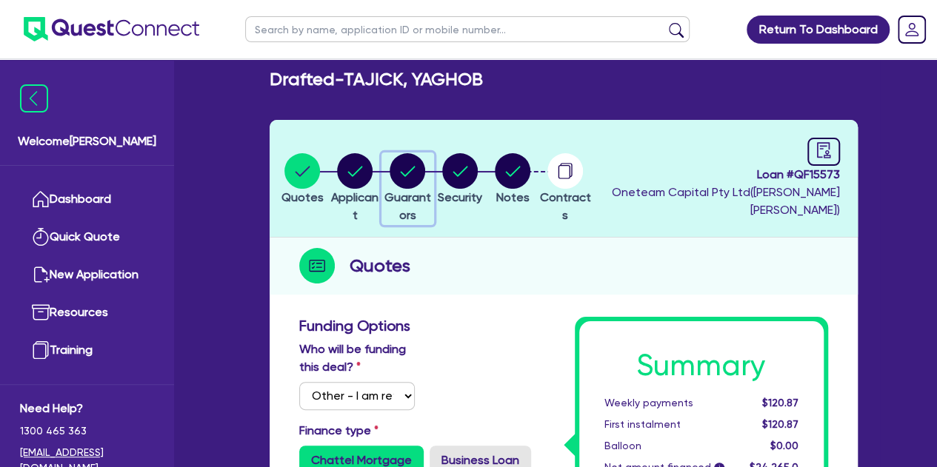
click at [425, 177] on circle "button" at bounding box center [408, 171] width 36 height 36
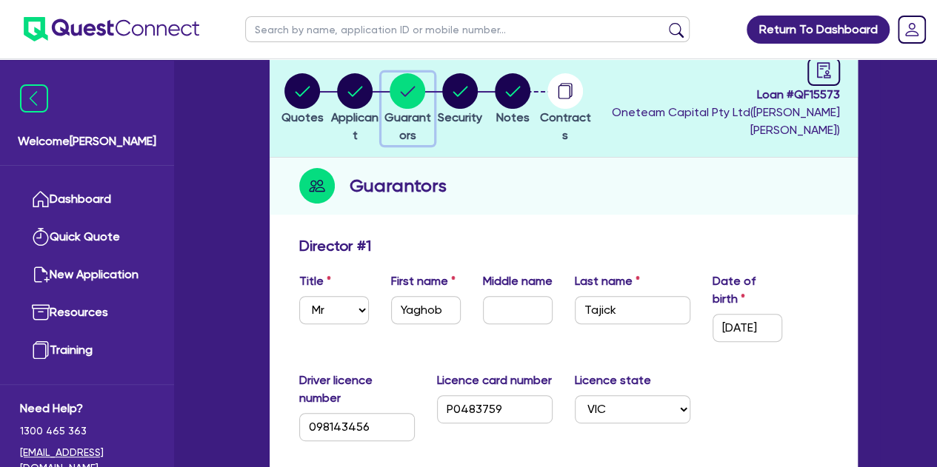
scroll to position [87, 0]
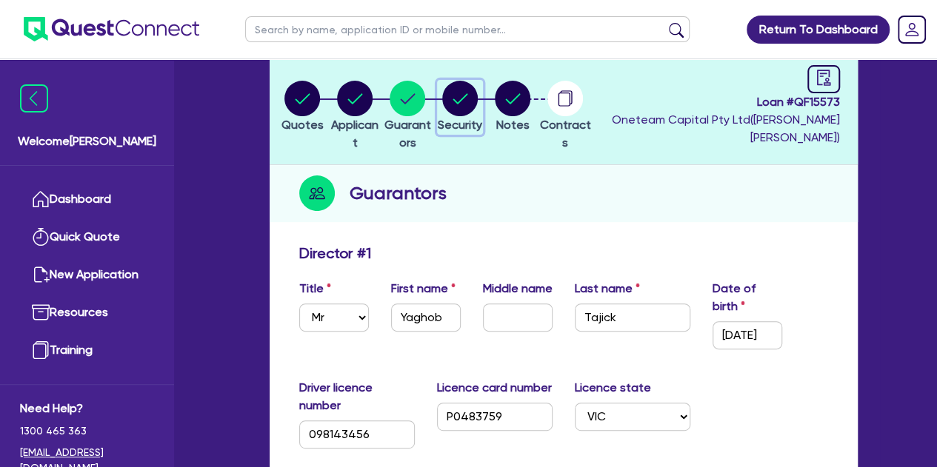
click at [478, 103] on circle "button" at bounding box center [460, 99] width 36 height 36
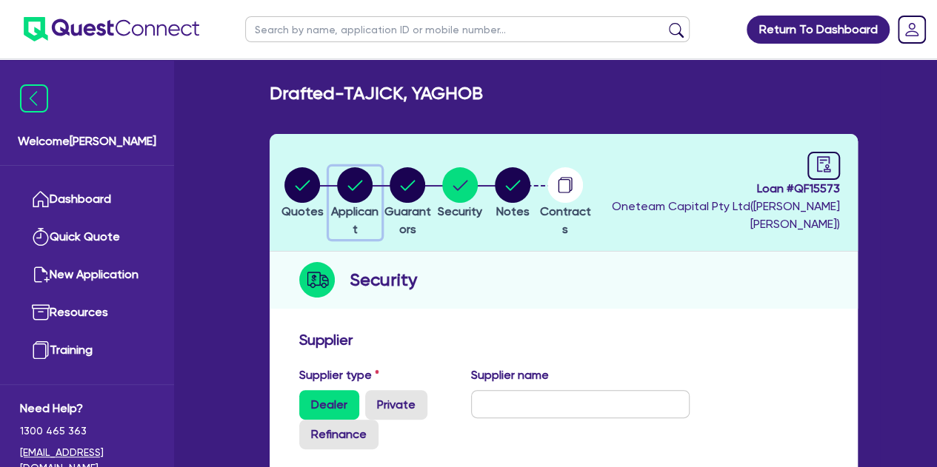
click at [377, 207] on span "Applicant" at bounding box center [354, 220] width 47 height 32
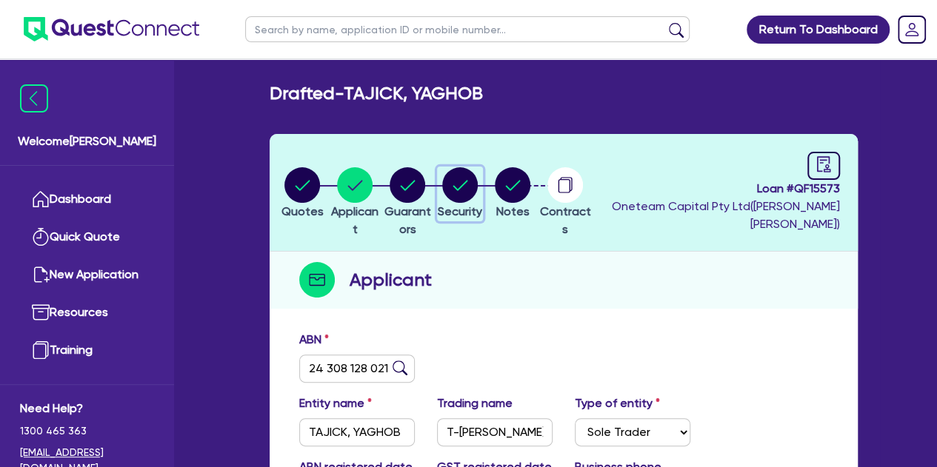
click at [478, 190] on circle "button" at bounding box center [460, 185] width 36 height 36
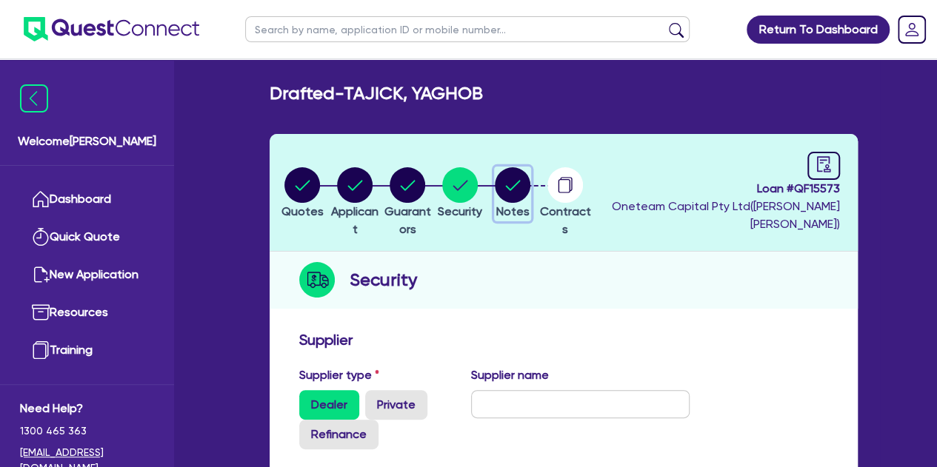
click at [530, 194] on circle "button" at bounding box center [513, 185] width 36 height 36
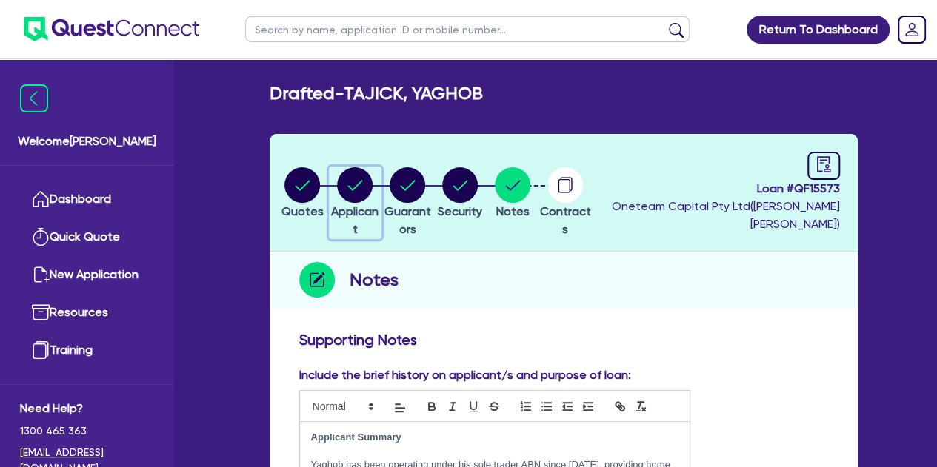
click at [370, 181] on circle "button" at bounding box center [355, 185] width 36 height 36
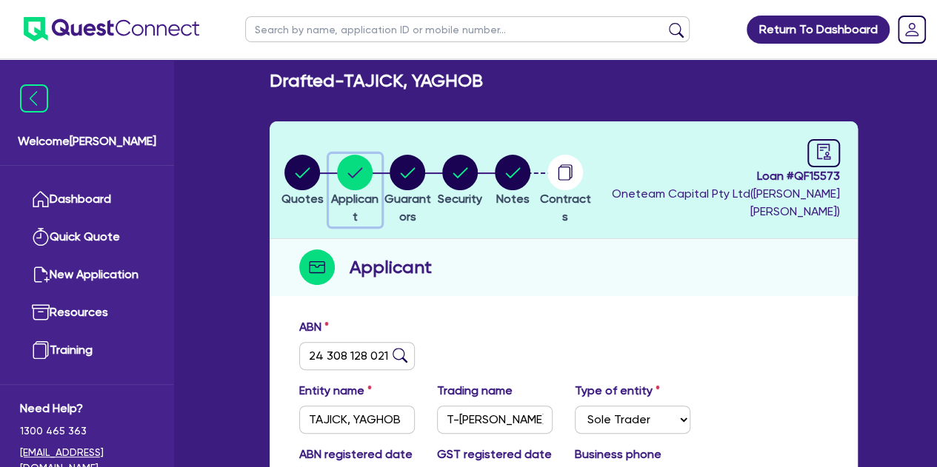
scroll to position [13, 0]
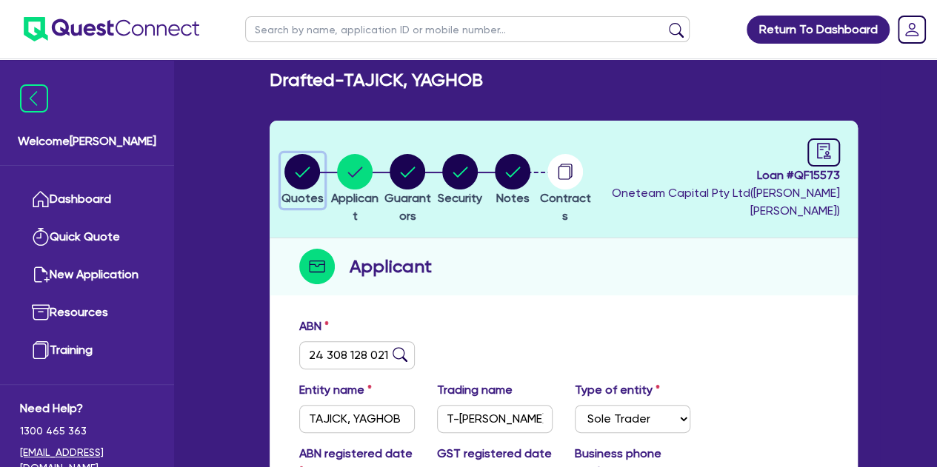
click at [304, 177] on circle "button" at bounding box center [302, 172] width 36 height 36
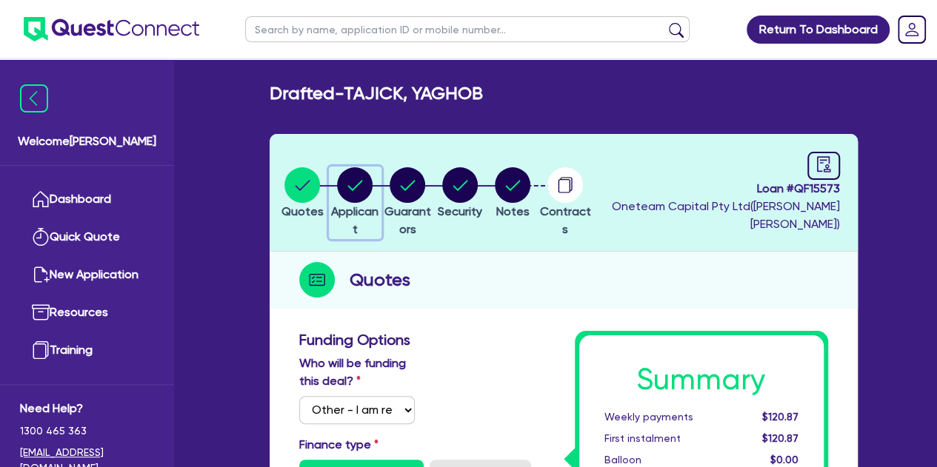
click at [372, 196] on circle "button" at bounding box center [355, 185] width 36 height 36
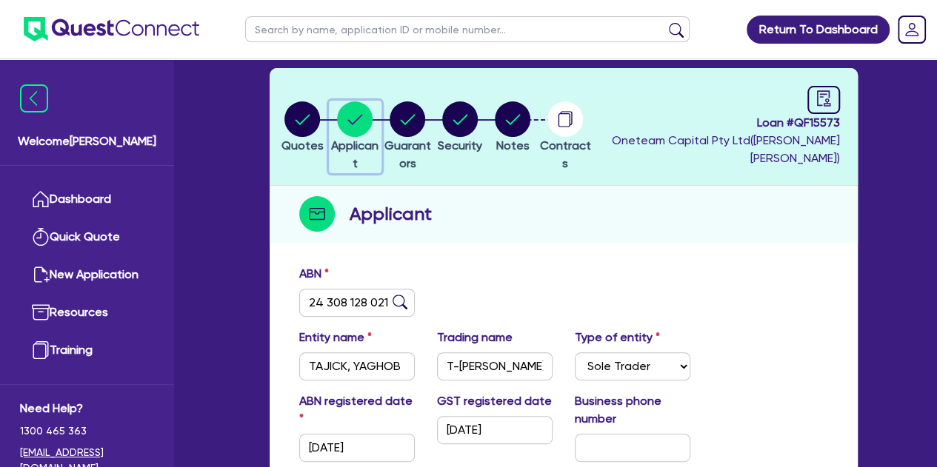
scroll to position [62, 0]
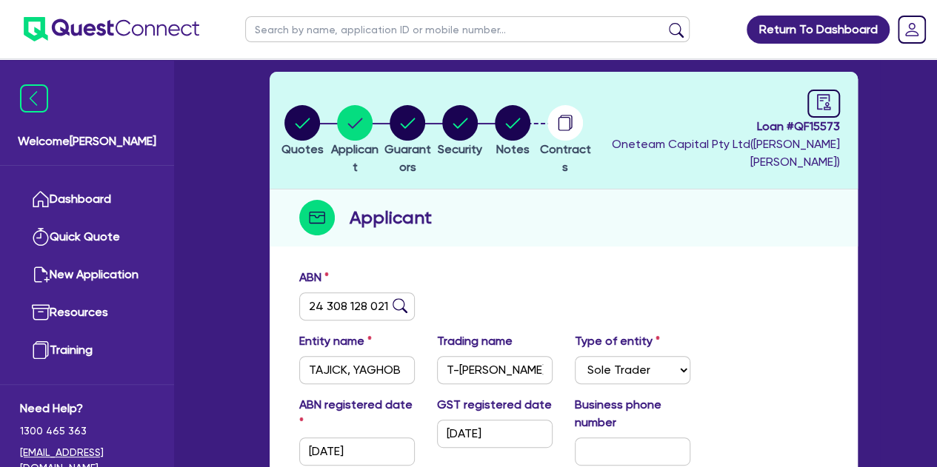
click at [438, 91] on header "Quotes Applicant Guarantors Security Notes Contracts Loan # QF15573 Oneteam Cap…" at bounding box center [564, 131] width 588 height 118
click at [415, 124] on icon "button" at bounding box center [408, 123] width 15 height 10
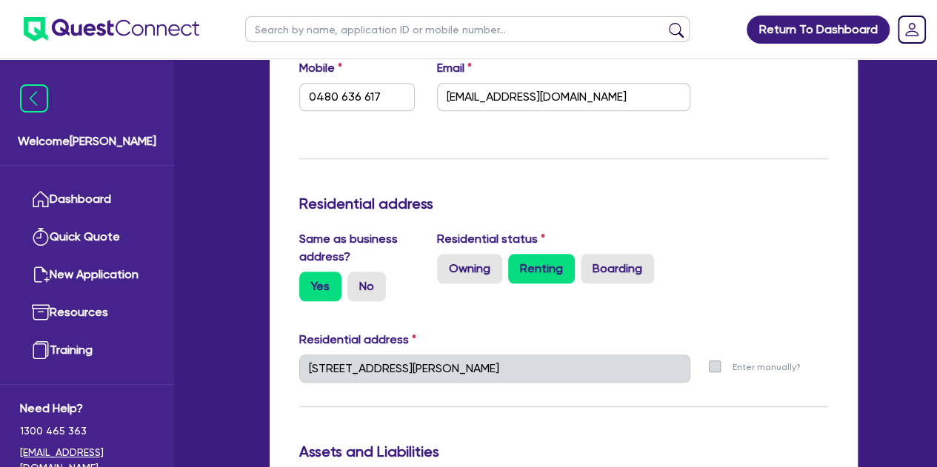
scroll to position [588, 0]
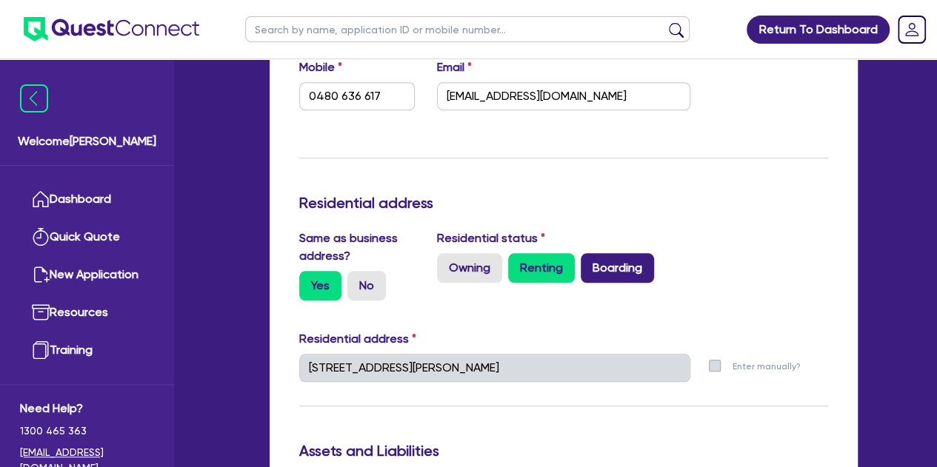
click at [605, 278] on label "Boarding" at bounding box center [617, 268] width 73 height 30
click at [590, 263] on input "Boarding" at bounding box center [586, 258] width 10 height 10
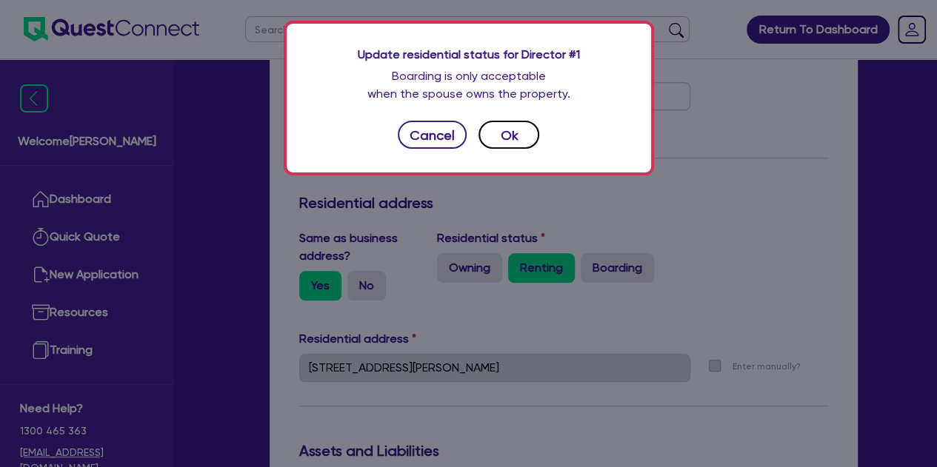
click at [512, 141] on button "Ok" at bounding box center [508, 135] width 61 height 28
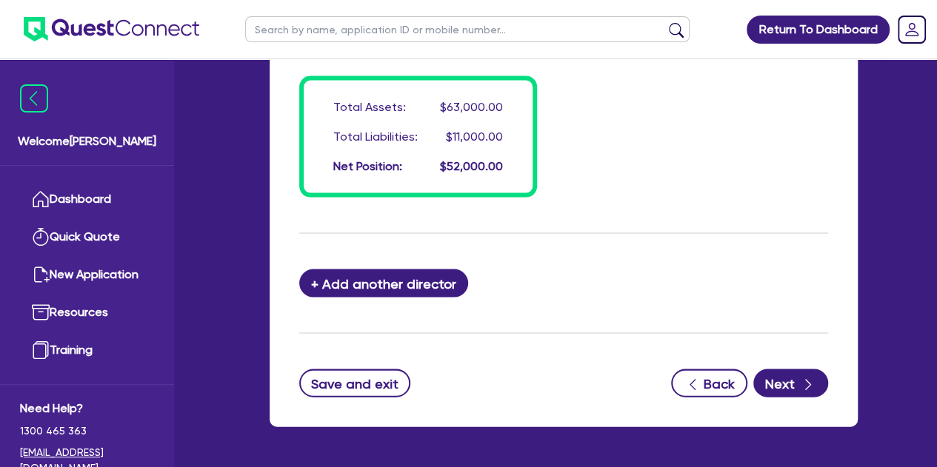
scroll to position [1433, 0]
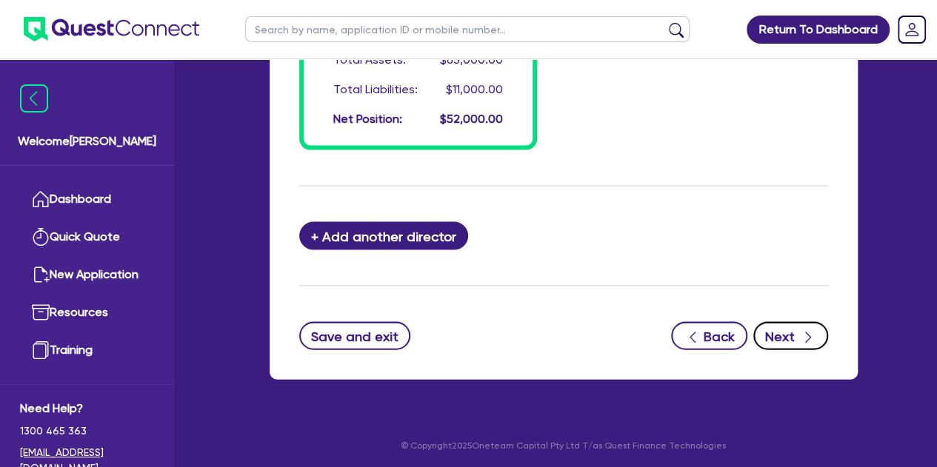
click at [803, 324] on button "Next" at bounding box center [790, 336] width 75 height 28
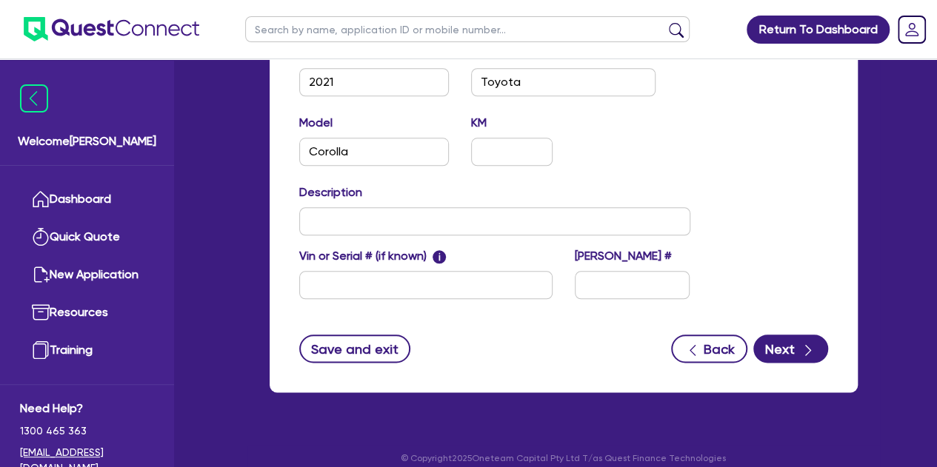
scroll to position [718, 0]
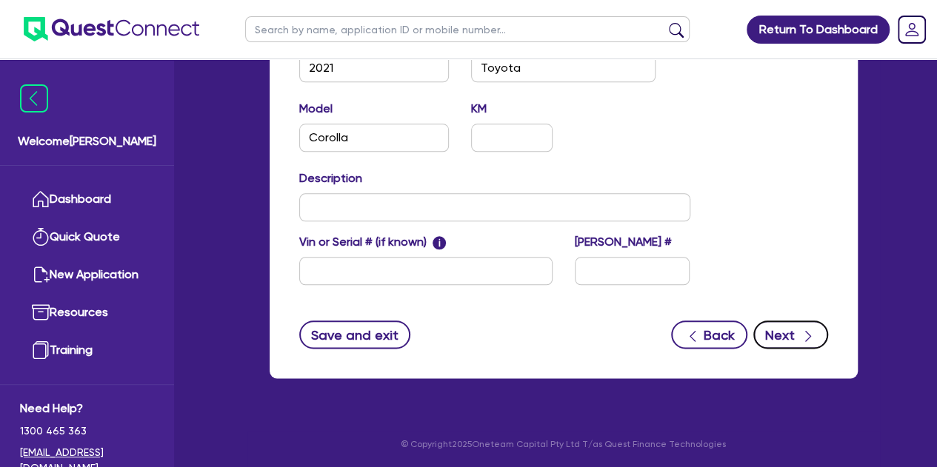
click at [786, 335] on button "Next" at bounding box center [790, 335] width 75 height 28
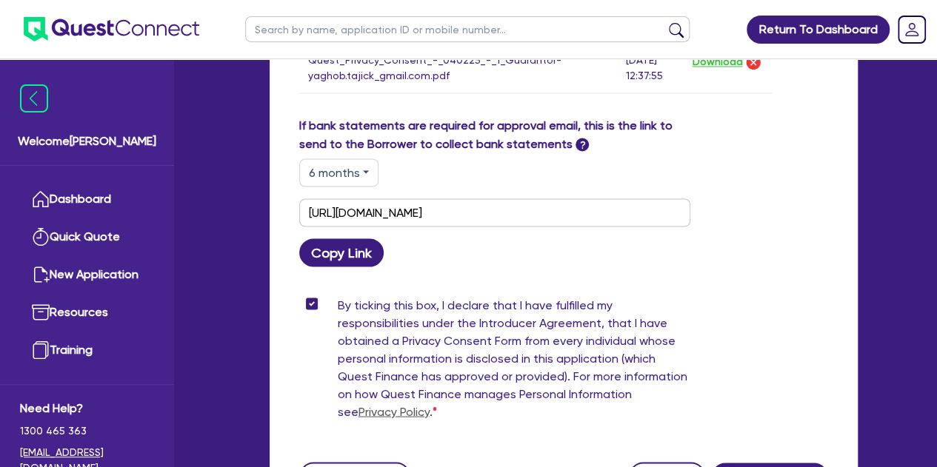
scroll to position [1400, 0]
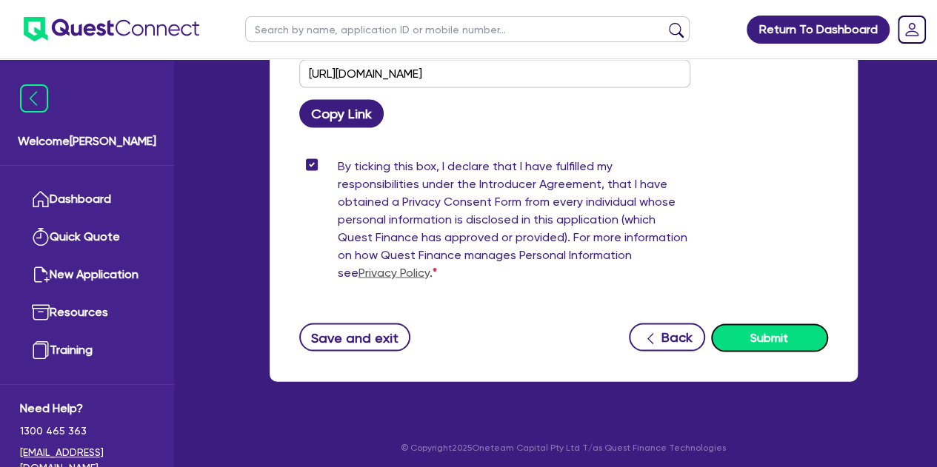
click at [784, 337] on button "Submit" at bounding box center [769, 338] width 117 height 28
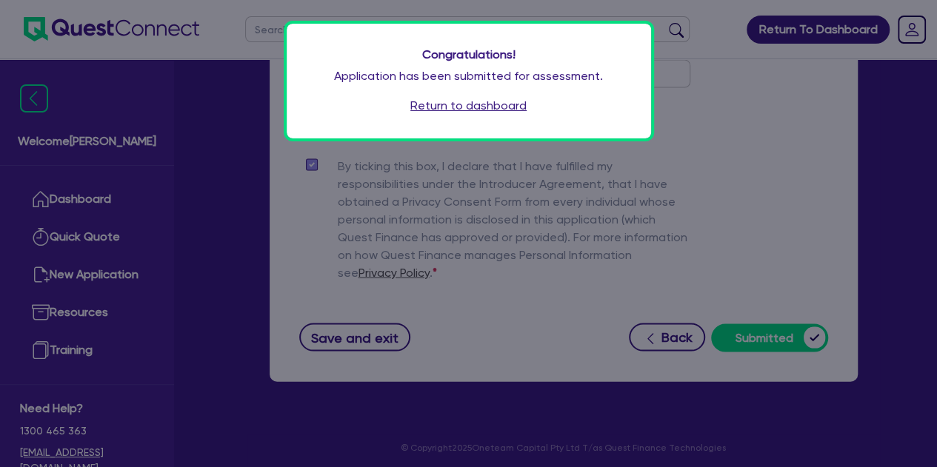
click at [469, 97] on link "Return to dashboard" at bounding box center [468, 106] width 116 height 18
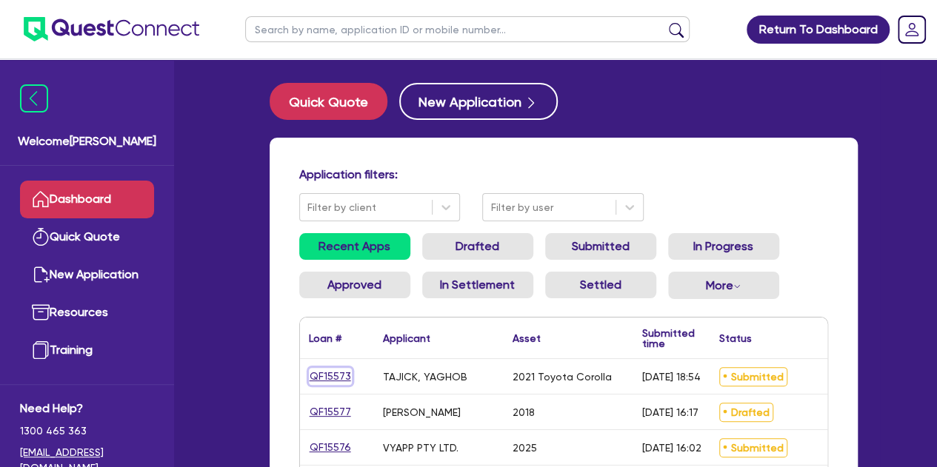
click at [342, 378] on link "QF15573" at bounding box center [330, 376] width 43 height 17
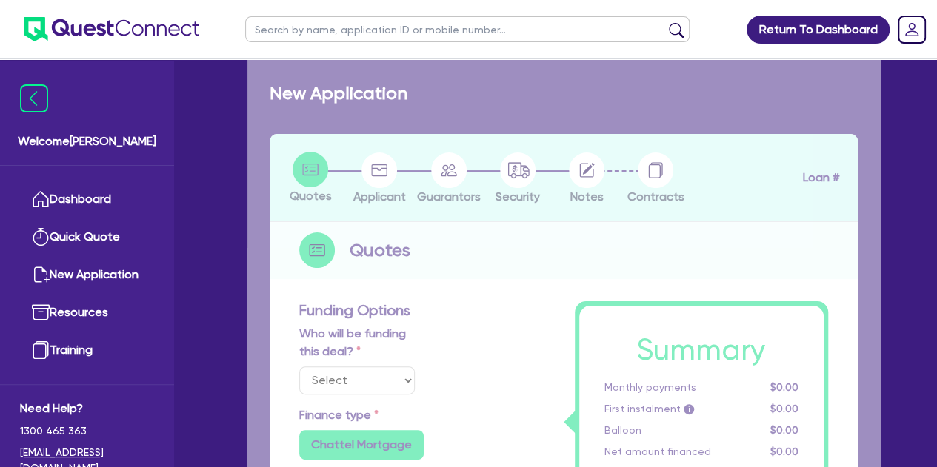
select select "Other"
select select "CARS_AND_LIGHT_TRUCKS"
type input "2021"
type input "24,000"
type input "1,000"
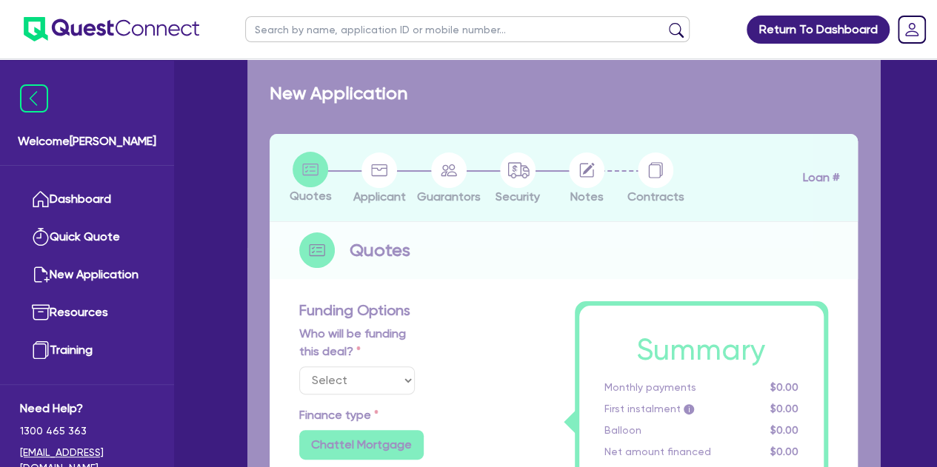
type input "4"
type input "970.6"
radio input "false"
type input "9"
type input "500"
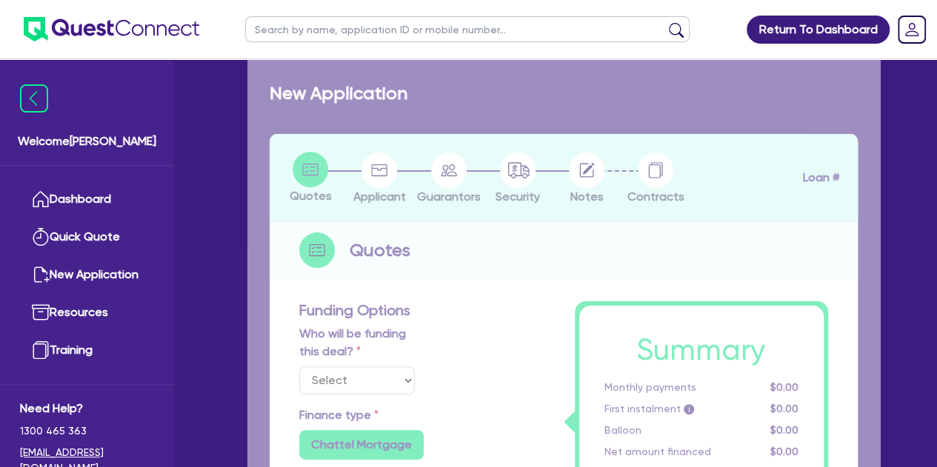
type input "650"
radio input "true"
select select "PASSENGER_VEHICLES"
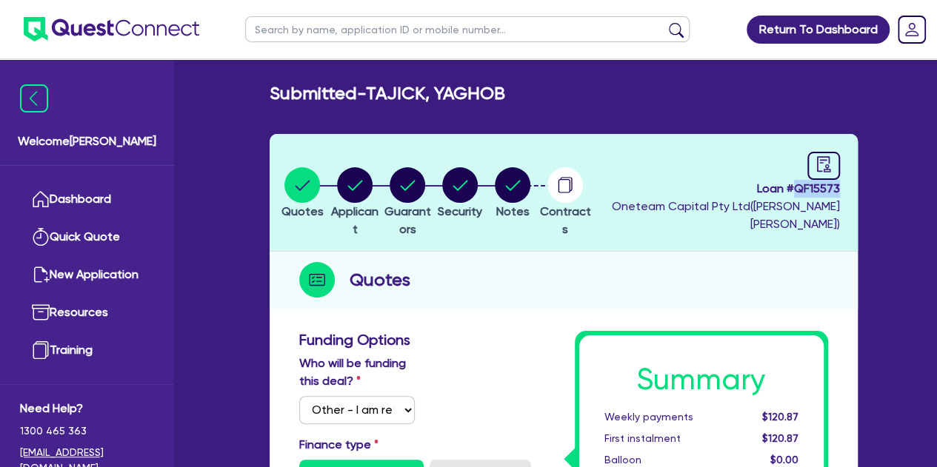
drag, startPoint x: 849, startPoint y: 190, endPoint x: 792, endPoint y: 194, distance: 56.4
click at [792, 194] on header "Quotes Applicant [GEOGRAPHIC_DATA] Security Notes Contracts Loan # QF15573 Onet…" at bounding box center [564, 193] width 588 height 118
copy span "QF15573"
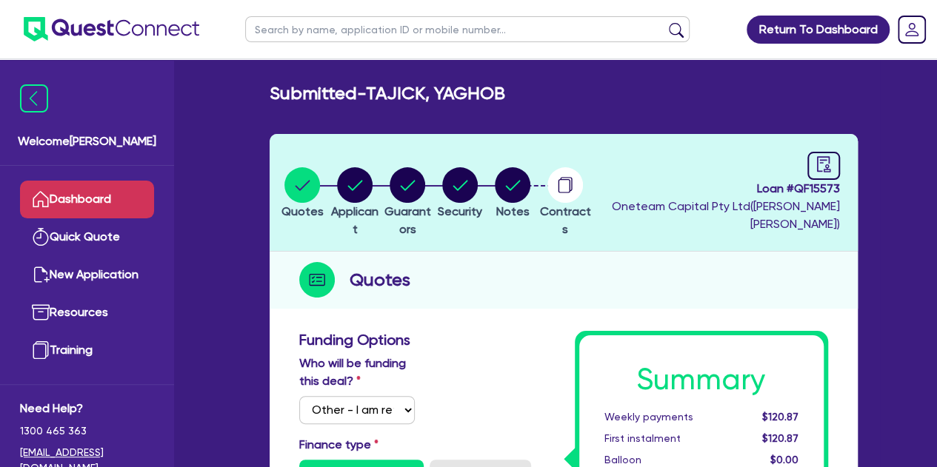
click at [63, 194] on link "Dashboard" at bounding box center [87, 200] width 134 height 38
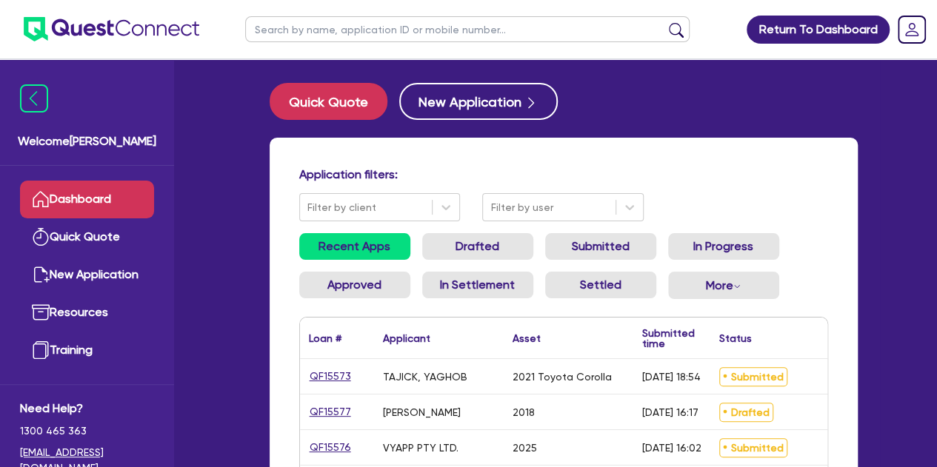
click at [308, 51] on ul at bounding box center [467, 29] width 474 height 59
click at [308, 41] on input "text" at bounding box center [467, 29] width 444 height 26
type input "takura"
click at [664, 22] on button "submit" at bounding box center [676, 32] width 24 height 21
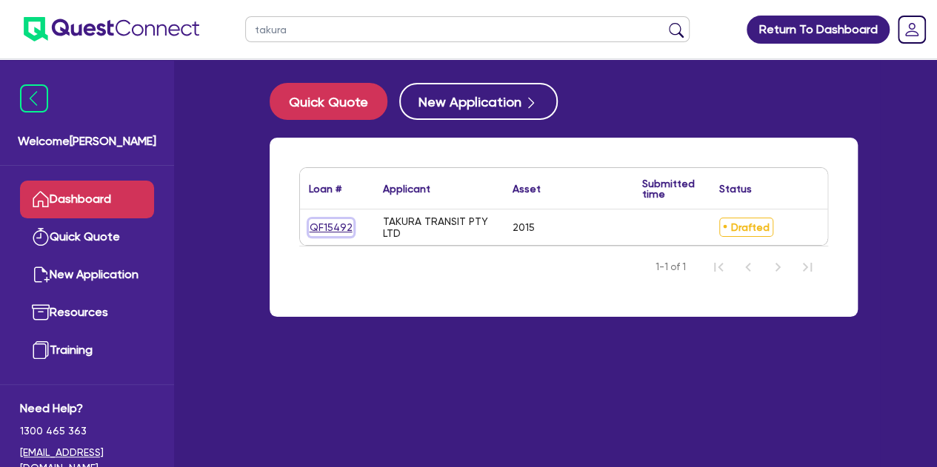
click at [333, 221] on link "QF15492" at bounding box center [331, 227] width 44 height 17
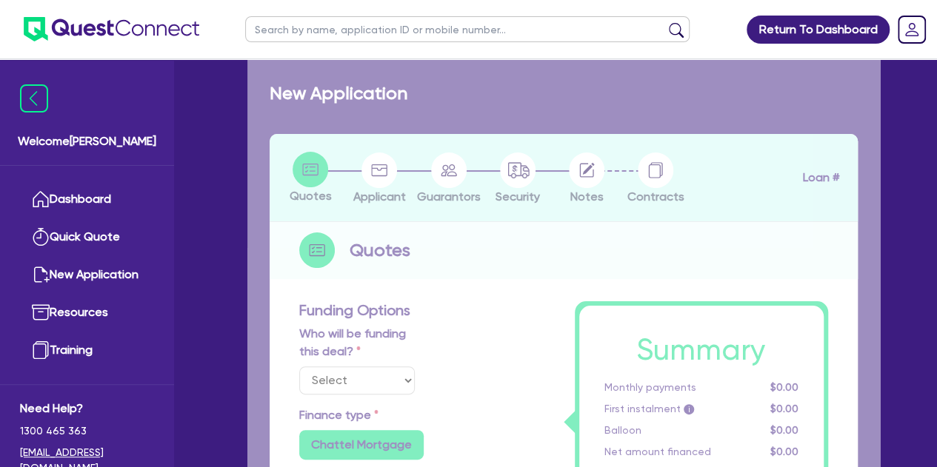
select select "Other"
select select "PRIMARY_ASSETS"
type input "2015"
radio input "false"
radio input "true"
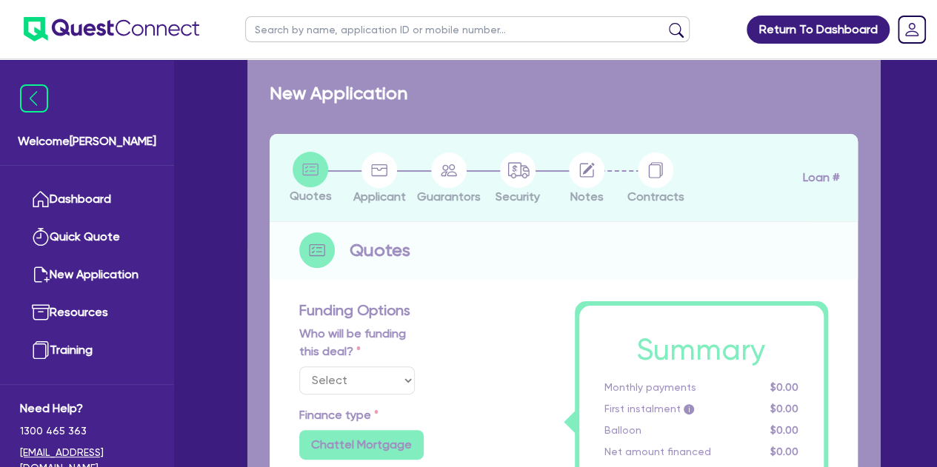
radio input "true"
type input "250,000"
type input "5"
type input "12,576.73"
type input "7.19"
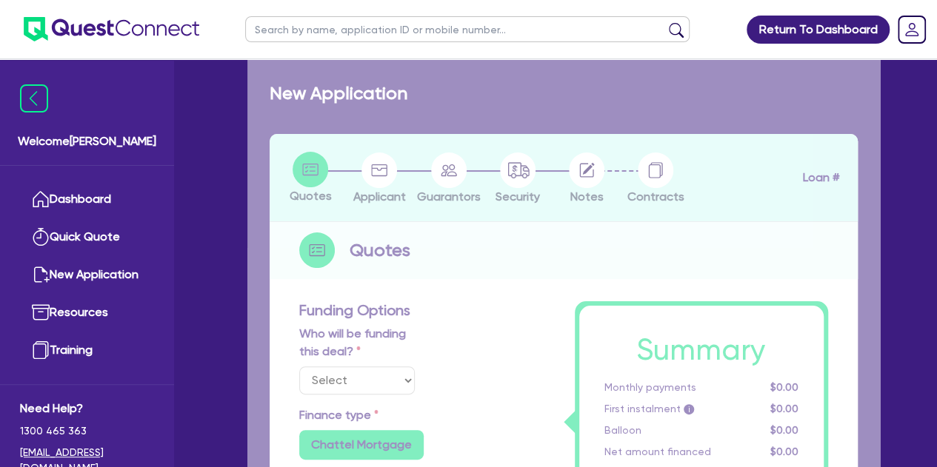
type input "495"
type input "900"
radio input "true"
select select "BUS_AND_COACHES"
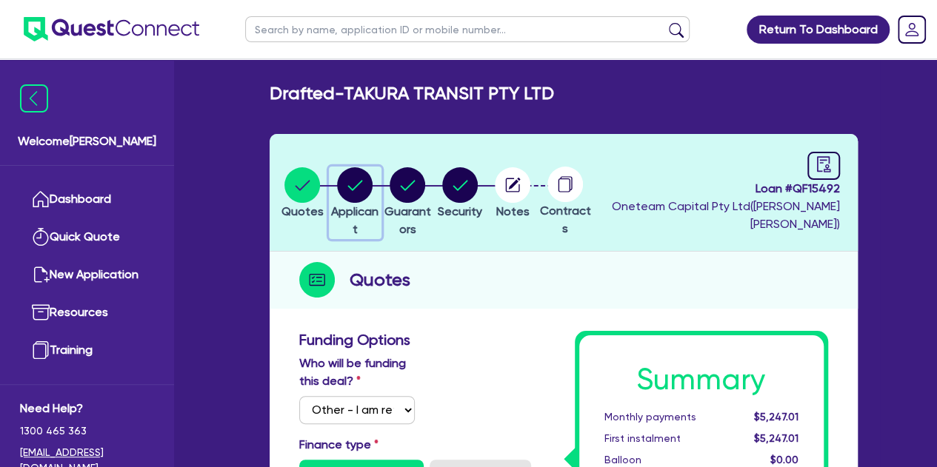
click at [364, 189] on circle "button" at bounding box center [355, 185] width 36 height 36
select select "COMPANY"
select select "TRANSPORT_WAREHOUSING"
select select "PASSENGERS_FREIGHT_TRANSPORT"
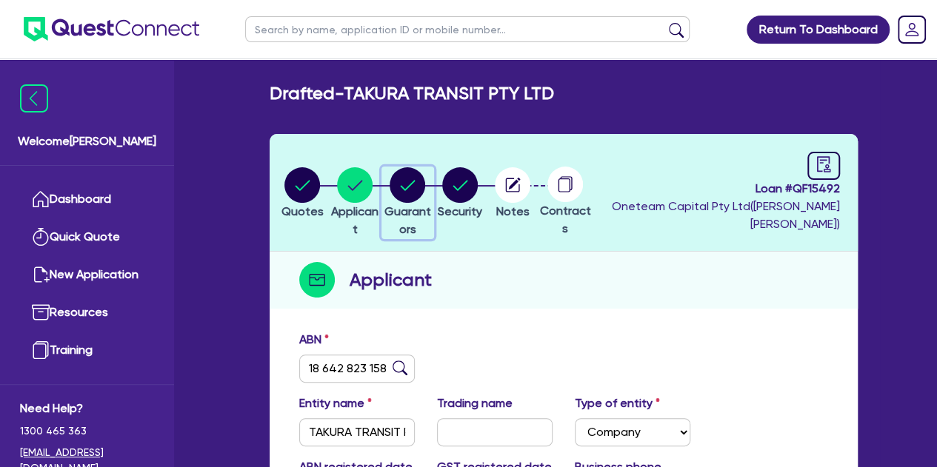
click at [425, 178] on circle "button" at bounding box center [408, 185] width 36 height 36
select select "MR"
select select "VIC"
select select "MARRIED"
select select "PROPERTY"
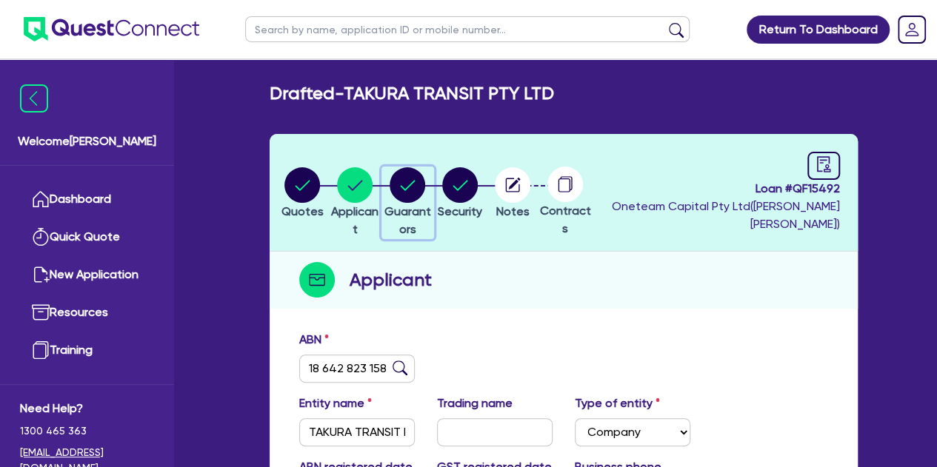
select select "CASH"
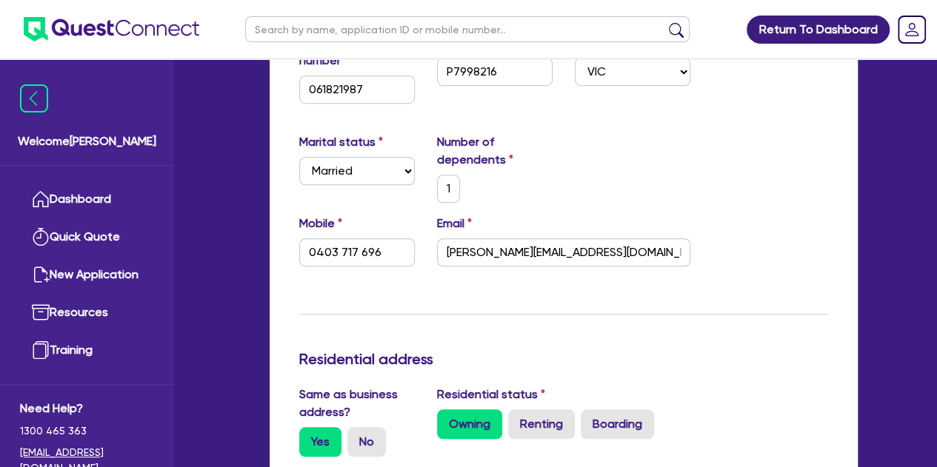
scroll to position [432, 0]
click at [652, 199] on div "Marital status Select Single Married De Facto / Partner Number of dependents 1" at bounding box center [563, 173] width 551 height 81
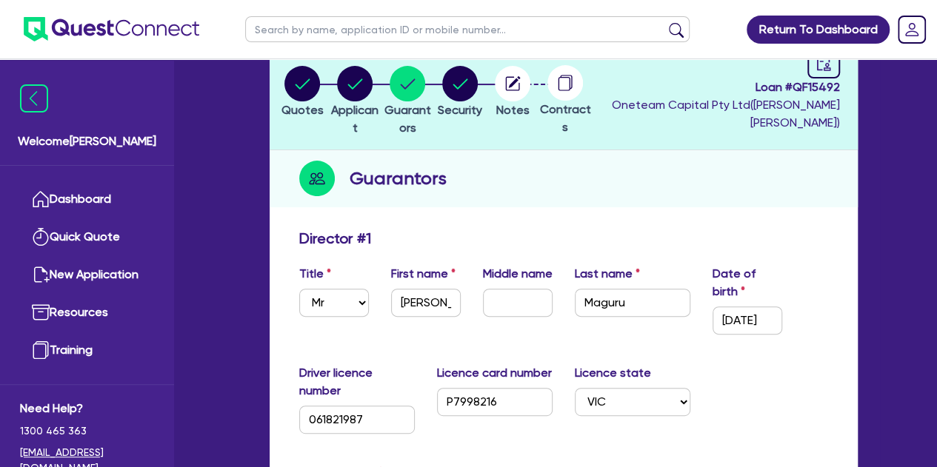
scroll to position [0, 0]
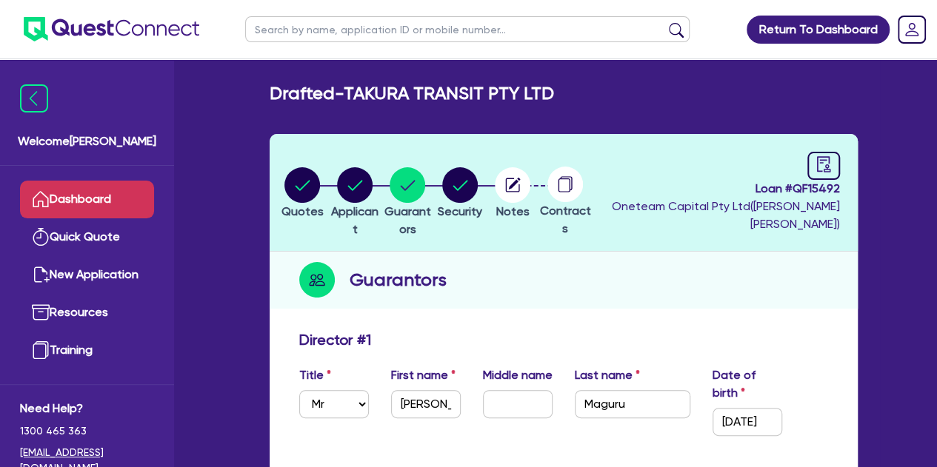
click at [70, 207] on link "Dashboard" at bounding box center [87, 200] width 134 height 38
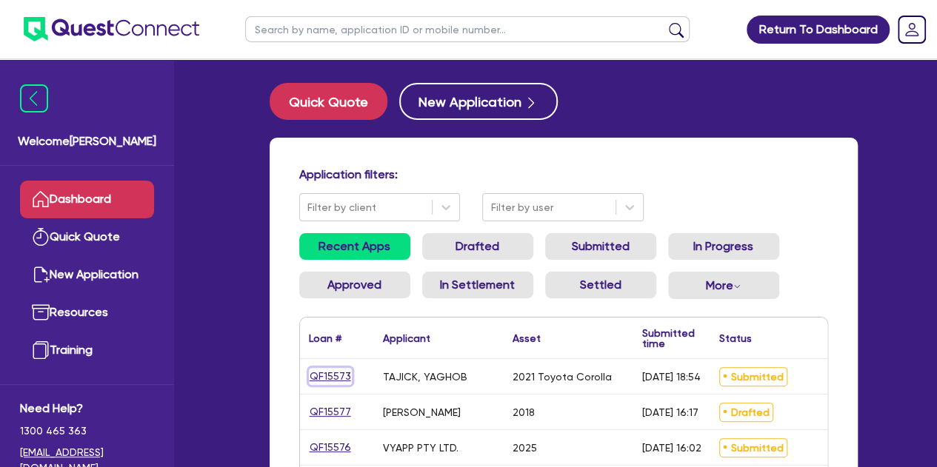
click at [335, 372] on link "QF15573" at bounding box center [330, 376] width 43 height 17
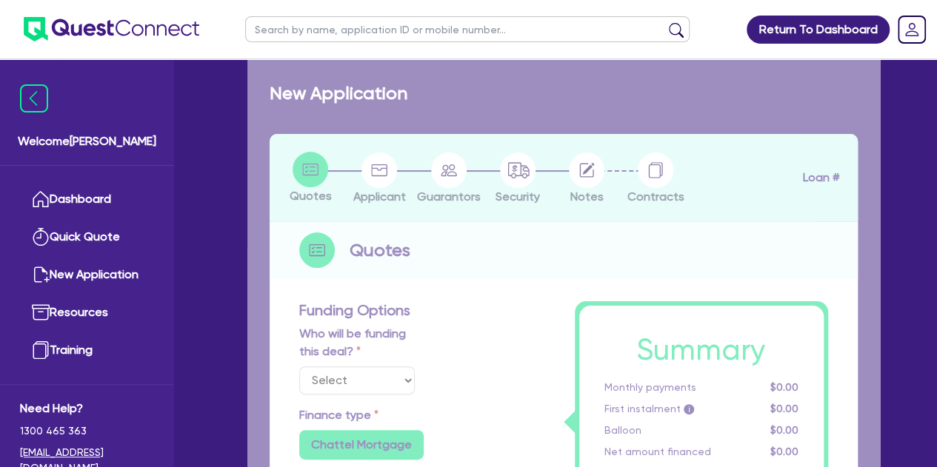
select select "Other"
select select "CARS_AND_LIGHT_TRUCKS"
type input "2021"
type input "24,000"
type input "1,000"
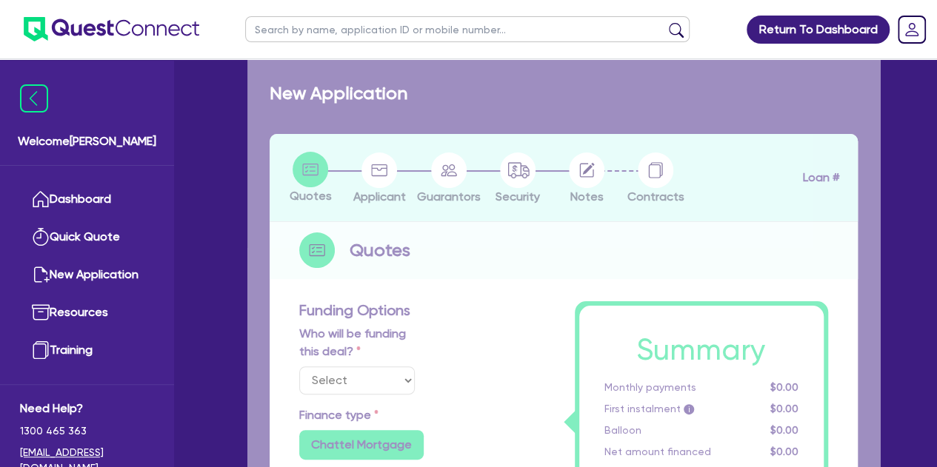
type input "4"
type input "970.6"
radio input "false"
type input "9"
type input "500"
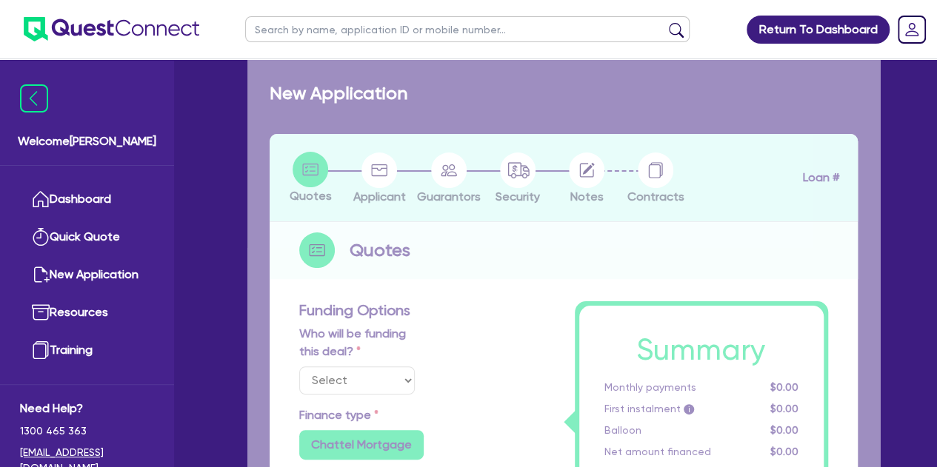
type input "650"
radio input "true"
select select "PASSENGER_VEHICLES"
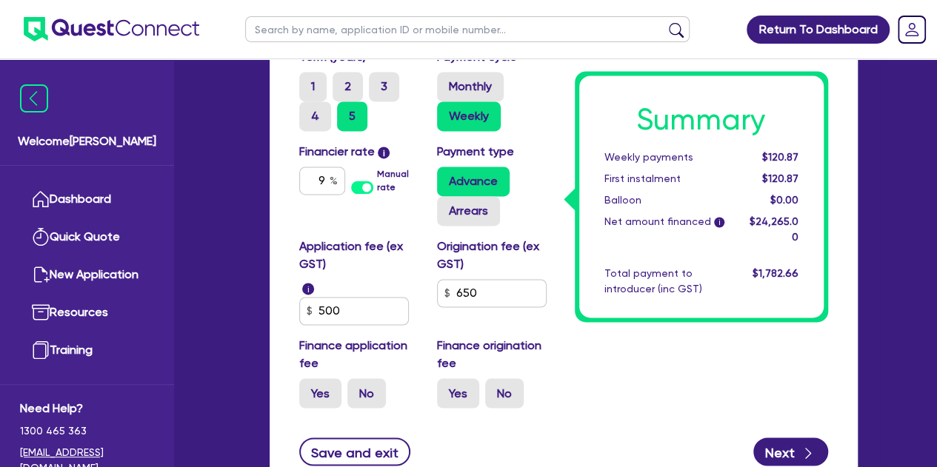
scroll to position [1012, 0]
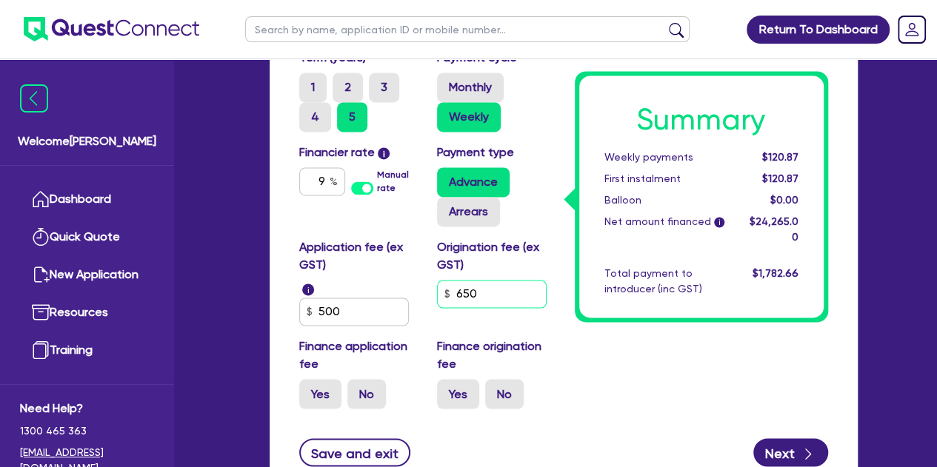
click at [494, 298] on input "650" at bounding box center [492, 294] width 110 height 28
type input "24,000"
type input "1,000"
click at [556, 361] on div "Finance origination fee Yes No" at bounding box center [495, 373] width 138 height 71
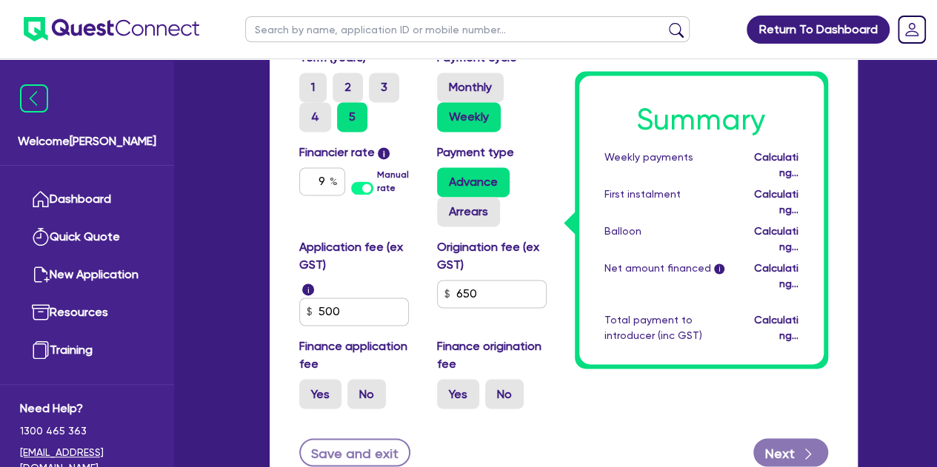
type input "24,000"
type input "1,000"
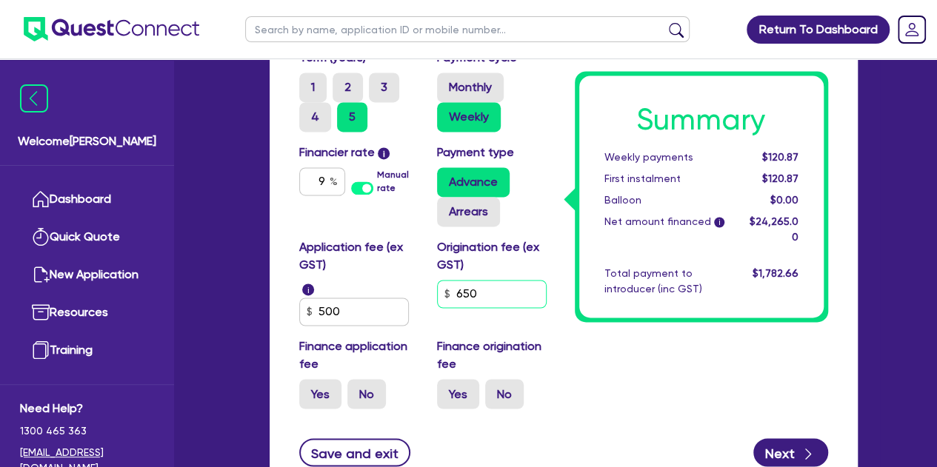
click at [498, 280] on input "650" at bounding box center [492, 294] width 110 height 28
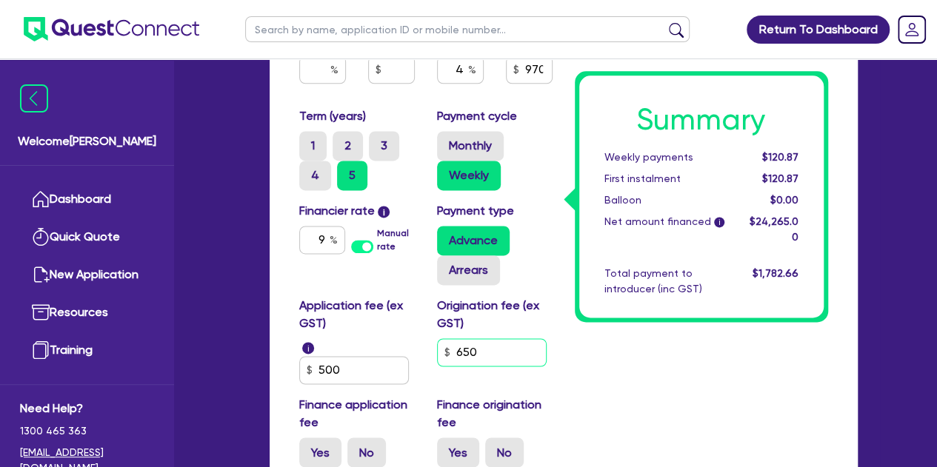
scroll to position [930, 0]
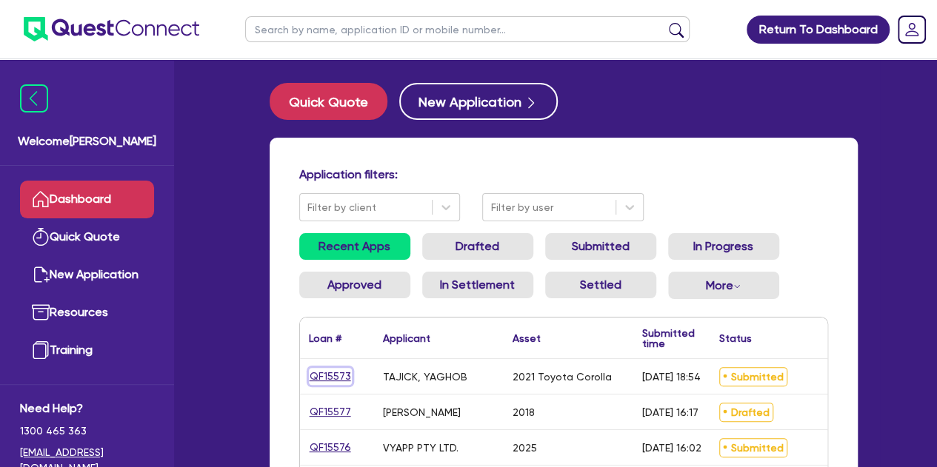
click at [320, 370] on link "QF15573" at bounding box center [330, 376] width 43 height 17
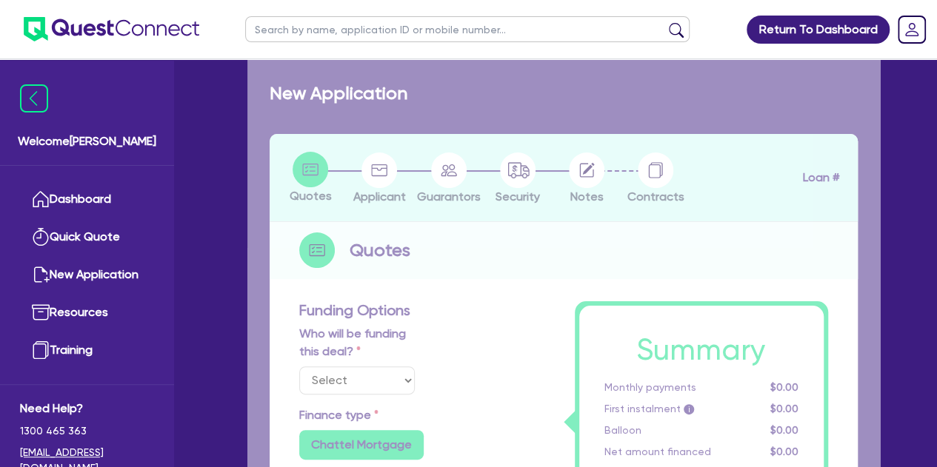
select select "Other"
select select "CARS_AND_LIGHT_TRUCKS"
type input "2021"
type input "24,000"
type input "1,000"
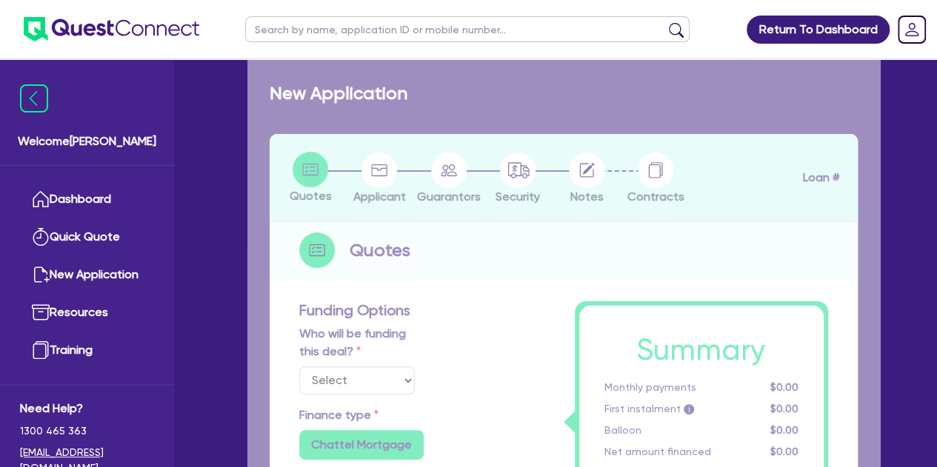
type input "4"
type input "970.6"
radio input "false"
type input "9"
type input "500"
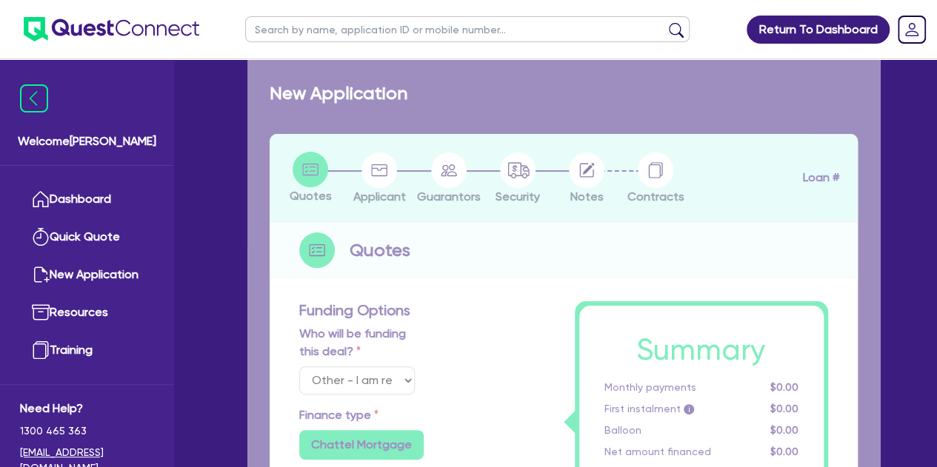
type input "650"
radio input "true"
select select "PASSENGER_VEHICLES"
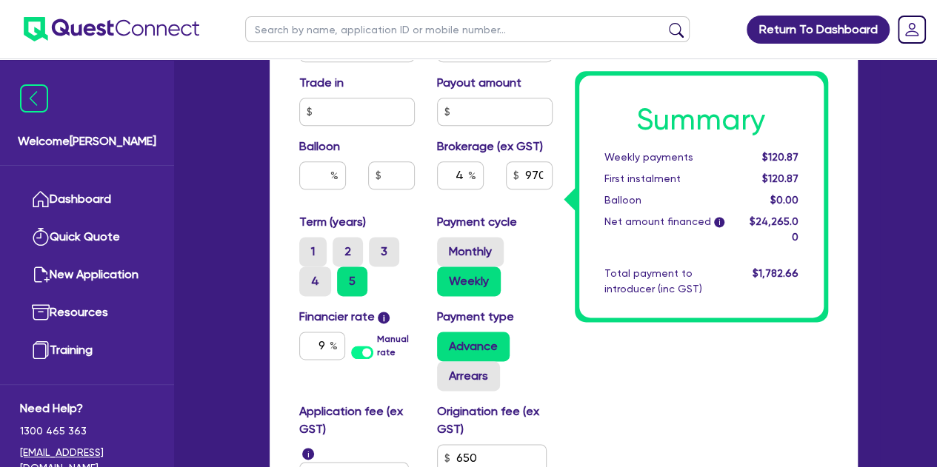
scroll to position [923, 0]
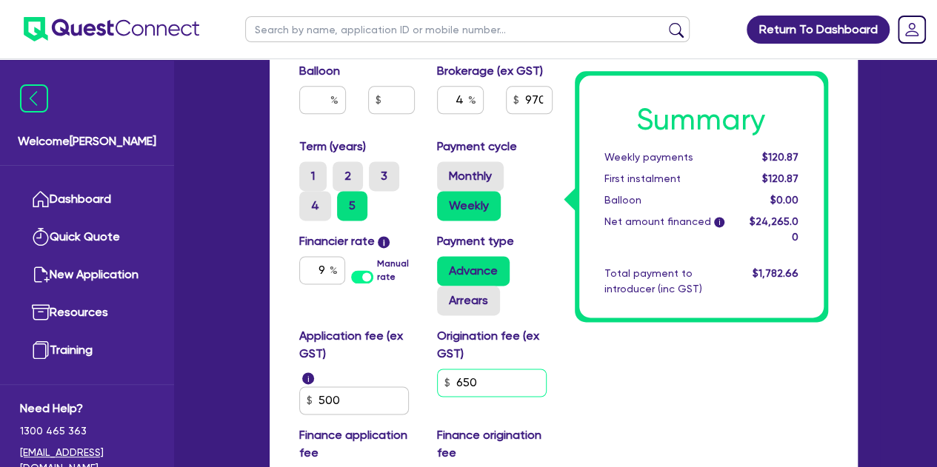
type input "24,000"
type input "1,000"
type input "65"
click at [487, 384] on input "65" at bounding box center [492, 383] width 110 height 28
type input "24,000"
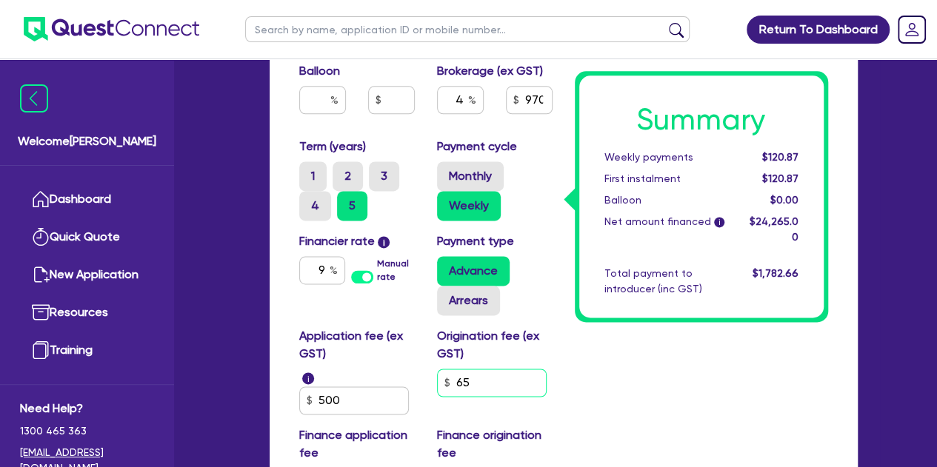
type input "1,000"
type input "6"
type input "24,000"
type input "1,000"
type input "24,000"
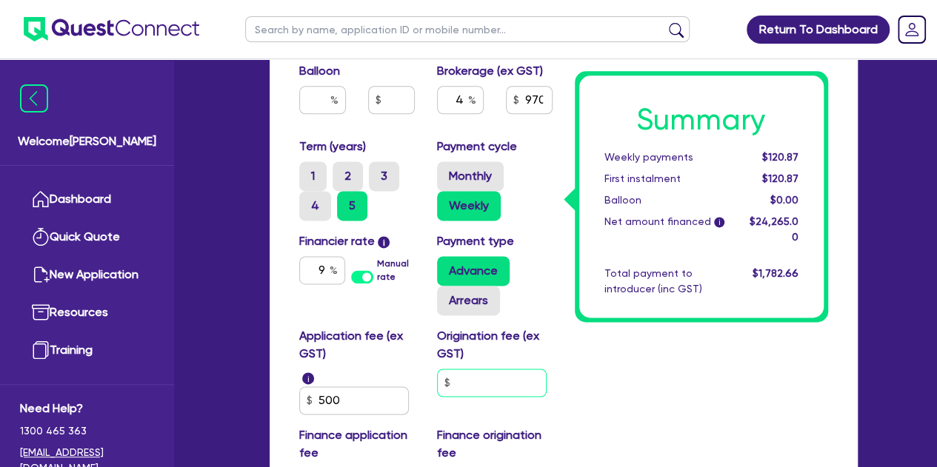
type input "1,000"
type input "9"
type input "24,000"
type input "1,000"
type input "90"
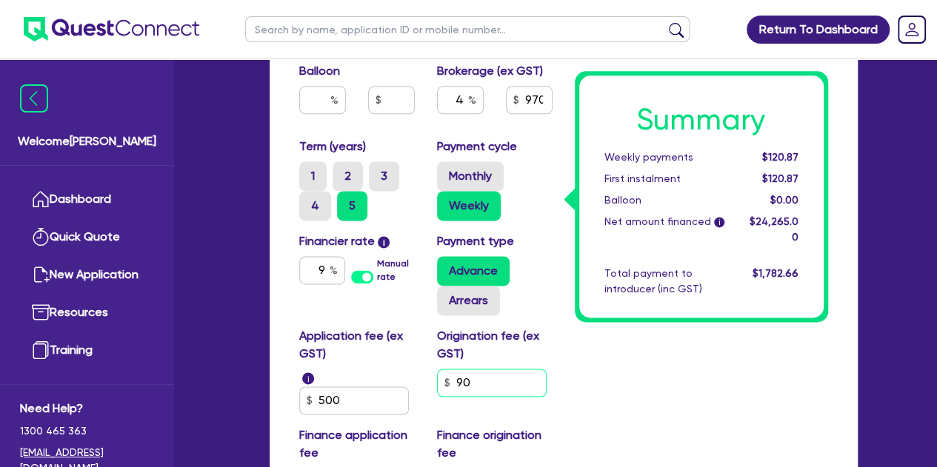
type input "24,000"
type input "1,000"
click at [509, 384] on input "900" at bounding box center [492, 383] width 110 height 28
type input "900"
type input "24,000"
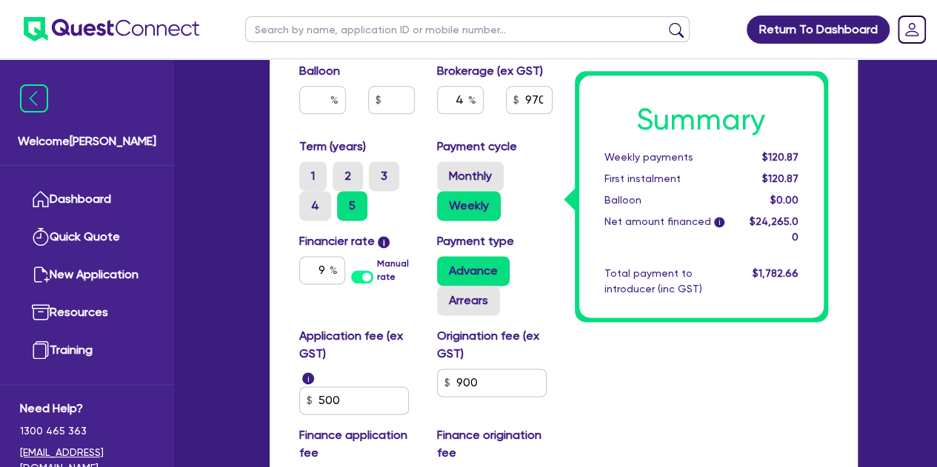
type input "1,000"
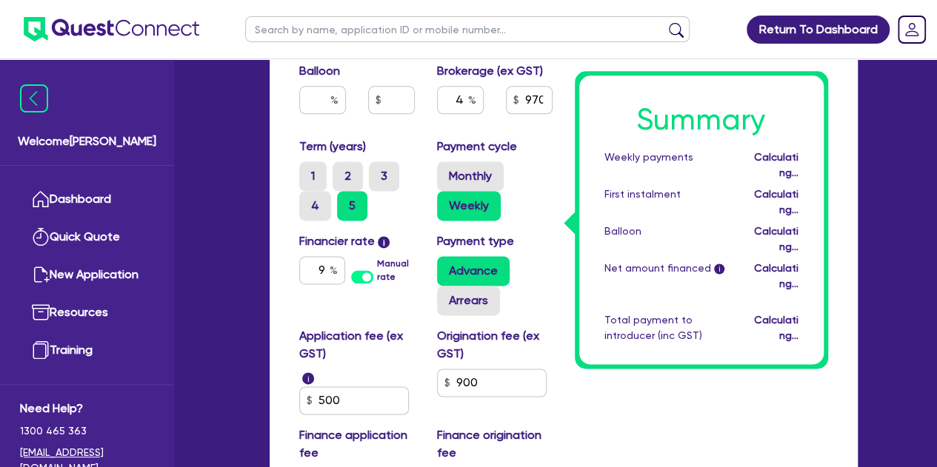
type input "24,000"
type input "1,000"
type input "981.6"
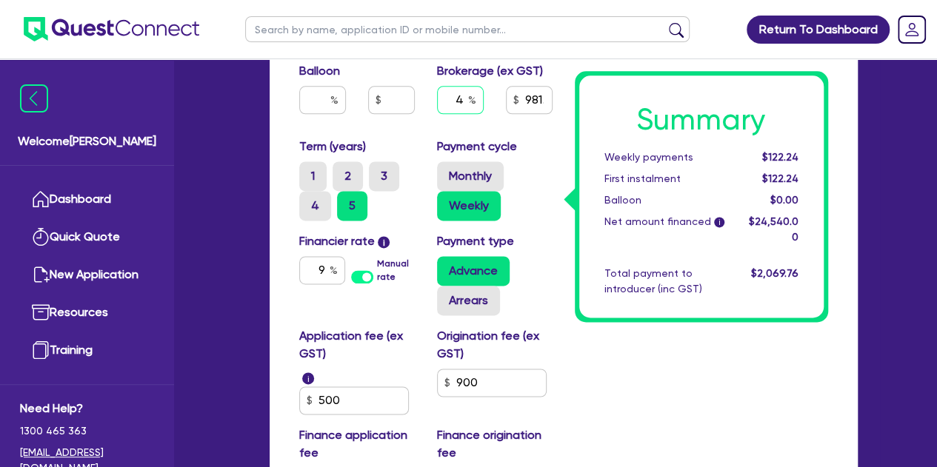
click at [464, 104] on input "4" at bounding box center [460, 100] width 47 height 28
type input "24,000"
type input "1,000"
type input "24,000"
type input "1,000"
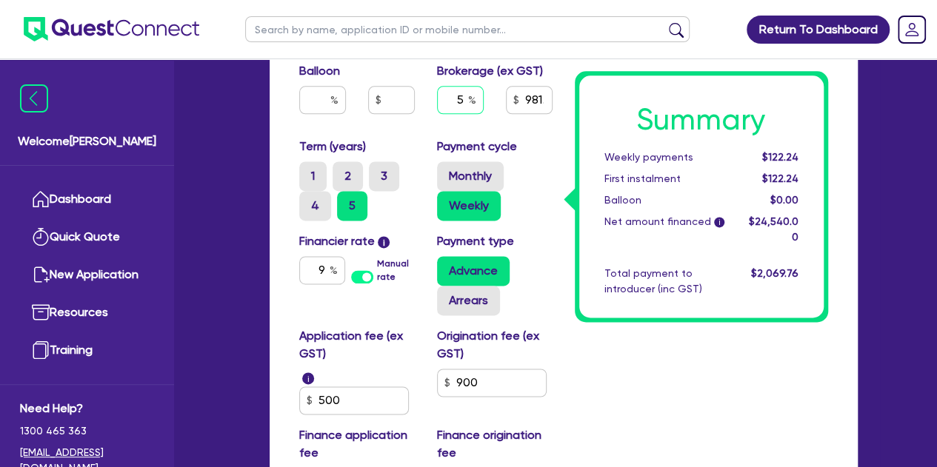
type input "5"
type input "24,000"
type input "1,000"
type input "24,000"
type input "1,000"
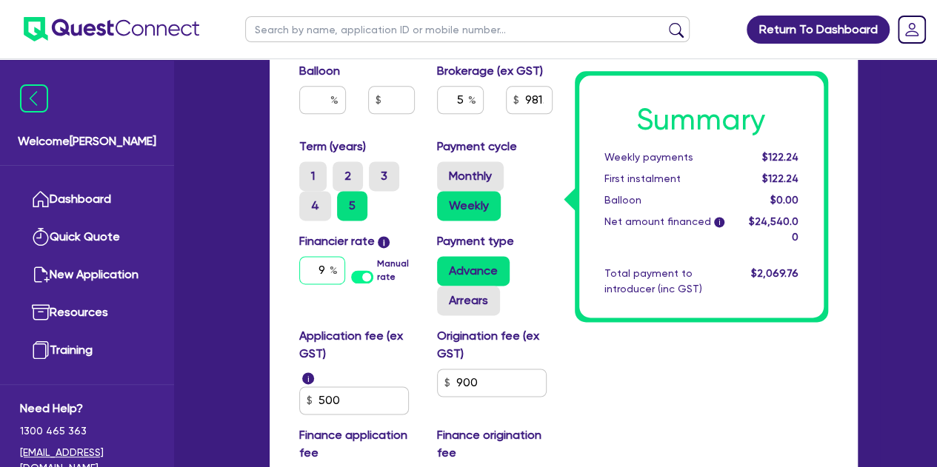
type input "1,227"
click at [324, 268] on input "9" at bounding box center [322, 270] width 46 height 28
type input "24,000"
type input "1,000"
type input "1,227"
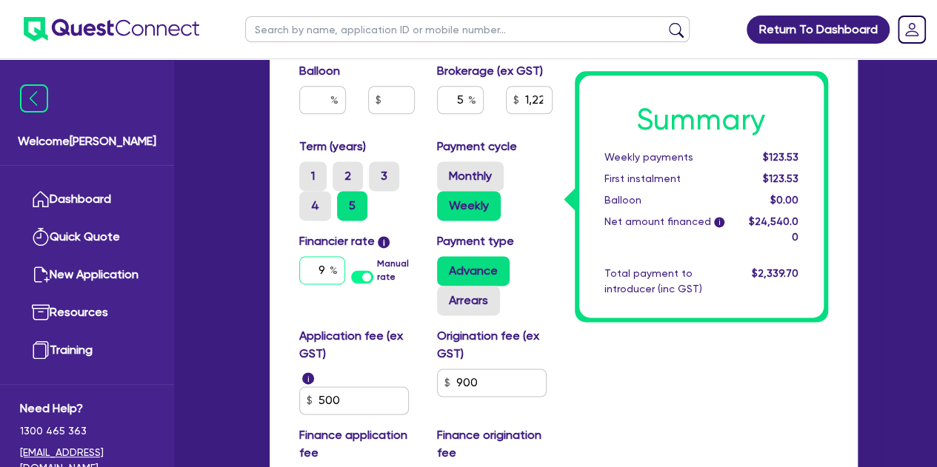
type input "9."
type input "24,000"
type input "1,000"
type input "1,227"
type input "9.5"
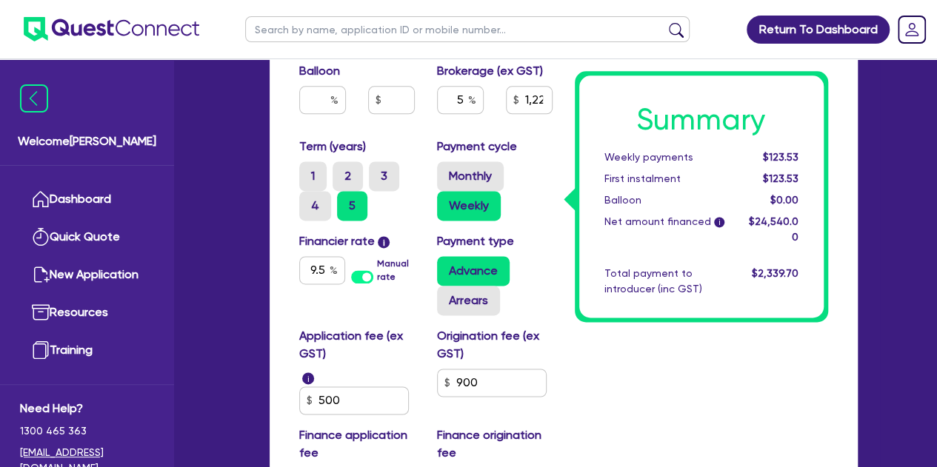
type input "24,000"
type input "1,000"
type input "1,227"
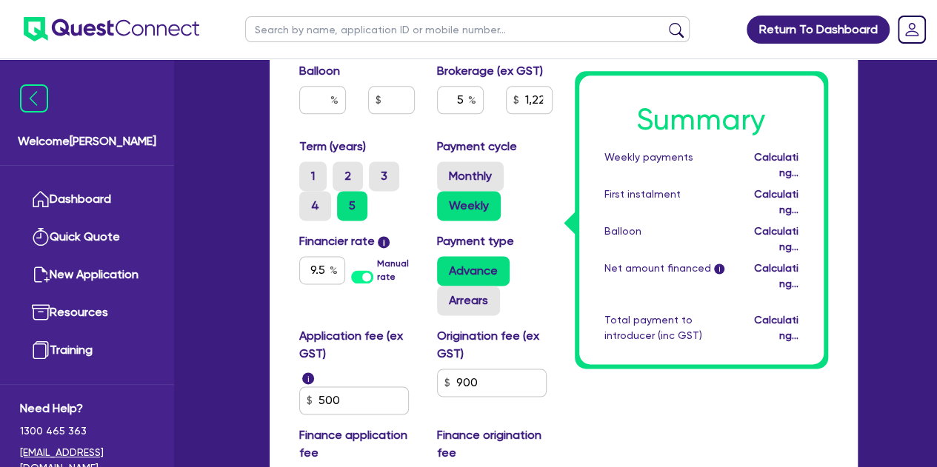
type input "24,000"
type input "1,000"
type input "1,227"
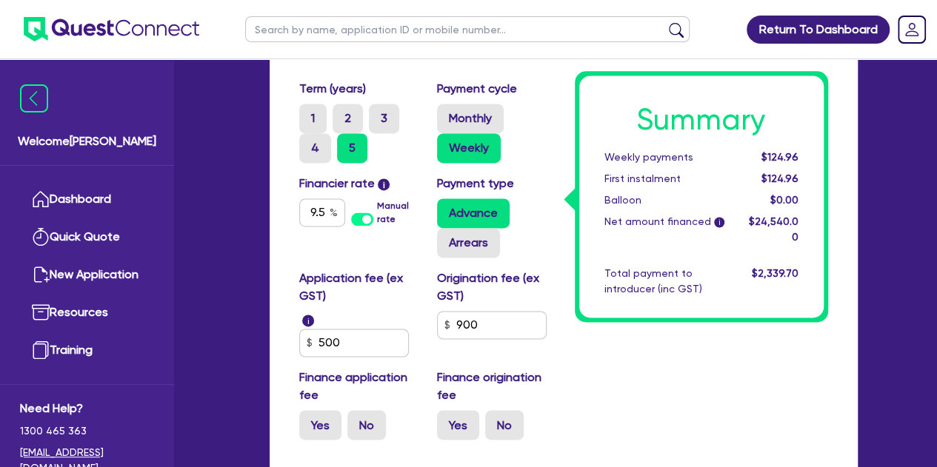
scroll to position [981, 0]
click at [327, 210] on input "9.5" at bounding box center [322, 212] width 46 height 28
type input "24,000"
type input "1,000"
type input "1,227"
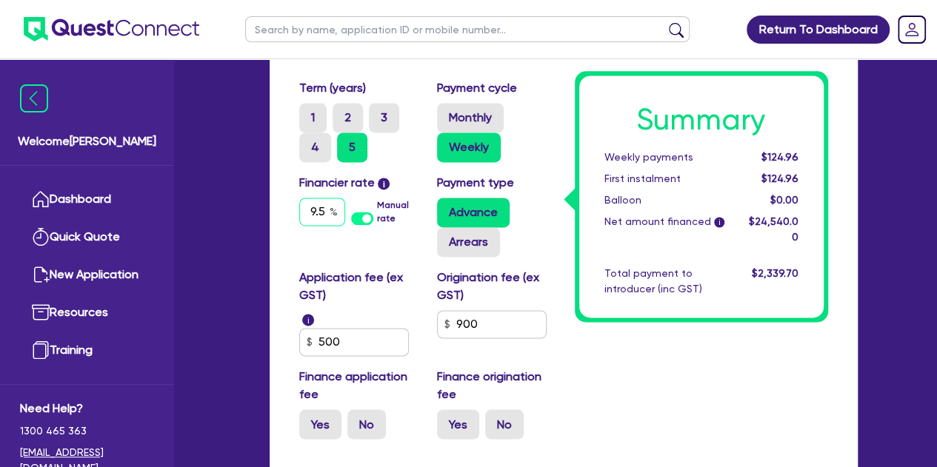
type input "9."
type input "24,000"
type input "1,000"
type input "1,227"
type input "9"
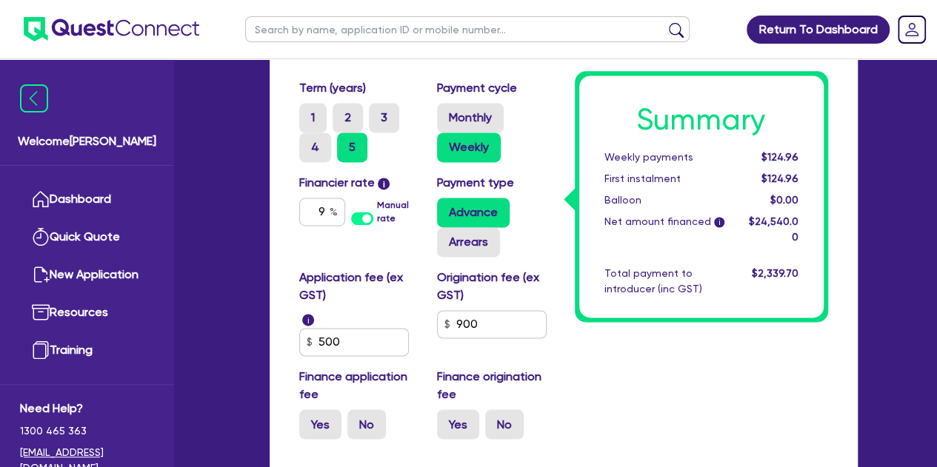
type input "24,000"
type input "1,000"
type input "1,227"
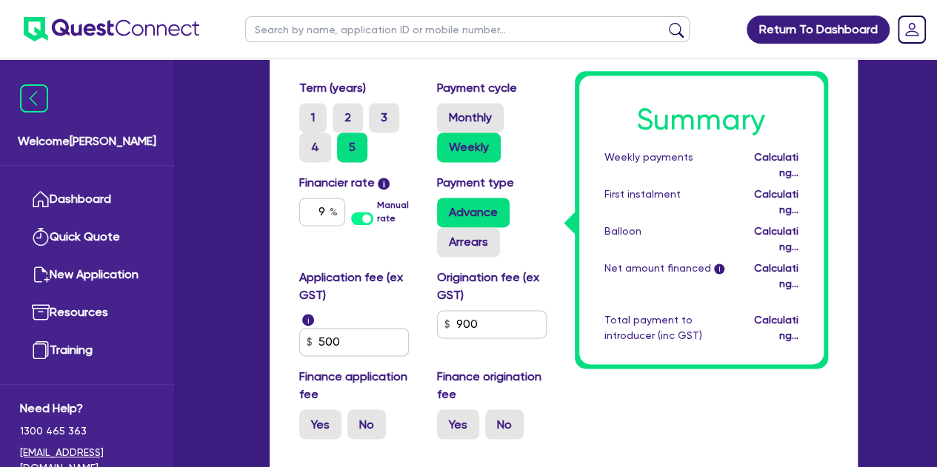
type input "24,000"
type input "1,000"
type input "1,227"
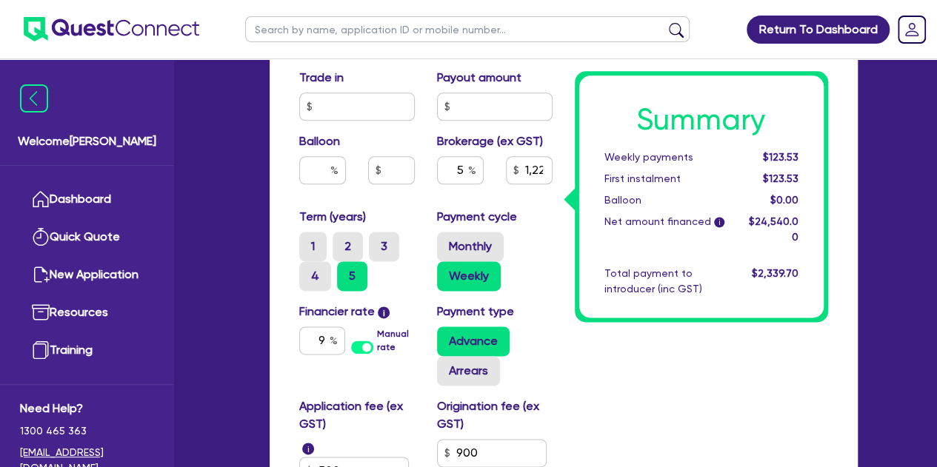
scroll to position [872, 0]
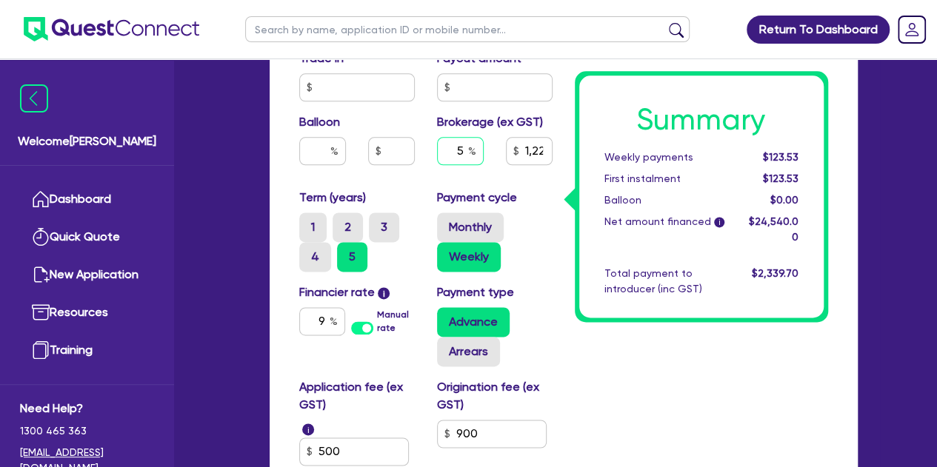
type input "24,000"
type input "1,000"
type input "1,227"
click at [462, 148] on input "text" at bounding box center [460, 151] width 47 height 28
type input "24,000"
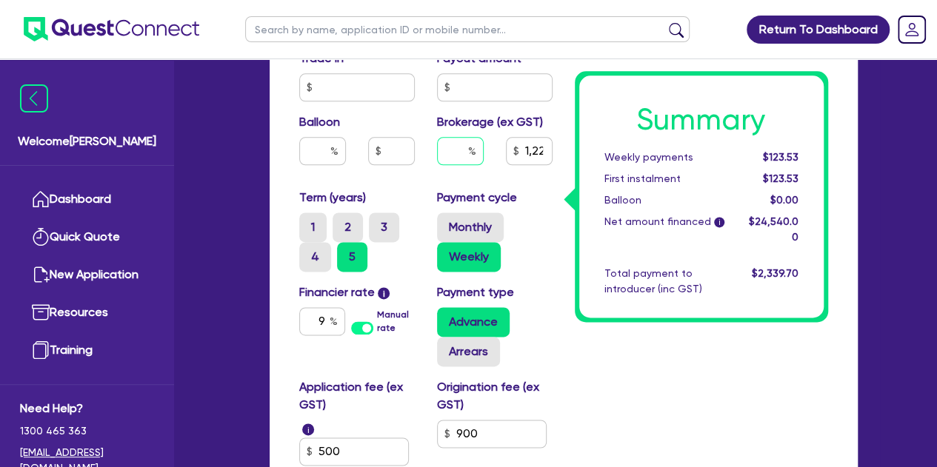
type input "1,000"
type input "4"
type input "1,227"
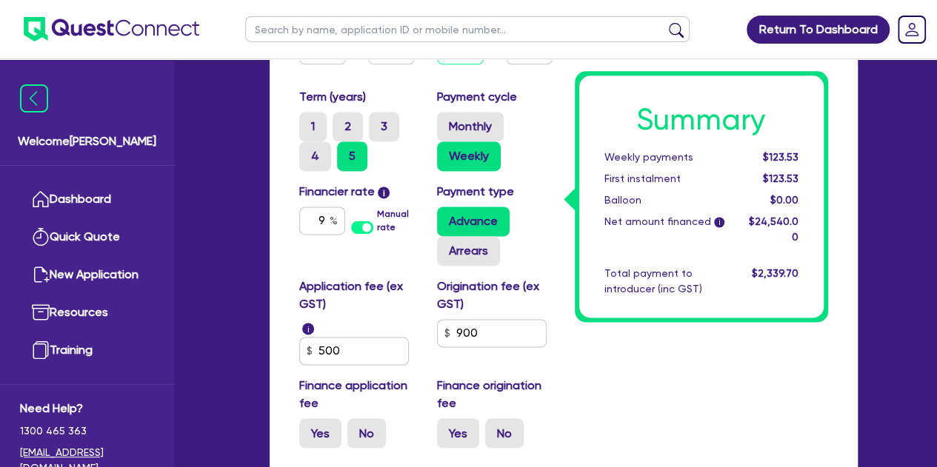
scroll to position [974, 0]
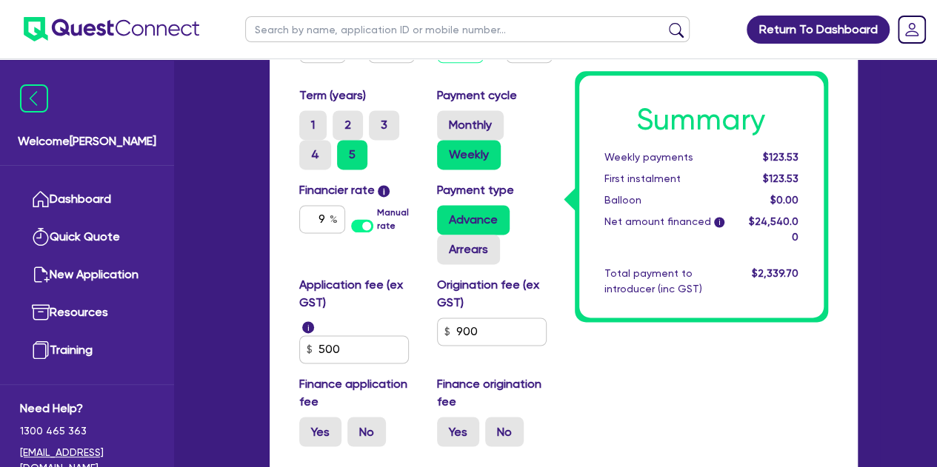
type input "4"
type input "24,000"
type input "1,000"
type input "1,227"
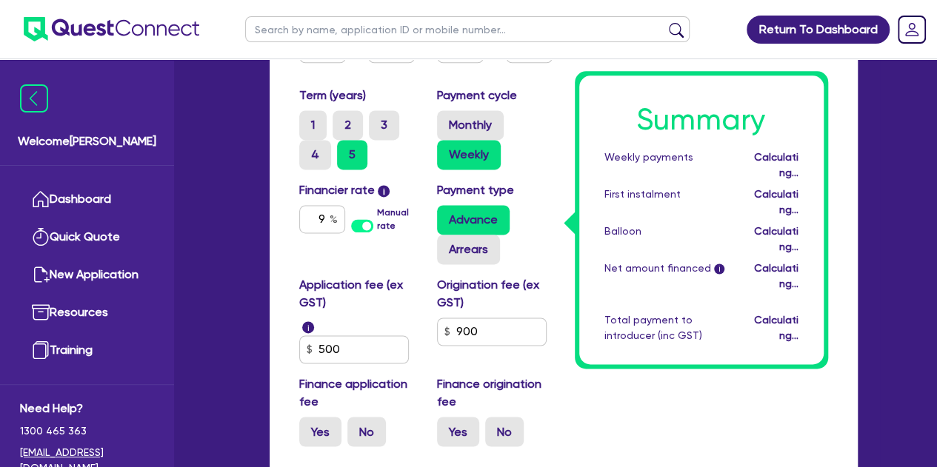
type input "24,000"
type input "1,000"
type input "981.6"
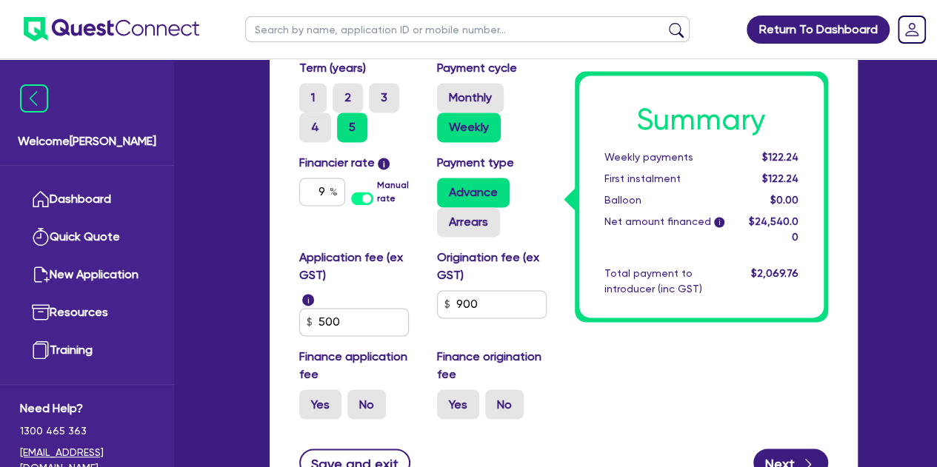
scroll to position [1005, 0]
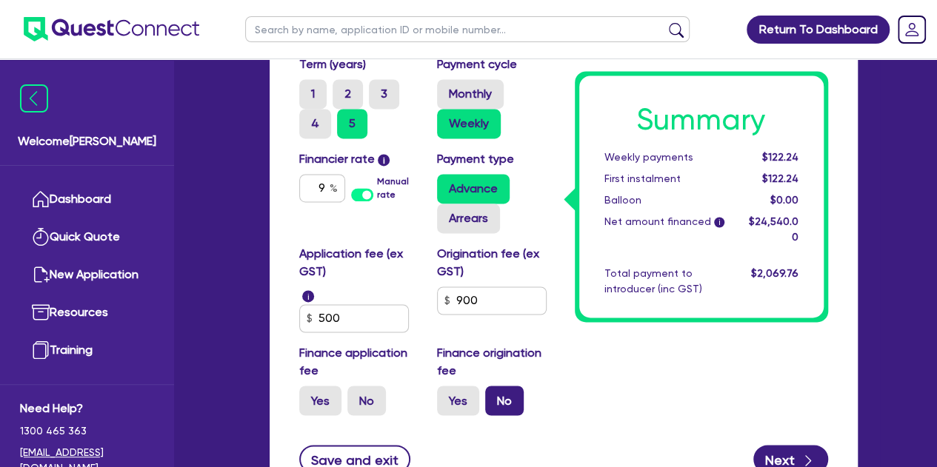
click at [495, 392] on label "No" at bounding box center [504, 401] width 39 height 30
click at [495, 392] on input "No" at bounding box center [490, 391] width 10 height 10
radio input "true"
type input "24,000"
type input "1,000"
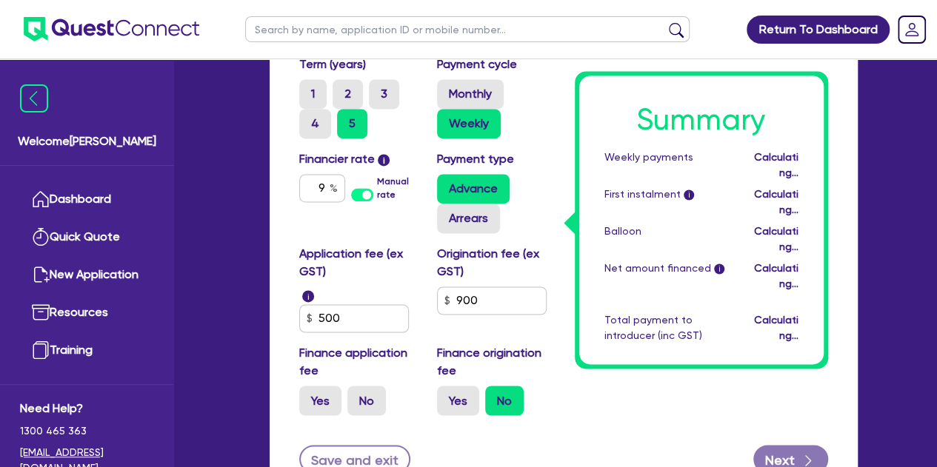
type input "24,000"
type input "1,000"
type input "942"
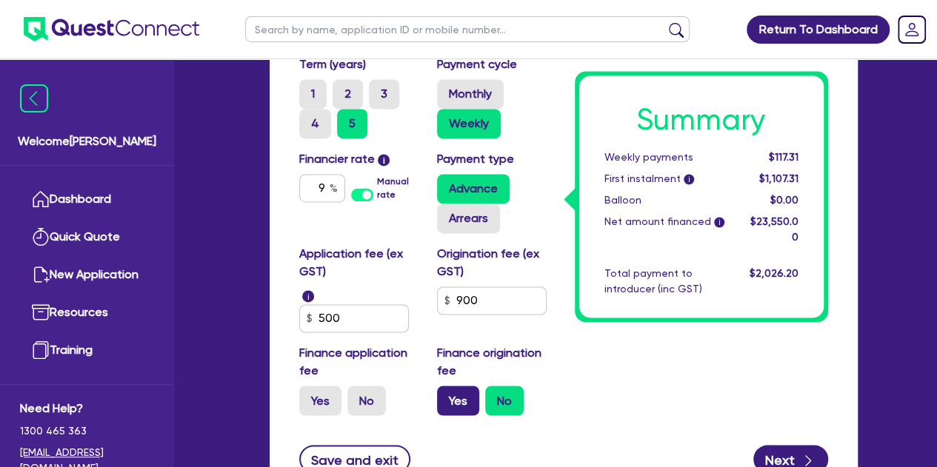
click at [443, 409] on label "Yes" at bounding box center [458, 401] width 42 height 30
click at [443, 395] on input "Yes" at bounding box center [442, 391] width 10 height 10
radio input "true"
type input "24,000"
type input "1,000"
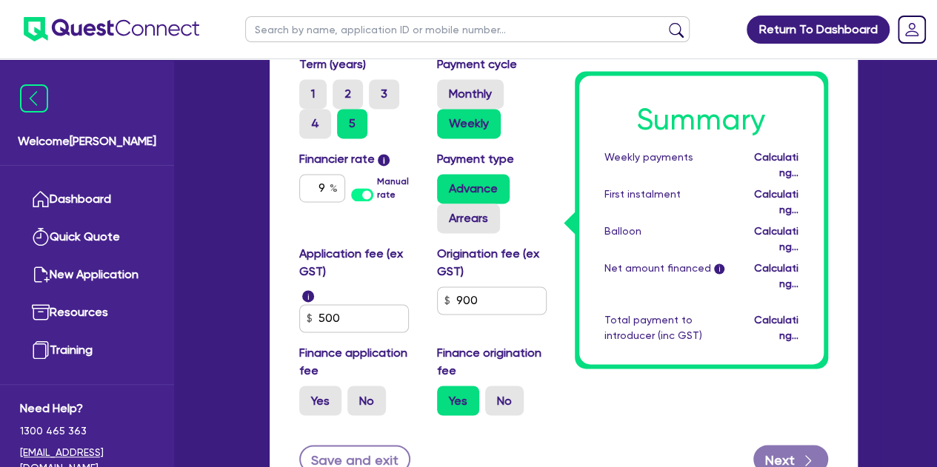
type input "24,000"
type input "1,000"
type input "981.6"
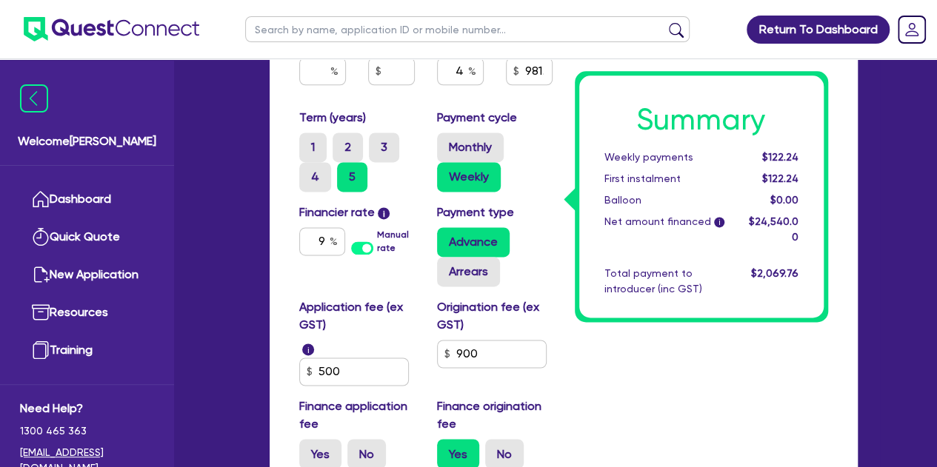
scroll to position [1129, 0]
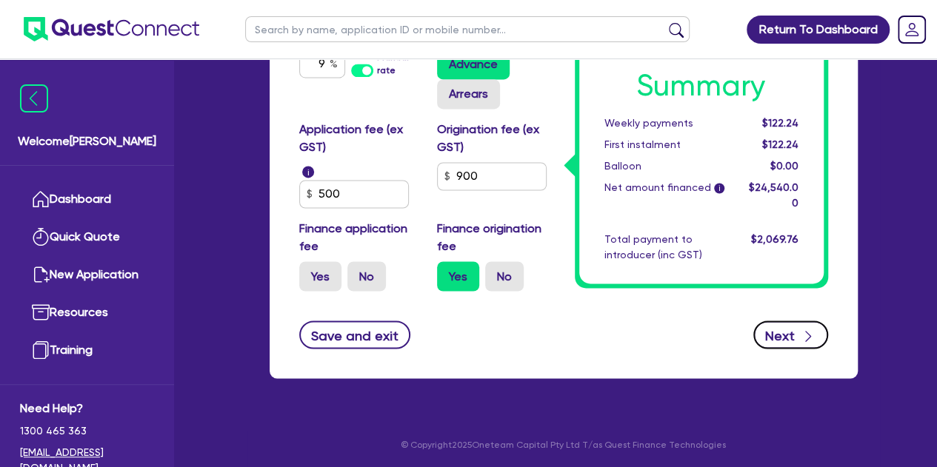
click at [809, 341] on icon "button" at bounding box center [808, 336] width 15 height 15
type input "24,000"
type input "1,000"
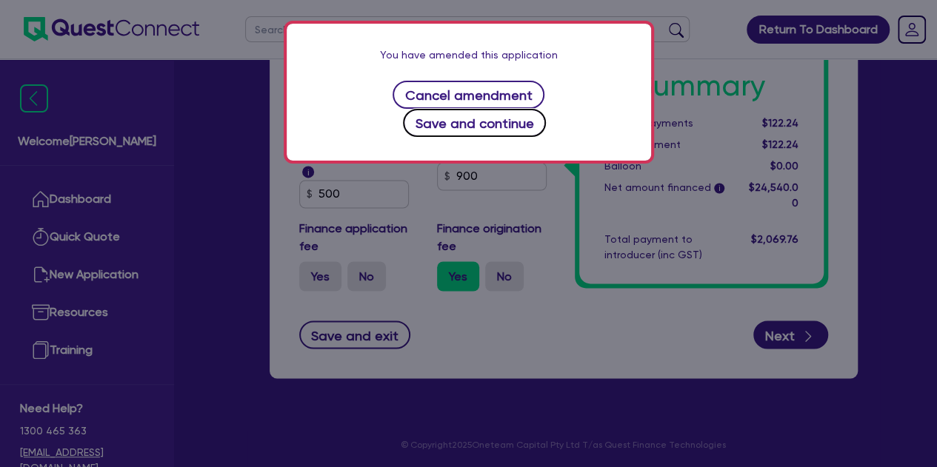
click at [509, 109] on button "Save and continue" at bounding box center [474, 123] width 143 height 28
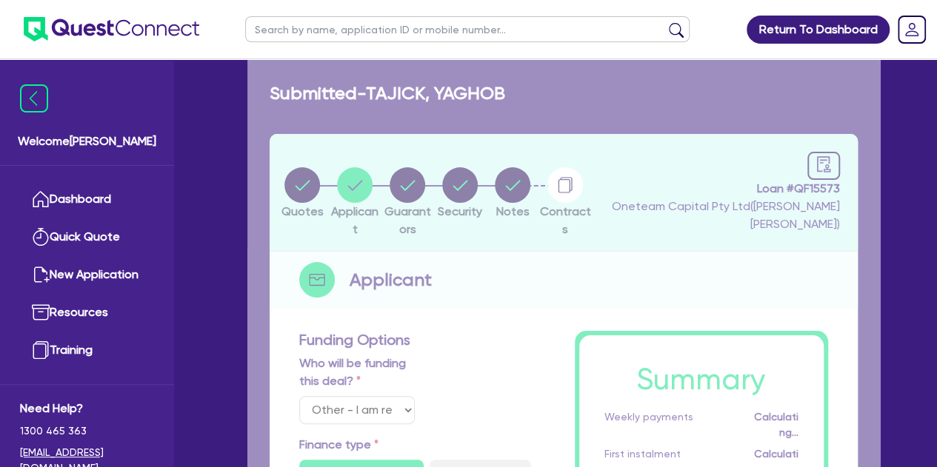
select select "SOLE_TRADER"
select select "BUILDING_CONSTRUCTION"
select select "TRADES_SERVICES_CONSUMERS"
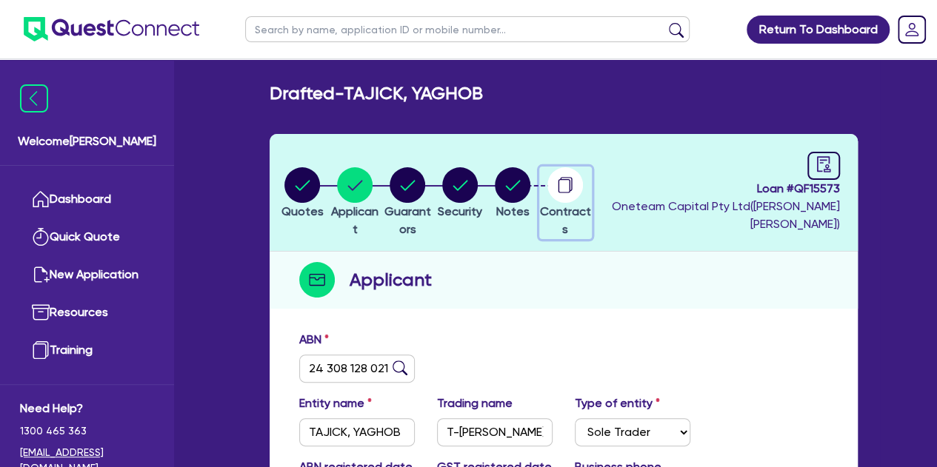
click at [583, 180] on circle "button" at bounding box center [565, 185] width 36 height 36
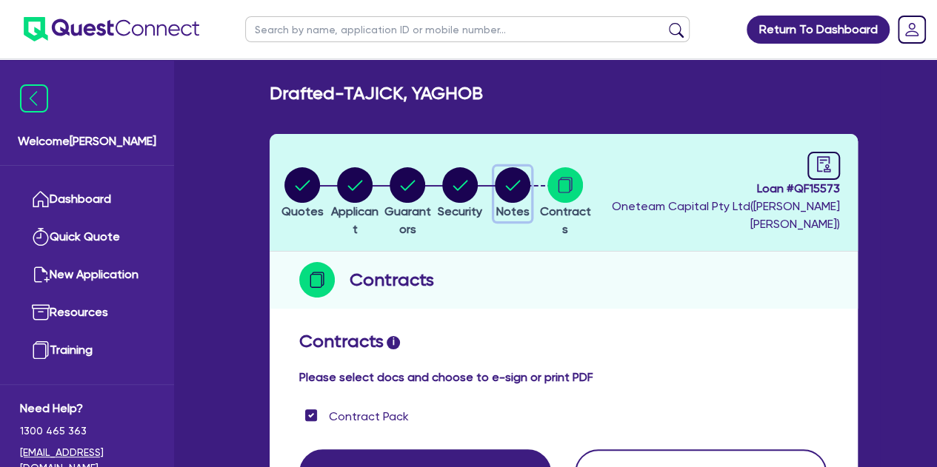
click at [530, 184] on circle "button" at bounding box center [513, 185] width 36 height 36
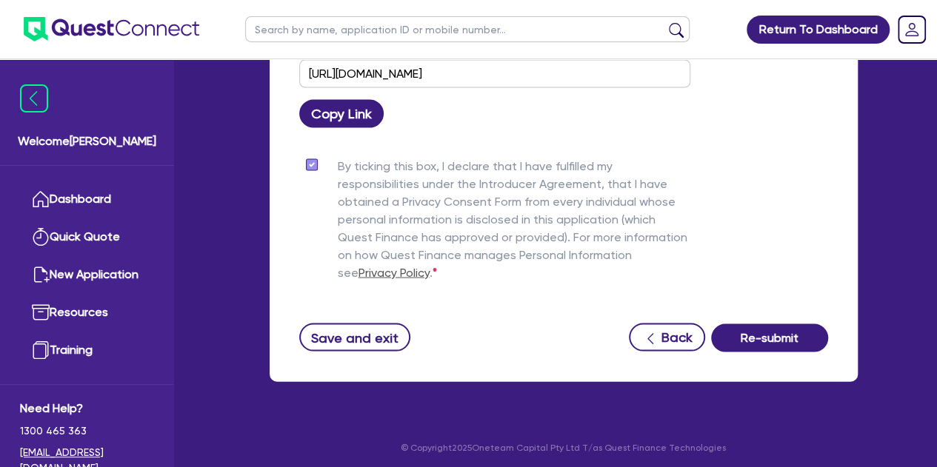
scroll to position [1400, 0]
click at [733, 328] on button "Re-submit" at bounding box center [769, 338] width 117 height 28
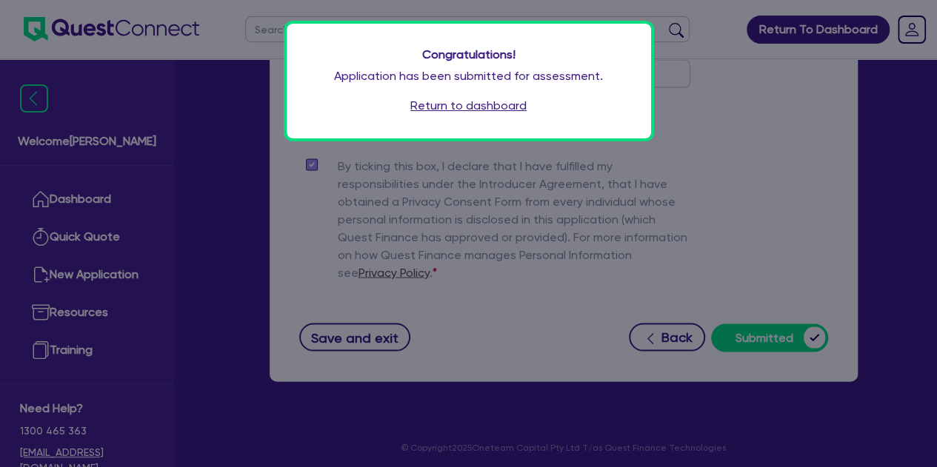
click at [461, 104] on link "Return to dashboard" at bounding box center [468, 106] width 116 height 18
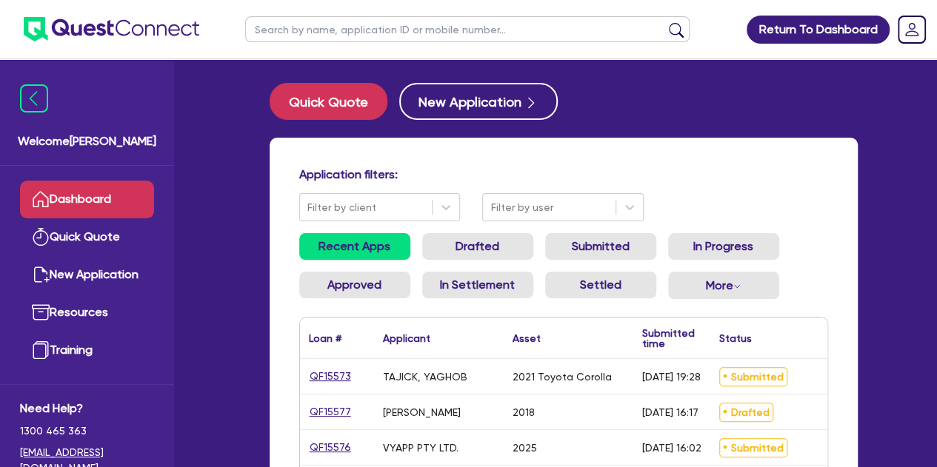
click at [324, 367] on div "QF15573" at bounding box center [337, 376] width 74 height 35
click at [330, 374] on link "QF15573" at bounding box center [330, 376] width 43 height 17
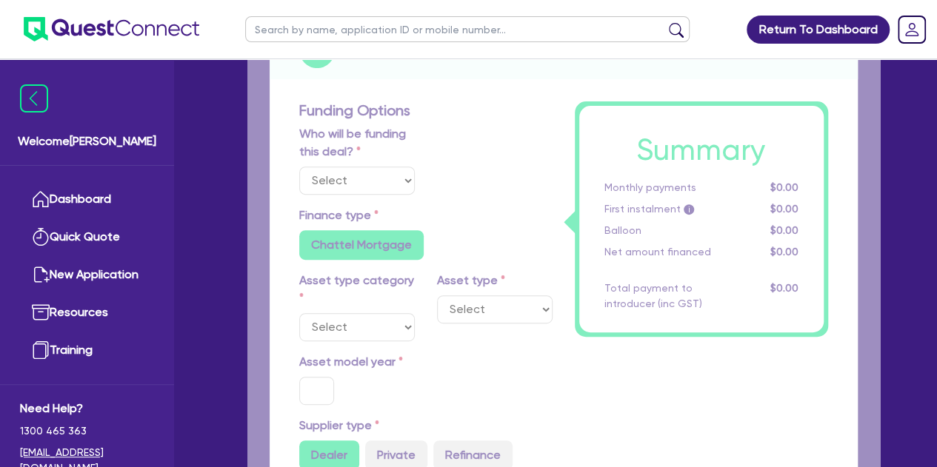
select select "Other"
select select "CARS_AND_LIGHT_TRUCKS"
type input "2021"
type input "24,000"
type input "1,000"
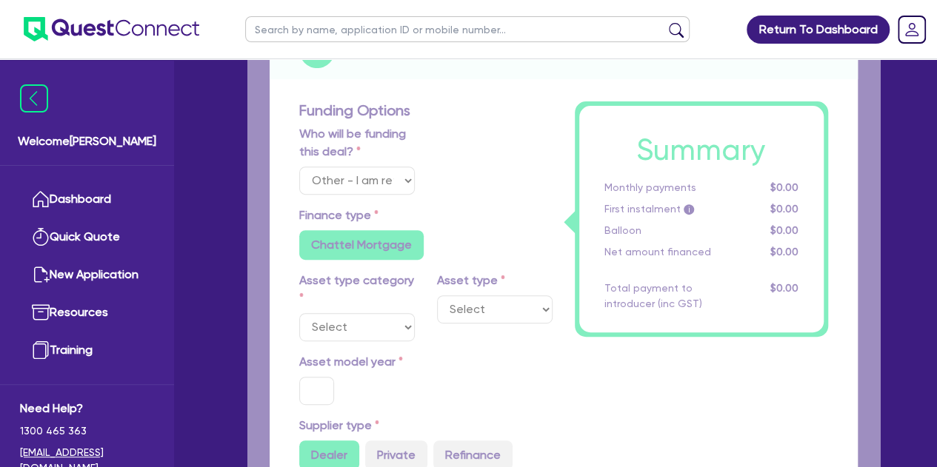
type input "4"
type input "981.6"
radio input "false"
type input "9"
type input "500"
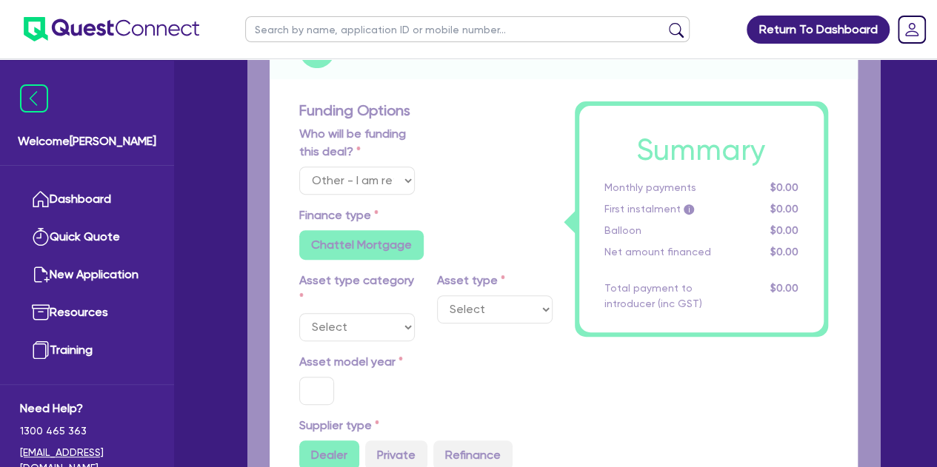
type input "900"
radio input "true"
select select "PASSENGER_VEHICLES"
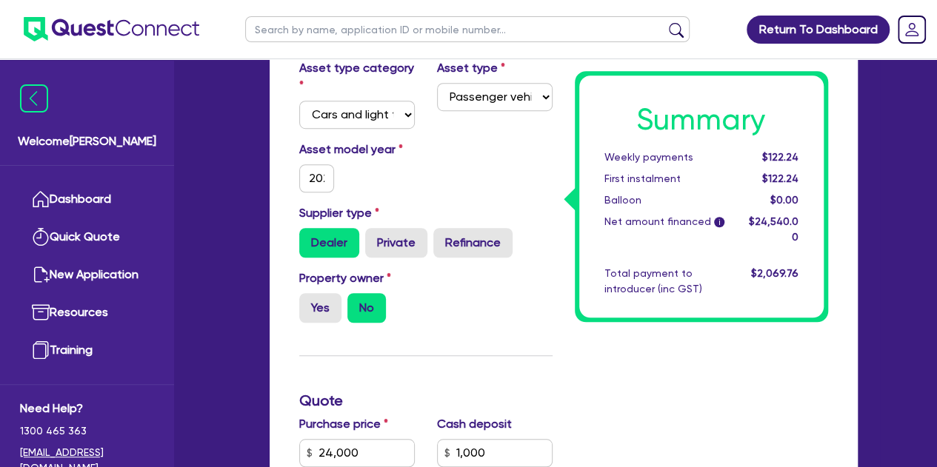
scroll to position [443, 0]
click at [315, 176] on input "2021" at bounding box center [317, 178] width 36 height 28
type input "24,000"
type input "1,000"
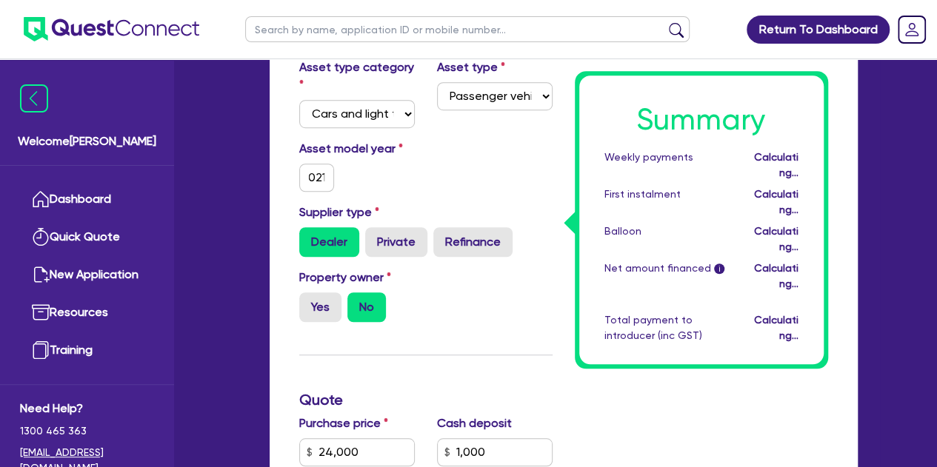
scroll to position [0, 0]
type input "24,000"
type input "1,000"
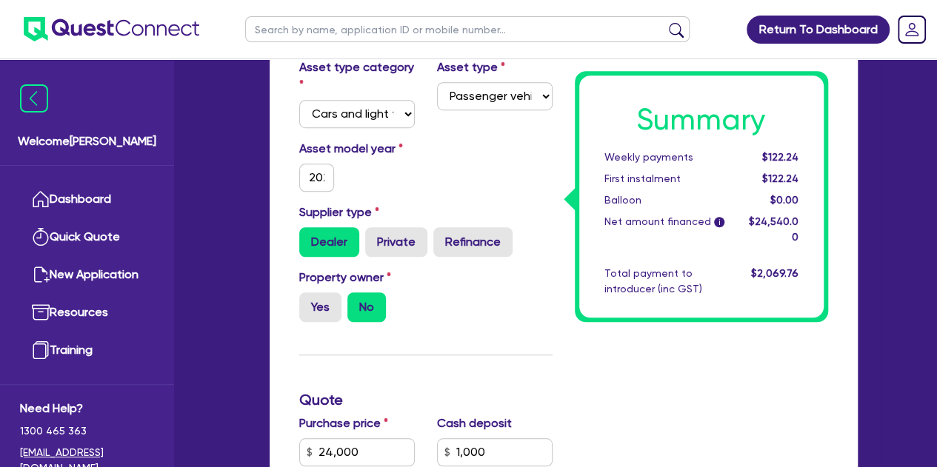
drag, startPoint x: 367, startPoint y: 178, endPoint x: 275, endPoint y: 218, distance: 100.5
click at [275, 218] on div "Funding Options Who will be funding this deal? Select I will fund 100% I will c…" at bounding box center [564, 473] width 588 height 1184
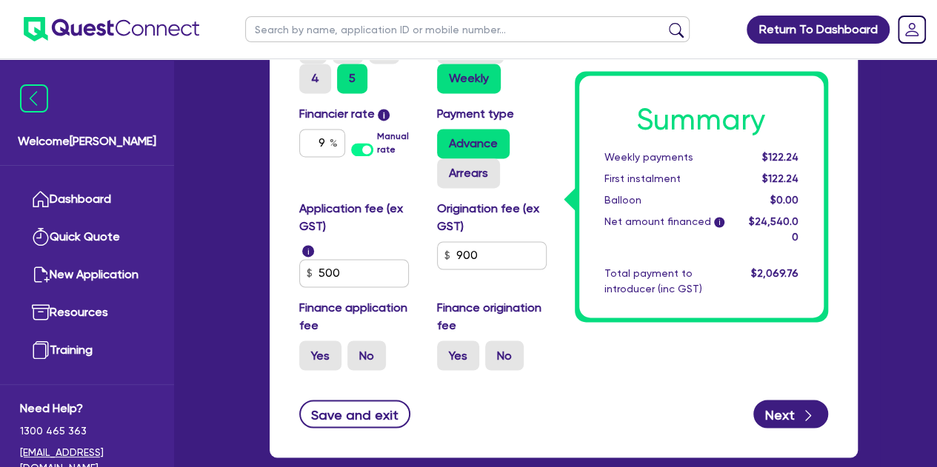
scroll to position [1129, 0]
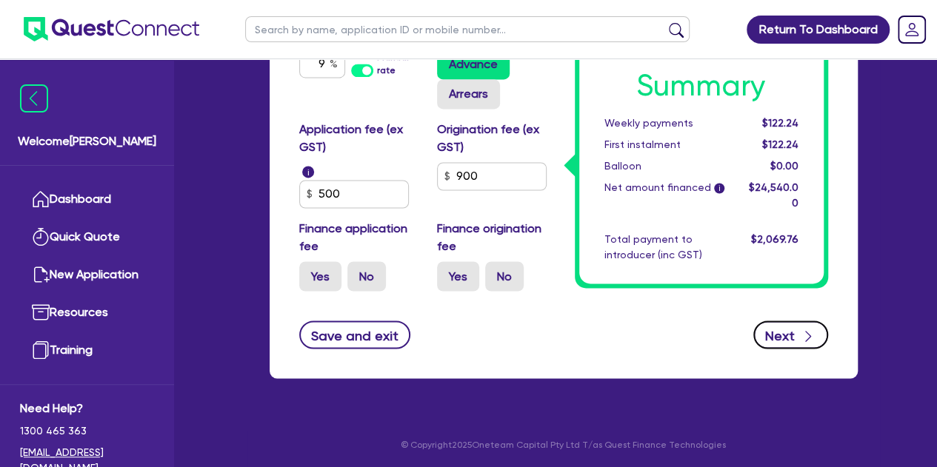
click at [794, 327] on button "Next" at bounding box center [790, 335] width 75 height 28
select select "SOLE_TRADER"
select select "BUILDING_CONSTRUCTION"
select select "TRADES_SERVICES_CONSUMERS"
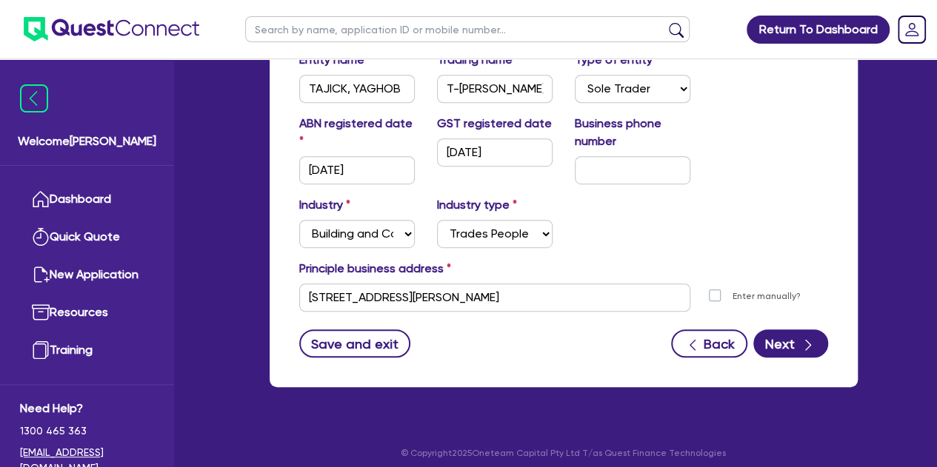
scroll to position [345, 0]
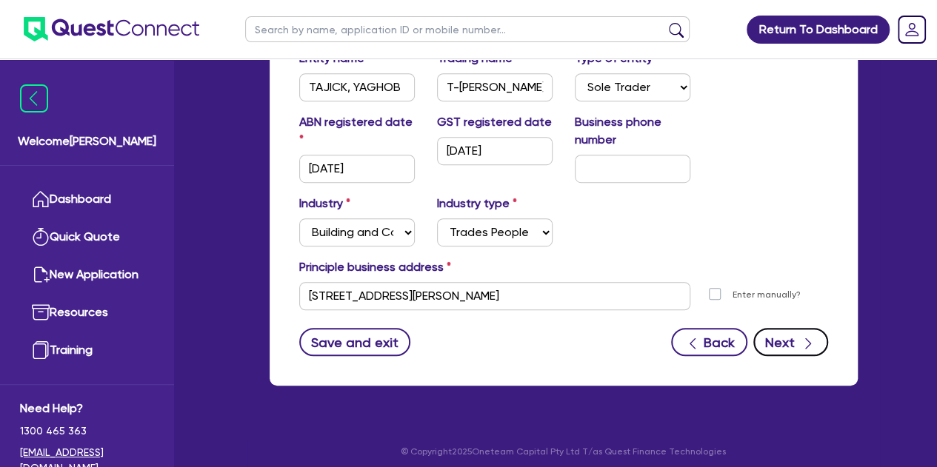
click at [779, 350] on button "Next" at bounding box center [790, 342] width 75 height 28
select select "MR"
select select "VIC"
select select "DE_FACTO"
select select "VEHICLE"
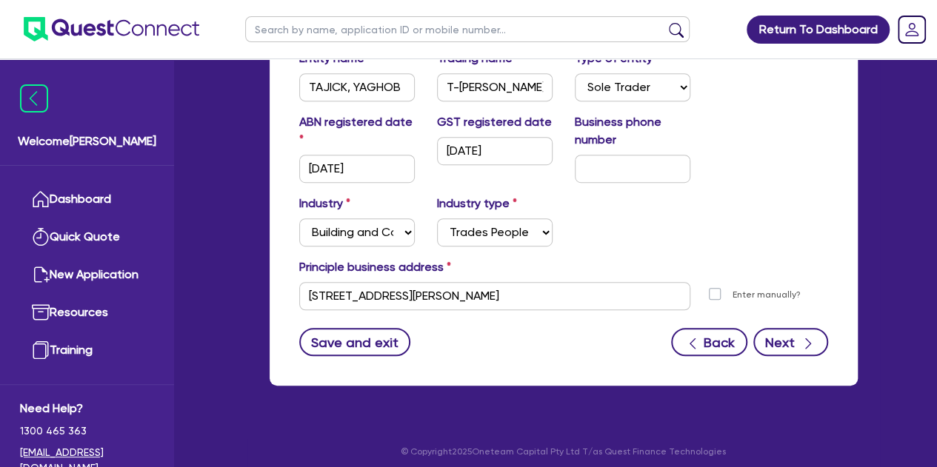
select select "VEHICLE"
select select "CASH"
select select "VEHICLE_LOAN"
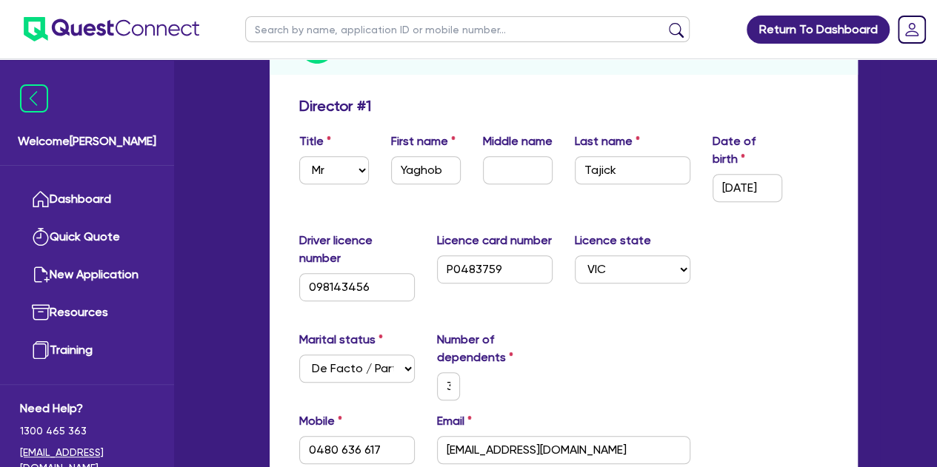
scroll to position [260, 0]
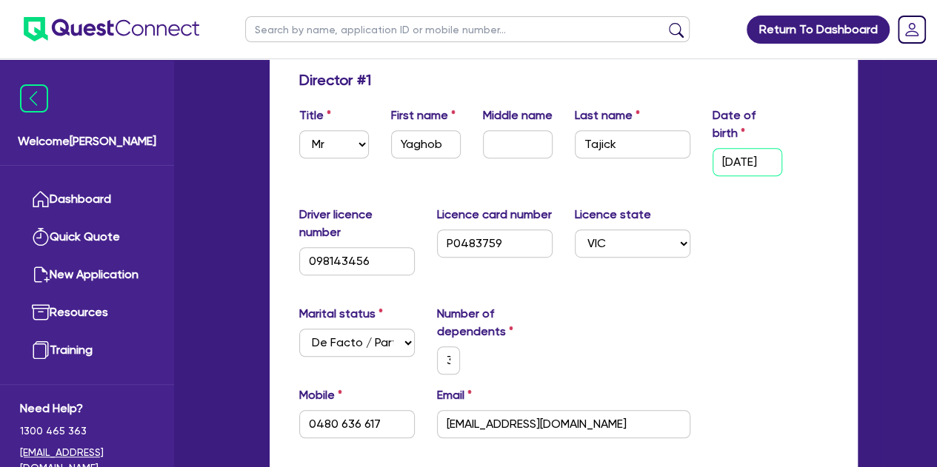
click at [737, 161] on input "[DATE]" at bounding box center [747, 162] width 70 height 28
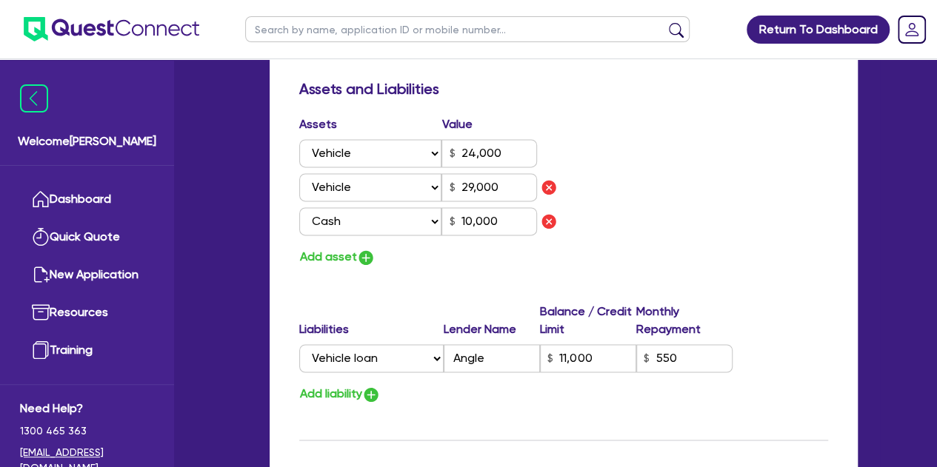
scroll to position [951, 0]
click at [369, 260] on img "button" at bounding box center [366, 257] width 18 height 18
type input "3"
type input "0480 636 617"
type input "24,000"
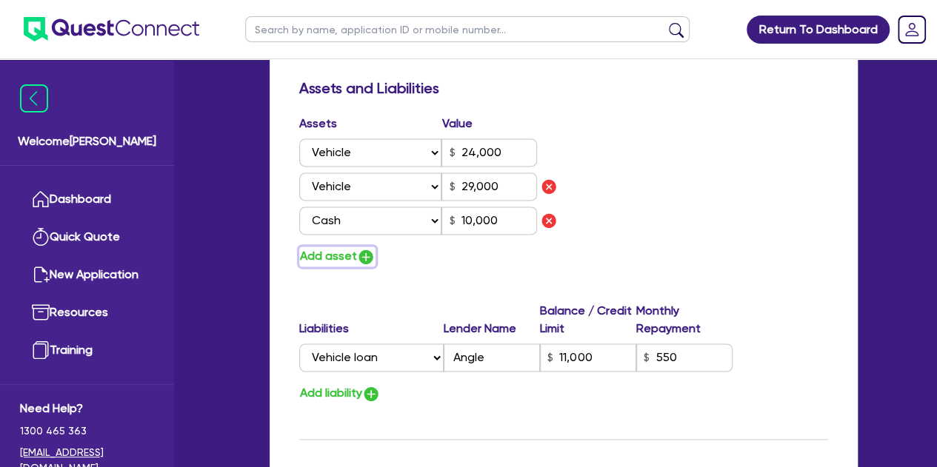
type input "29,000"
type input "10,000"
type input "11,000"
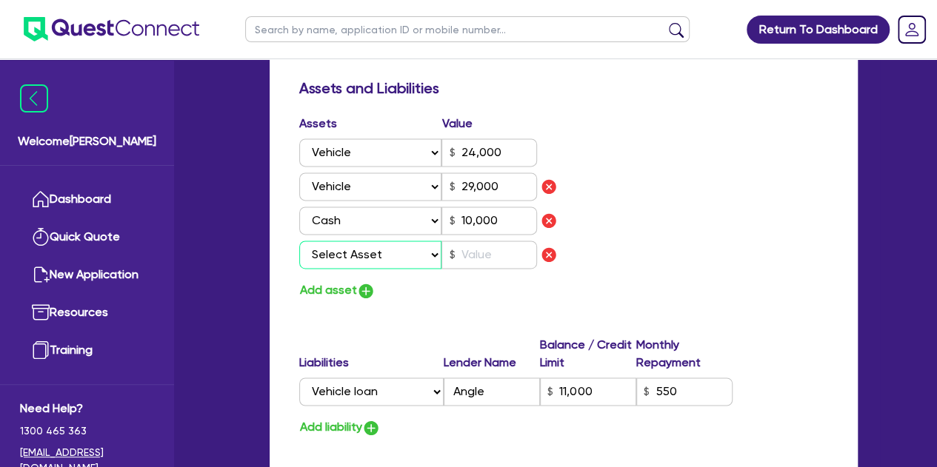
click at [389, 258] on select "Select Asset Cash Property Investment property Vehicle Truck Trailer Equipment …" at bounding box center [370, 255] width 143 height 28
click at [641, 264] on div "Assets Value Select Asset Cash Property Investment property Vehicle Truck Trail…" at bounding box center [563, 208] width 551 height 186
click at [547, 257] on img "button" at bounding box center [549, 255] width 18 height 18
type input "3"
type input "0480 636 617"
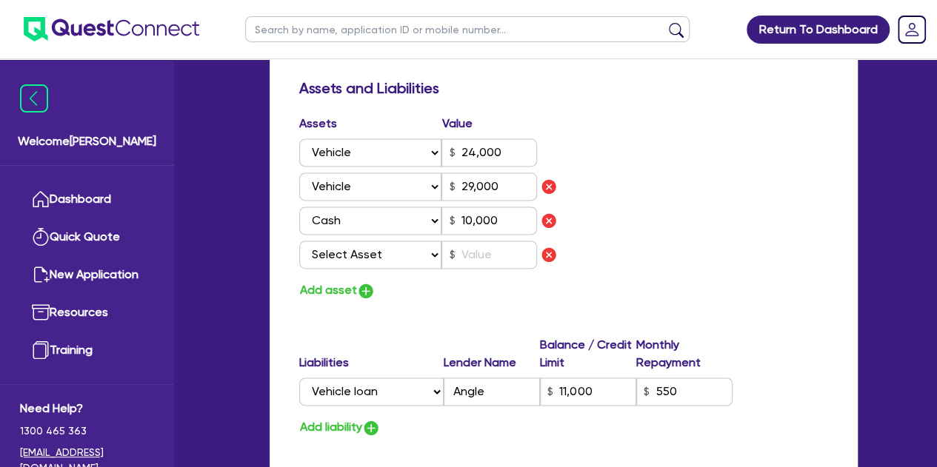
type input "24,000"
type input "29,000"
type input "10,000"
type input "11,000"
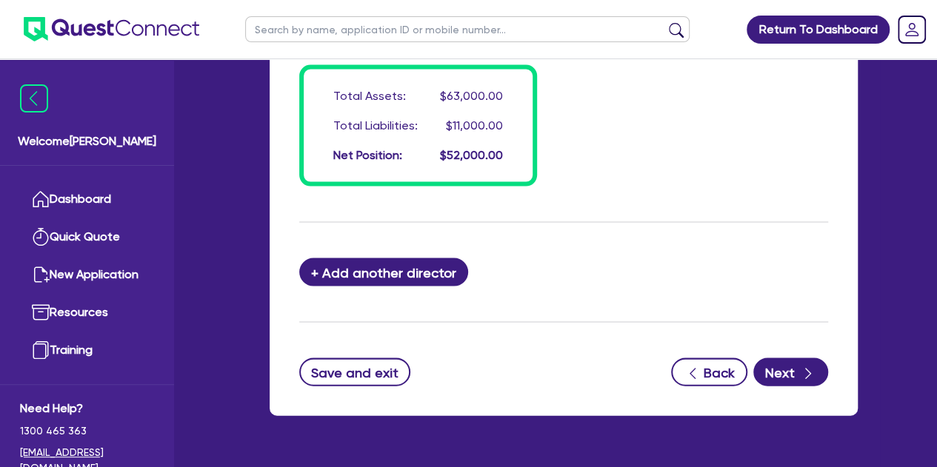
scroll to position [1433, 0]
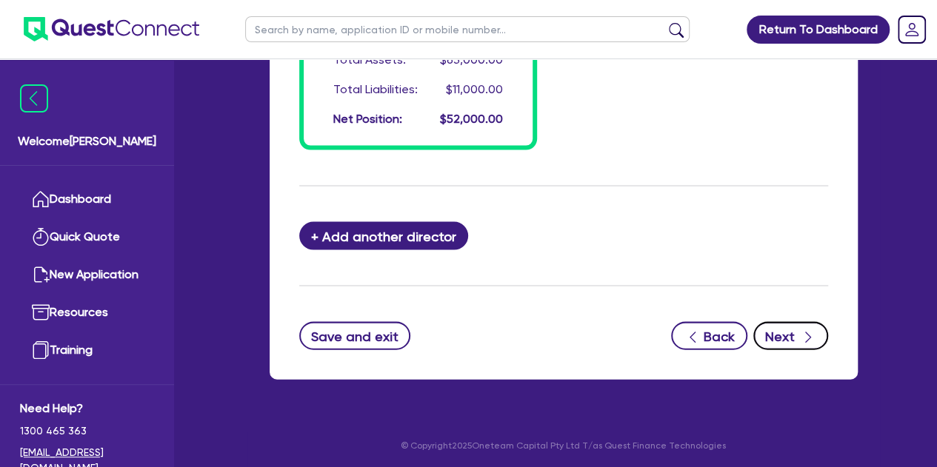
click at [778, 338] on button "Next" at bounding box center [790, 336] width 75 height 28
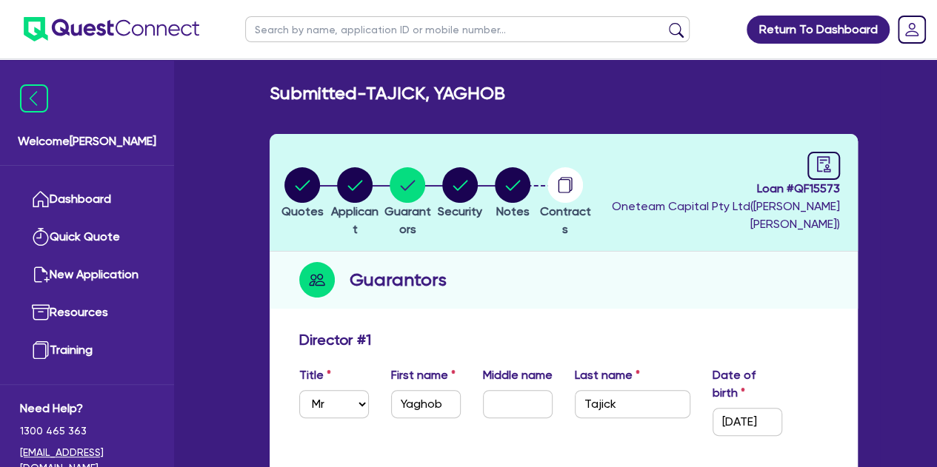
select select "CARS_AND_LIGHT_TRUCKS"
select select "PASSENGER_VEHICLES"
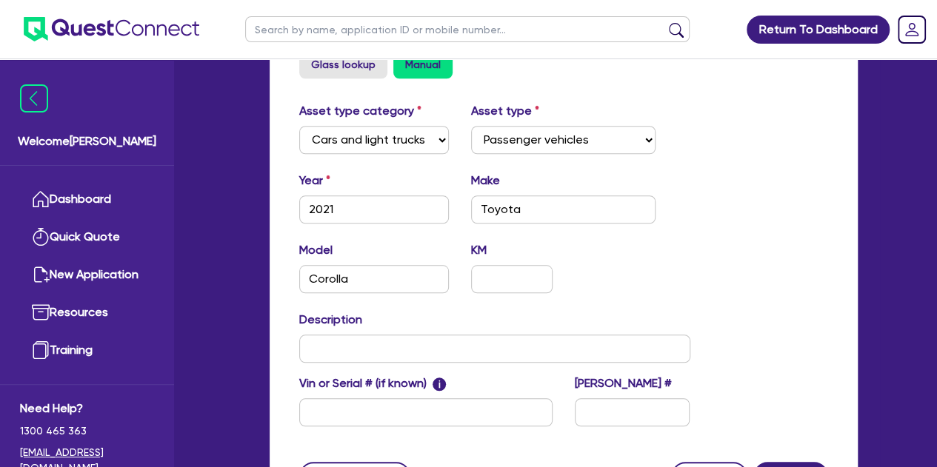
scroll to position [718, 0]
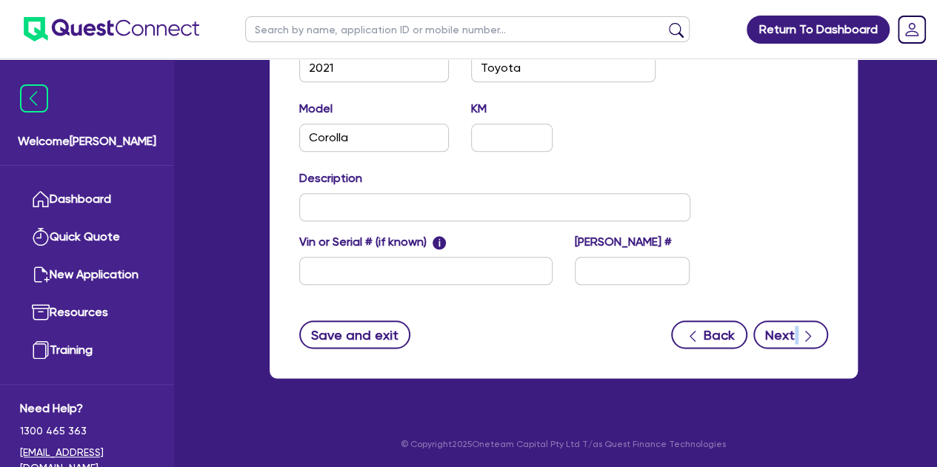
drag, startPoint x: 803, startPoint y: 349, endPoint x: 792, endPoint y: 332, distance: 19.9
click at [792, 332] on button "Next" at bounding box center [790, 335] width 75 height 28
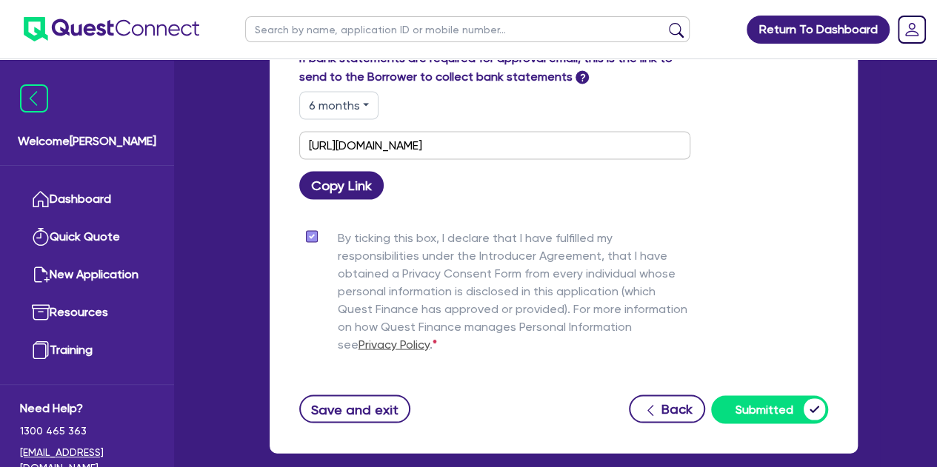
scroll to position [1400, 0]
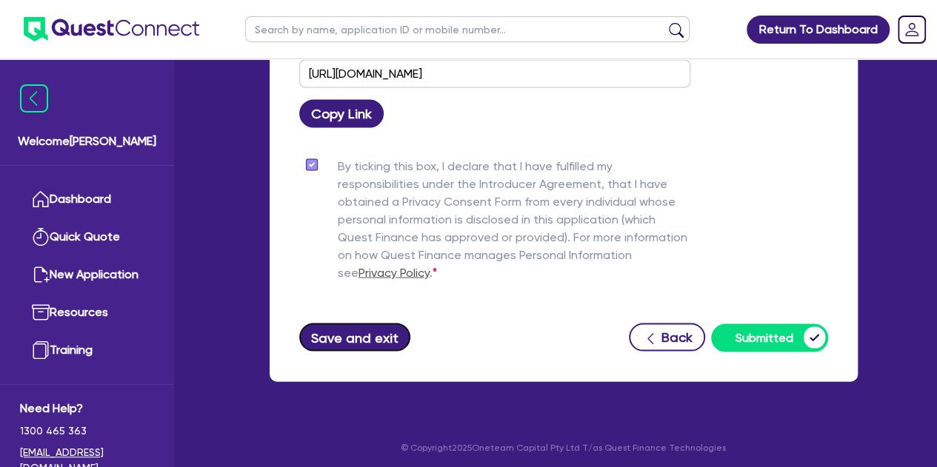
click at [338, 325] on button "Save and exit" at bounding box center [355, 337] width 112 height 28
